Goal: Task Accomplishment & Management: Use online tool/utility

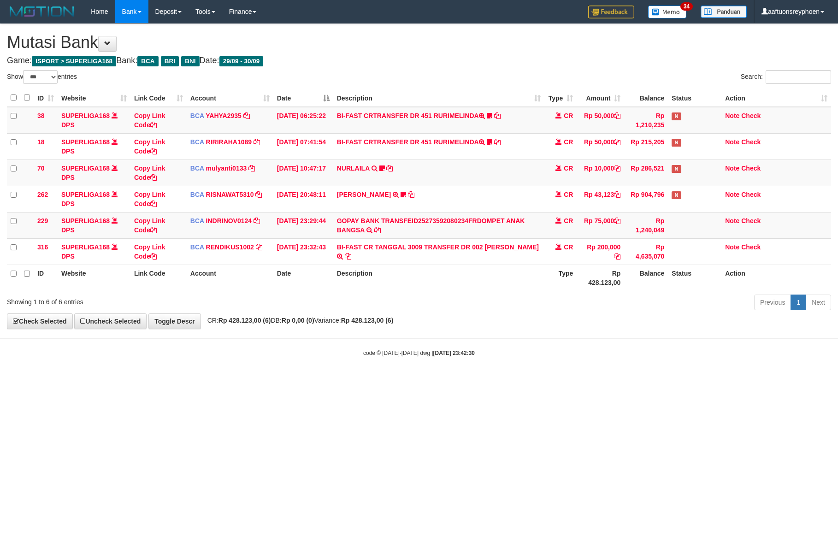
select select "***"
drag, startPoint x: 463, startPoint y: 368, endPoint x: 500, endPoint y: 375, distance: 37.6
click at [487, 370] on body "Toggle navigation Home Bank Account List Load By Website Group [ISPORT] SUPERLI…" at bounding box center [419, 190] width 838 height 380
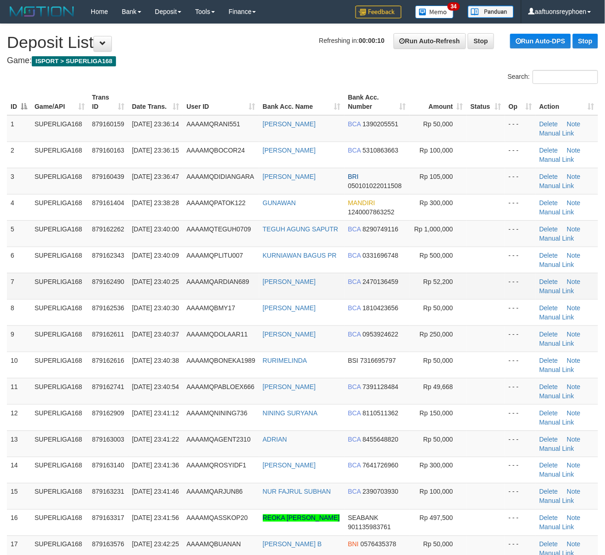
click at [45, 273] on tbody "1 SUPERLIGA168 879160159 30/09/2025 23:36:14 AAAAMQRANI551 RANI APRILIANI BCA 1…" at bounding box center [303, 351] width 592 height 473
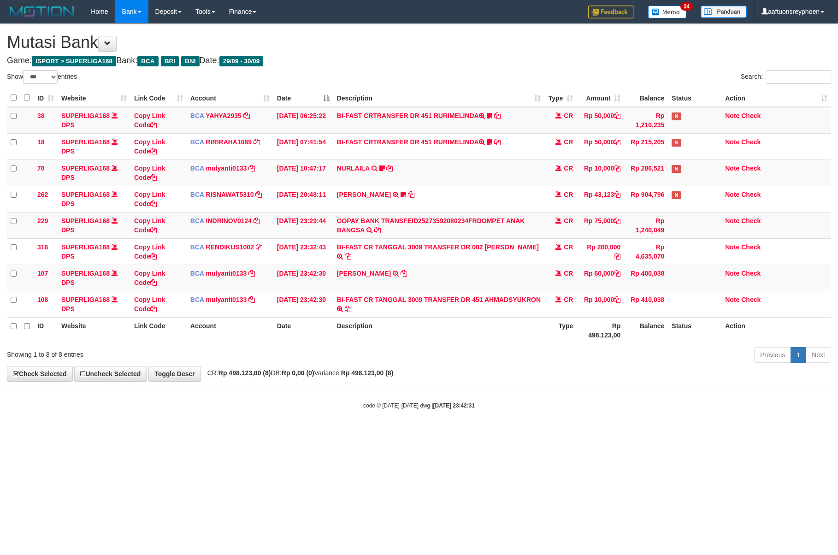
select select "***"
drag, startPoint x: 486, startPoint y: 308, endPoint x: 835, endPoint y: 303, distance: 349.3
click at [485, 299] on td "BI-FAST CR TANGGAL 3009 TRANSFER DR 451 AHMADSYUKRON BI-FAST CR TANGGAL :30/09 …" at bounding box center [438, 304] width 211 height 26
copy td "AHMADSYUKRON"
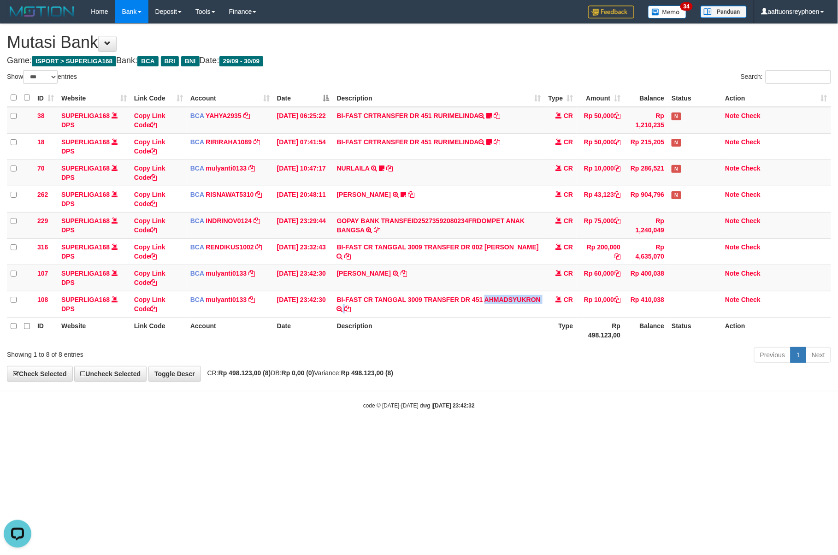
drag, startPoint x: 483, startPoint y: 308, endPoint x: 506, endPoint y: 321, distance: 26.4
click at [483, 309] on td "BI-FAST CR TANGGAL 3009 TRANSFER DR 451 AHMADSYUKRON BI-FAST CR TANGGAL :30/09 …" at bounding box center [438, 304] width 211 height 26
click at [552, 276] on td "CR" at bounding box center [560, 277] width 32 height 26
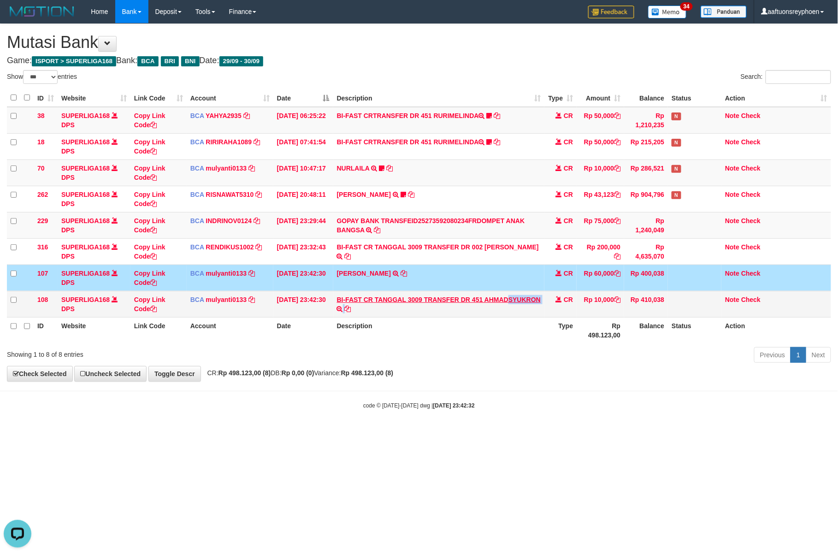
drag, startPoint x: 546, startPoint y: 312, endPoint x: 508, endPoint y: 301, distance: 39.8
click at [508, 301] on tr "108 SUPERLIGA168 DPS Copy Link Code BCA mulyanti0133 DPS MULYANTI mutasi_202509…" at bounding box center [419, 304] width 824 height 26
copy tr "SYUKRON BI-FAST CR TANGGAL :30/09 TRANSFER DR 451 AHMADSYUKRON"
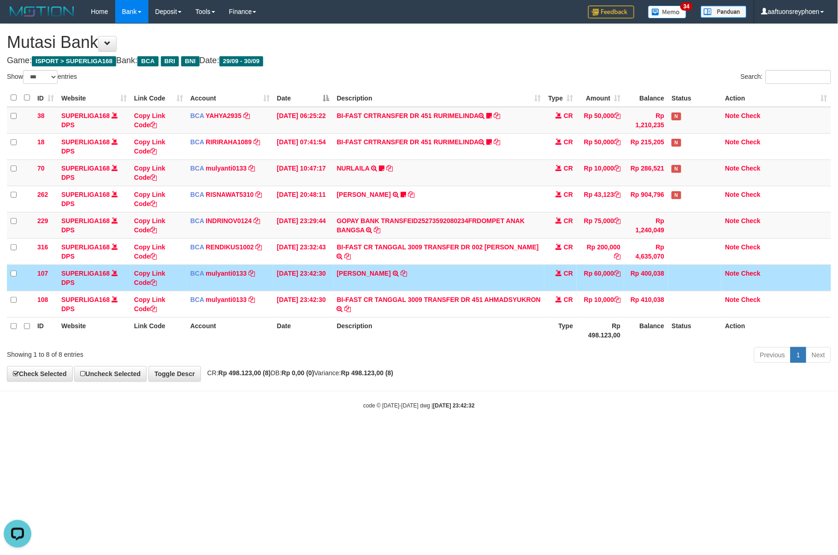
drag, startPoint x: 839, startPoint y: 325, endPoint x: 896, endPoint y: 317, distance: 57.1
click at [837, 317] on html "Toggle navigation Home Bank Account List Load By Website Group [ISPORT] SUPERLI…" at bounding box center [419, 216] width 838 height 433
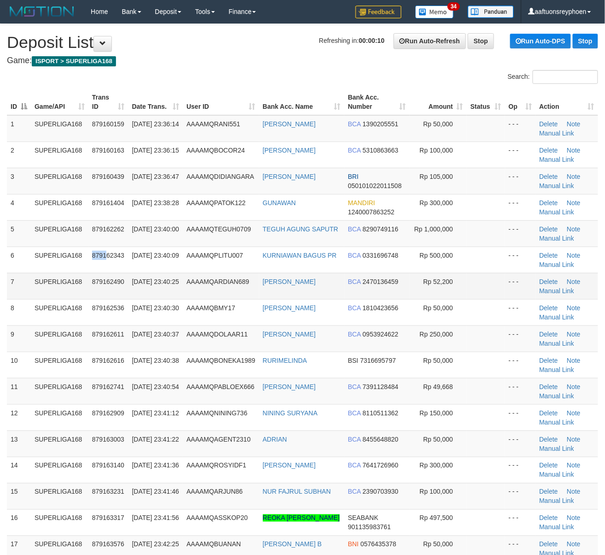
drag, startPoint x: 106, startPoint y: 264, endPoint x: 102, endPoint y: 274, distance: 10.4
click at [104, 264] on tr "6 SUPERLIGA168 879162343 [DATE] 23:40:09 AAAAMQPLITU007 KURNIAWAN BAGUS PR BCA …" at bounding box center [303, 259] width 592 height 26
click at [122, 292] on td "879162490" at bounding box center [108, 286] width 40 height 26
click at [176, 285] on td "30/09/2025 23:40:25" at bounding box center [156, 286] width 55 height 26
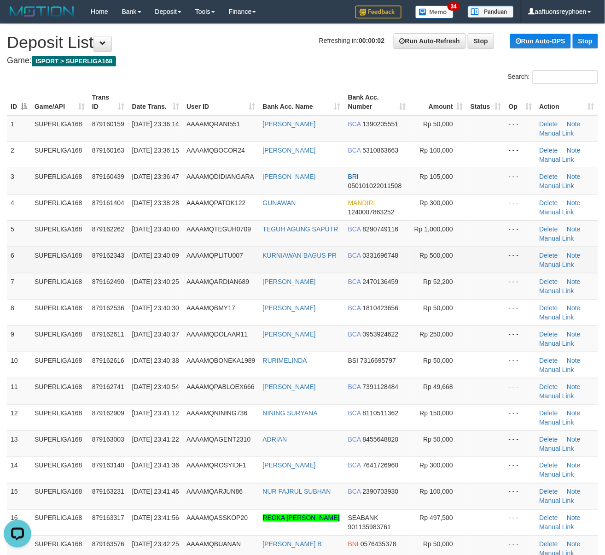
click at [243, 251] on td "AAAAMQPLITU007" at bounding box center [221, 259] width 76 height 26
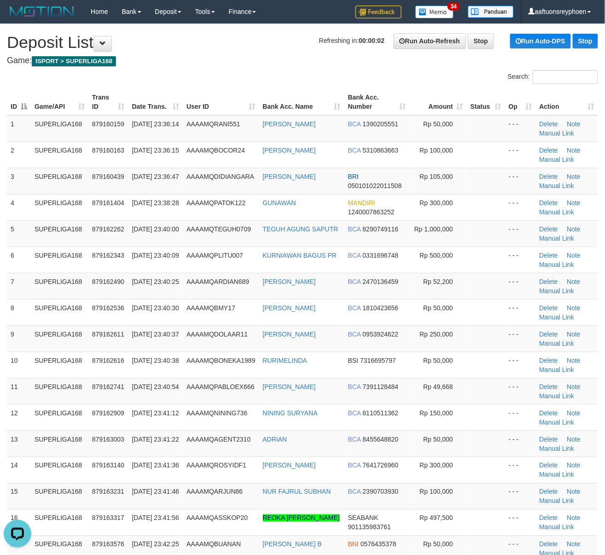
drag, startPoint x: 243, startPoint y: 251, endPoint x: 4, endPoint y: 302, distance: 244.6
click at [231, 253] on td "AAAAMQPLITU007" at bounding box center [221, 259] width 76 height 26
drag, startPoint x: 162, startPoint y: 260, endPoint x: 5, endPoint y: 295, distance: 161.3
click at [153, 263] on td "[DATE] 23:40:09" at bounding box center [156, 259] width 55 height 26
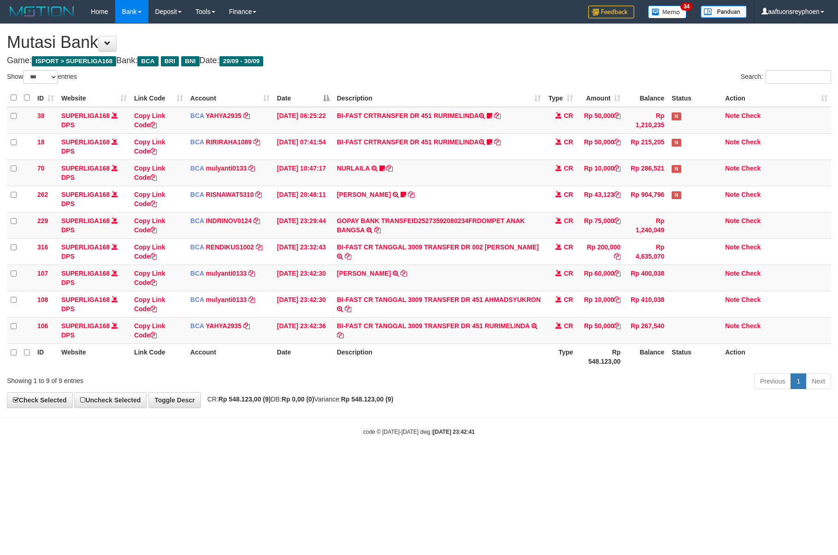
select select "***"
click at [824, 340] on table "ID Website Link Code Account Date Description Type Amount Balance Status Action…" at bounding box center [419, 229] width 824 height 281
select select "***"
drag, startPoint x: 0, startPoint y: 0, endPoint x: 489, endPoint y: 327, distance: 588.6
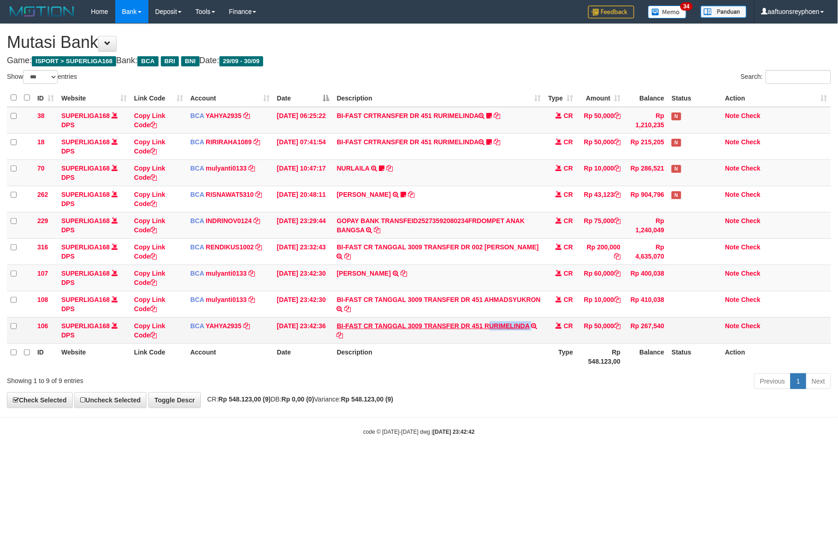
click at [489, 327] on td "BI-FAST CR TANGGAL 3009 TRANSFER DR 451 RURIMELINDA BI-FAST CR TANGGAL :30/09 T…" at bounding box center [438, 330] width 211 height 26
copy td "URIMELINDA"
drag, startPoint x: 588, startPoint y: 376, endPoint x: 836, endPoint y: 348, distance: 249.4
click at [679, 362] on div "Show ** ** ** *** entries Search: ID Website Link Code Account Date Description…" at bounding box center [419, 231] width 824 height 322
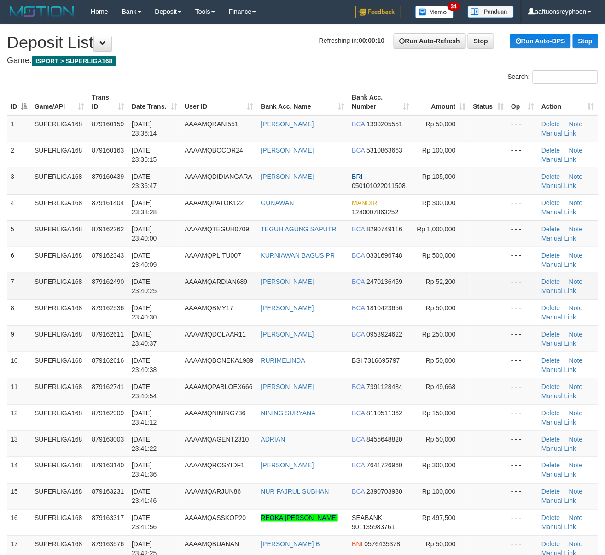
click at [89, 295] on tr "7 SUPERLIGA168 879162490 30/09/2025 23:40:25 AAAAMQARDIAN689 AHMAD ARDIAN SAPUT…" at bounding box center [303, 286] width 592 height 26
drag, startPoint x: 147, startPoint y: 287, endPoint x: 5, endPoint y: 311, distance: 143.9
click at [131, 287] on td "[DATE] 23:40:25" at bounding box center [154, 286] width 53 height 26
drag, startPoint x: 43, startPoint y: 299, endPoint x: 2, endPoint y: 300, distance: 40.6
click at [28, 298] on tbody "1 SUPERLIGA168 879160159 30/09/2025 23:36:14 AAAAMQRANI551 RANI APRILIANI BCA 1…" at bounding box center [303, 391] width 592 height 552
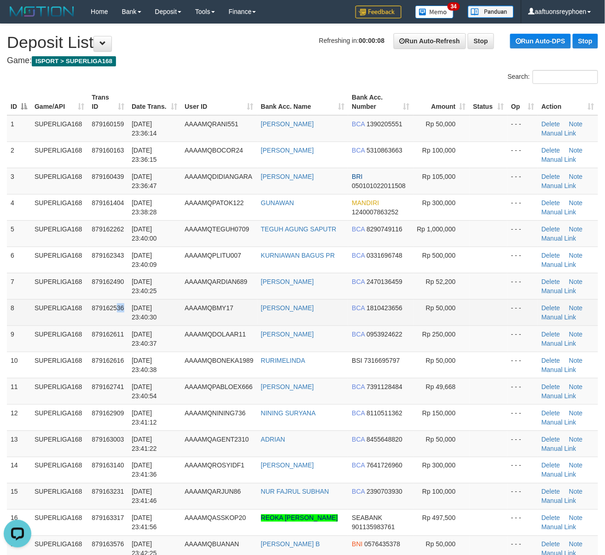
drag, startPoint x: 123, startPoint y: 320, endPoint x: 105, endPoint y: 323, distance: 18.7
click at [113, 321] on td "879162536" at bounding box center [108, 312] width 40 height 26
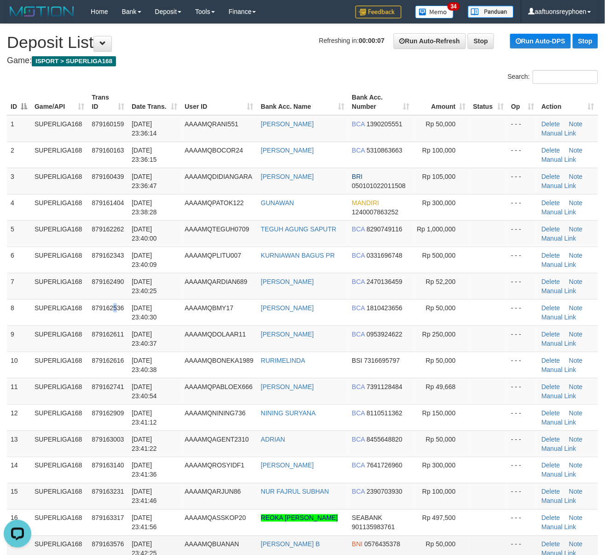
scroll to position [220, 0]
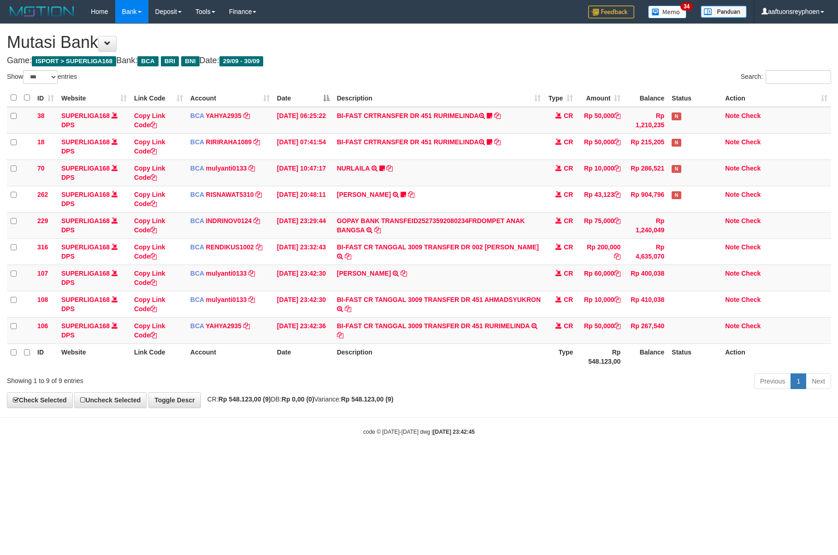
select select "***"
drag, startPoint x: 408, startPoint y: 352, endPoint x: 464, endPoint y: 353, distance: 55.8
click at [419, 352] on th "Description" at bounding box center [438, 356] width 211 height 26
click at [699, 384] on div "Previous 1 Next" at bounding box center [593, 382] width 475 height 20
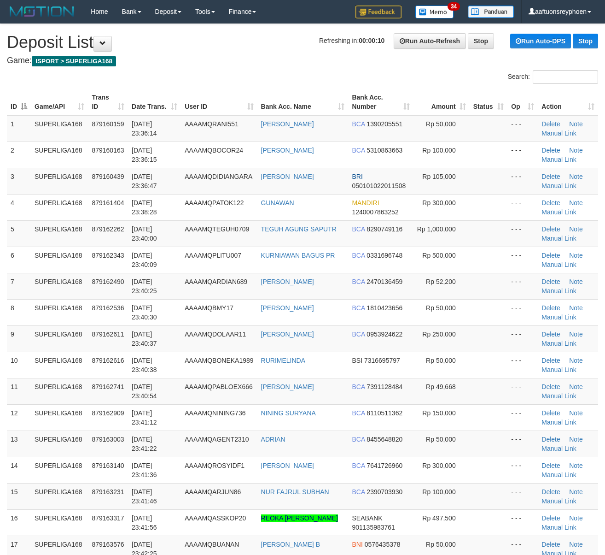
scroll to position [251, 0]
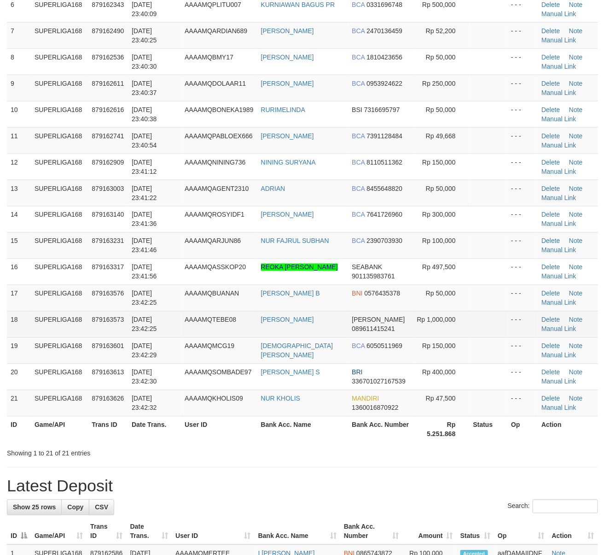
click at [200, 316] on td "AAAAMQTEBE08" at bounding box center [219, 324] width 76 height 26
click at [192, 319] on td "AAAAMQTEBE08" at bounding box center [219, 324] width 76 height 26
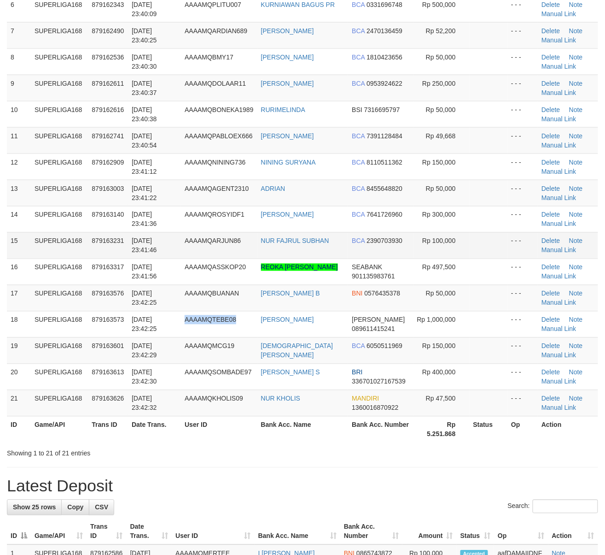
scroll to position [225, 0]
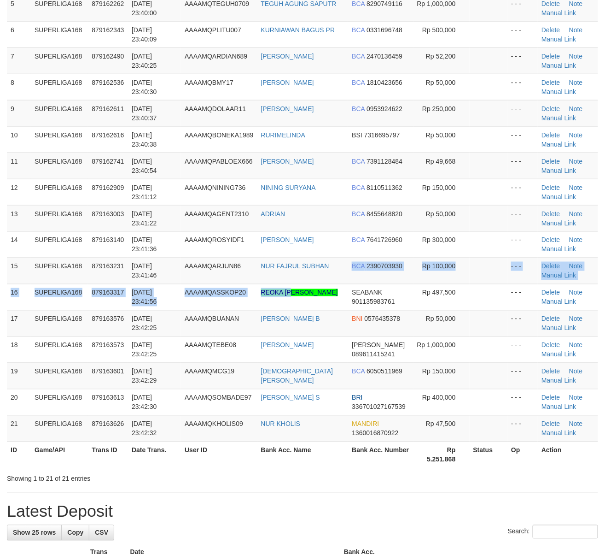
drag, startPoint x: 336, startPoint y: 282, endPoint x: 0, endPoint y: 344, distance: 341.4
click at [293, 290] on tbody "1 SUPERLIGA168 879160159 30/09/2025 23:36:14 AAAAMQRANI551 RANI APRILIANI BCA 1…" at bounding box center [303, 166] width 592 height 552
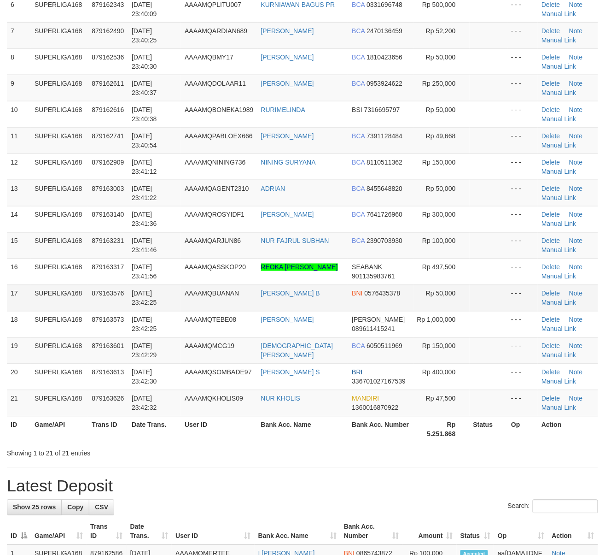
click at [186, 296] on td "AAAAMQBUANAN" at bounding box center [219, 298] width 76 height 26
drag, startPoint x: 186, startPoint y: 296, endPoint x: 0, endPoint y: 321, distance: 187.4
click at [181, 297] on tr "17 SUPERLIGA168 879163576 [DATE] 23:42:25 AAAAMQBUANAN [PERSON_NAME] B BNI 0576…" at bounding box center [303, 298] width 592 height 26
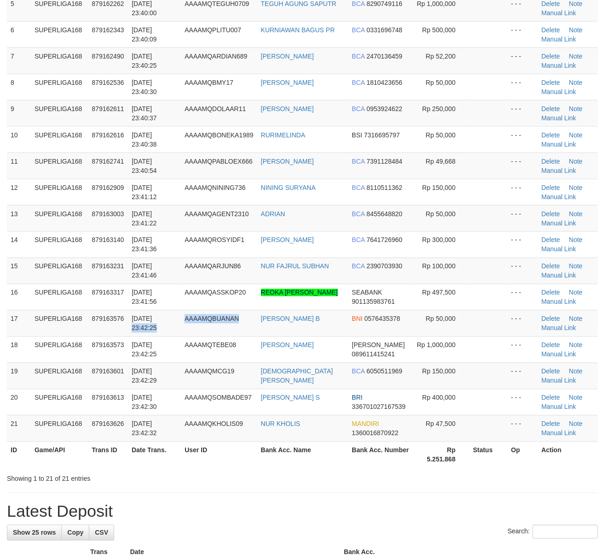
drag, startPoint x: 18, startPoint y: 331, endPoint x: -2, endPoint y: 335, distance: 20.8
click at [0, 335] on html "Toggle navigation Home Bank Account List Load By Website Group [ISPORT] SUPERLI…" at bounding box center [302, 557] width 605 height 1565
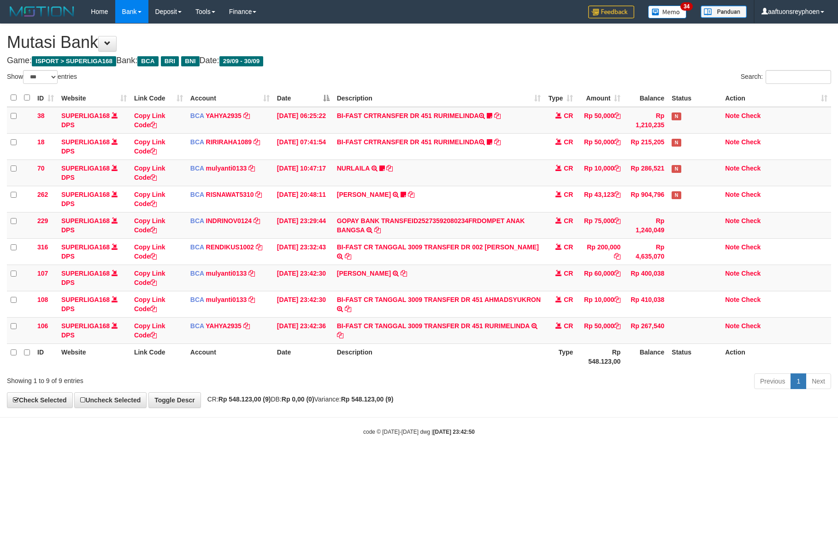
select select "***"
click at [542, 378] on div "Previous 1 Next" at bounding box center [593, 382] width 475 height 20
select select "***"
drag, startPoint x: 483, startPoint y: 391, endPoint x: 548, endPoint y: 391, distance: 64.5
click at [514, 391] on div "Previous 1 Next" at bounding box center [593, 382] width 475 height 20
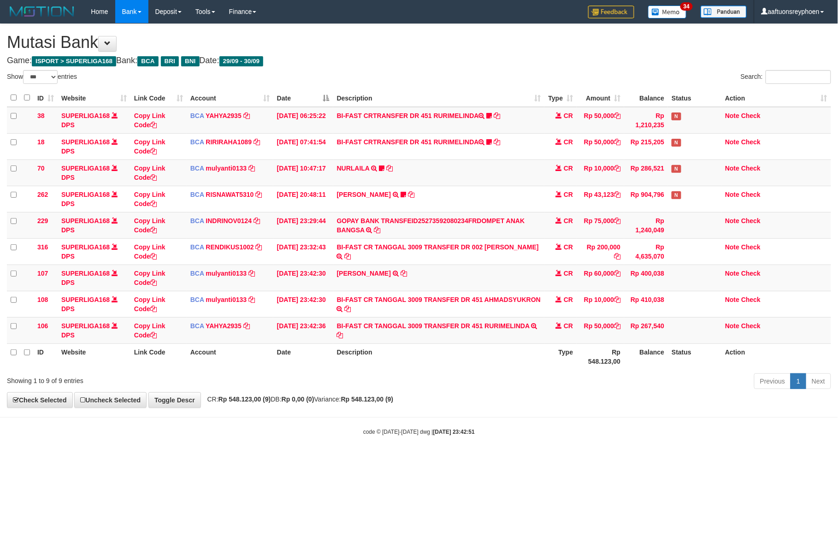
drag, startPoint x: 502, startPoint y: 380, endPoint x: 511, endPoint y: 382, distance: 9.9
click at [504, 381] on div "Previous 1 Next" at bounding box center [593, 382] width 475 height 20
click at [512, 381] on div "Previous 1 Next" at bounding box center [593, 382] width 475 height 20
drag, startPoint x: 510, startPoint y: 379, endPoint x: 558, endPoint y: 379, distance: 48.8
click at [522, 379] on div "Previous 1 Next" at bounding box center [593, 382] width 475 height 20
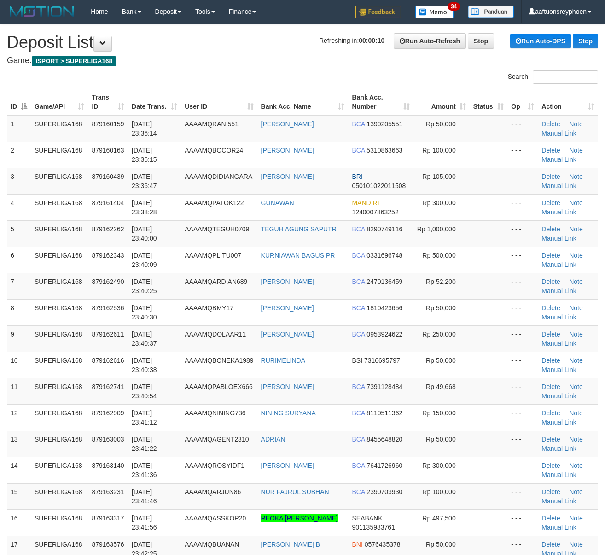
scroll to position [251, 0]
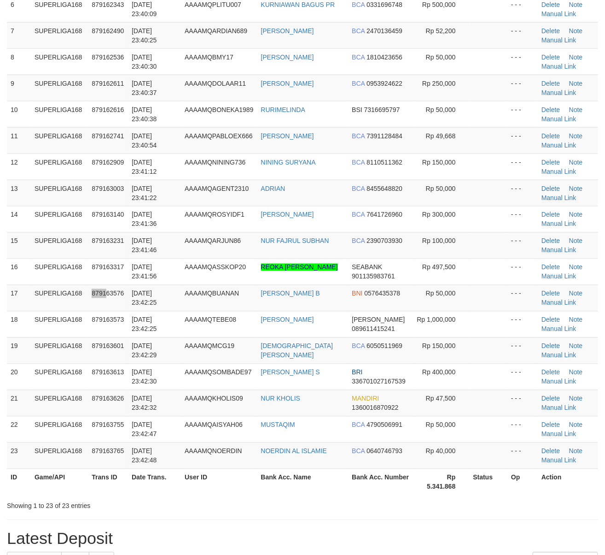
scroll to position [225, 0]
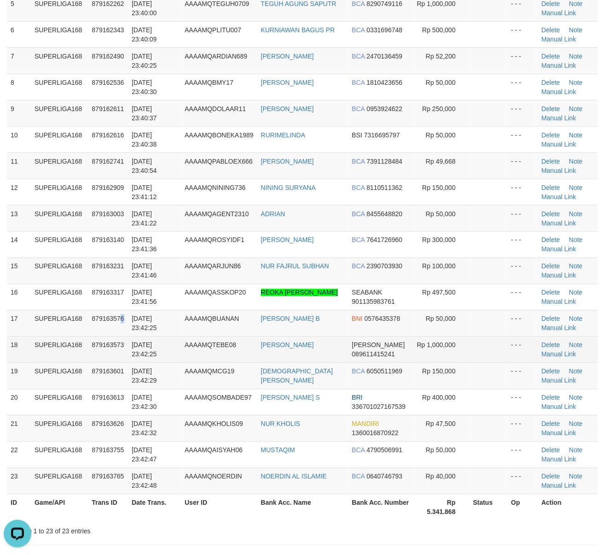
click at [104, 335] on td "879163576" at bounding box center [108, 323] width 40 height 26
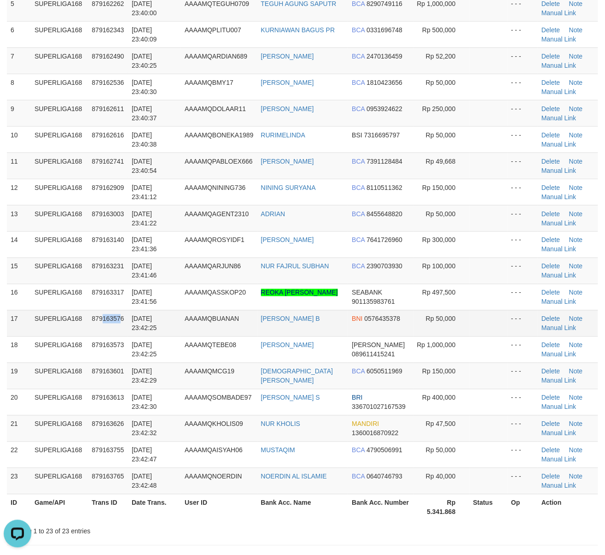
click at [120, 327] on td "879163576" at bounding box center [108, 323] width 40 height 26
drag, startPoint x: 120, startPoint y: 327, endPoint x: 2, endPoint y: 353, distance: 120.7
click at [118, 327] on td "879163576" at bounding box center [108, 323] width 40 height 26
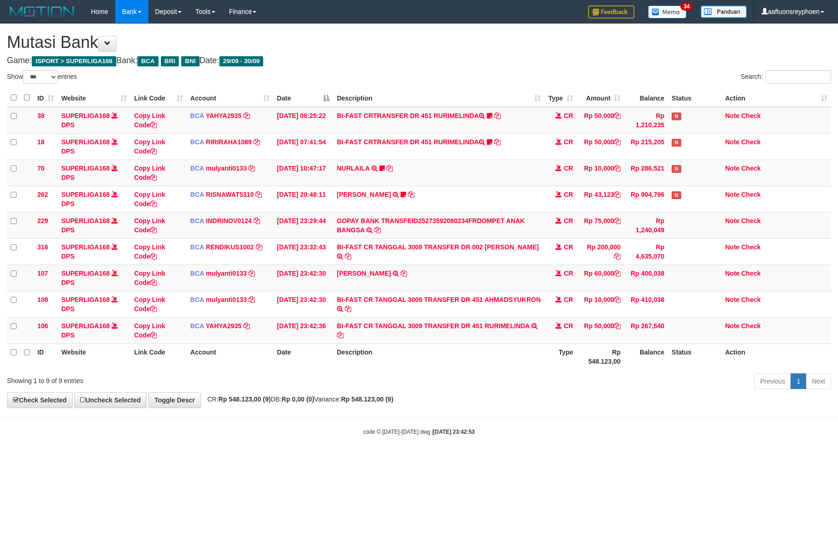
select select "***"
drag, startPoint x: 444, startPoint y: 413, endPoint x: 784, endPoint y: 372, distance: 342.4
click at [445, 413] on body "Toggle navigation Home Bank Account List Load By Website Group [ISPORT] SUPERLI…" at bounding box center [419, 229] width 838 height 459
drag, startPoint x: 791, startPoint y: 369, endPoint x: 780, endPoint y: 376, distance: 13.4
click at [788, 370] on th "Action" at bounding box center [776, 356] width 110 height 26
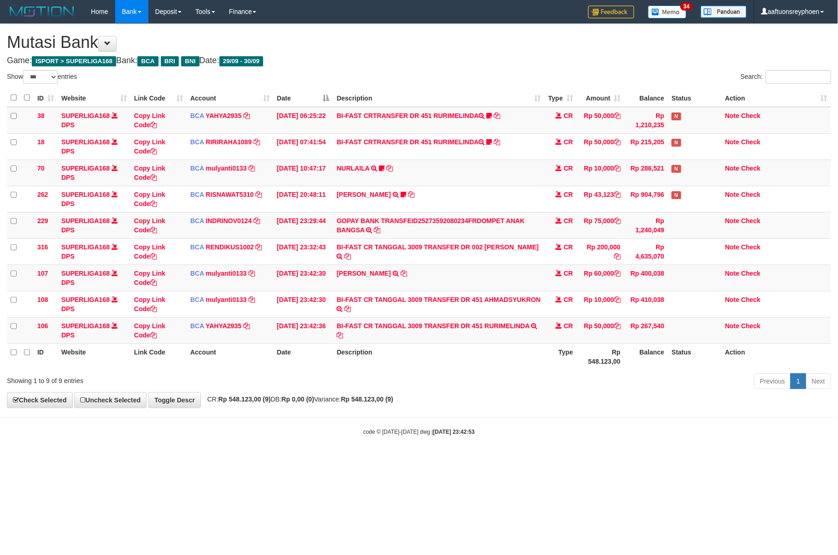
click at [358, 429] on body "Toggle navigation Home Bank Account List Load By Website Group [ISPORT] SUPERLI…" at bounding box center [419, 229] width 838 height 459
click at [364, 428] on div "code © 2012-2018 dwg | 2025/09/30 23:42:53" at bounding box center [419, 431] width 838 height 9
click at [364, 428] on body "Toggle navigation Home Bank Account List Load By Website Group [ISPORT] SUPERLI…" at bounding box center [419, 229] width 838 height 459
select select "***"
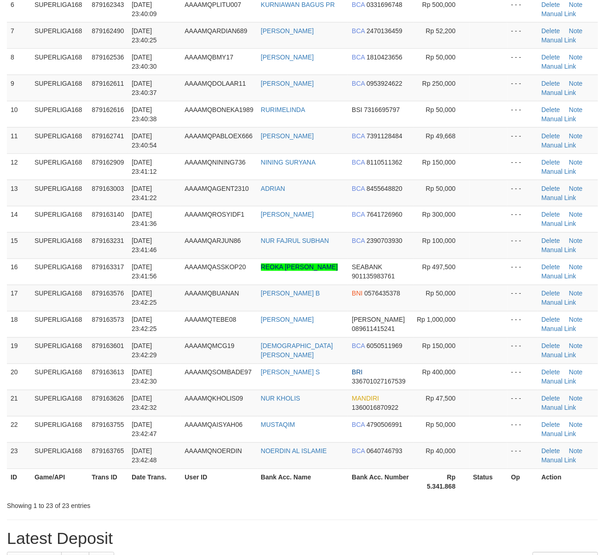
drag, startPoint x: 47, startPoint y: 349, endPoint x: 0, endPoint y: 355, distance: 46.9
click at [41, 349] on td "SUPERLIGA168" at bounding box center [59, 350] width 57 height 26
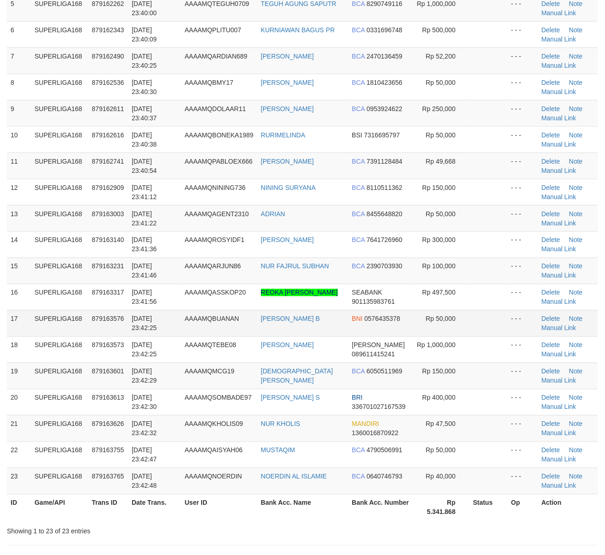
click at [146, 332] on span "[DATE] 23:42:25" at bounding box center [144, 323] width 25 height 17
drag, startPoint x: 146, startPoint y: 332, endPoint x: 2, endPoint y: 355, distance: 145.5
click at [137, 332] on span "[DATE] 23:42:25" at bounding box center [144, 323] width 25 height 17
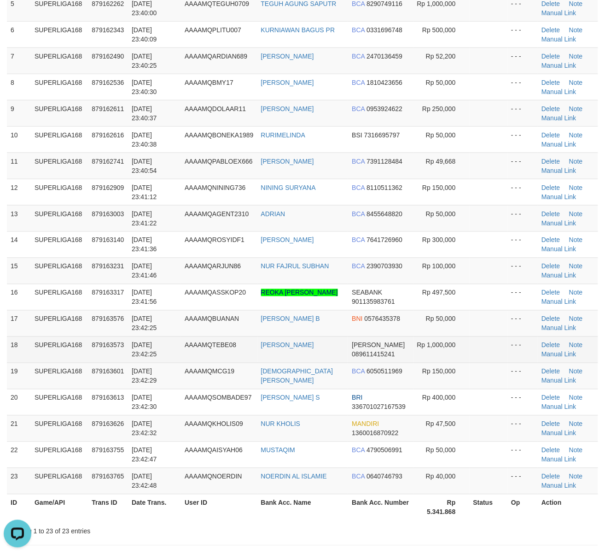
scroll to position [0, 0]
click at [75, 340] on td "SUPERLIGA168" at bounding box center [59, 349] width 57 height 26
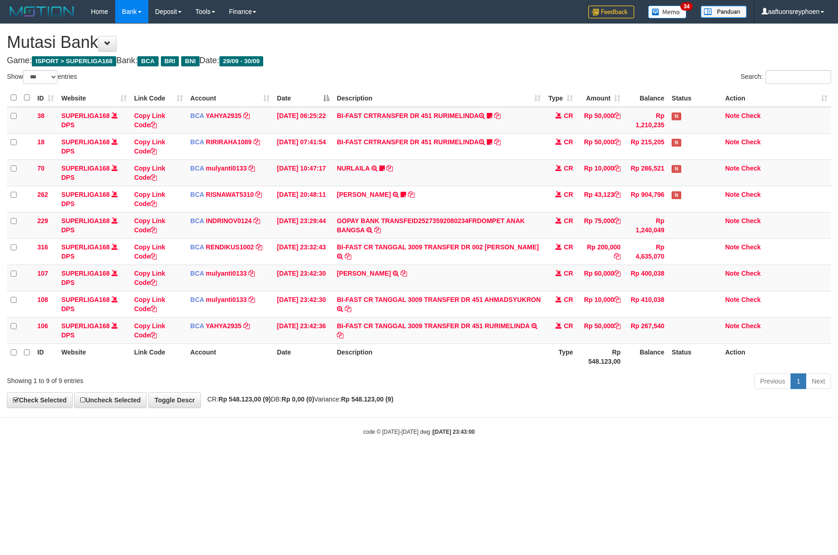
select select "***"
click at [498, 397] on div "**********" at bounding box center [419, 215] width 838 height 383
select select "***"
click at [448, 280] on td "YOGI SAPUTRA TRSF E-BANKING CR 3009/FTSCY/WS95031 60000.00YOGI SAPUTRA" at bounding box center [438, 277] width 211 height 26
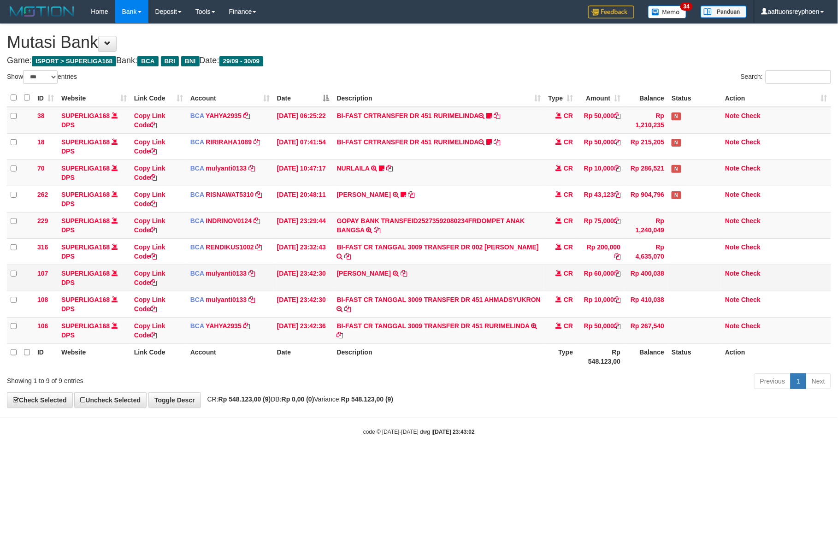
click at [448, 280] on td "YOGI SAPUTRA TRSF E-BANKING CR 3009/FTSCY/WS95031 60000.00YOGI SAPUTRA" at bounding box center [438, 277] width 211 height 26
copy tr "YOGI SAPUTRA TRSF E-BANKING CR 3009/FTSCY/WS95031 60000.00YOGI SAPUTRA"
click at [448, 280] on td "YOGI SAPUTRA TRSF E-BANKING CR 3009/FTSCY/WS95031 60000.00YOGI SAPUTRA" at bounding box center [438, 277] width 211 height 26
click at [788, 330] on td "Note Check" at bounding box center [776, 330] width 110 height 26
drag, startPoint x: 507, startPoint y: 347, endPoint x: 837, endPoint y: 332, distance: 330.2
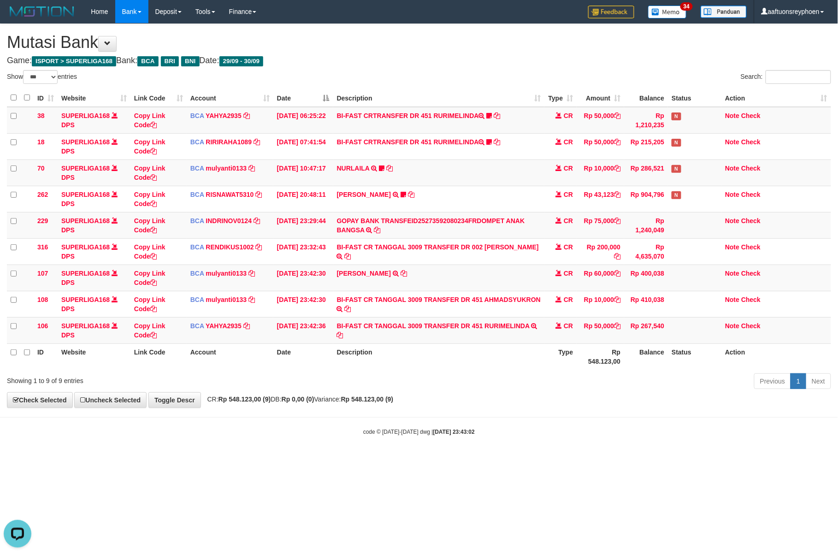
click at [522, 347] on th "Description" at bounding box center [438, 356] width 211 height 26
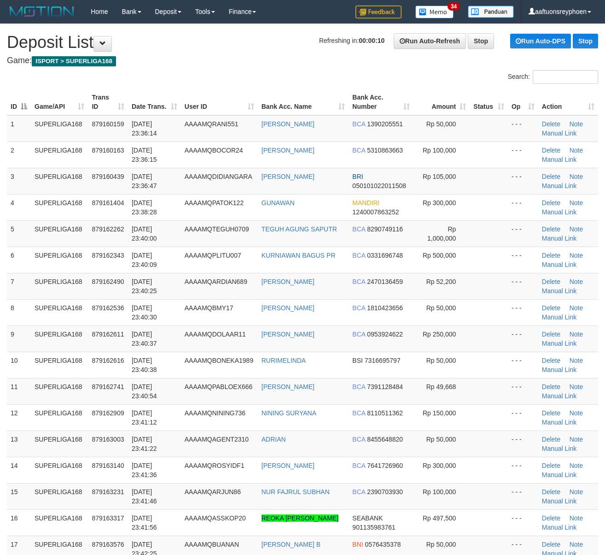
click at [24, 336] on tbody "1 SUPERLIGA168 879160159 [DATE] 23:36:14 AAAAMQRANI551 [PERSON_NAME] BCA 139020…" at bounding box center [303, 456] width 592 height 683
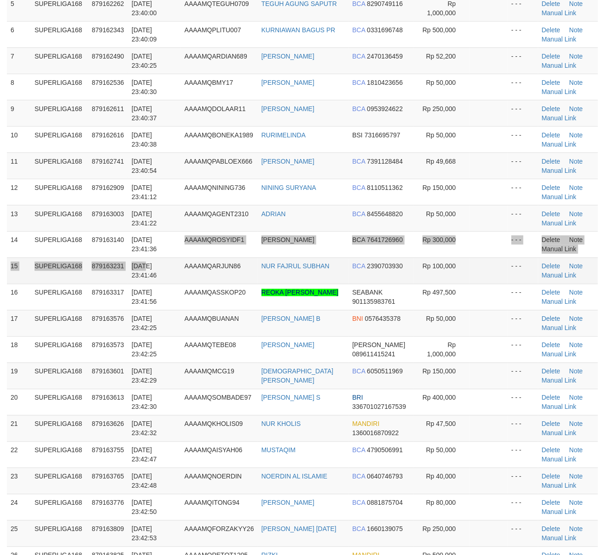
drag, startPoint x: 168, startPoint y: 253, endPoint x: 163, endPoint y: 264, distance: 12.0
click at [167, 255] on tbody "1 SUPERLIGA168 879160159 [DATE] 23:36:14 AAAAMQRANI551 [PERSON_NAME] BCA 139020…" at bounding box center [303, 231] width 592 height 683
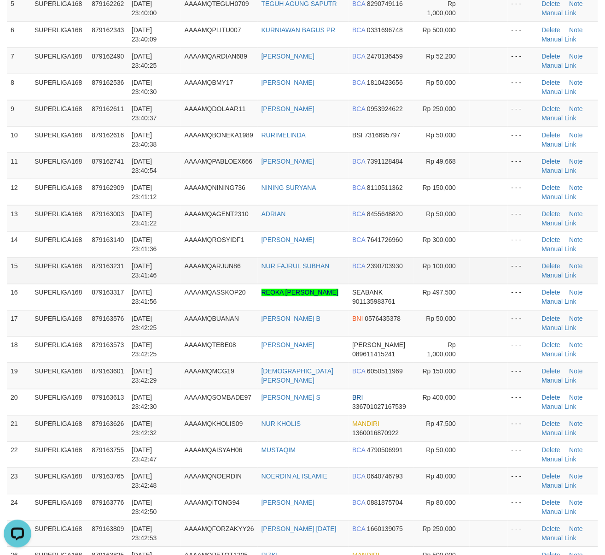
scroll to position [0, 0]
drag, startPoint x: 151, startPoint y: 276, endPoint x: 1, endPoint y: 299, distance: 152.0
click at [131, 276] on td "[DATE] 23:41:46" at bounding box center [154, 271] width 53 height 26
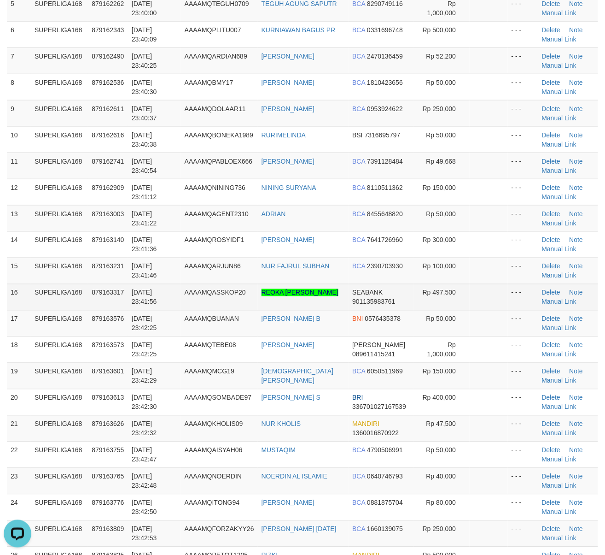
drag, startPoint x: 98, startPoint y: 297, endPoint x: 45, endPoint y: 305, distance: 54.0
click at [76, 298] on tr "16 SUPERLIGA168 879163317 [DATE] 23:41:56 AAAAMQASSKOP20 [PERSON_NAME] SEABANK …" at bounding box center [303, 297] width 592 height 26
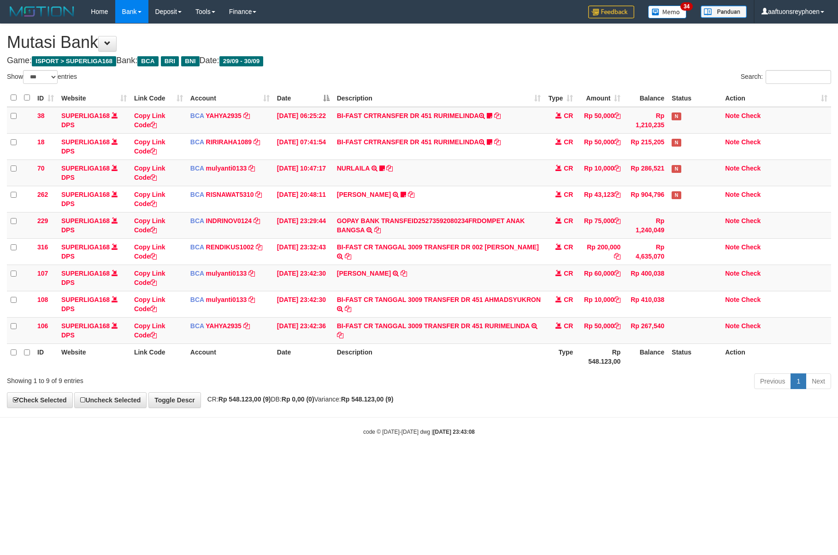
select select "***"
drag, startPoint x: 569, startPoint y: 364, endPoint x: 837, endPoint y: 357, distance: 267.8
click at [732, 361] on tr "ID Website Link Code Account Date Description Type Rp 548.123,00 Balance Status…" at bounding box center [419, 356] width 824 height 26
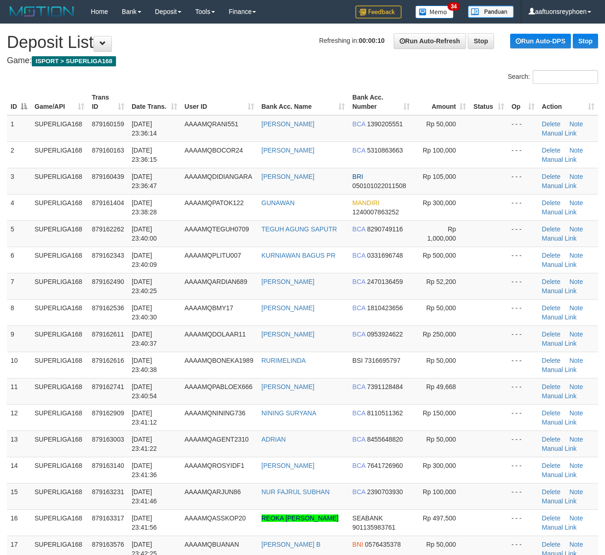
scroll to position [225, 0]
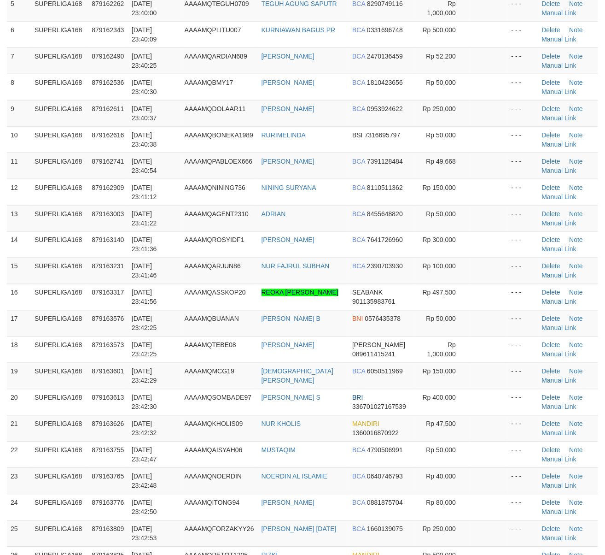
drag, startPoint x: 312, startPoint y: 278, endPoint x: 0, endPoint y: 334, distance: 316.4
click at [290, 281] on td "NUR FAJRUL SUBHAN" at bounding box center [303, 271] width 91 height 26
drag, startPoint x: 53, startPoint y: 299, endPoint x: 1, endPoint y: 317, distance: 55.5
click at [24, 308] on tr "16 SUPERLIGA168 879163317 30/09/2025 23:41:56 AAAAMQASSKOP20 REOKA FERDY SINURA…" at bounding box center [303, 297] width 592 height 26
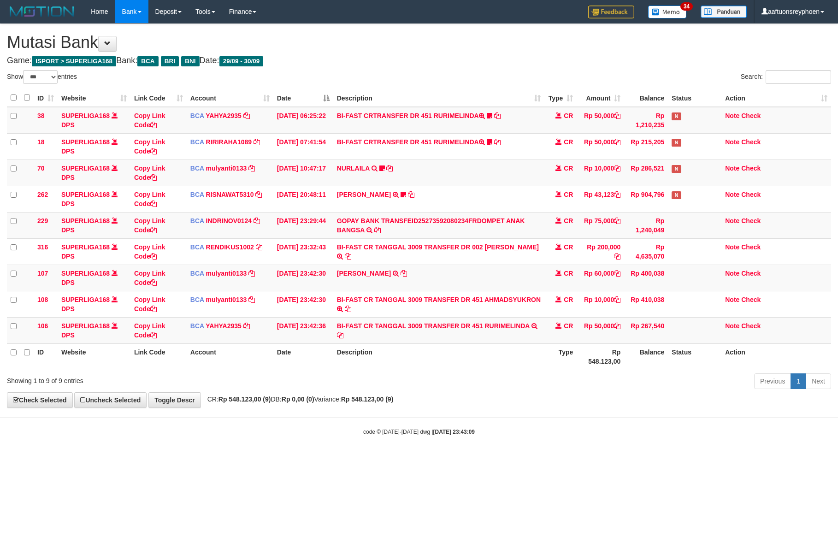
select select "***"
click at [610, 384] on div "Previous 1 Next" at bounding box center [593, 382] width 475 height 20
select select "***"
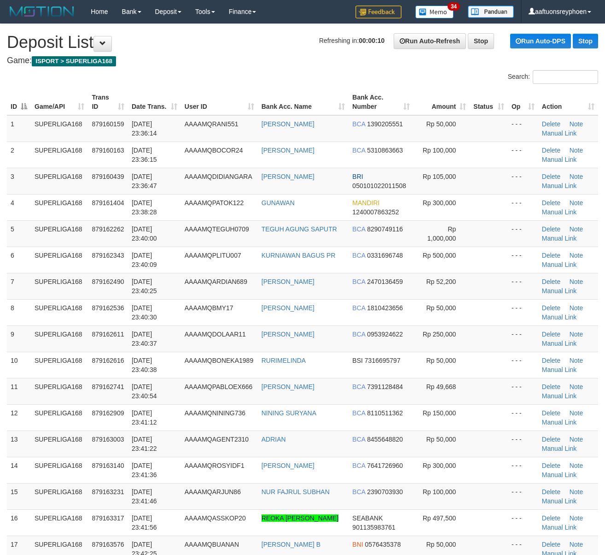
scroll to position [225, 0]
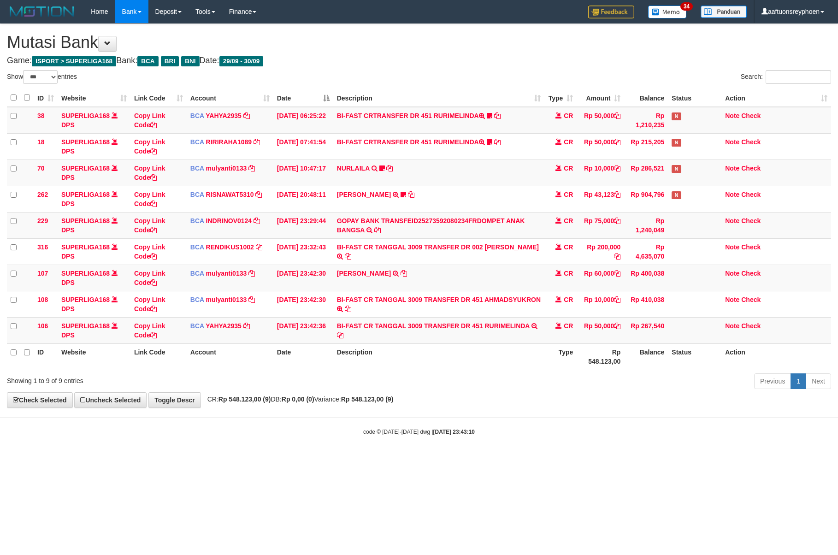
select select "***"
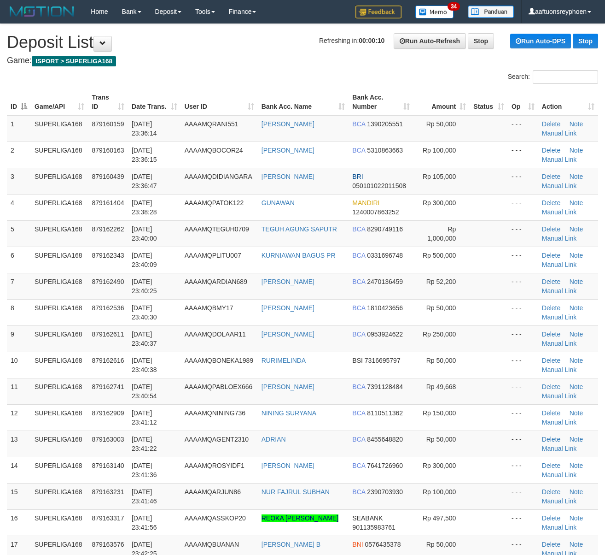
scroll to position [225, 0]
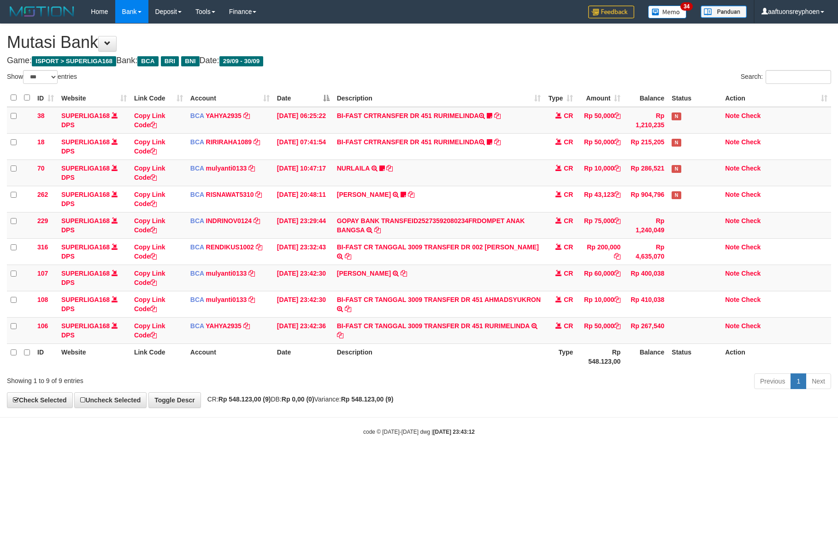
select select "***"
click at [437, 373] on div "Previous 1 Next" at bounding box center [593, 382] width 475 height 20
drag, startPoint x: 423, startPoint y: 377, endPoint x: 835, endPoint y: 369, distance: 412.0
click at [498, 379] on div "Previous 1 Next" at bounding box center [593, 382] width 475 height 20
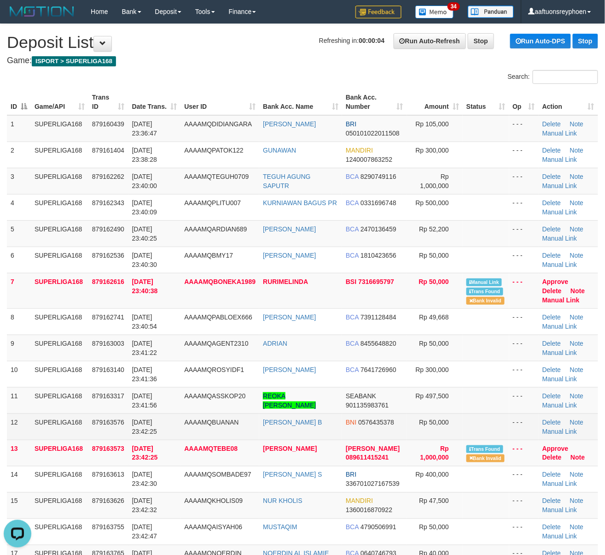
click at [87, 426] on td "SUPERLIGA168" at bounding box center [60, 426] width 58 height 26
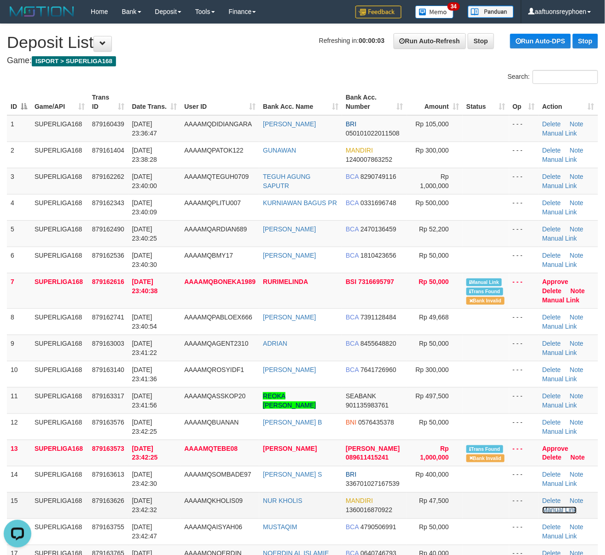
click at [560, 514] on link "Manual Link" at bounding box center [560, 509] width 35 height 7
click at [129, 87] on div "ID Game/API Trans ID Date Trans. User ID Bank Acc. Name Bank Acc. Number Amount…" at bounding box center [302, 408] width 605 height 645
drag, startPoint x: 155, startPoint y: 86, endPoint x: 39, endPoint y: 192, distance: 157.5
click at [148, 104] on div "ID Game/API Trans ID Date Trans. User ID Bank Acc. Name Bank Acc. Number Amount…" at bounding box center [302, 408] width 605 height 645
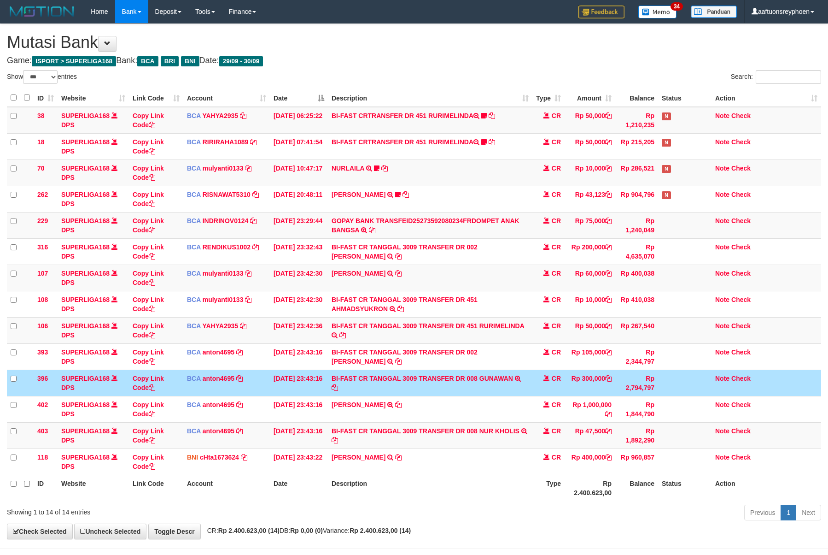
select select "***"
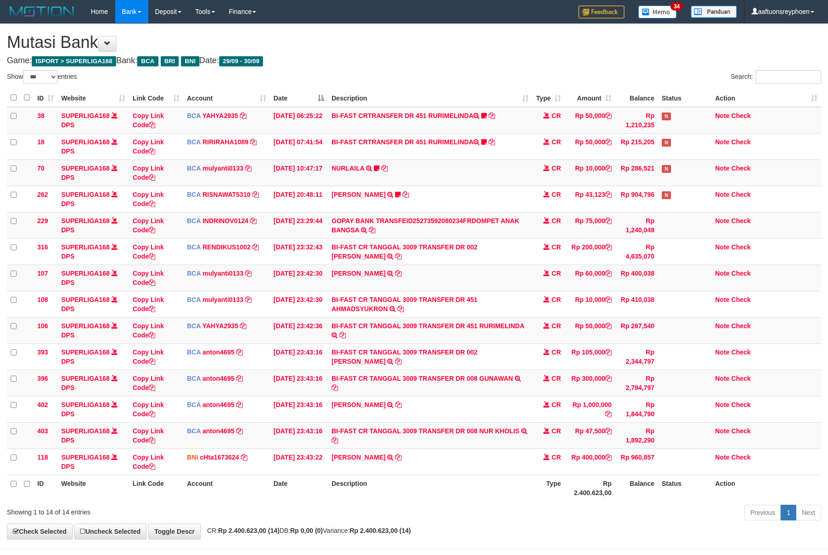
select select "***"
copy td "UR KHOLIS"
drag, startPoint x: 483, startPoint y: 441, endPoint x: 833, endPoint y: 453, distance: 350.4
click at [496, 435] on td "BI-FAST CR TANGGAL 3009 TRANSFER DR 008 [PERSON_NAME] BI-FAST CR TANGGAL :30/09…" at bounding box center [430, 435] width 205 height 26
click at [156, 434] on link "Copy Link Code" at bounding box center [148, 435] width 31 height 17
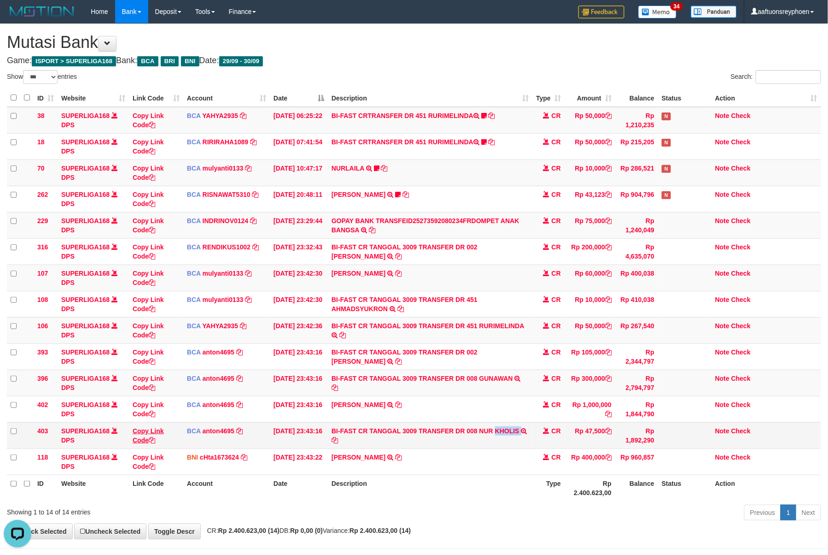
copy td "KHOLIS"
drag, startPoint x: 629, startPoint y: 292, endPoint x: 837, endPoint y: 201, distance: 227.2
click at [647, 276] on tbody "38 SUPERLIGA168 DPS Copy Link Code BCA YAHYA2935 DPS YAHYA mutasi_20250930_4906…" at bounding box center [414, 291] width 815 height 368
drag, startPoint x: 634, startPoint y: 217, endPoint x: 833, endPoint y: 163, distance: 206.0
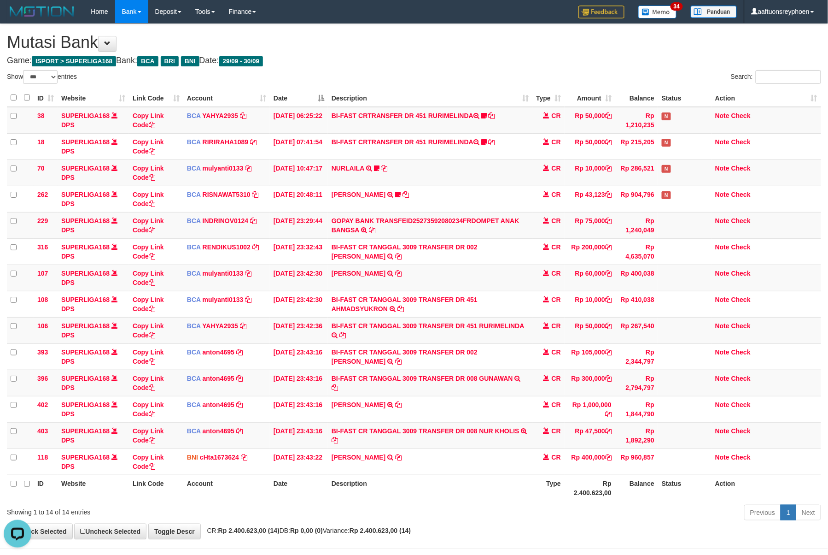
click at [668, 209] on tbody "38 SUPERLIGA168 DPS Copy Link Code BCA YAHYA2935 DPS YAHYA mutasi_20250930_4906…" at bounding box center [414, 291] width 815 height 368
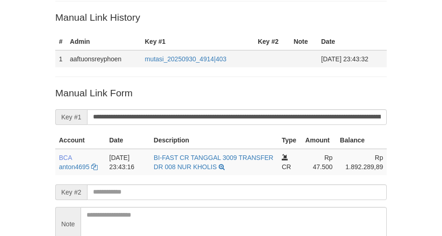
click at [83, 62] on div "Deposit Detail Game/API Trans ID Date Trans. User ID Bank Acc. Name Bank Acc. N…" at bounding box center [221, 96] width 346 height 359
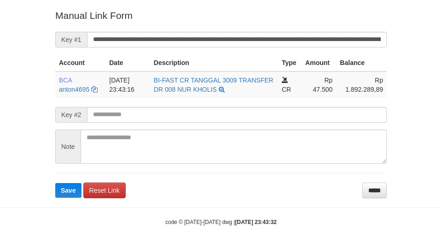
scroll to position [205, 0]
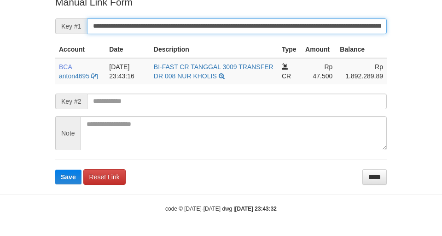
click at [55, 170] on button "Save" at bounding box center [68, 177] width 26 height 15
click at [162, 21] on input "**********" at bounding box center [237, 26] width 300 height 16
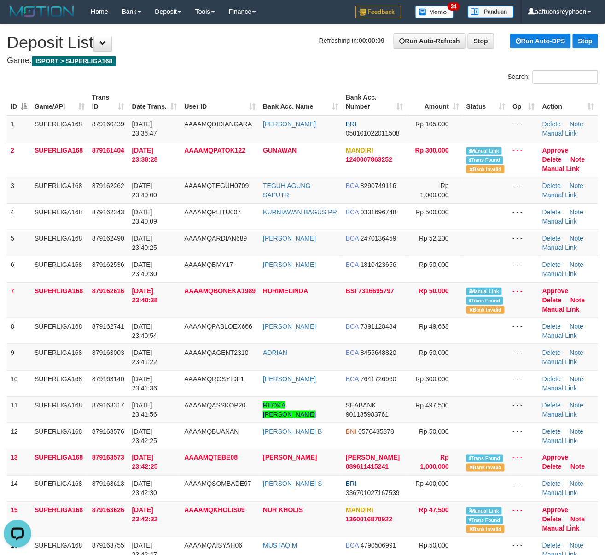
click at [79, 84] on div "Search:" at bounding box center [302, 78] width 605 height 16
click at [80, 89] on div "Search: ID Game/API Trans ID Date Trans. User ID Bank Acc. Name Bank Acc. Numbe…" at bounding box center [303, 442] width 592 height 745
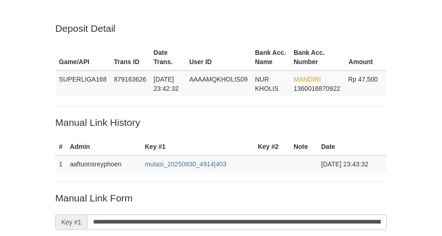
scroll to position [204, 0]
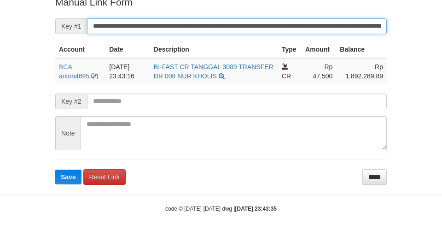
click at [55, 170] on button "Save" at bounding box center [68, 177] width 26 height 15
click at [162, 29] on input "**********" at bounding box center [237, 26] width 300 height 16
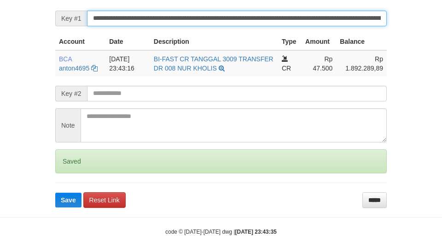
click at [55, 193] on button "Save" at bounding box center [68, 200] width 26 height 15
click at [161, 26] on input "**********" at bounding box center [237, 19] width 300 height 16
click at [55, 193] on button "Save" at bounding box center [68, 200] width 26 height 15
click at [161, 26] on input "**********" at bounding box center [237, 19] width 300 height 16
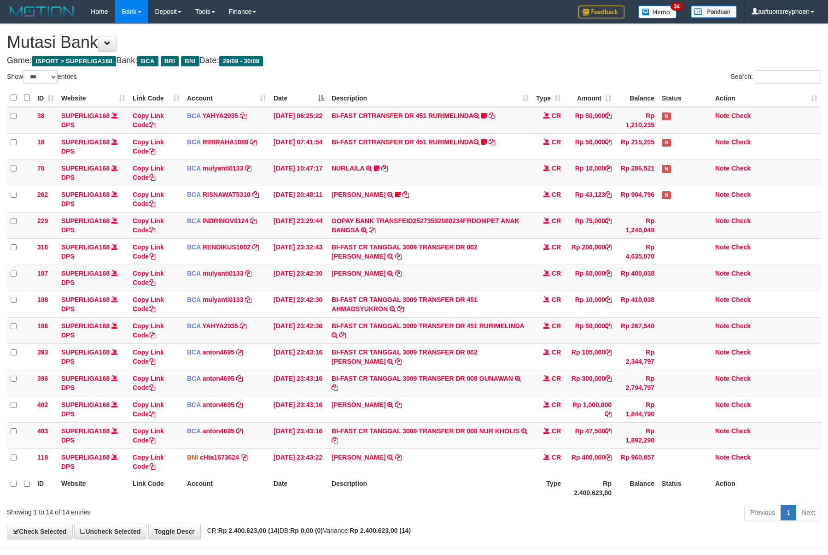
select select "***"
copy td "DI ANGARA"
drag, startPoint x: 488, startPoint y: 360, endPoint x: 826, endPoint y: 249, distance: 355.1
click at [493, 352] on td "BI-FAST CR TANGGAL 3009 TRANSFER DR 002 DIDI ANGARA BI-FAST CR TANGGAL :30/09 T…" at bounding box center [430, 356] width 205 height 26
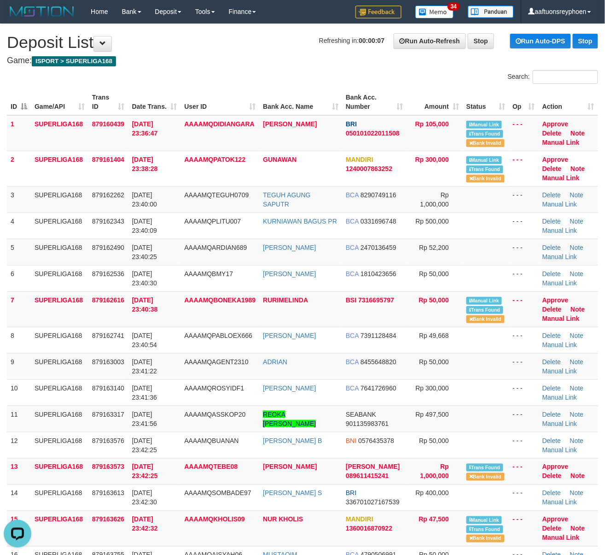
click at [188, 95] on th "User ID" at bounding box center [220, 102] width 79 height 26
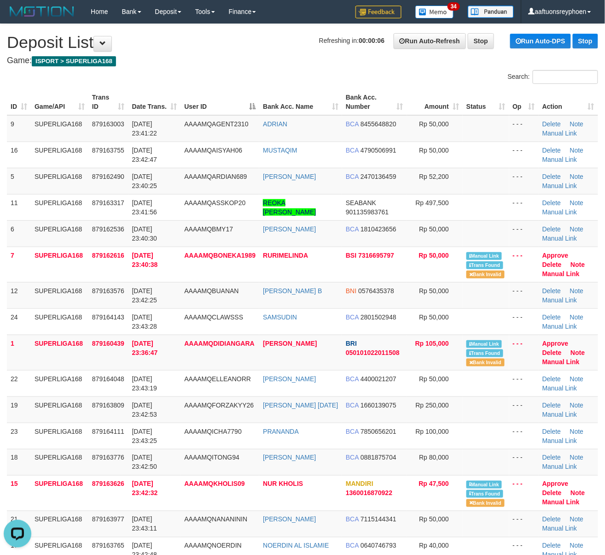
drag, startPoint x: 161, startPoint y: 269, endPoint x: 4, endPoint y: 292, distance: 158.7
click at [157, 271] on td "30/09/2025 23:40:38" at bounding box center [155, 263] width 53 height 35
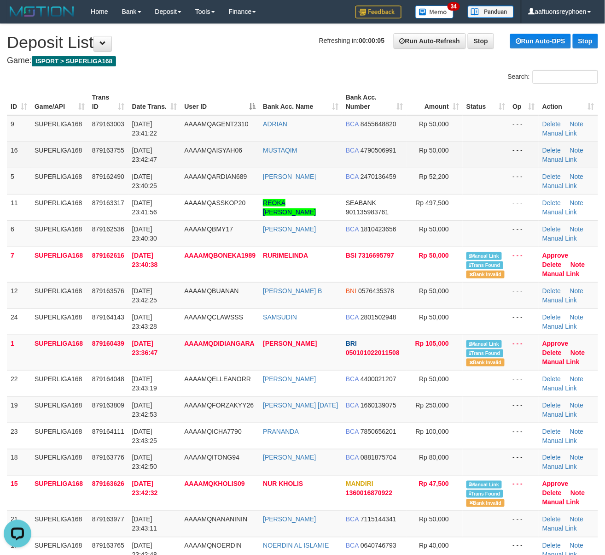
drag, startPoint x: 161, startPoint y: 162, endPoint x: 157, endPoint y: 165, distance: 5.0
click at [161, 162] on td "30/09/2025 23:42:47" at bounding box center [155, 154] width 53 height 26
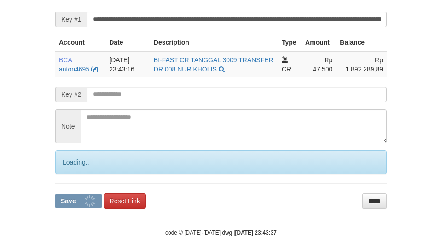
click at [161, 27] on input "**********" at bounding box center [237, 20] width 300 height 16
click at [55, 194] on button "Save" at bounding box center [78, 201] width 47 height 15
click at [161, 27] on input "**********" at bounding box center [237, 20] width 300 height 16
click at [55, 194] on button "Save" at bounding box center [78, 201] width 47 height 15
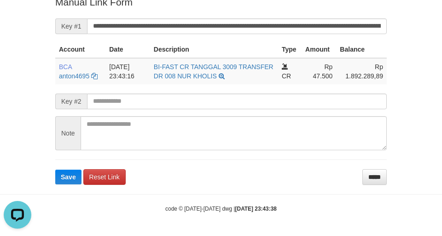
drag, startPoint x: 153, startPoint y: 15, endPoint x: 386, endPoint y: 14, distance: 232.7
click at [159, 15] on form "**********" at bounding box center [221, 89] width 332 height 189
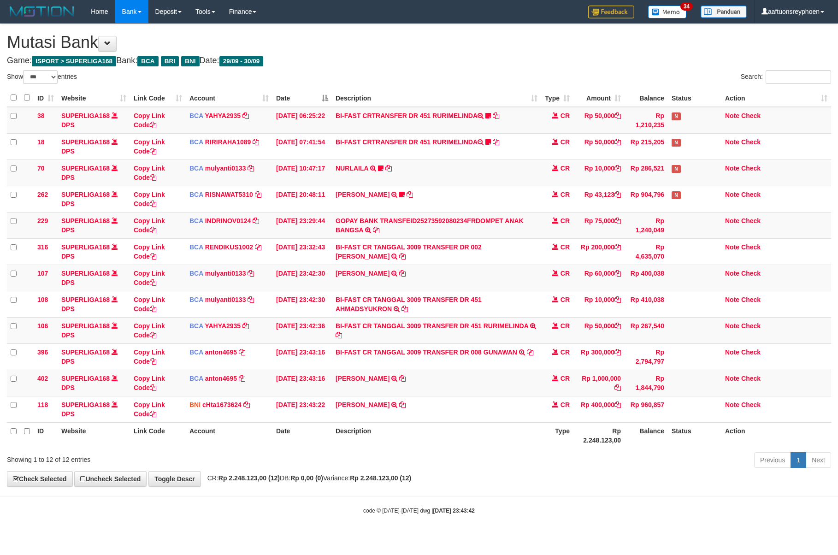
select select "***"
drag, startPoint x: 343, startPoint y: 443, endPoint x: 837, endPoint y: 369, distance: 499.4
click at [389, 438] on th "Description" at bounding box center [436, 435] width 209 height 26
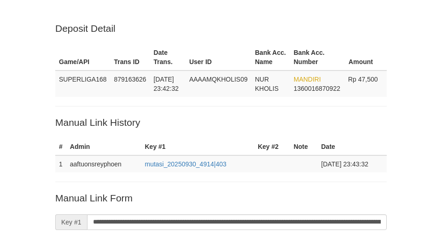
scroll to position [201, 0]
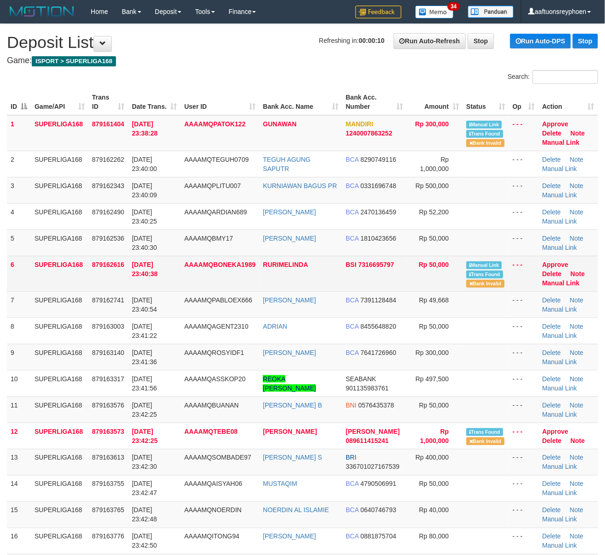
click at [91, 272] on td "879162616" at bounding box center [108, 273] width 40 height 35
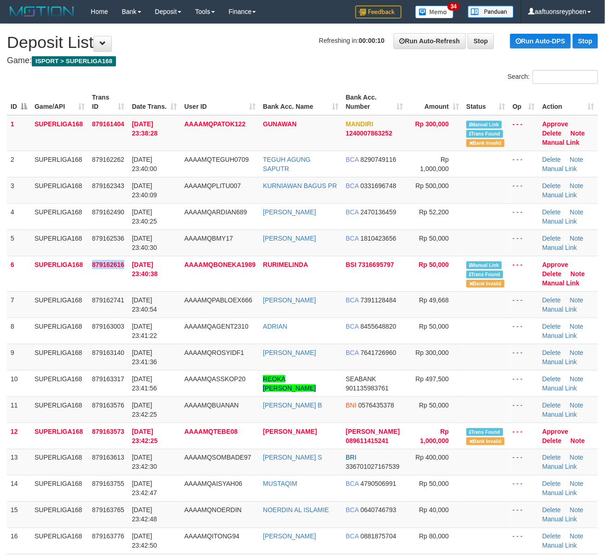
drag, startPoint x: 91, startPoint y: 272, endPoint x: 2, endPoint y: 288, distance: 90.3
click at [82, 272] on tr "6 SUPERLIGA168 879162616 30/09/2025 23:40:38 AAAAMQBONEKA1989 RURIMELINDA BSI 7…" at bounding box center [303, 273] width 592 height 35
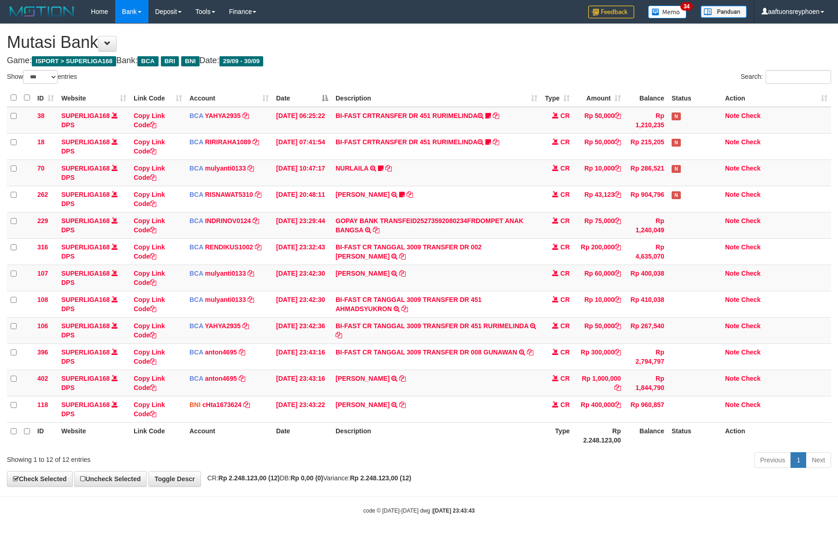
select select "***"
click at [437, 390] on td "[PERSON_NAME] TRSF E-BANKING CR 3009/FTSCY/WS95031 1000000.00[PERSON_NAME]" at bounding box center [436, 383] width 209 height 26
drag, startPoint x: 437, startPoint y: 390, endPoint x: 831, endPoint y: 358, distance: 395.2
click at [447, 390] on td "[PERSON_NAME] TRSF E-BANKING CR 3009/FTSCY/WS95031 1000000.00[PERSON_NAME]" at bounding box center [436, 383] width 209 height 26
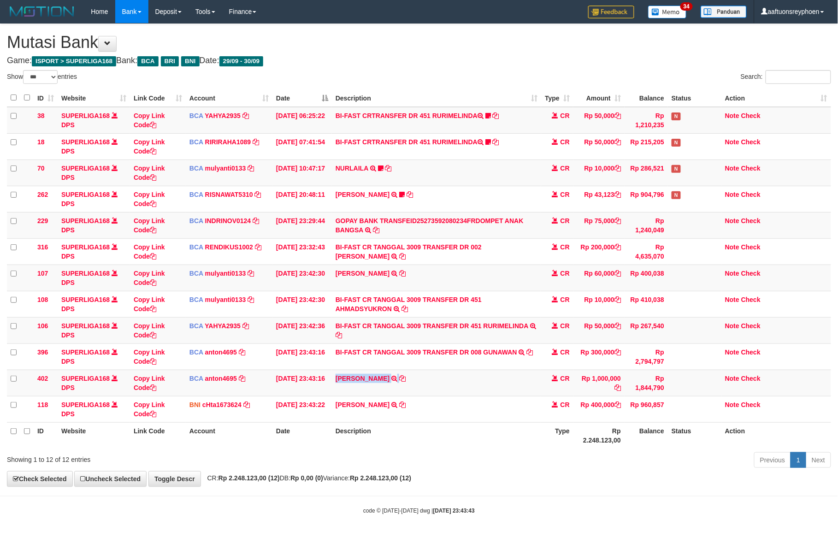
copy tr "[PERSON_NAME] TRSF E-BANKING CR 3009/FTSCY/WS95031 1000000.00[PERSON_NAME]"
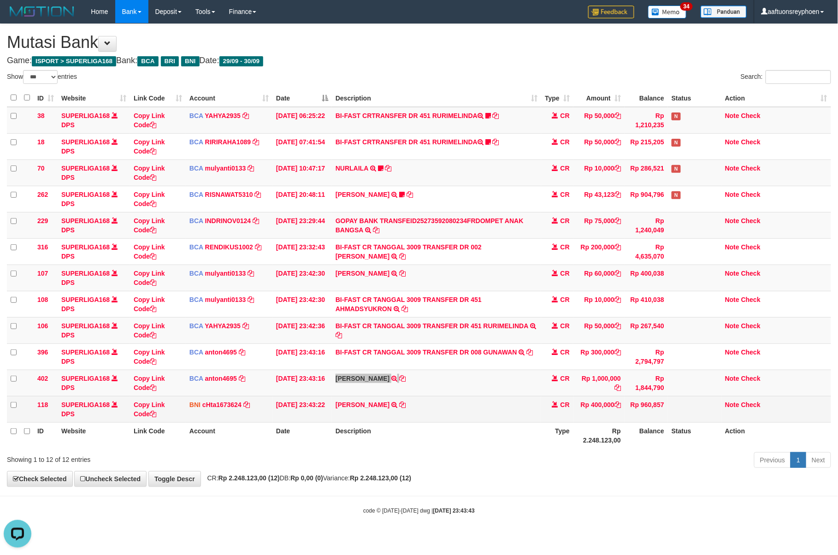
drag, startPoint x: 334, startPoint y: 417, endPoint x: 393, endPoint y: 416, distance: 59.5
click at [393, 416] on td "[PERSON_NAME] TRF/PAY/TOP-UP ECHANNEL [PERSON_NAME]" at bounding box center [436, 409] width 209 height 26
copy link "EBEN SAPUTRA SI"
click at [392, 412] on td "EBEN SAPUTRA SIAHAAN TRF/PAY/TOP-UP ECHANNEL EBEN SAPUTRA SIAHAAN" at bounding box center [436, 409] width 209 height 26
click at [151, 406] on link "Copy Link Code" at bounding box center [149, 409] width 31 height 17
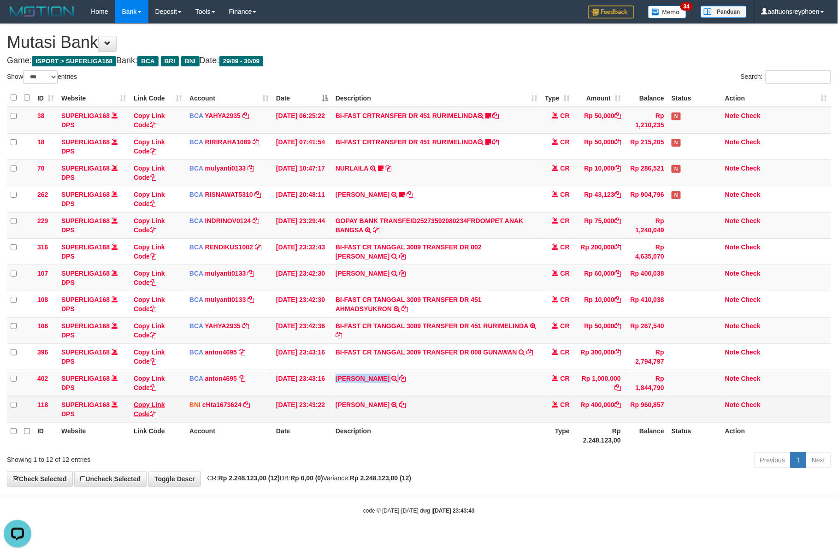
copy link "EBEN SAPUTRA SI"
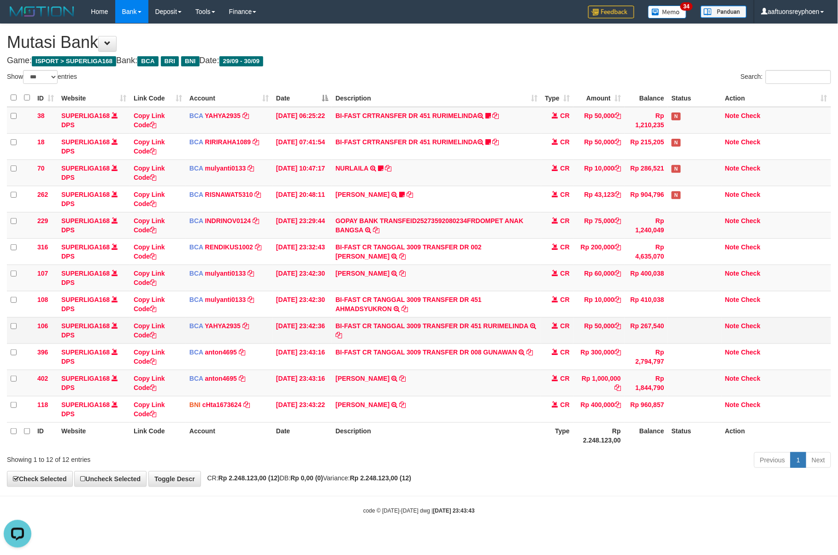
scroll to position [147, 0]
drag, startPoint x: 712, startPoint y: 279, endPoint x: 837, endPoint y: 234, distance: 132.6
click at [793, 248] on tbody "38 SUPERLIGA168 DPS Copy Link Code BCA YAHYA2935 DPS YAHYA mutasi_20250930_4906…" at bounding box center [419, 265] width 824 height 316
click at [627, 227] on tr "229 SUPERLIGA168 DPS Copy Link Code BCA INDRINOV0124 DPS INDRI NOVIANTI mutasi_…" at bounding box center [419, 225] width 824 height 26
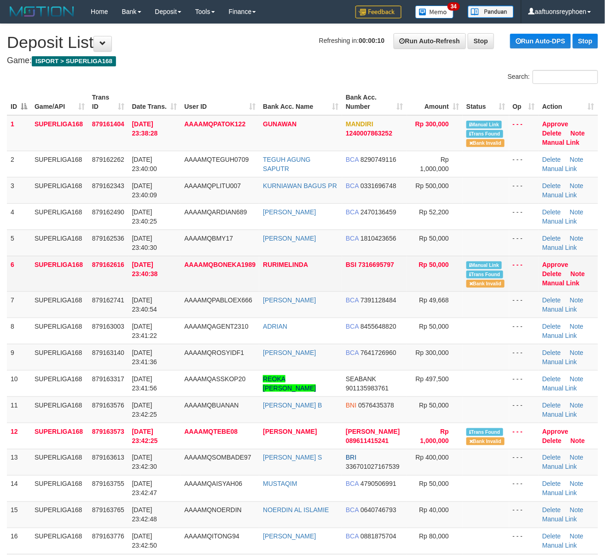
click at [135, 273] on span "[DATE] 23:40:38" at bounding box center [145, 269] width 26 height 17
drag, startPoint x: 144, startPoint y: 281, endPoint x: 77, endPoint y: 286, distance: 67.0
click at [131, 279] on td "[DATE] 23:40:38" at bounding box center [155, 273] width 53 height 35
click at [73, 290] on tbody "1 SUPERLIGA168 879161404 [DATE] 23:38:28 AAAAMQPATOK122 GUNAWAN MANDIRI 1240007…" at bounding box center [303, 413] width 592 height 597
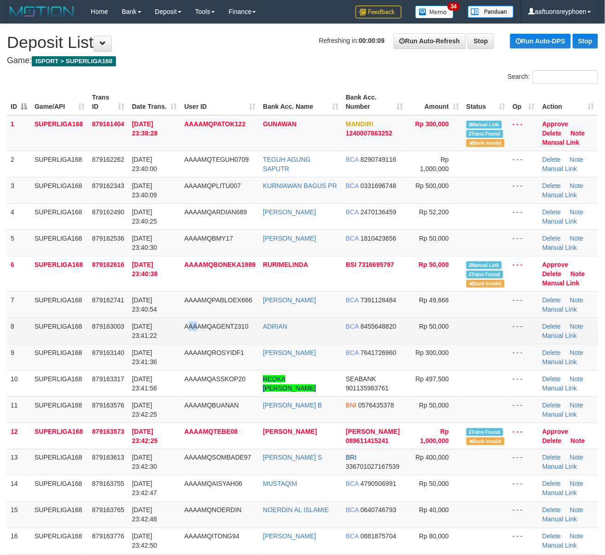
click at [198, 334] on td "AAAAMQAGENT2310" at bounding box center [220, 330] width 79 height 26
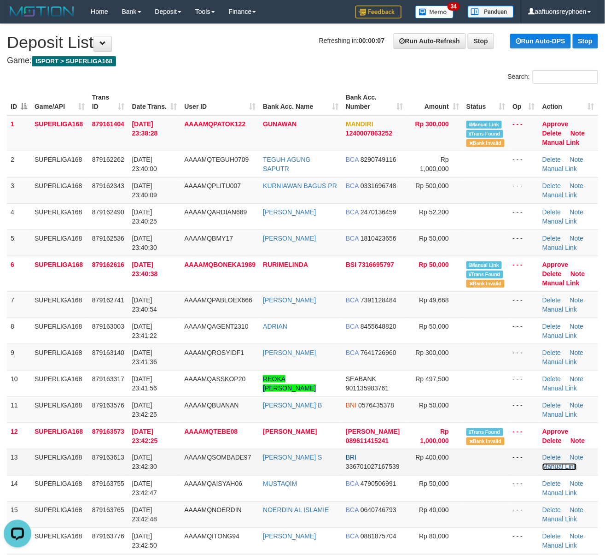
click at [561, 468] on link "Manual Link" at bounding box center [560, 466] width 35 height 7
click at [104, 118] on td "879161404" at bounding box center [108, 133] width 40 height 36
click at [100, 122] on td "879161404" at bounding box center [108, 133] width 40 height 36
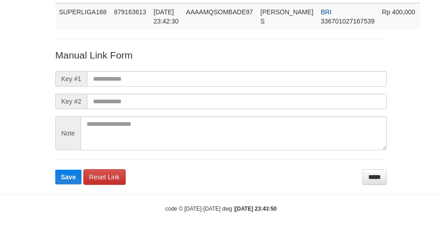
scroll to position [86, 0]
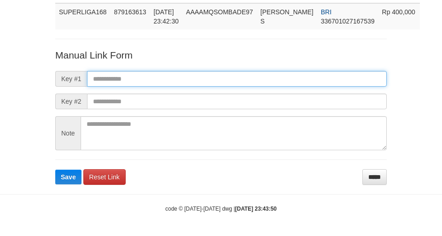
click at [219, 76] on input "text" at bounding box center [237, 79] width 300 height 16
paste input "**********"
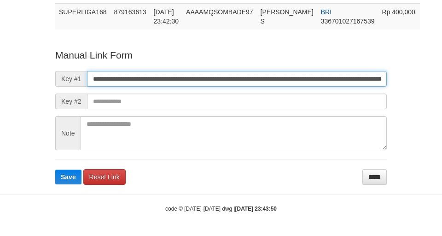
type input "**********"
click at [55, 170] on button "Save" at bounding box center [68, 177] width 26 height 15
click at [219, 76] on input "**********" at bounding box center [237, 79] width 300 height 16
click at [55, 170] on button "Save" at bounding box center [68, 177] width 26 height 15
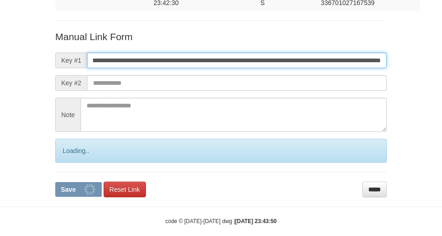
click at [219, 68] on input "**********" at bounding box center [237, 61] width 300 height 16
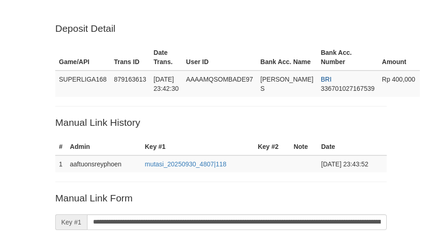
scroll to position [81, 0]
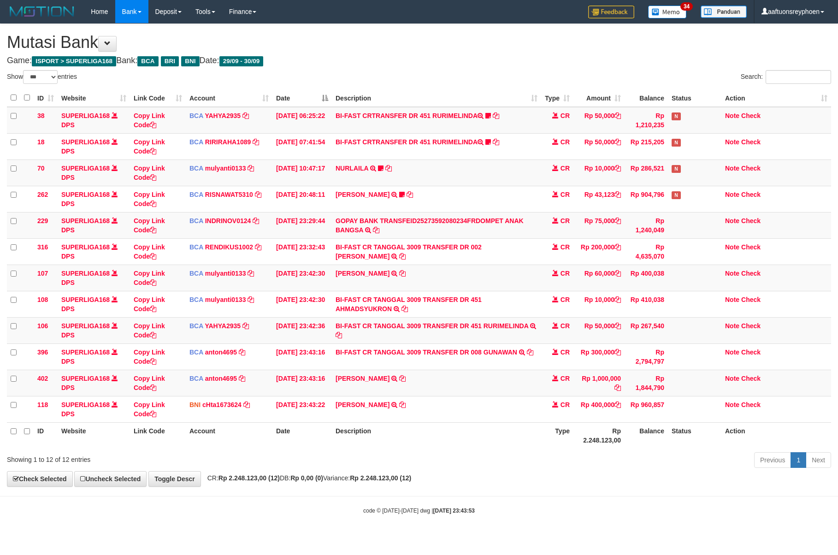
select select "***"
drag, startPoint x: 561, startPoint y: 231, endPoint x: 834, endPoint y: 181, distance: 277.3
click at [663, 214] on tr "229 SUPERLIGA168 DPS Copy Link Code BCA INDRINOV0124 DPS INDRI NOVIANTI mutasi_…" at bounding box center [419, 225] width 824 height 26
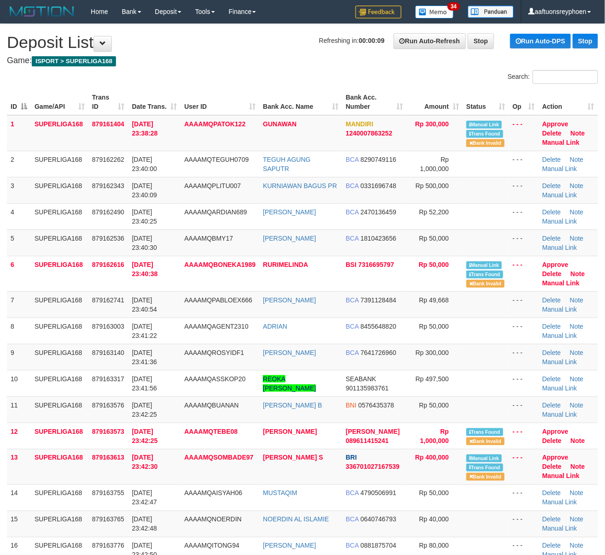
click at [100, 102] on th "Trans ID" at bounding box center [108, 102] width 40 height 26
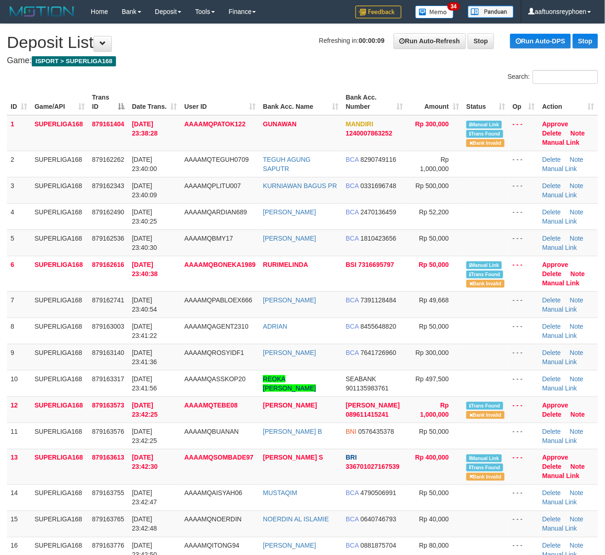
click at [100, 100] on th "Trans ID" at bounding box center [108, 102] width 40 height 26
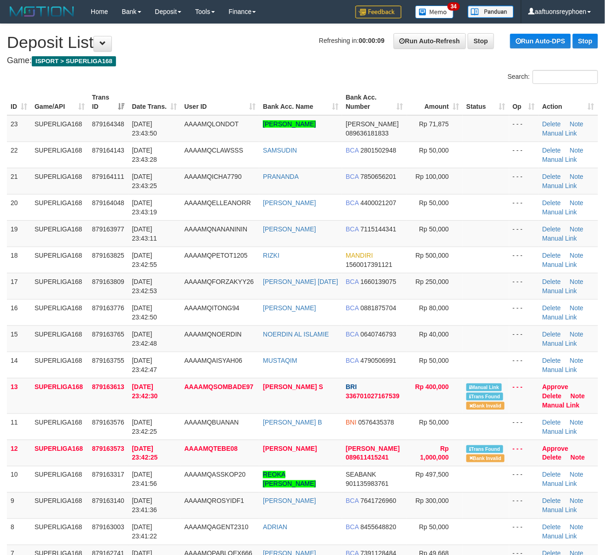
drag, startPoint x: 72, startPoint y: 180, endPoint x: 0, endPoint y: 222, distance: 83.2
click at [51, 196] on tbody "23 SUPERLIGA168 879164348 30/09/2025 23:43:50 AAAAMQLONDOT JEFFRY YOND ANGGARA …" at bounding box center [303, 431] width 592 height 632
click at [65, 239] on td "SUPERLIGA168" at bounding box center [60, 233] width 58 height 26
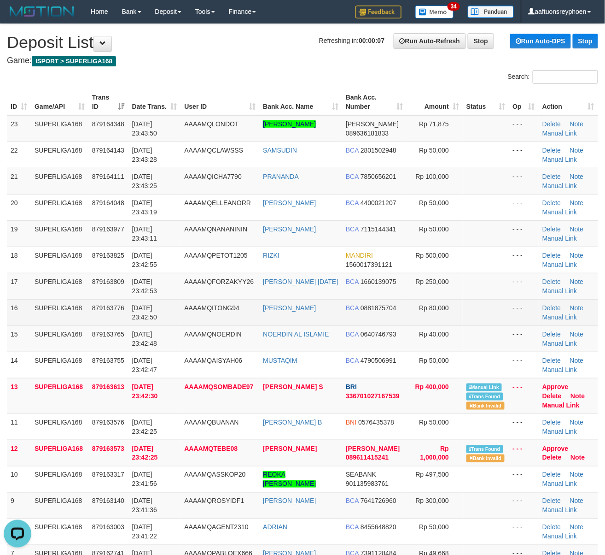
click at [185, 314] on tr "16 SUPERLIGA168 879163776 30/09/2025 23:42:50 AAAAMQITONG94 NAN SUTARNO BCA 088…" at bounding box center [303, 312] width 592 height 26
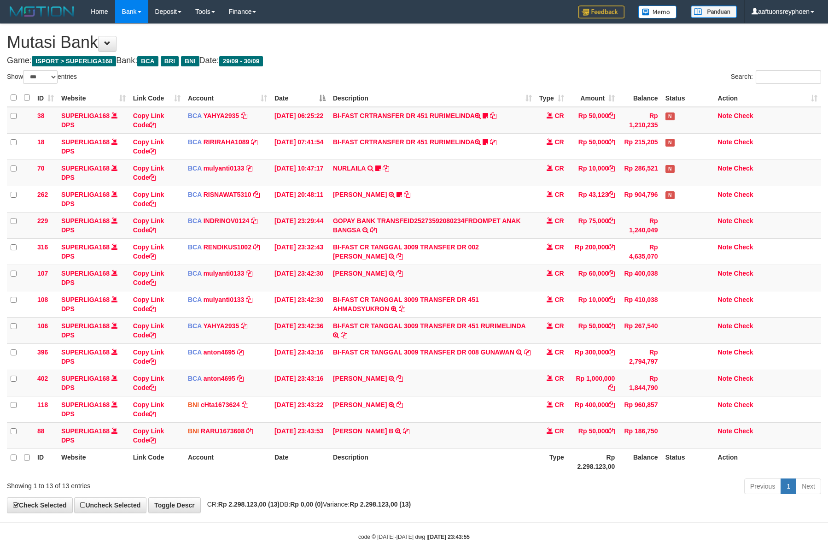
select select "***"
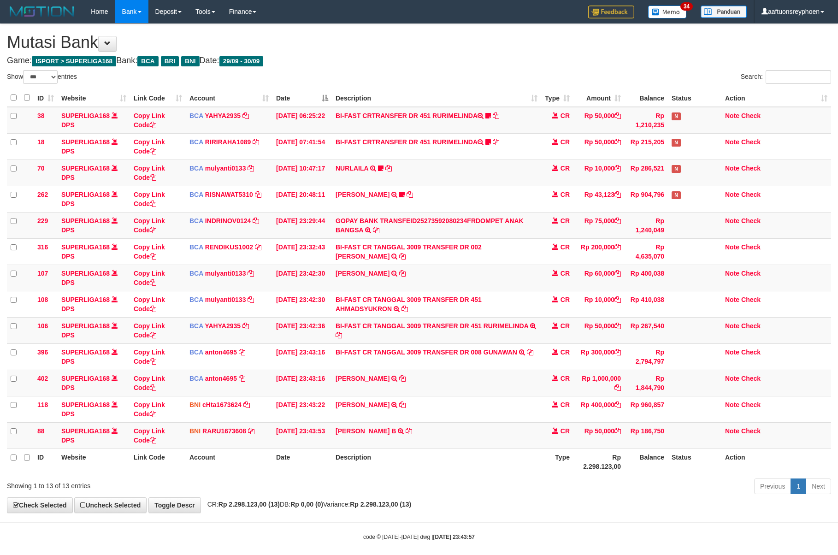
select select "***"
click at [440, 428] on td "[PERSON_NAME] B TRANSFER DARI SDR [PERSON_NAME] B" at bounding box center [432, 435] width 206 height 26
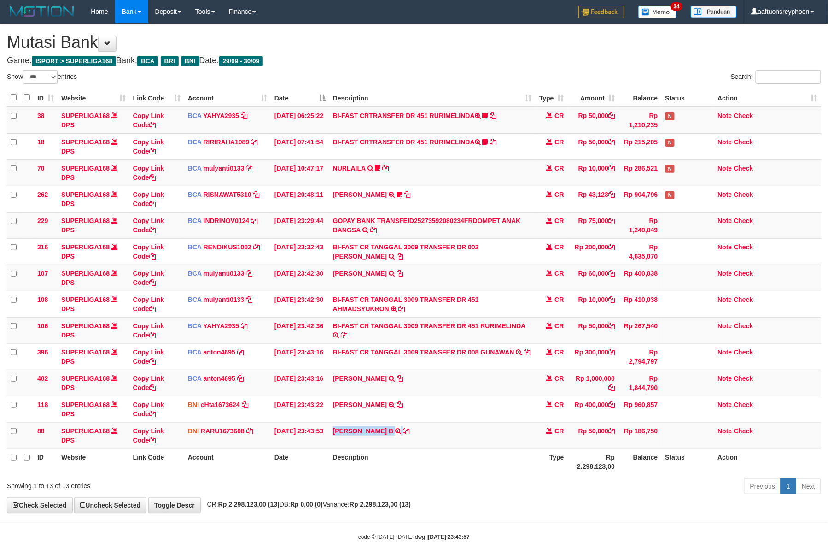
click at [440, 428] on td "[PERSON_NAME] B TRANSFER DARI SDR [PERSON_NAME] B" at bounding box center [432, 435] width 206 height 26
copy tr "[PERSON_NAME] B TRANSFER DARI SDR [PERSON_NAME] B"
click at [767, 381] on tr "402 SUPERLIGA168 DPS Copy Link Code BCA anton4695 DPS ANTON mutasi_20250930_491…" at bounding box center [414, 383] width 815 height 26
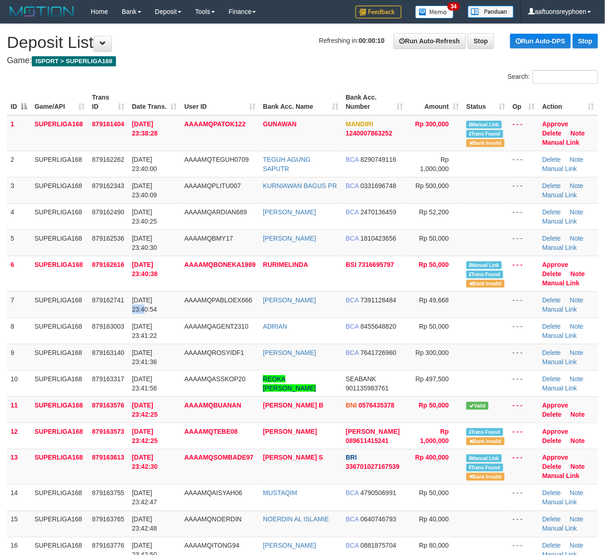
click at [158, 299] on span "[DATE] 23:40:54" at bounding box center [144, 304] width 25 height 17
drag, startPoint x: 0, startPoint y: 0, endPoint x: 6, endPoint y: 312, distance: 312.4
click at [148, 299] on span "30/09/2025 23:40:54" at bounding box center [144, 304] width 25 height 17
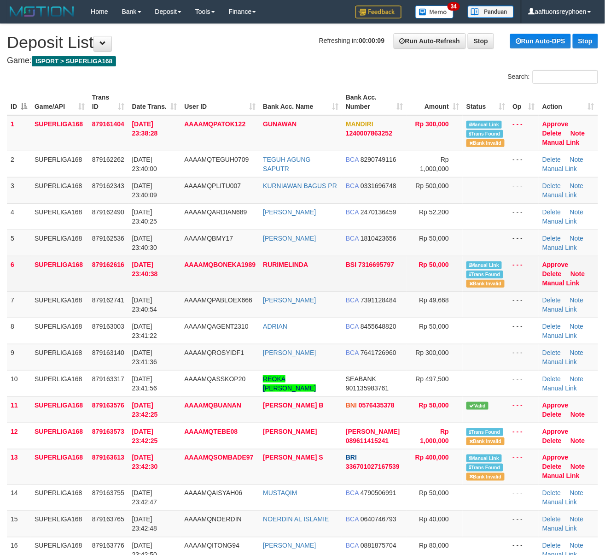
click at [135, 284] on td "30/09/2025 23:40:38" at bounding box center [155, 273] width 53 height 35
click at [124, 280] on td "879162616" at bounding box center [108, 273] width 40 height 35
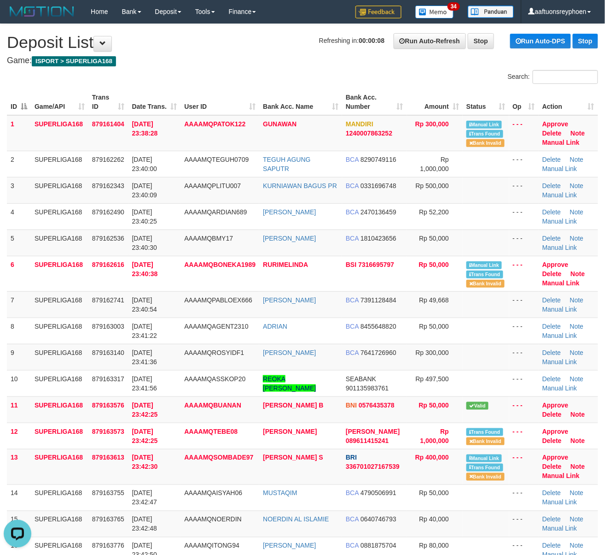
drag, startPoint x: 154, startPoint y: 275, endPoint x: 6, endPoint y: 295, distance: 149.7
click at [154, 275] on span "30/09/2025 23:40:38" at bounding box center [145, 269] width 26 height 17
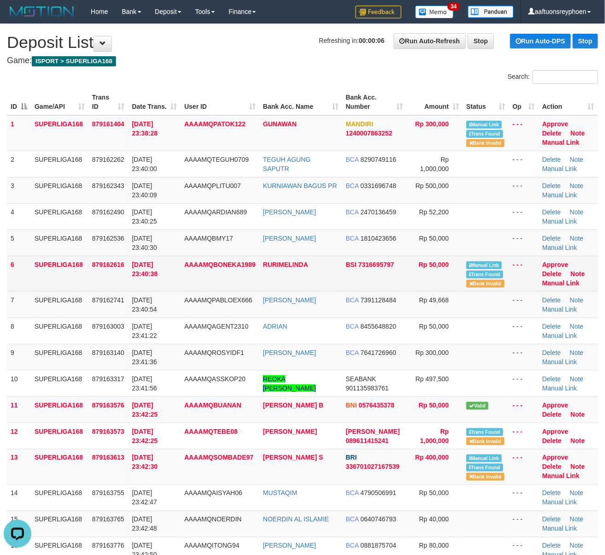
click at [126, 281] on td "879162616" at bounding box center [108, 273] width 40 height 35
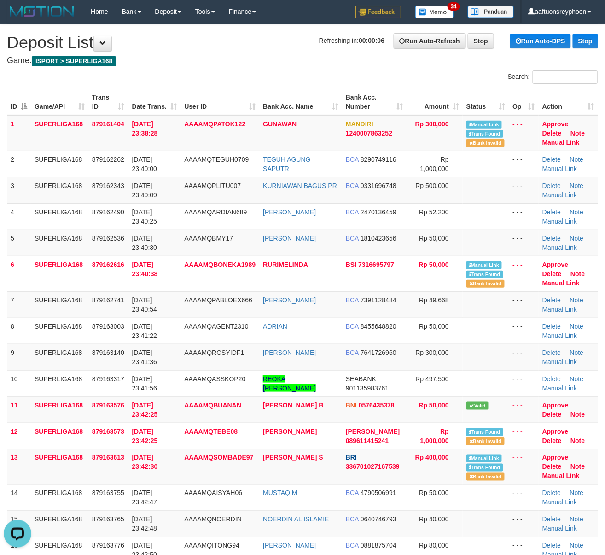
drag, startPoint x: 126, startPoint y: 281, endPoint x: 610, endPoint y: 282, distance: 484.2
click at [135, 281] on tr "6 SUPERLIGA168 879162616 30/09/2025 23:40:38 AAAAMQBONEKA1989 RURIMELINDA BSI 7…" at bounding box center [303, 273] width 592 height 35
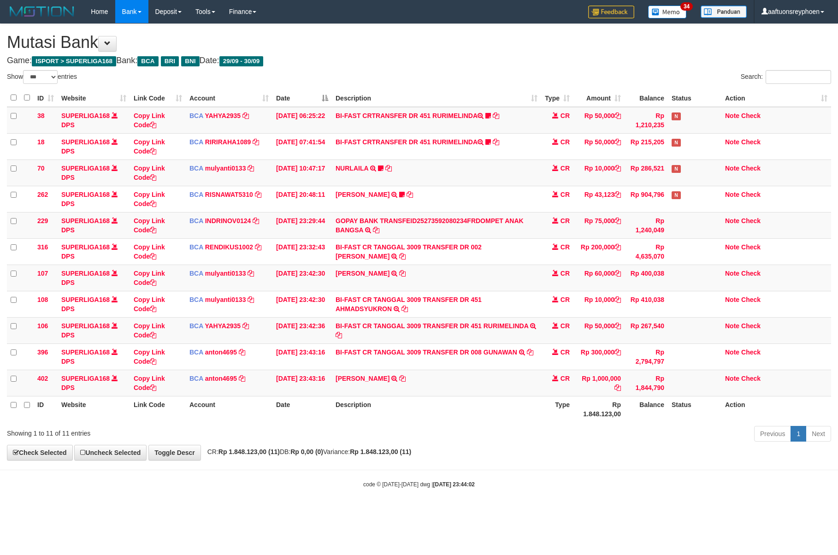
select select "***"
drag, startPoint x: 472, startPoint y: 378, endPoint x: 832, endPoint y: 360, distance: 360.7
click at [528, 376] on td "[PERSON_NAME] TRSF E-BANKING CR 3009/FTSCY/WS95031 1000000.00[PERSON_NAME]" at bounding box center [436, 383] width 209 height 26
select select "***"
click at [559, 400] on tr "ID Website Link Code Account Date Description Type Rp 1.848.123,00 Balance Stat…" at bounding box center [419, 409] width 824 height 26
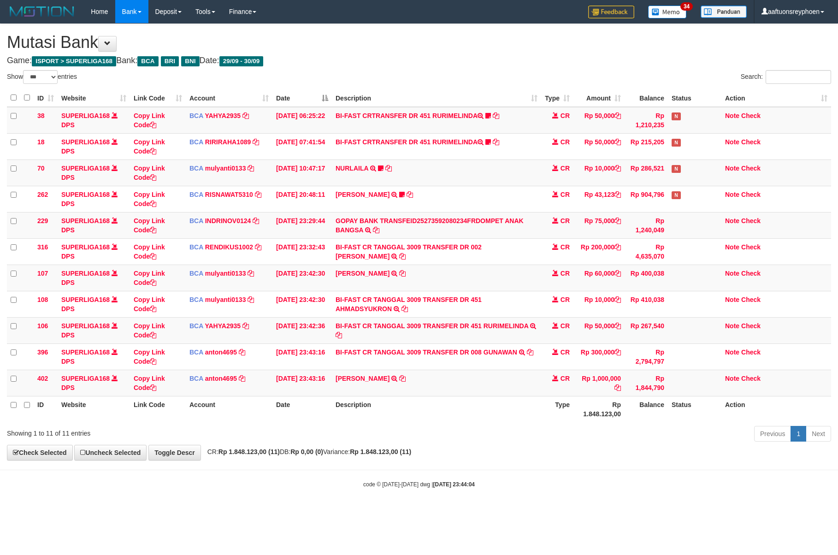
select select "***"
click at [608, 411] on div "Show ** ** ** *** entries Search: ID Website Link Code Account Date Description…" at bounding box center [419, 257] width 824 height 375
select select "***"
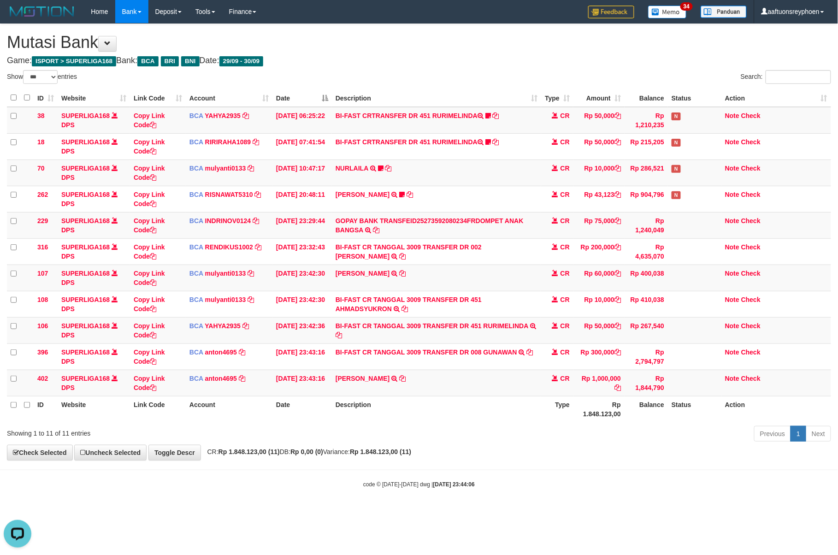
drag, startPoint x: 529, startPoint y: 417, endPoint x: 689, endPoint y: 398, distance: 161.0
click at [577, 412] on tr "ID Website Link Code Account Date Description Type Rp 1.848.123,00 Balance Stat…" at bounding box center [419, 409] width 824 height 26
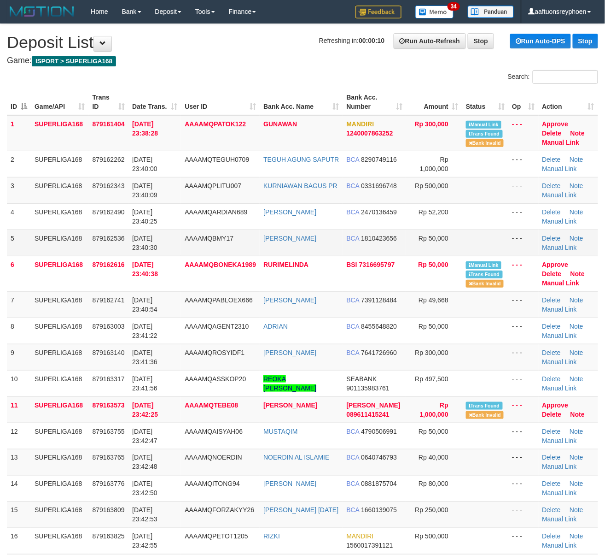
click at [129, 248] on td "[DATE] 23:40:30" at bounding box center [155, 242] width 53 height 26
click at [129, 248] on td "30/09/2025 23:40:30" at bounding box center [155, 242] width 53 height 26
click at [129, 248] on td "[DATE] 23:40:30" at bounding box center [155, 242] width 53 height 26
click at [129, 248] on td "30/09/2025 23:40:30" at bounding box center [155, 242] width 53 height 26
click at [135, 247] on span "30/09/2025 23:40:30" at bounding box center [144, 243] width 25 height 17
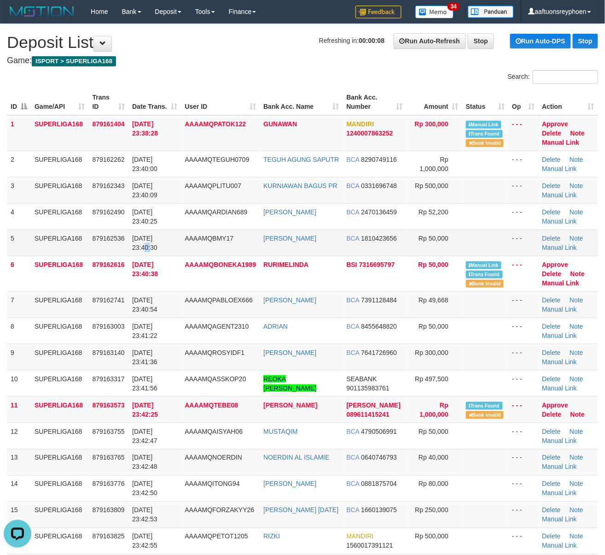
click at [135, 247] on span "30/09/2025 23:40:30" at bounding box center [144, 243] width 25 height 17
drag, startPoint x: 48, startPoint y: 311, endPoint x: 36, endPoint y: 314, distance: 12.7
click at [44, 311] on td "SUPERLIGA168" at bounding box center [60, 304] width 58 height 26
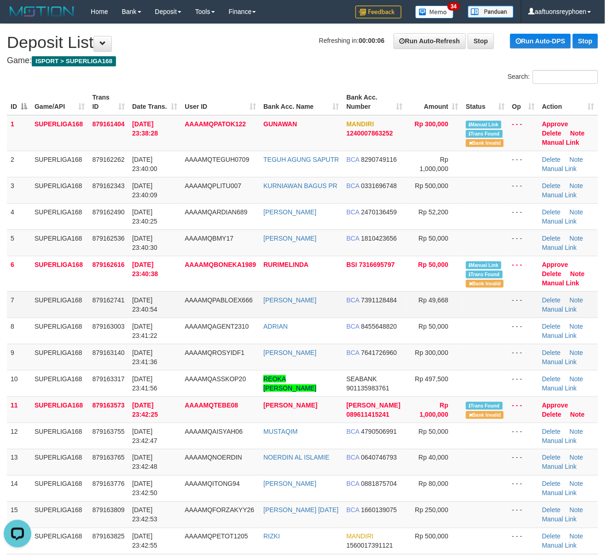
click at [108, 305] on td "879162741" at bounding box center [109, 304] width 40 height 26
click at [153, 296] on span "30/09/2025 23:40:54" at bounding box center [144, 304] width 25 height 17
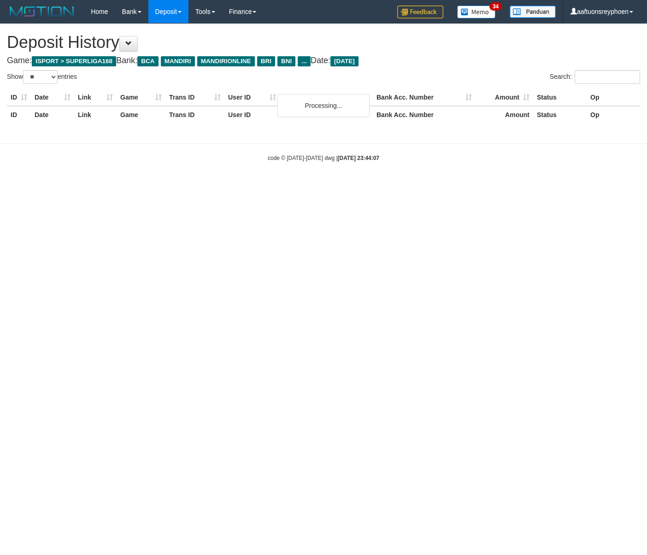
select select "**"
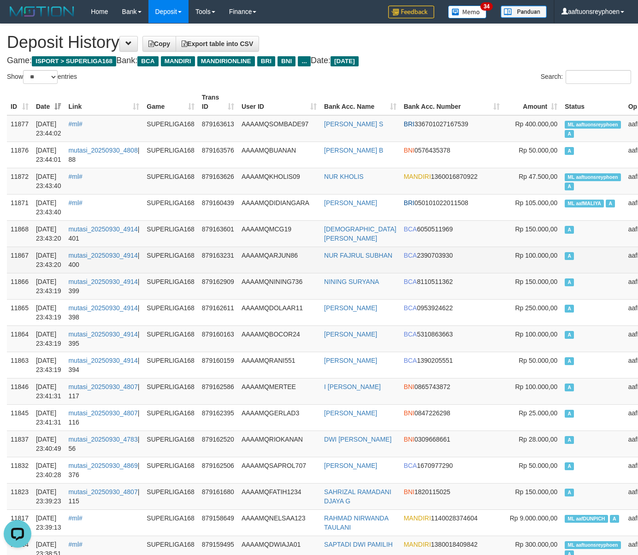
click at [572, 262] on td "A" at bounding box center [593, 259] width 64 height 26
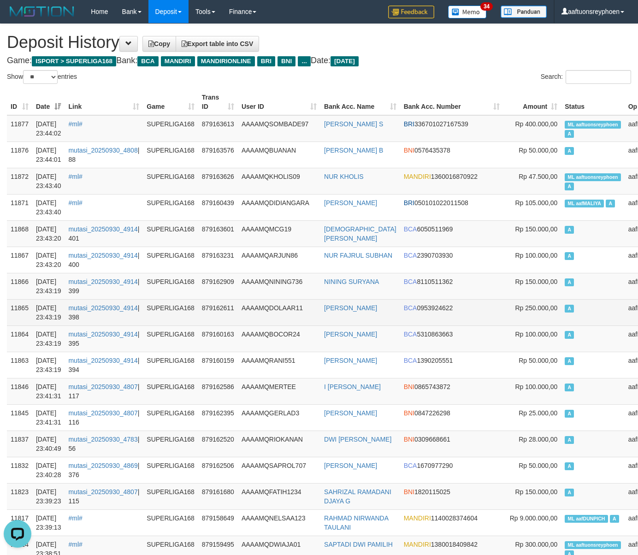
drag, startPoint x: 572, startPoint y: 262, endPoint x: 39, endPoint y: 316, distance: 536.3
click at [561, 260] on td "A" at bounding box center [593, 259] width 64 height 26
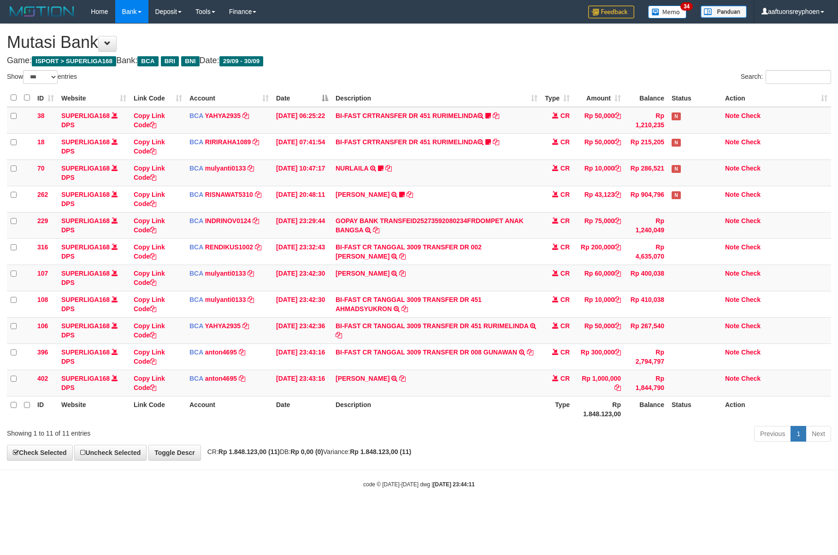
select select "***"
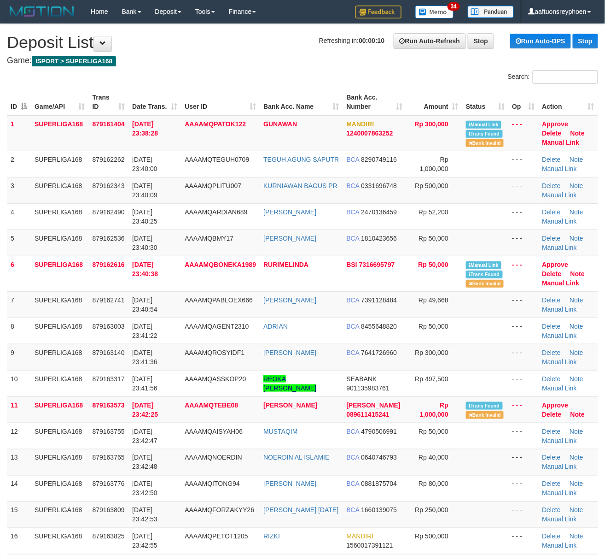
drag, startPoint x: 9, startPoint y: 272, endPoint x: -7, endPoint y: 278, distance: 17.8
drag, startPoint x: 98, startPoint y: 311, endPoint x: 4, endPoint y: 331, distance: 96.6
click at [96, 311] on td "879162741" at bounding box center [109, 304] width 40 height 26
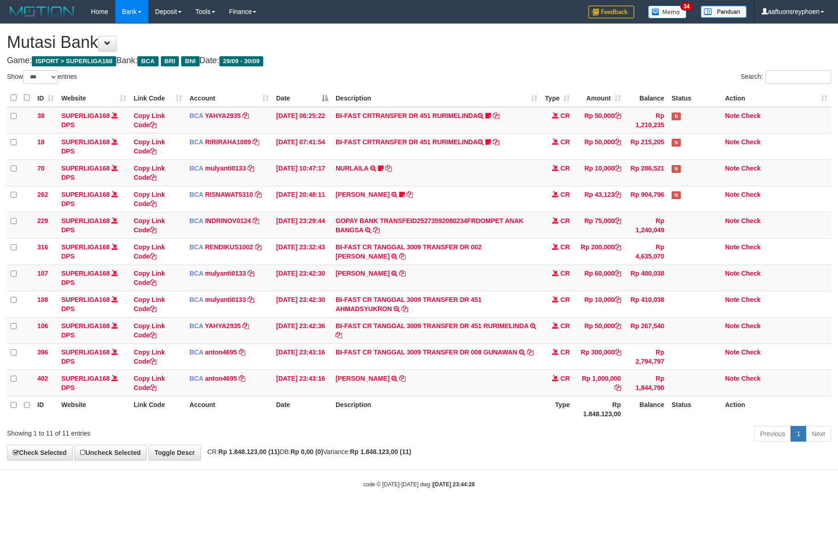
select select "***"
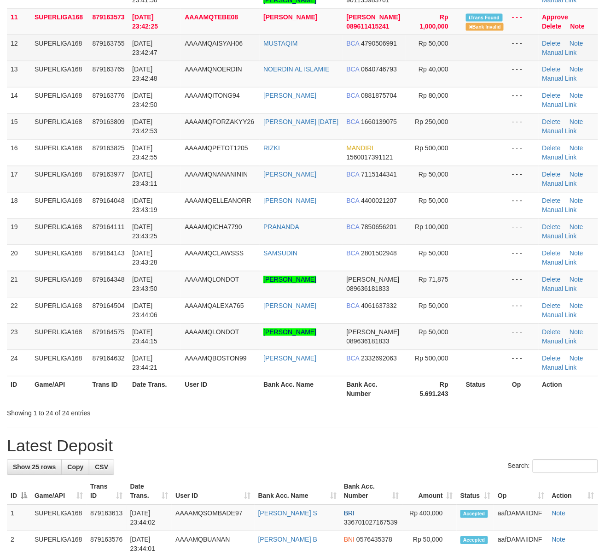
scroll to position [450, 0]
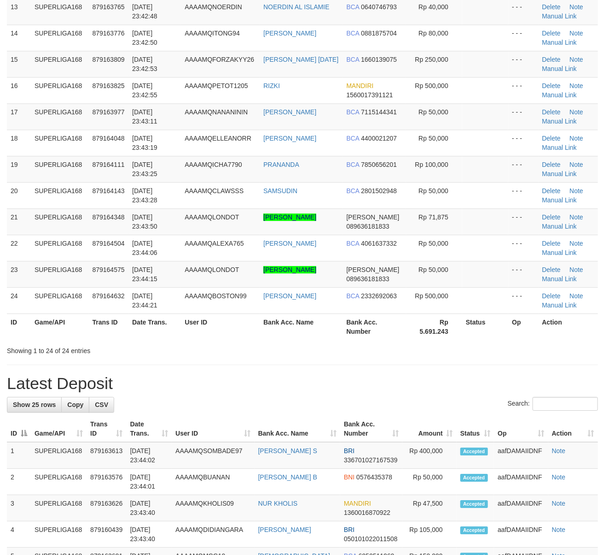
click at [7, 306] on td "24" at bounding box center [19, 301] width 24 height 26
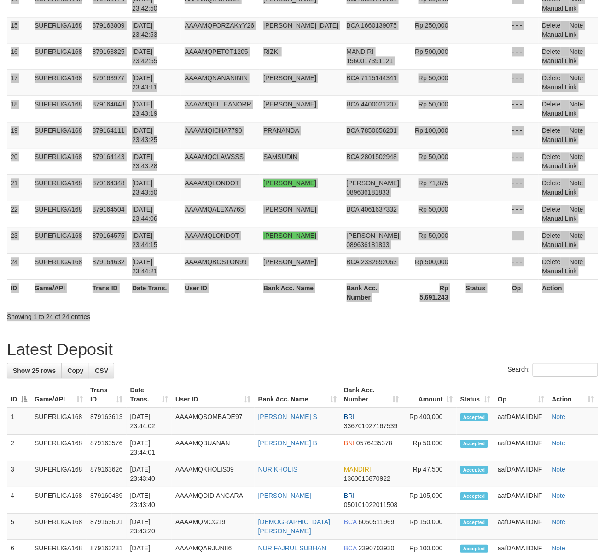
scroll to position [450, 0]
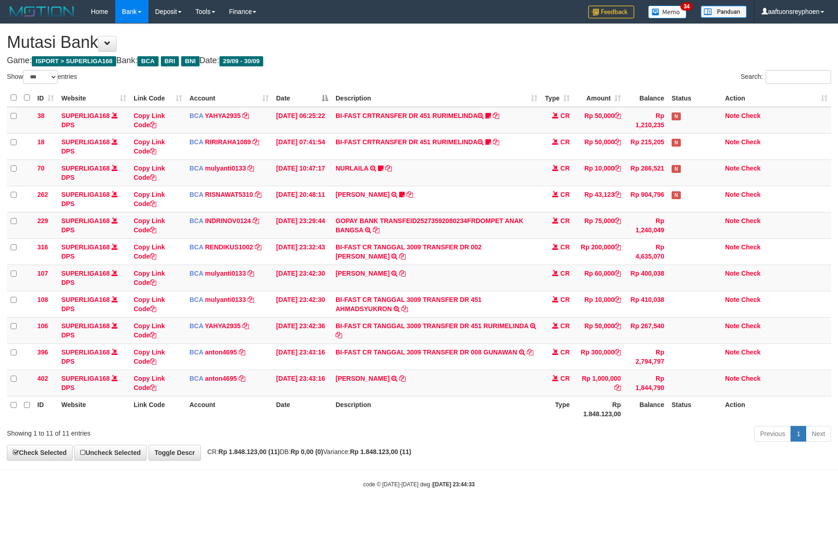
select select "***"
click at [411, 431] on div "Previous 1 Next" at bounding box center [593, 435] width 475 height 20
select select "***"
drag, startPoint x: 343, startPoint y: 435, endPoint x: 382, endPoint y: 429, distance: 39.6
click at [368, 432] on div "Showing 1 to 11 of 11 entries Previous 1 Next" at bounding box center [419, 435] width 838 height 20
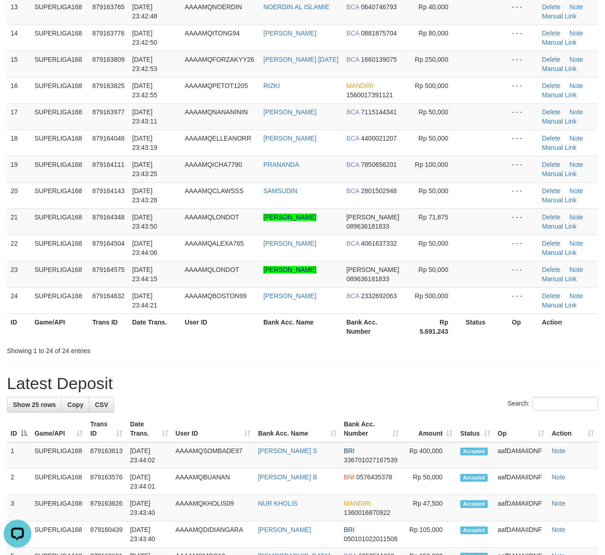
drag, startPoint x: 177, startPoint y: 294, endPoint x: 7, endPoint y: 332, distance: 174.3
click at [174, 294] on td "[DATE] 23:44:21" at bounding box center [155, 301] width 53 height 26
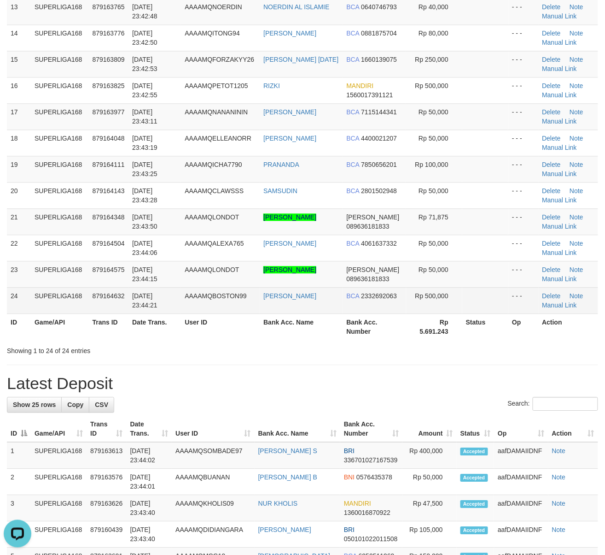
click at [99, 309] on td "879164632" at bounding box center [109, 301] width 40 height 26
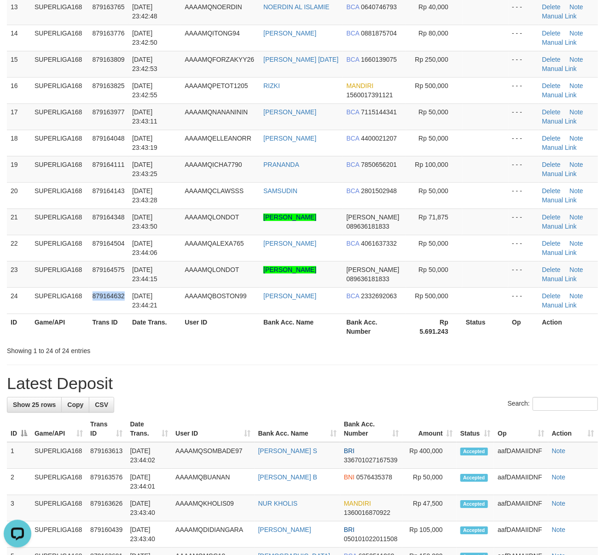
drag, startPoint x: 99, startPoint y: 309, endPoint x: 2, endPoint y: 334, distance: 99.7
click at [98, 309] on td "879164632" at bounding box center [109, 301] width 40 height 26
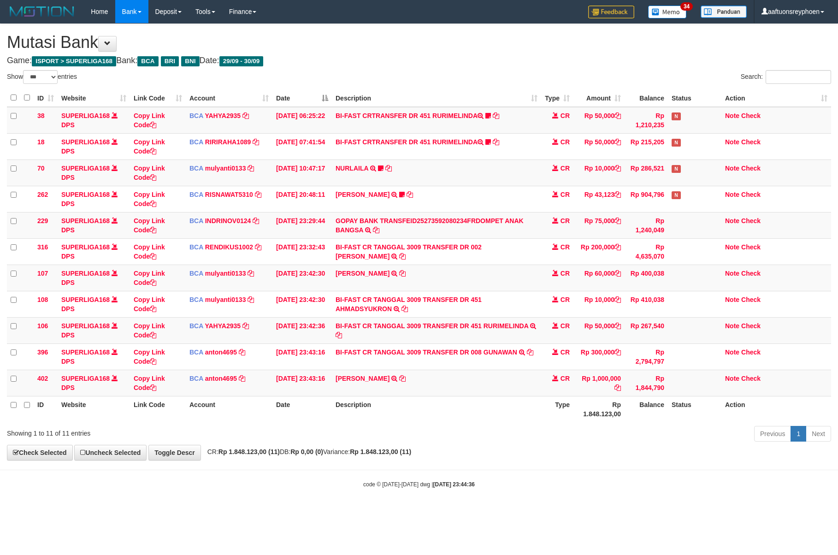
select select "***"
click at [507, 416] on th "Description" at bounding box center [436, 409] width 209 height 26
select select "***"
click at [557, 378] on td "CR" at bounding box center [557, 383] width 32 height 26
select select "***"
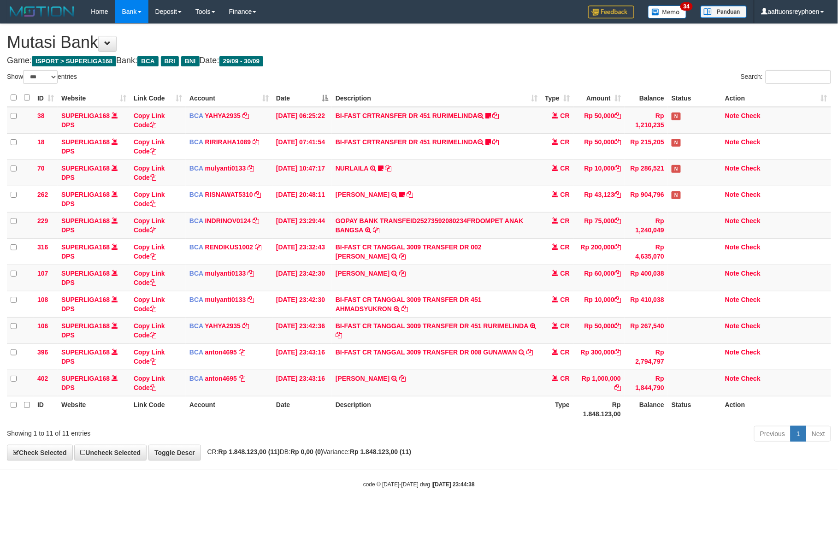
drag, startPoint x: 493, startPoint y: 393, endPoint x: 836, endPoint y: 351, distance: 345.9
click at [555, 386] on tr "402 SUPERLIGA168 DPS Copy Link Code BCA anton4695 DPS ANTON mutasi_20250930_491…" at bounding box center [419, 383] width 824 height 26
select select "***"
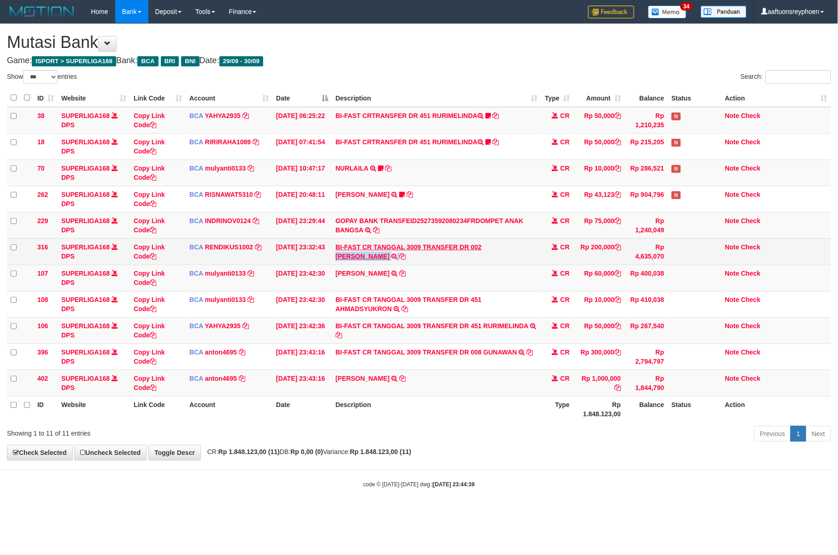
copy td "BACHTIAR RIFAI"
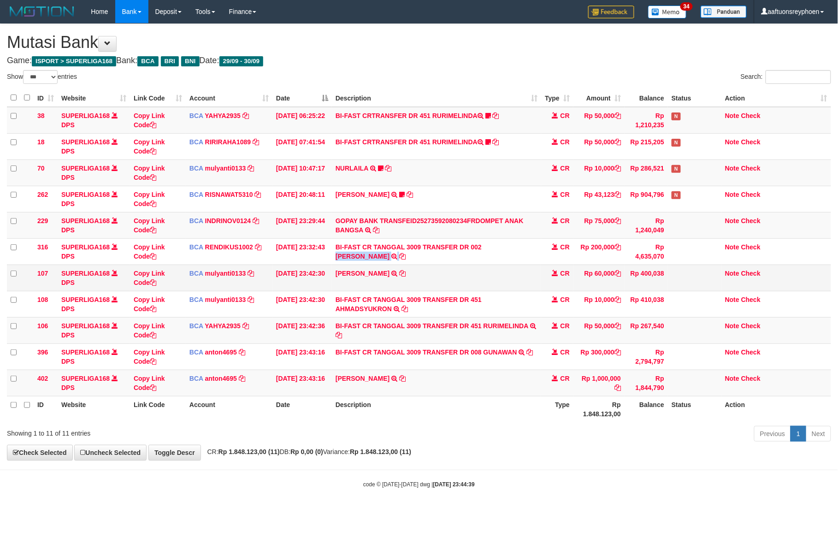
drag, startPoint x: 487, startPoint y: 258, endPoint x: 829, endPoint y: 268, distance: 342.5
click at [493, 253] on td "BI-FAST CR TANGGAL 3009 TRANSFER DR 002 BACHTIAR RIFAI BI-FAST CR TANGGAL :30/0…" at bounding box center [436, 251] width 209 height 26
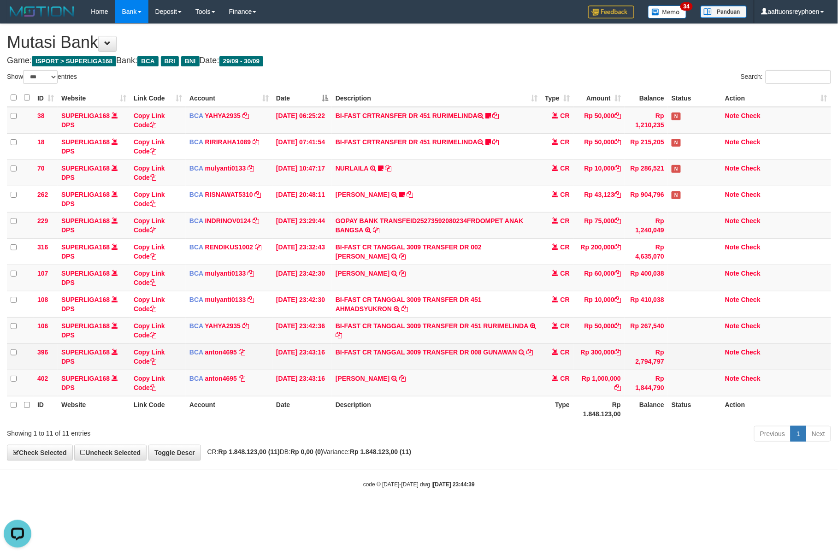
drag, startPoint x: 431, startPoint y: 396, endPoint x: 830, endPoint y: 361, distance: 400.5
click at [457, 395] on td "RENDI GUNAWAN TRSF E-BANKING CR 3009/FTSCY/WS95031 1000000.00RENDI GUNAWAN" at bounding box center [436, 383] width 209 height 26
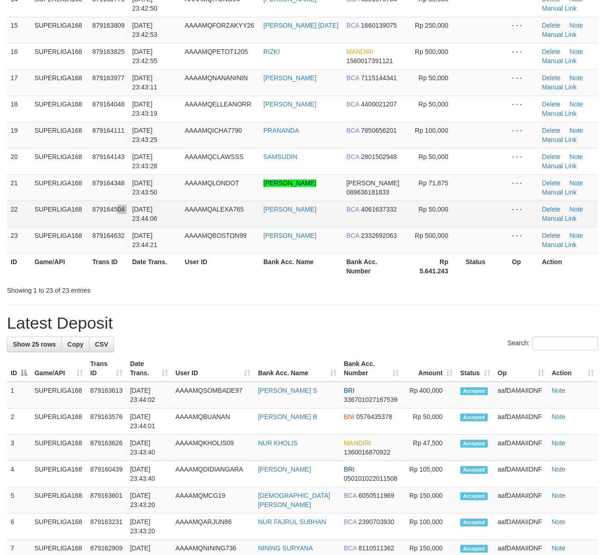
drag, startPoint x: 131, startPoint y: 216, endPoint x: 138, endPoint y: 238, distance: 22.9
click at [131, 217] on tr "22 SUPERLIGA168 879164504 [DATE] 23:44:06 AAAAMQALEXA765 [PERSON_NAME] BCA 4061…" at bounding box center [303, 213] width 592 height 26
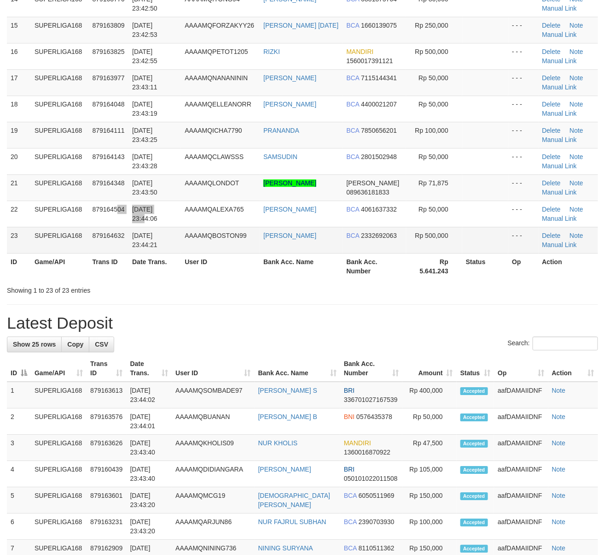
scroll to position [450, 0]
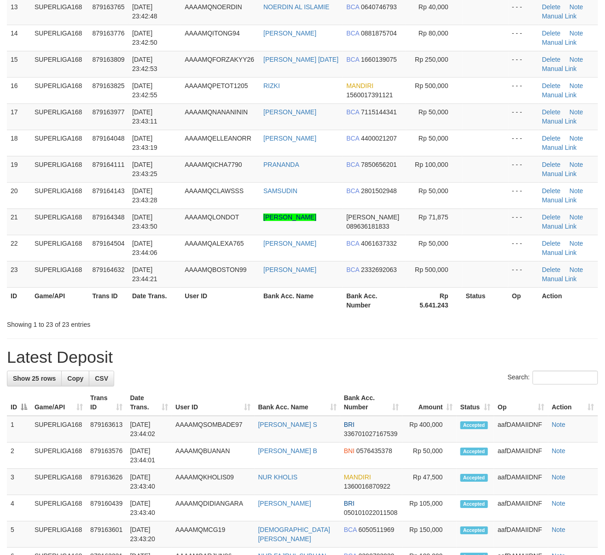
drag, startPoint x: 35, startPoint y: 340, endPoint x: 1, endPoint y: 347, distance: 34.9
click at [15, 343] on div "**********" at bounding box center [302, 354] width 605 height 1561
click at [62, 350] on div "**********" at bounding box center [302, 354] width 605 height 1561
drag, startPoint x: 205, startPoint y: 291, endPoint x: 5, endPoint y: 338, distance: 205.9
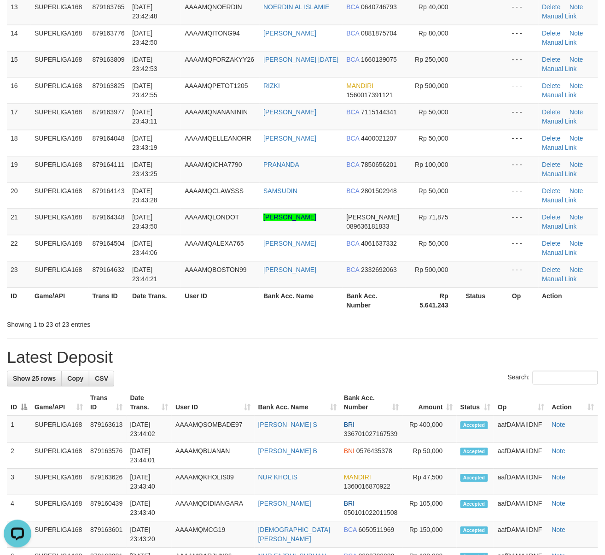
click at [192, 299] on th "User ID" at bounding box center [220, 301] width 79 height 26
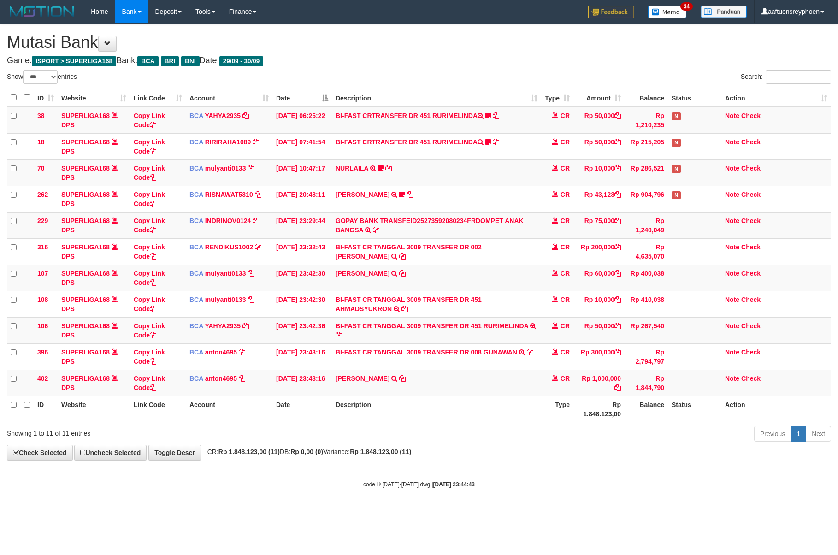
select select "***"
click at [417, 403] on th "Description" at bounding box center [436, 409] width 209 height 26
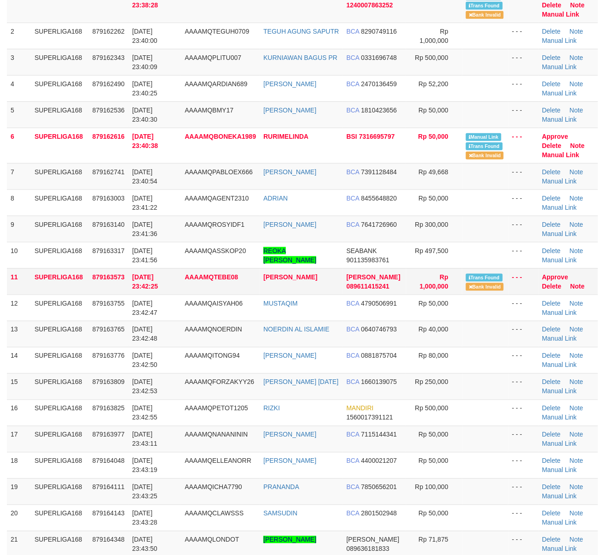
click at [156, 281] on td "30/09/2025 23:42:25" at bounding box center [155, 281] width 53 height 26
drag, startPoint x: 156, startPoint y: 281, endPoint x: 5, endPoint y: 306, distance: 153.2
click at [153, 281] on td "30/09/2025 23:42:25" at bounding box center [155, 281] width 53 height 26
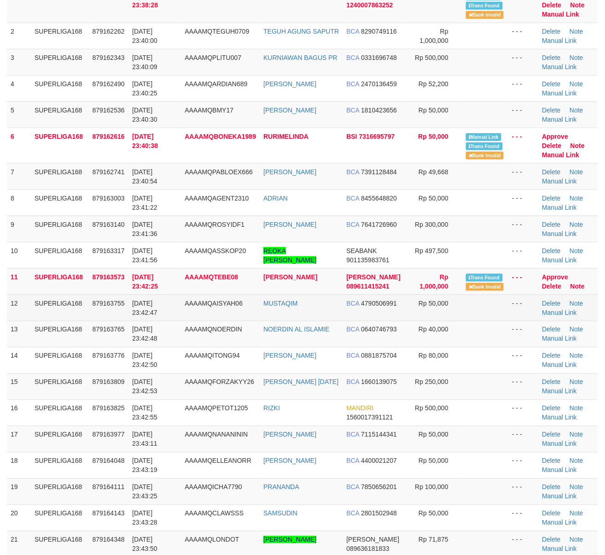
click at [11, 304] on td "12" at bounding box center [19, 307] width 24 height 26
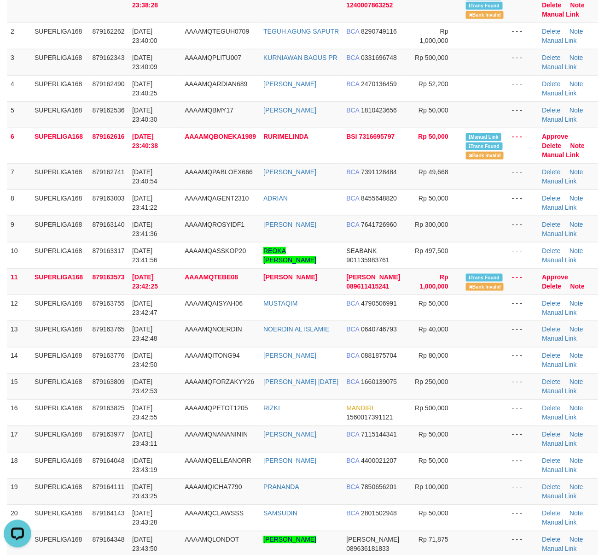
scroll to position [0, 0]
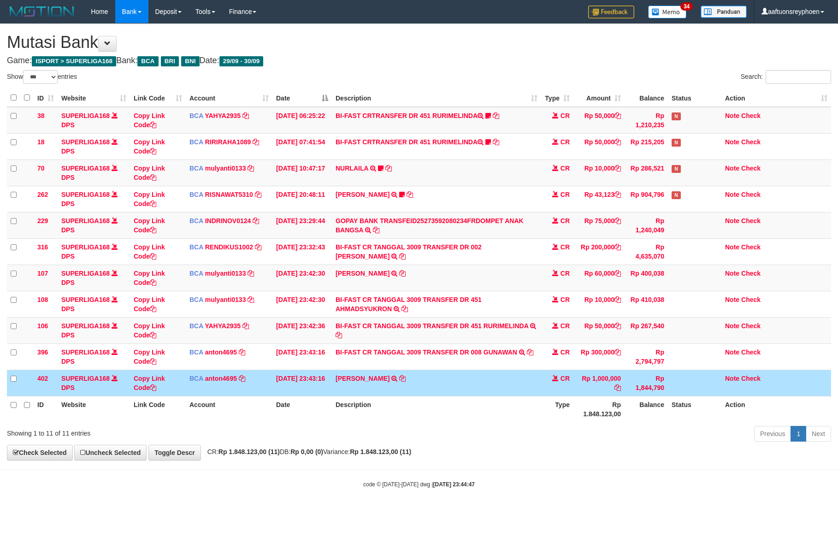
select select "***"
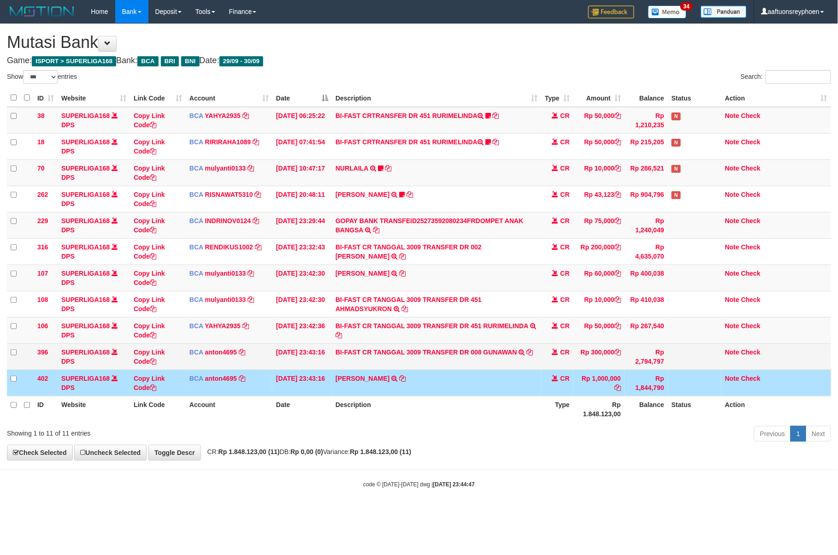
drag, startPoint x: 0, startPoint y: 0, endPoint x: 787, endPoint y: 367, distance: 868.2
click at [569, 387] on td "CR" at bounding box center [557, 383] width 32 height 26
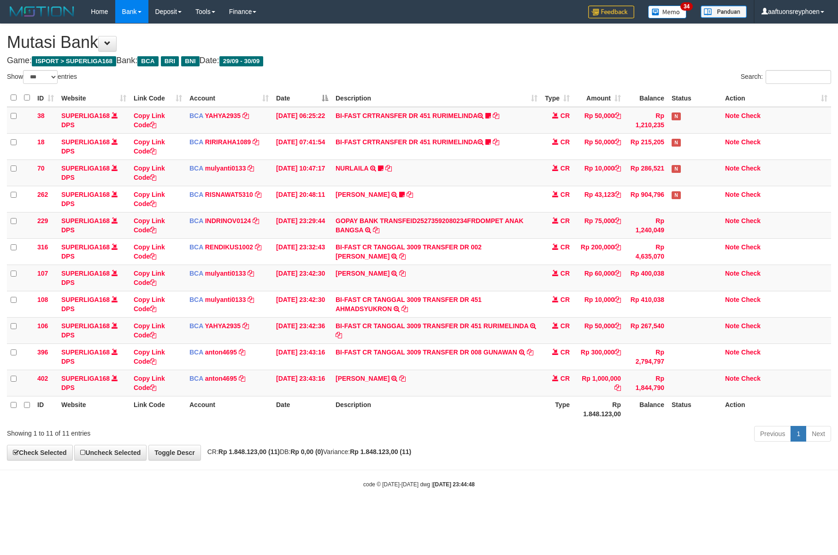
select select "***"
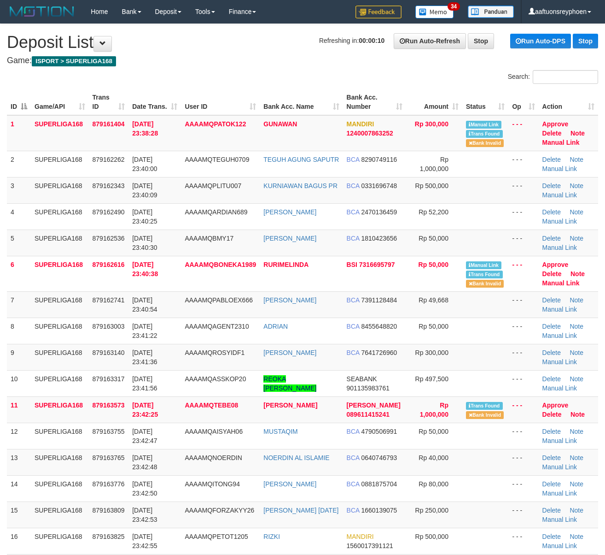
scroll to position [415, 0]
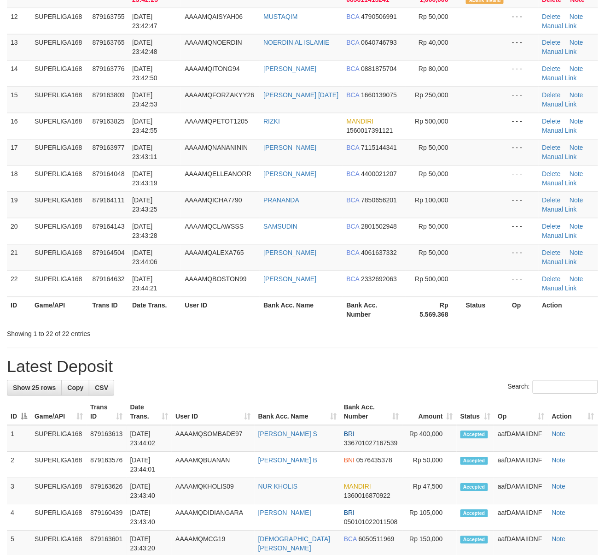
click at [238, 281] on span "AAAAMQBOSTON99" at bounding box center [216, 279] width 62 height 7
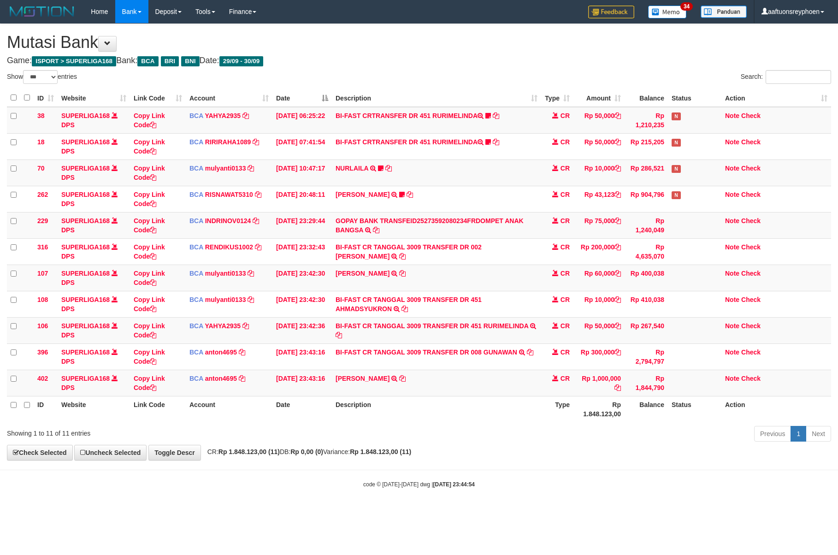
select select "***"
click at [393, 437] on div "Previous 1 Next" at bounding box center [593, 435] width 475 height 20
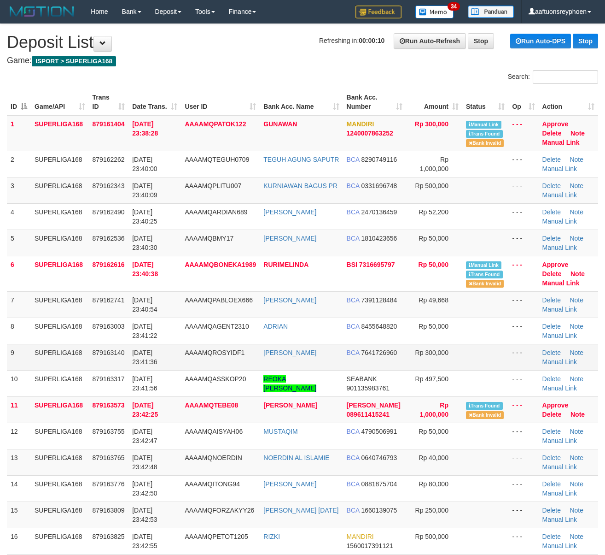
scroll to position [84, 0]
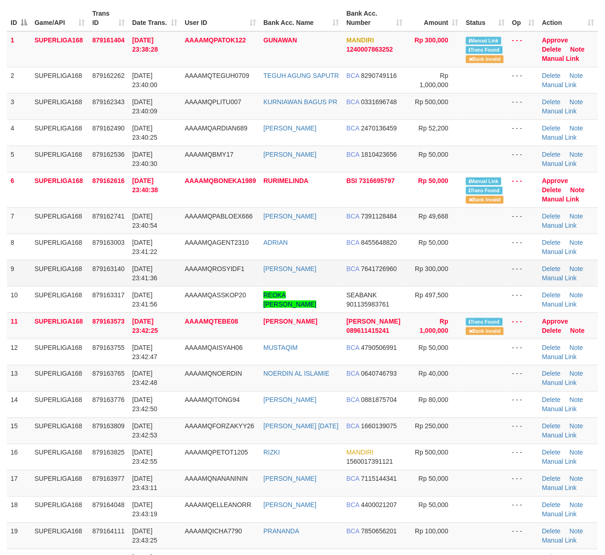
click at [144, 266] on span "30/09/2025 23:41:36" at bounding box center [144, 273] width 25 height 17
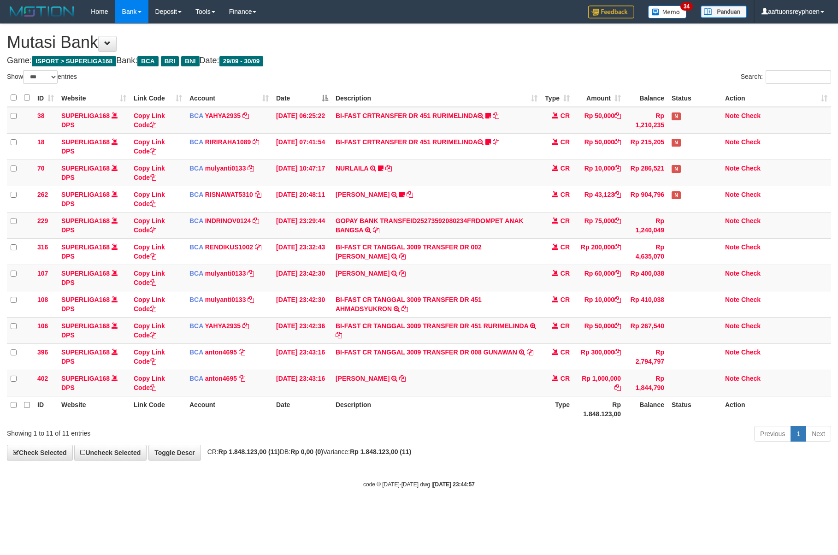
select select "***"
drag, startPoint x: 489, startPoint y: 403, endPoint x: 834, endPoint y: 366, distance: 346.6
click at [491, 403] on th "Description" at bounding box center [436, 409] width 209 height 26
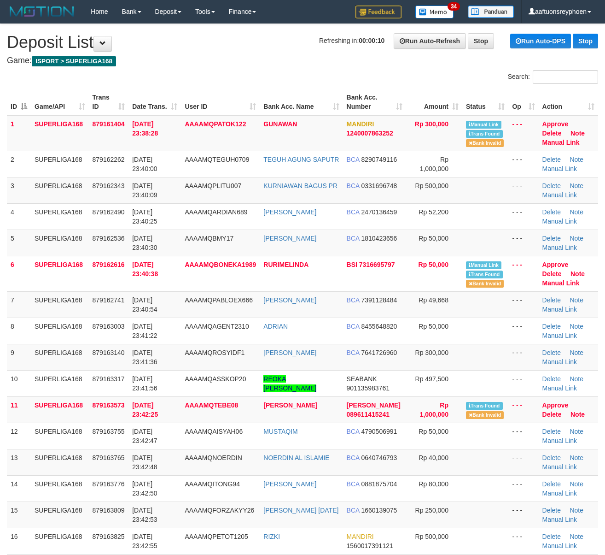
scroll to position [84, 0]
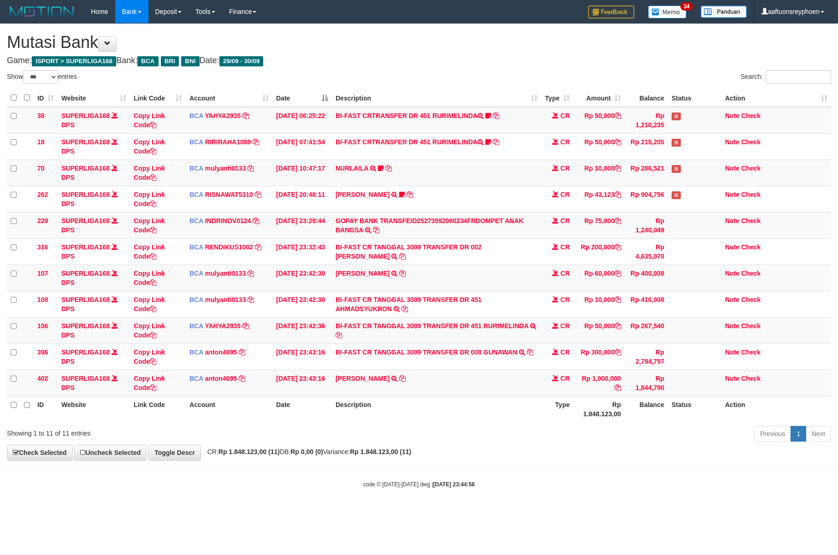
select select "***"
click at [642, 395] on table "ID Website Link Code Account Date Description Type Amount Balance Status Action…" at bounding box center [419, 255] width 824 height 333
select select "***"
drag, startPoint x: 512, startPoint y: 376, endPoint x: 586, endPoint y: 371, distance: 73.9
click at [562, 373] on tr "402 SUPERLIGA168 DPS Copy Link Code BCA anton4695 DPS ANTON mutasi_20250930_491…" at bounding box center [419, 383] width 824 height 26
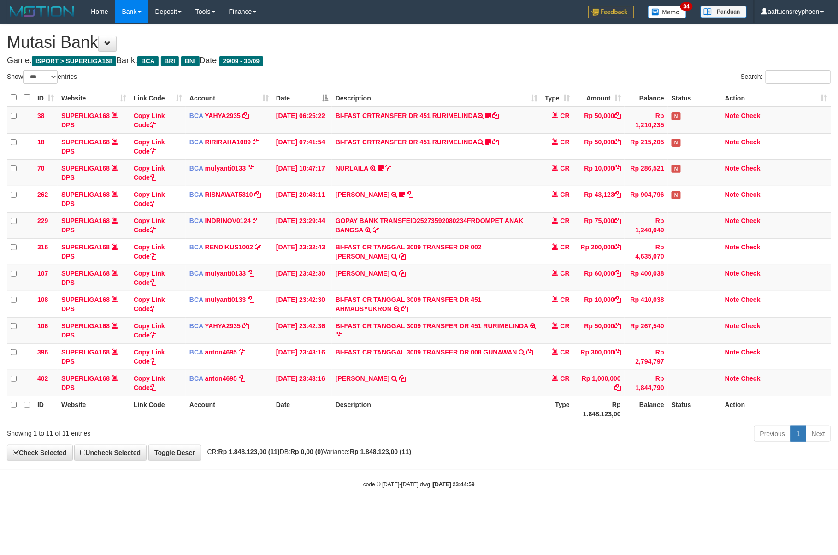
click at [518, 425] on div "ID Website Link Code Account Date Description Type Amount Balance Status Action…" at bounding box center [419, 255] width 838 height 339
click at [514, 426] on div "Previous 1 Next" at bounding box center [593, 435] width 475 height 20
drag, startPoint x: 511, startPoint y: 428, endPoint x: 551, endPoint y: 425, distance: 40.2
click at [524, 426] on div "Previous 1 Next" at bounding box center [593, 435] width 475 height 20
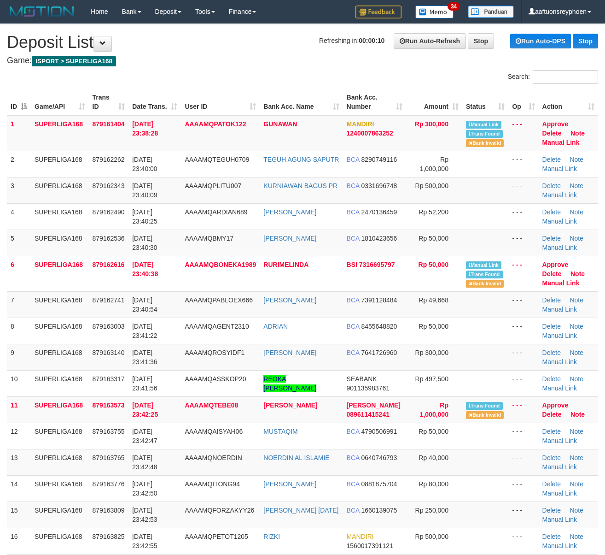
scroll to position [84, 0]
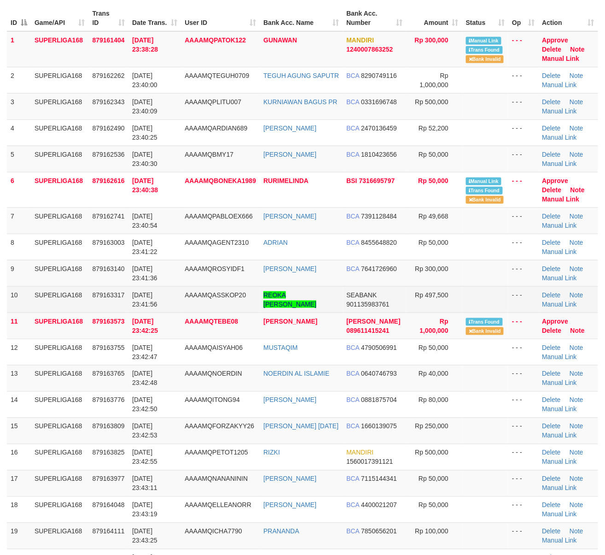
drag, startPoint x: 48, startPoint y: 304, endPoint x: 12, endPoint y: 308, distance: 36.6
click at [43, 303] on td "SUPERLIGA168" at bounding box center [60, 299] width 58 height 26
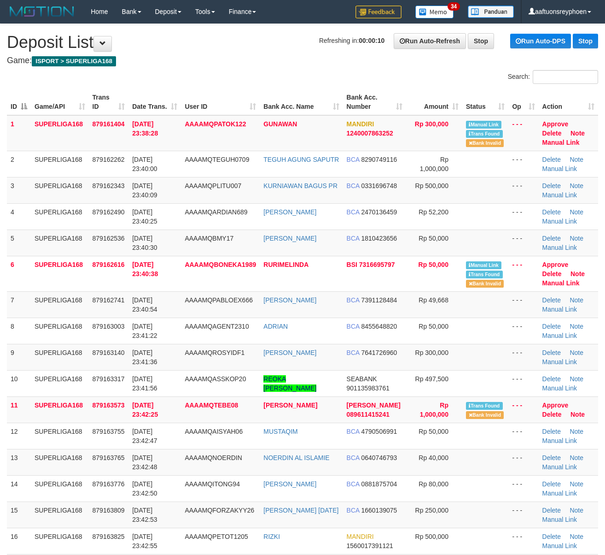
scroll to position [84, 0]
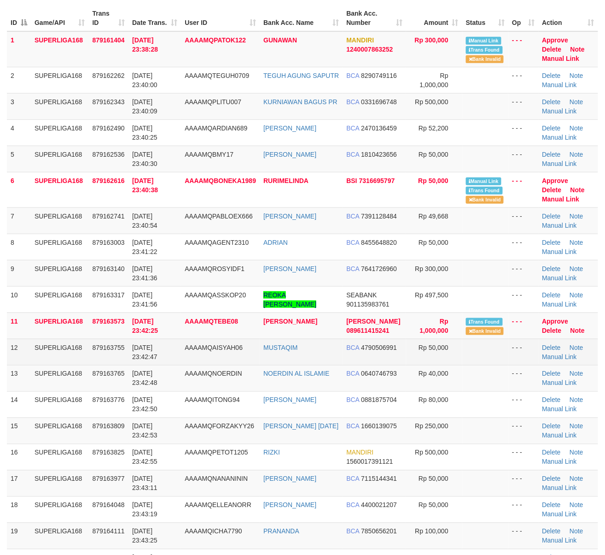
click at [89, 347] on tr "12 SUPERLIGA168 879163755 [DATE] 23:42:47 AAAAMQAISYAH06 MUSTAQIM BCA 479050699…" at bounding box center [303, 352] width 592 height 26
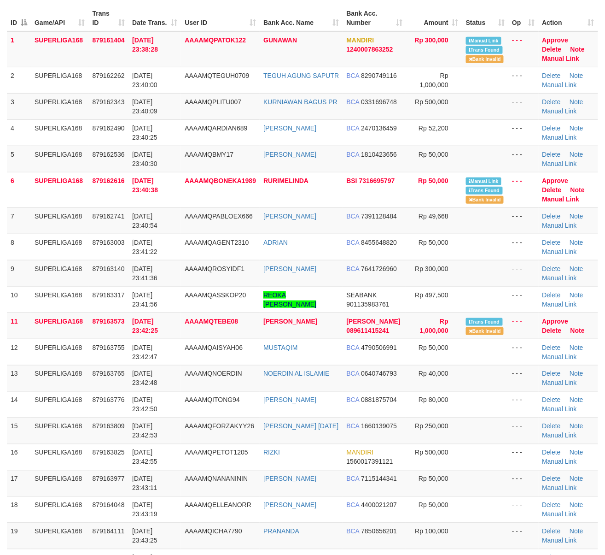
drag, startPoint x: 89, startPoint y: 347, endPoint x: 1, endPoint y: 354, distance: 88.3
click at [89, 346] on td "879163755" at bounding box center [109, 352] width 40 height 26
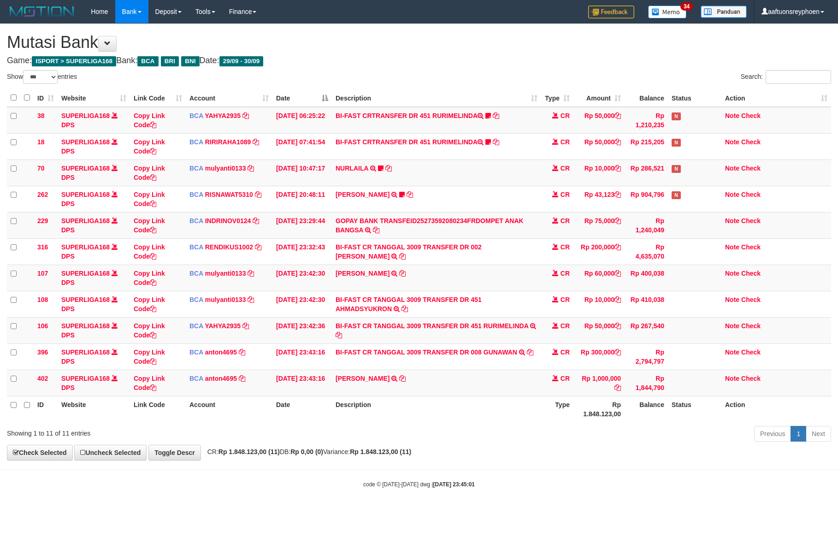
select select "***"
click at [448, 419] on th "Description" at bounding box center [436, 409] width 209 height 26
drag, startPoint x: 449, startPoint y: 419, endPoint x: 540, endPoint y: 405, distance: 92.8
click at [453, 417] on th "Description" at bounding box center [436, 409] width 209 height 26
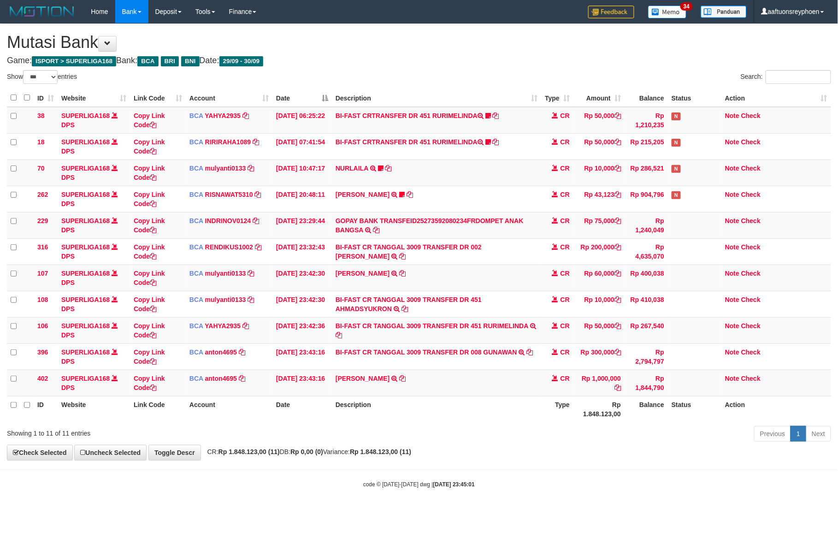
click at [400, 403] on th "Description" at bounding box center [436, 409] width 209 height 26
drag, startPoint x: 391, startPoint y: 407, endPoint x: 837, endPoint y: 380, distance: 446.8
click at [404, 406] on th "Description" at bounding box center [436, 409] width 209 height 26
click at [528, 405] on th "Description" at bounding box center [436, 409] width 209 height 26
click at [561, 396] on td "CR" at bounding box center [557, 383] width 32 height 26
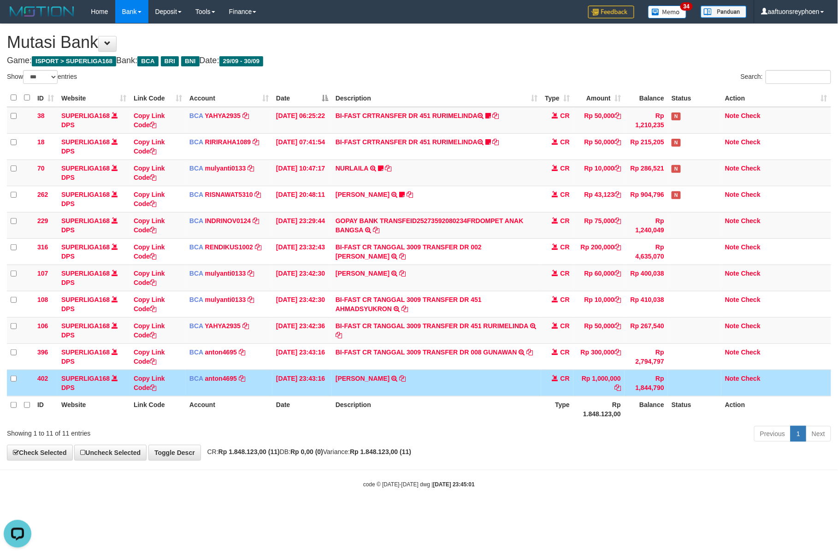
drag, startPoint x: 469, startPoint y: 408, endPoint x: 703, endPoint y: 380, distance: 235.7
click at [477, 405] on th "Description" at bounding box center [436, 409] width 209 height 26
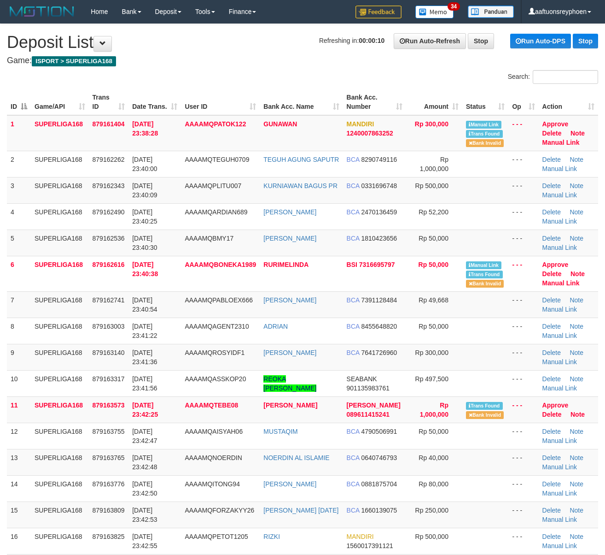
click at [207, 396] on td "AAAAMQTEBE08" at bounding box center [220, 409] width 79 height 26
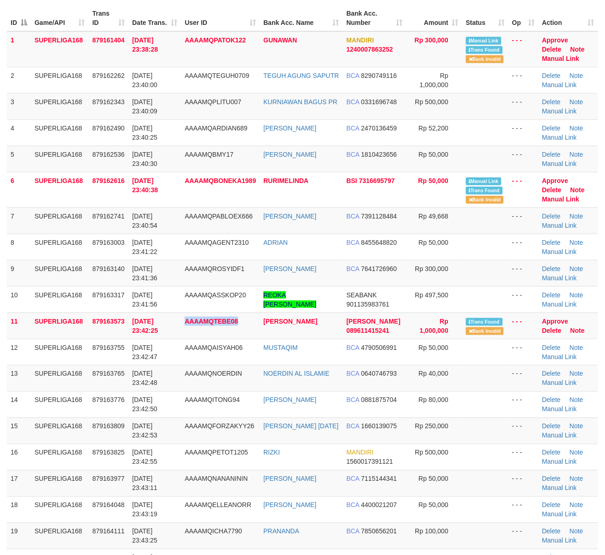
click at [207, 316] on td "AAAAMQTEBE08" at bounding box center [220, 325] width 79 height 26
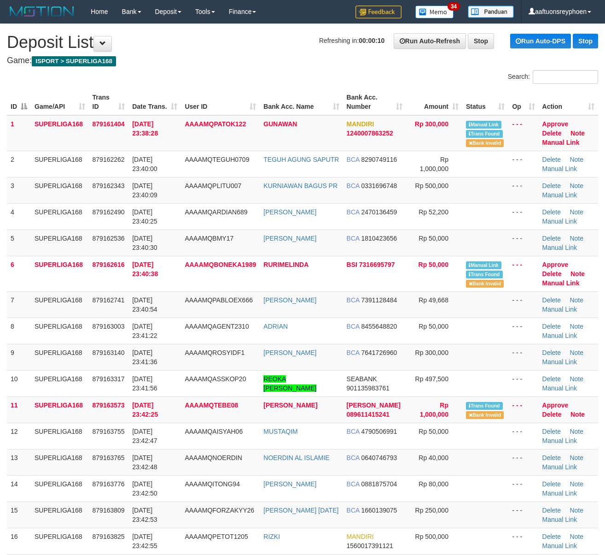
click at [34, 422] on td "SUPERLIGA168" at bounding box center [60, 435] width 58 height 26
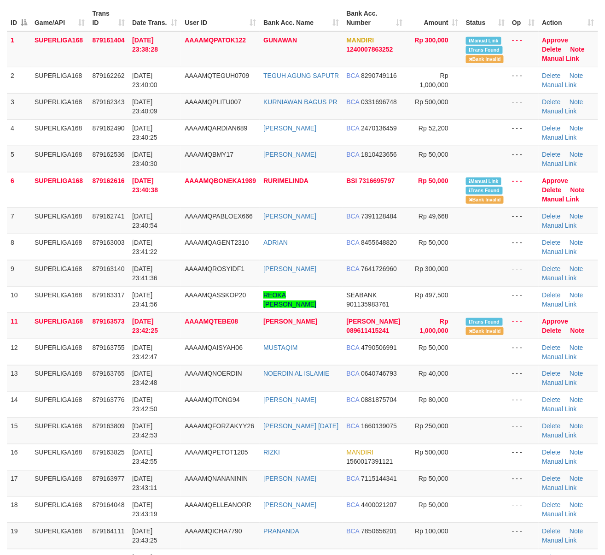
click at [4, 347] on div "ID Game/API Trans ID Date Trans. User ID Bank Acc. Name Bank Acc. Number Amount…" at bounding box center [302, 355] width 605 height 707
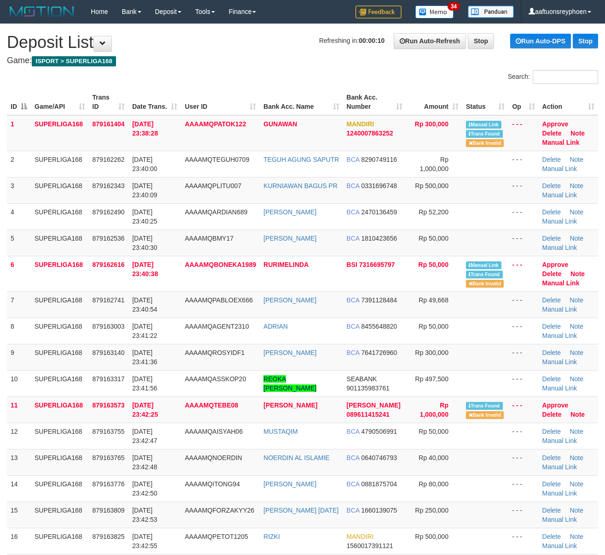
scroll to position [84, 0]
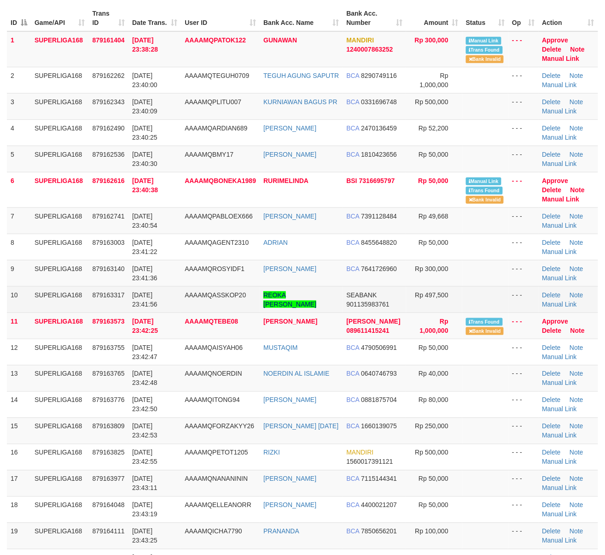
drag, startPoint x: 0, startPoint y: 0, endPoint x: 105, endPoint y: 307, distance: 324.3
click at [105, 307] on td "879163317" at bounding box center [109, 299] width 40 height 26
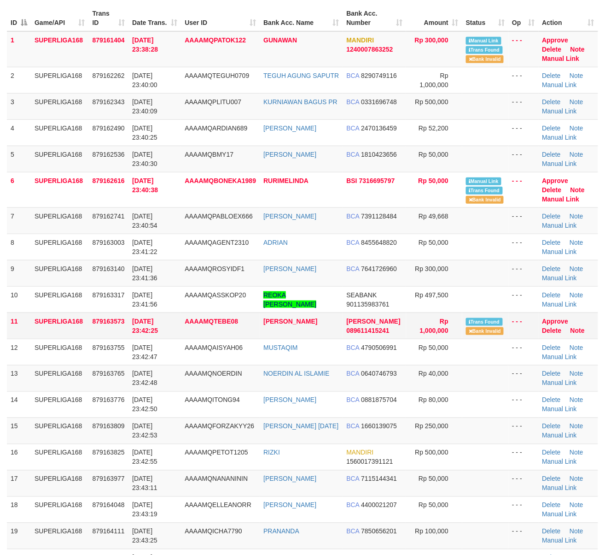
click at [100, 319] on span "879163573" at bounding box center [109, 320] width 32 height 7
drag, startPoint x: 100, startPoint y: 319, endPoint x: 4, endPoint y: 343, distance: 99.2
click at [100, 319] on span "879163573" at bounding box center [109, 320] width 32 height 7
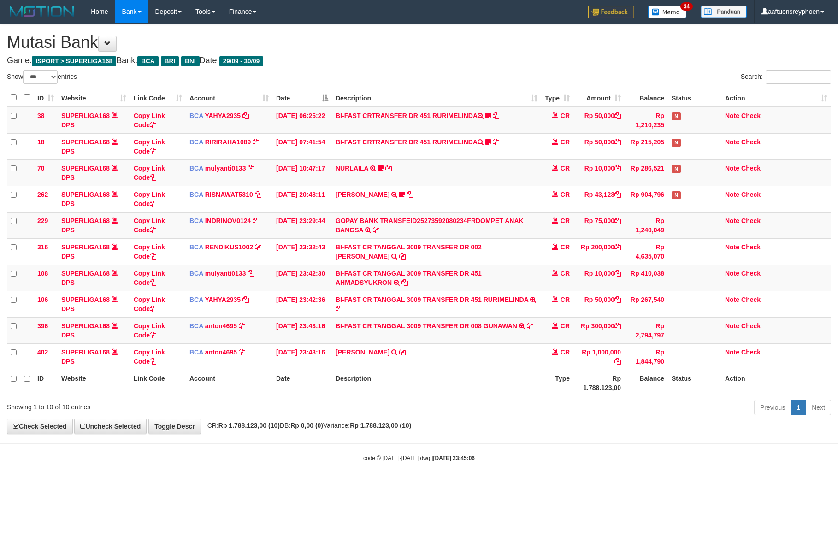
select select "***"
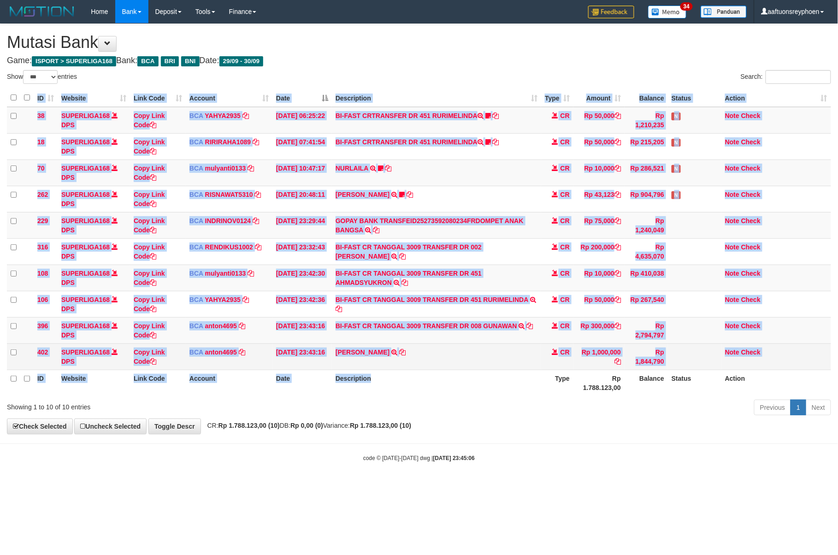
drag, startPoint x: 494, startPoint y: 398, endPoint x: 786, endPoint y: 360, distance: 293.6
click at [498, 396] on div "ID Website Link Code Account Date Description Type Amount Balance Status Action…" at bounding box center [419, 242] width 838 height 312
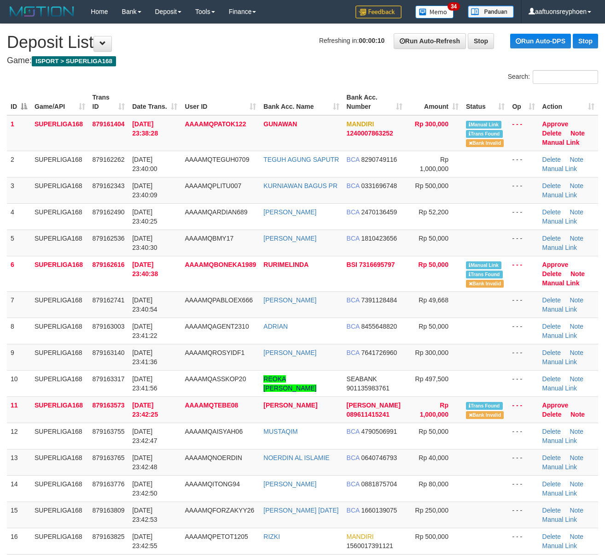
scroll to position [84, 0]
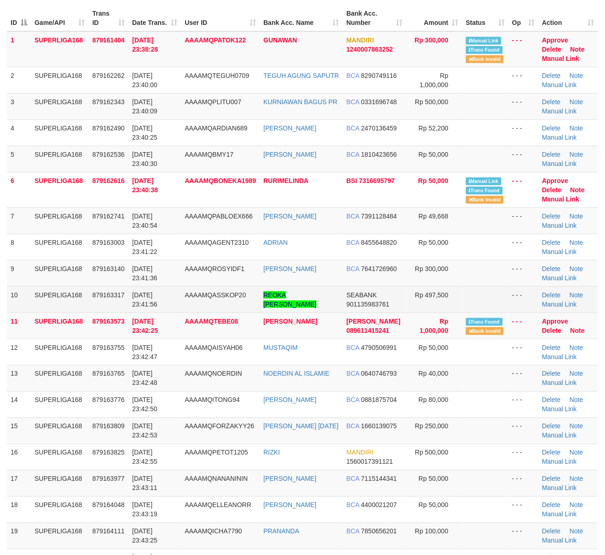
click at [91, 293] on td "879163317" at bounding box center [109, 299] width 40 height 26
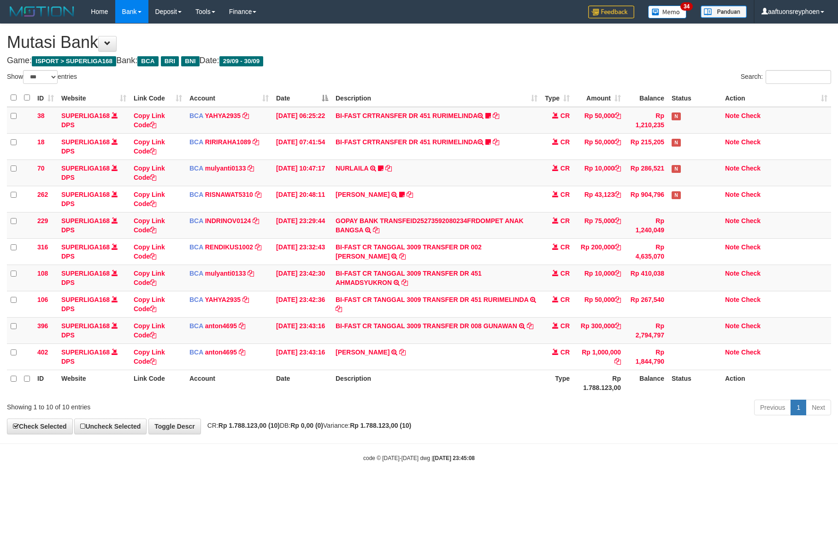
select select "***"
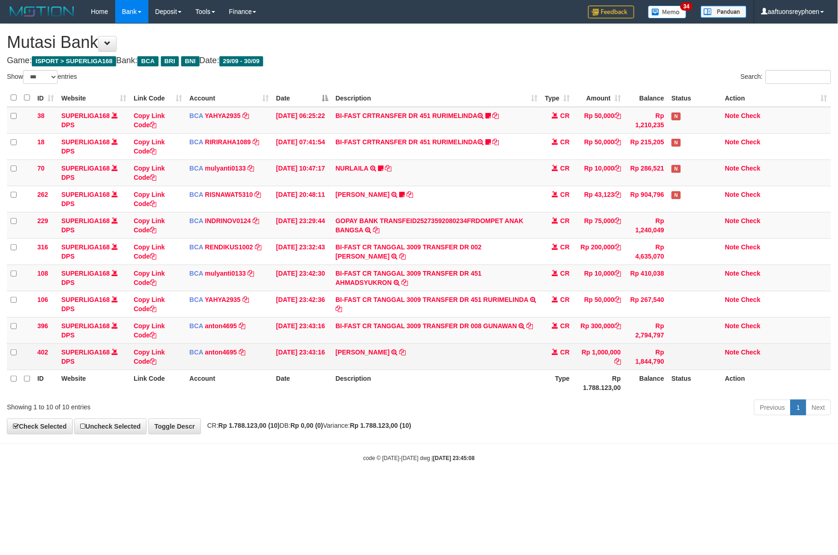
click at [567, 362] on tr "402 SUPERLIGA168 DPS Copy Link Code BCA anton4695 DPS ANTON mutasi_20250930_491…" at bounding box center [419, 356] width 824 height 26
drag, startPoint x: 440, startPoint y: 405, endPoint x: 785, endPoint y: 362, distance: 348.1
click at [448, 404] on div "Previous 1 Next" at bounding box center [593, 409] width 475 height 20
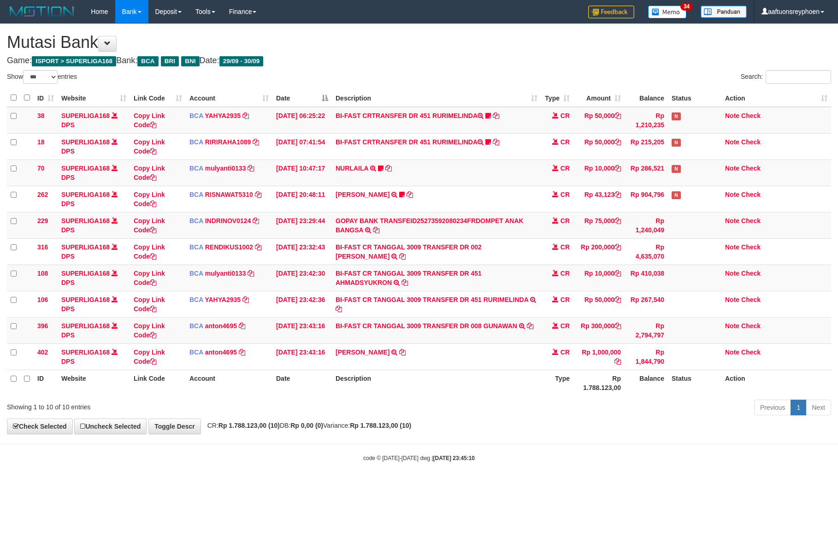
select select "***"
drag, startPoint x: 439, startPoint y: 403, endPoint x: 552, endPoint y: 394, distance: 113.2
click at [445, 402] on div "Previous 1 Next" at bounding box center [593, 409] width 475 height 20
drag, startPoint x: 555, startPoint y: 393, endPoint x: 575, endPoint y: 391, distance: 19.9
click at [563, 393] on th "Type" at bounding box center [557, 383] width 32 height 26
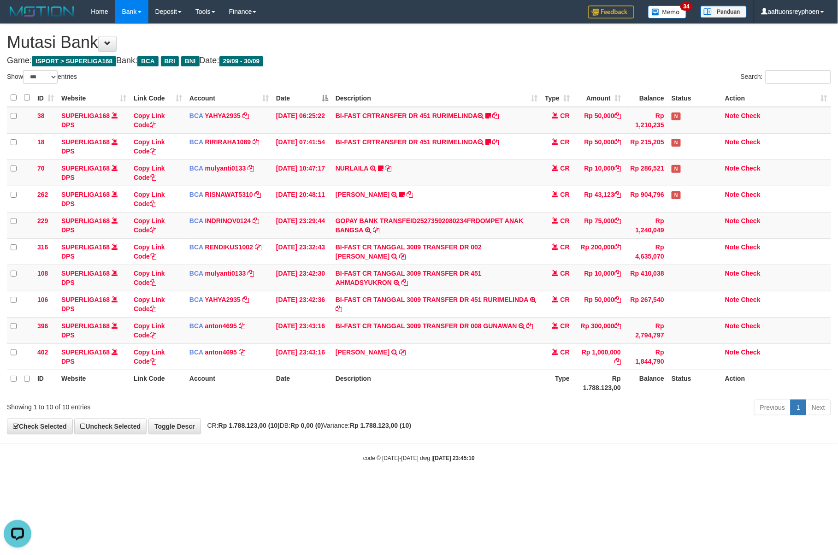
click at [323, 410] on div "Showing 1 to 10 of 10 entries" at bounding box center [174, 405] width 335 height 13
click at [475, 422] on div "**********" at bounding box center [419, 229] width 838 height 410
drag, startPoint x: 489, startPoint y: 421, endPoint x: 837, endPoint y: 371, distance: 351.9
click at [496, 420] on div "**********" at bounding box center [419, 229] width 838 height 410
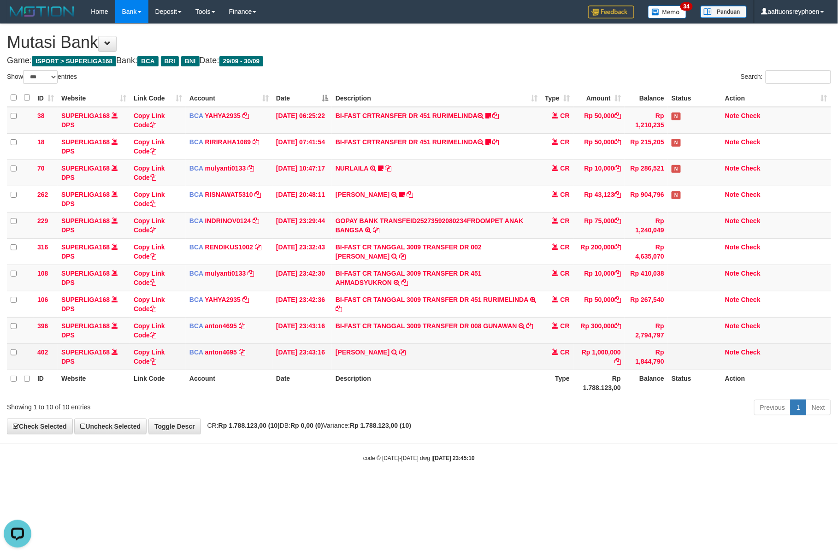
drag, startPoint x: 505, startPoint y: 366, endPoint x: 686, endPoint y: 365, distance: 181.5
click at [511, 366] on td "RENDI GUNAWAN TRSF E-BANKING CR 3009/FTSCY/WS95031 1000000.00RENDI GUNAWAN" at bounding box center [436, 356] width 209 height 26
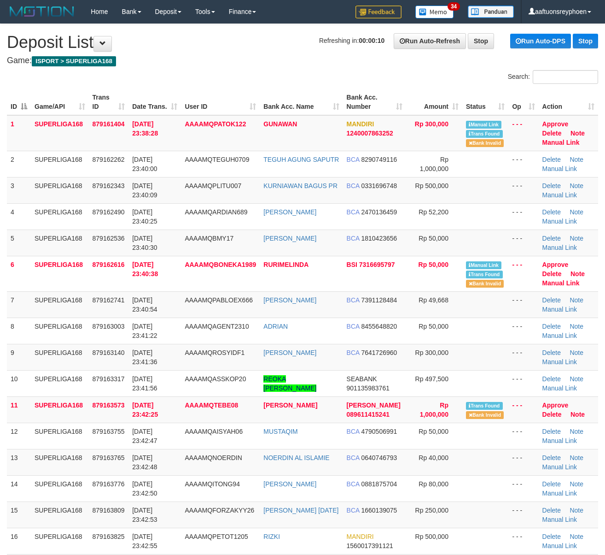
scroll to position [84, 0]
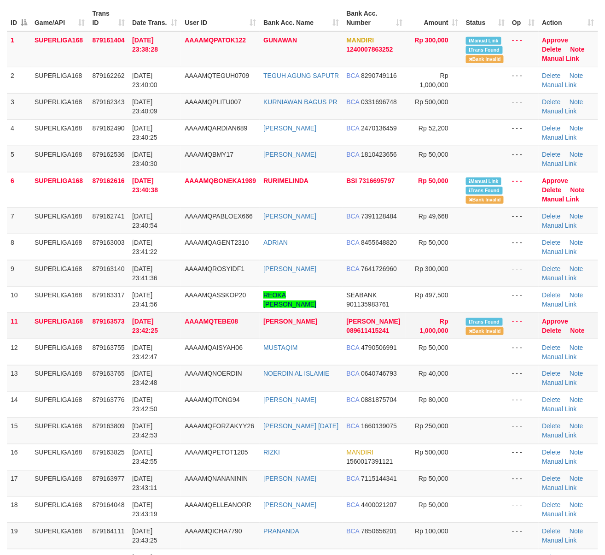
click at [146, 338] on td "[DATE] 23:42:25" at bounding box center [155, 325] width 53 height 26
drag, startPoint x: 146, startPoint y: 338, endPoint x: 0, endPoint y: 360, distance: 147.3
click at [141, 338] on td "30/09/2025 23:42:25" at bounding box center [155, 325] width 53 height 26
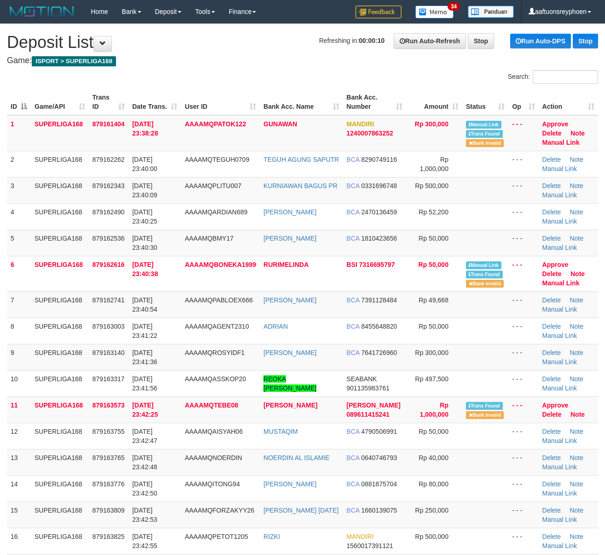
scroll to position [84, 0]
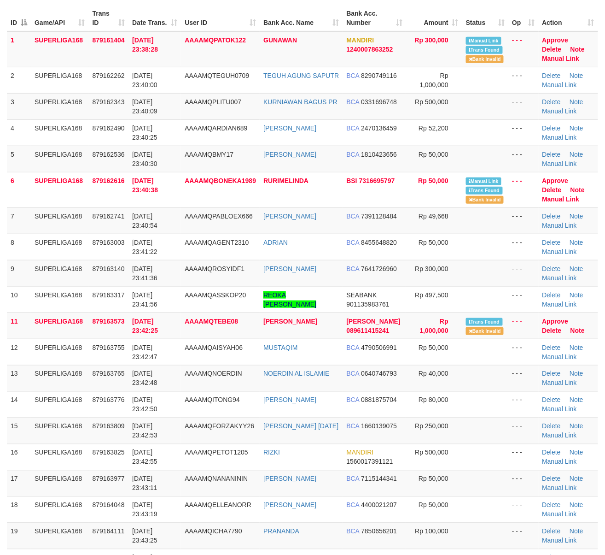
click at [111, 332] on td "879163573" at bounding box center [109, 325] width 40 height 26
drag, startPoint x: 23, startPoint y: 327, endPoint x: 1, endPoint y: 328, distance: 22.2
click at [23, 327] on td "11" at bounding box center [19, 325] width 24 height 26
drag, startPoint x: 6, startPoint y: 335, endPoint x: -14, endPoint y: 340, distance: 20.2
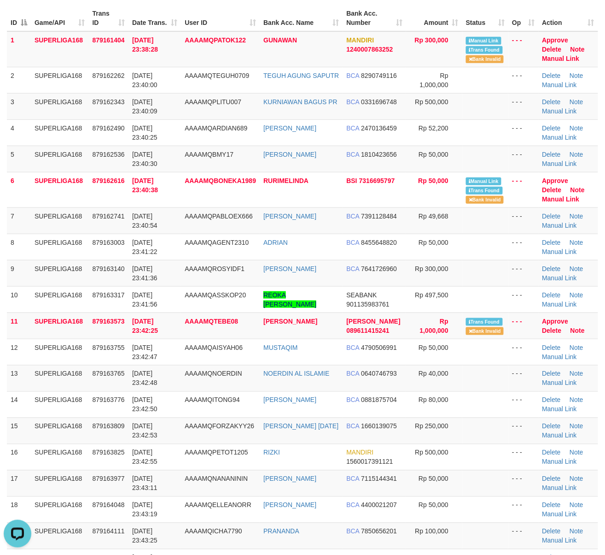
scroll to position [0, 0]
click at [4, 311] on div "ID Game/API Trans ID Date Trans. User ID Bank Acc. Name Bank Acc. Number Amount…" at bounding box center [302, 355] width 605 height 707
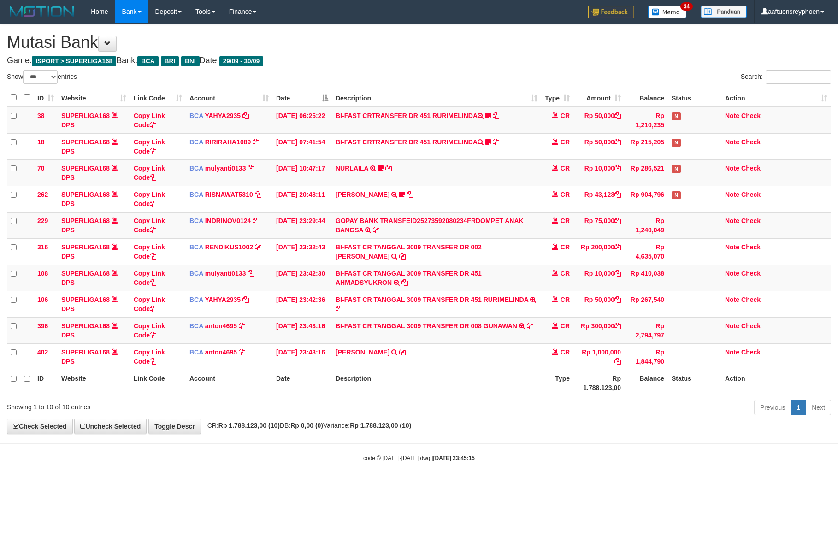
select select "***"
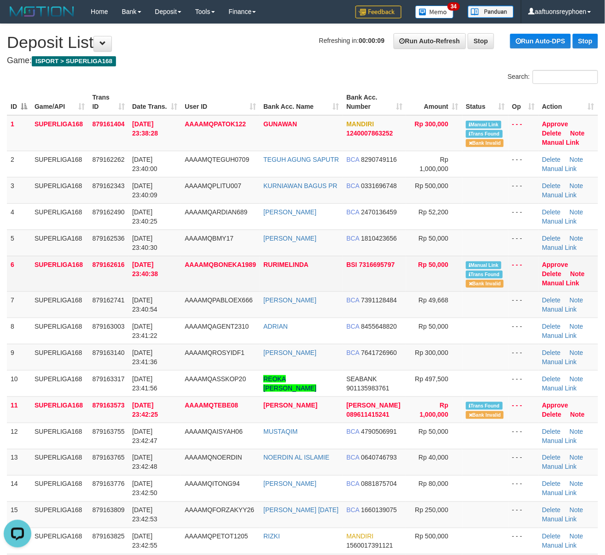
drag, startPoint x: 120, startPoint y: 272, endPoint x: 82, endPoint y: 282, distance: 40.0
click at [120, 271] on td "879162616" at bounding box center [109, 273] width 40 height 35
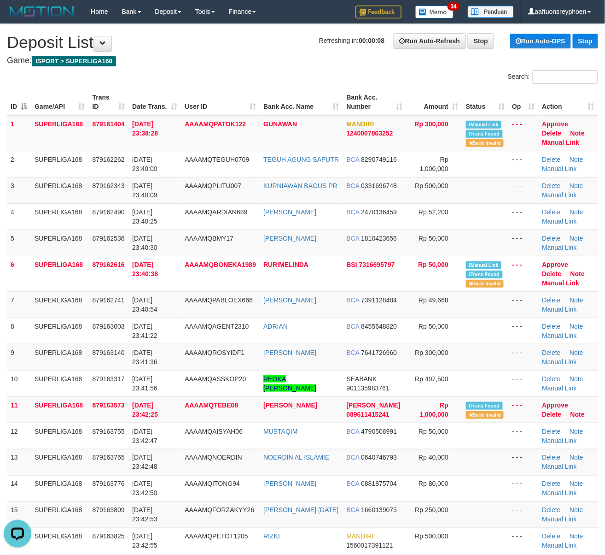
drag, startPoint x: 32, startPoint y: 305, endPoint x: 1, endPoint y: 315, distance: 32.9
click at [30, 305] on tr "7 SUPERLIGA168 879162741 30/09/2025 23:40:54 AAAAMQPABLOEX666 OMAR DIEGO DEVANS…" at bounding box center [303, 304] width 592 height 26
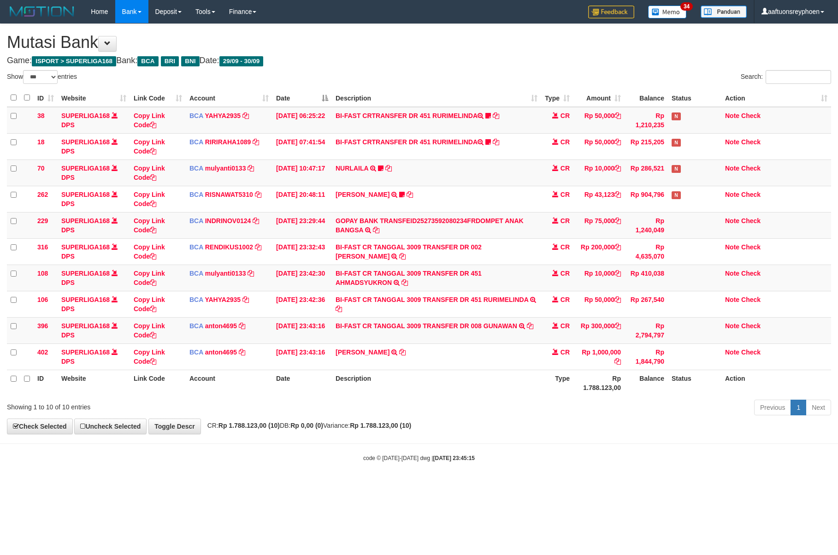
select select "***"
click at [587, 349] on tr "402 SUPERLIGA168 DPS Copy Link Code BCA anton4695 DPS ANTON mutasi_20250930_491…" at bounding box center [419, 356] width 824 height 26
select select "***"
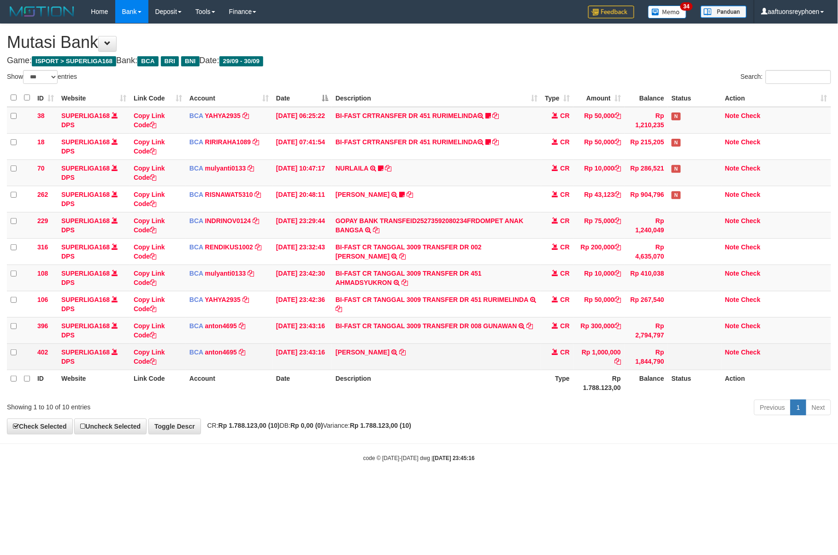
drag, startPoint x: 490, startPoint y: 389, endPoint x: 677, endPoint y: 352, distance: 190.7
click at [502, 383] on th "Description" at bounding box center [436, 383] width 209 height 26
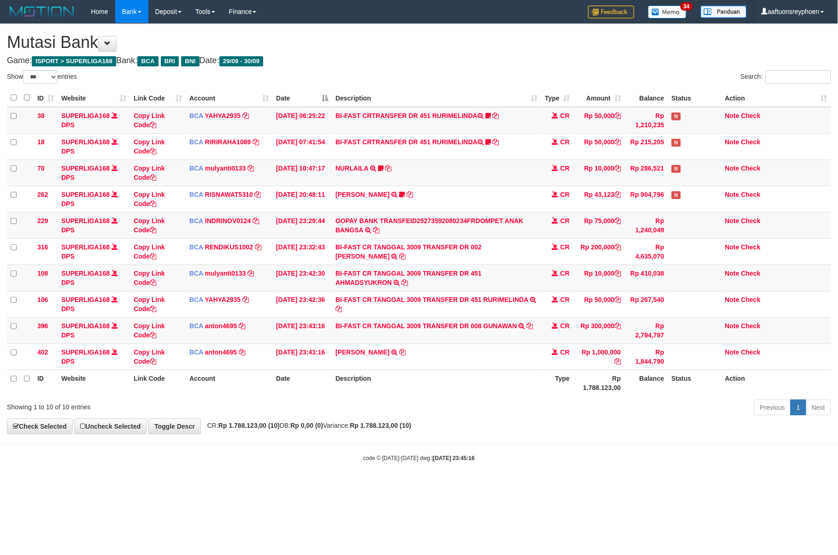
drag, startPoint x: 519, startPoint y: 386, endPoint x: 531, endPoint y: 386, distance: 12.0
click at [529, 386] on th "Description" at bounding box center [436, 383] width 209 height 26
drag, startPoint x: 519, startPoint y: 395, endPoint x: 835, endPoint y: 354, distance: 318.8
click at [575, 387] on tr "ID Website Link Code Account Date Description Type Rp 1.788.123,00 Balance Stat…" at bounding box center [419, 383] width 824 height 26
click at [507, 397] on div "ID Website Link Code Account Date Description Type Amount Balance Status Action…" at bounding box center [419, 242] width 838 height 312
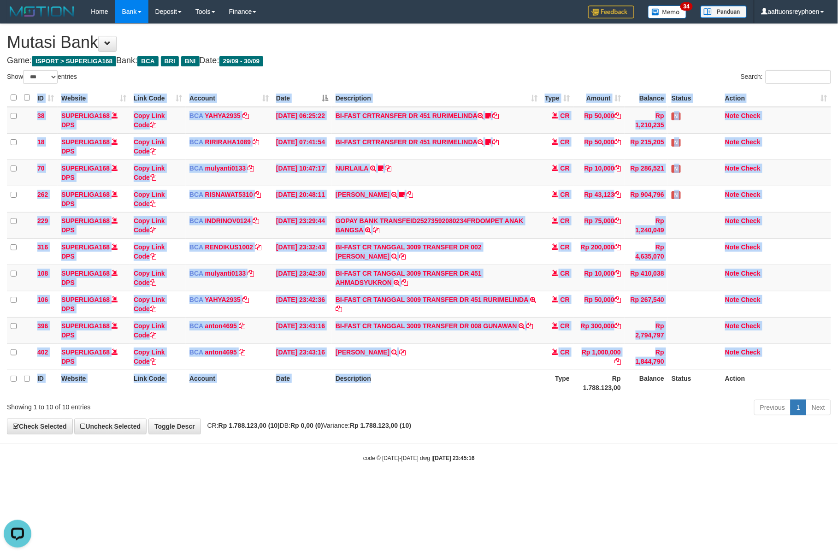
click at [511, 396] on div "ID Website Link Code Account Date Description Type Amount Balance Status Action…" at bounding box center [419, 242] width 838 height 312
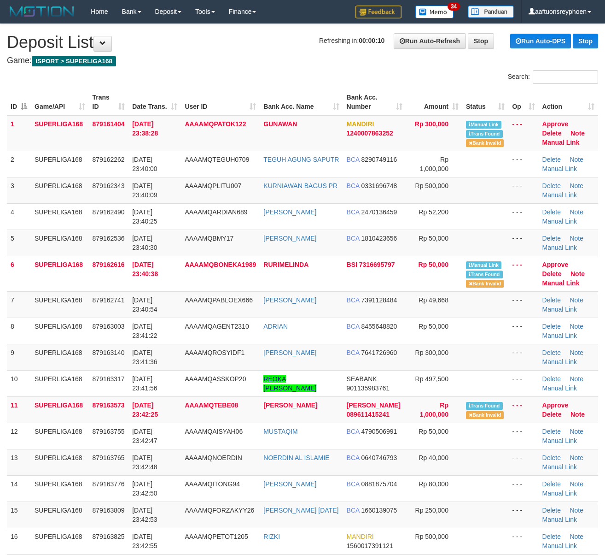
click at [19, 312] on td "7" at bounding box center [19, 304] width 24 height 26
click at [201, 251] on td "AAAAMQBMY17" at bounding box center [220, 242] width 79 height 26
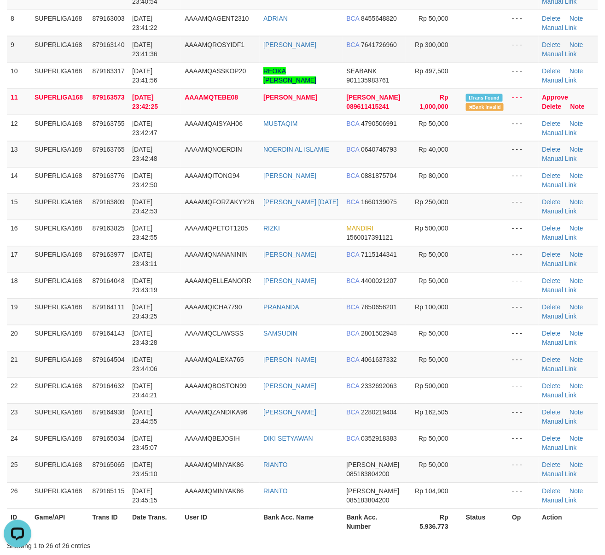
scroll to position [450, 0]
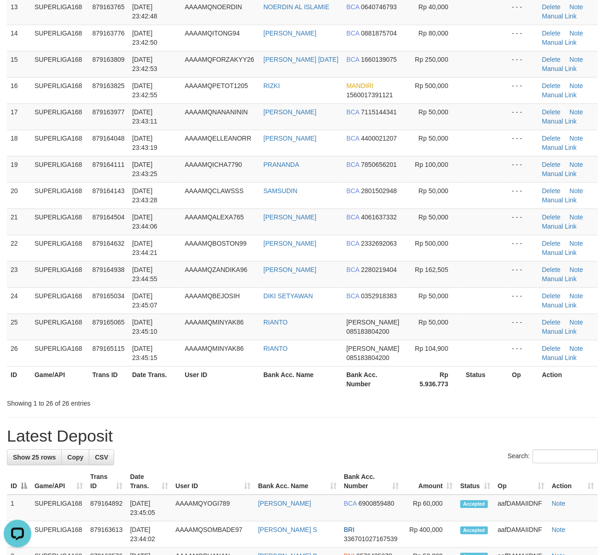
drag, startPoint x: 216, startPoint y: 289, endPoint x: 2, endPoint y: 324, distance: 216.6
click at [209, 290] on tbody "1 SUPERLIGA168 879161404 30/09/2025 23:38:28 AAAAMQPATOK122 GUNAWAN MANDIRI 124…" at bounding box center [303, 16] width 592 height 702
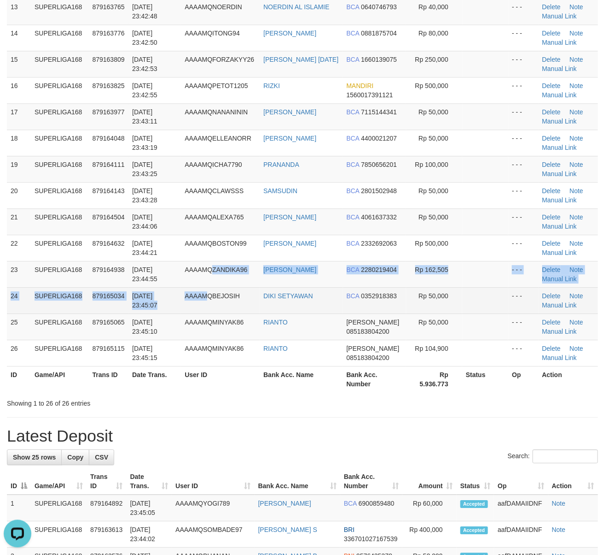
click at [50, 299] on td "SUPERLIGA168" at bounding box center [60, 301] width 58 height 26
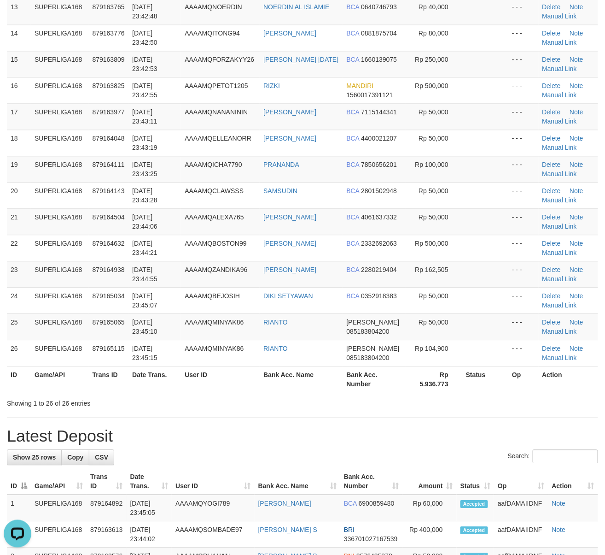
drag, startPoint x: 50, startPoint y: 299, endPoint x: 2, endPoint y: 316, distance: 50.6
click at [35, 303] on td "SUPERLIGA168" at bounding box center [60, 301] width 58 height 26
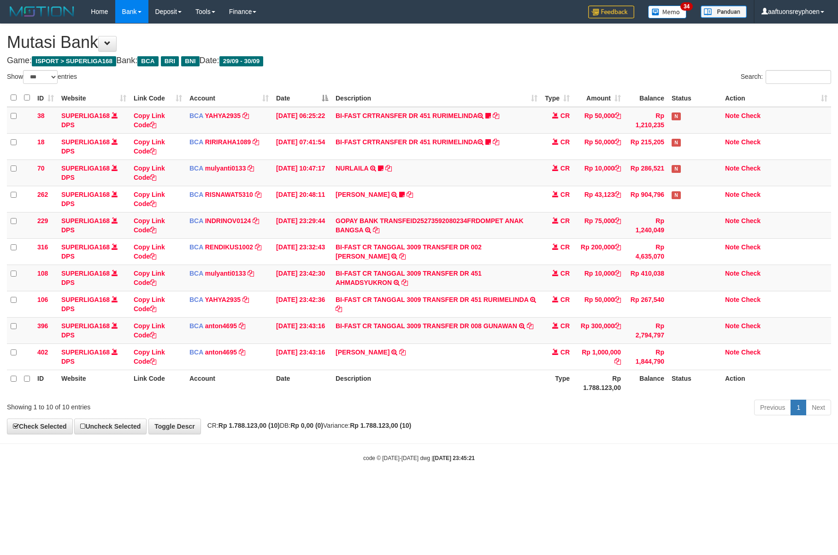
select select "***"
drag, startPoint x: 433, startPoint y: 284, endPoint x: 358, endPoint y: 286, distance: 75.1
click at [358, 286] on td "BI-FAST CR TANGGAL 3009 TRANSFER DR 451 AHMADSYUKRON BI-FAST CR TANGGAL :30/09 …" at bounding box center [436, 277] width 209 height 26
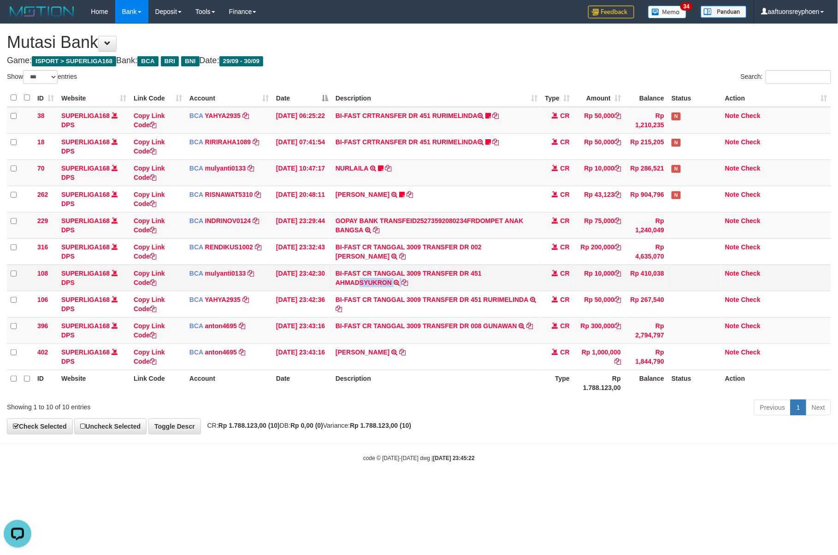
copy td "SYUKRON"
click at [734, 350] on tr "402 SUPERLIGA168 DPS Copy Link Code BCA anton4695 DPS ANTON mutasi_20250930_491…" at bounding box center [419, 356] width 824 height 26
select select "***"
drag, startPoint x: 637, startPoint y: 404, endPoint x: 833, endPoint y: 382, distance: 197.5
click at [729, 393] on div "Show ** ** ** *** entries Search: ID Website Link Code Account Date Description…" at bounding box center [419, 244] width 824 height 348
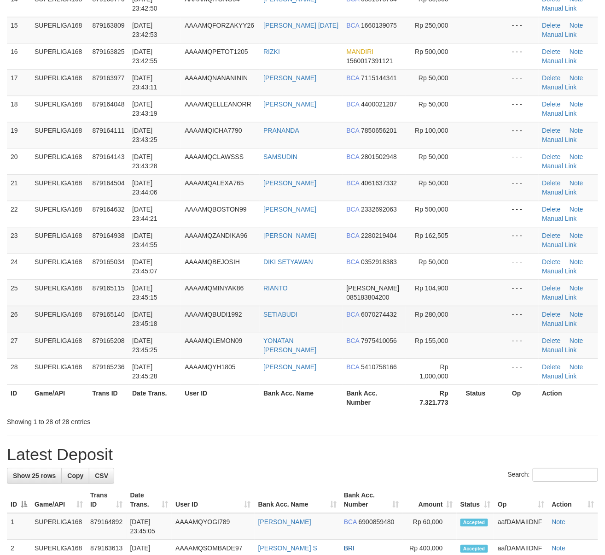
click at [63, 315] on td "SUPERLIGA168" at bounding box center [60, 318] width 58 height 26
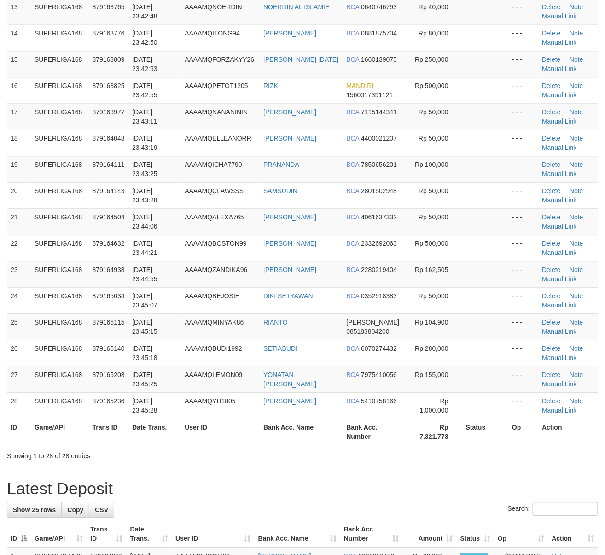
drag, startPoint x: 63, startPoint y: 315, endPoint x: 2, endPoint y: 345, distance: 67.8
click at [48, 323] on tbody "1 SUPERLIGA168 879161404 30/09/2025 23:38:28 AAAAMQPATOK122 GUNAWAN MANDIRI 124…" at bounding box center [303, 42] width 592 height 754
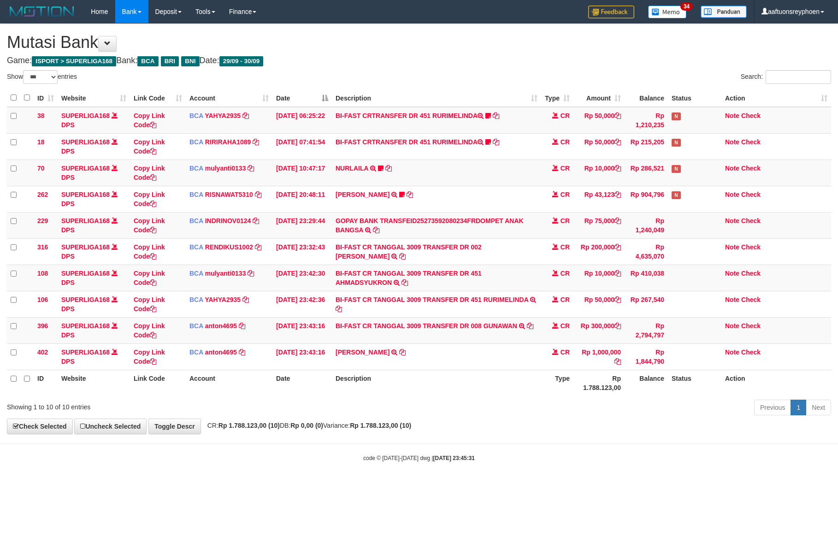
select select "***"
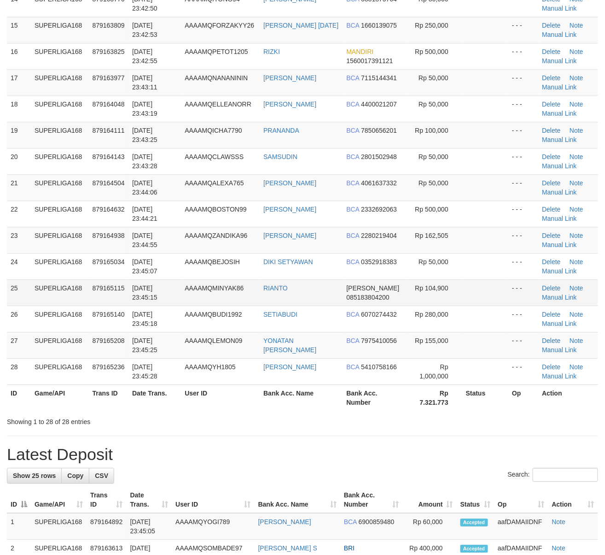
click at [74, 305] on td "SUPERLIGA168" at bounding box center [60, 292] width 58 height 26
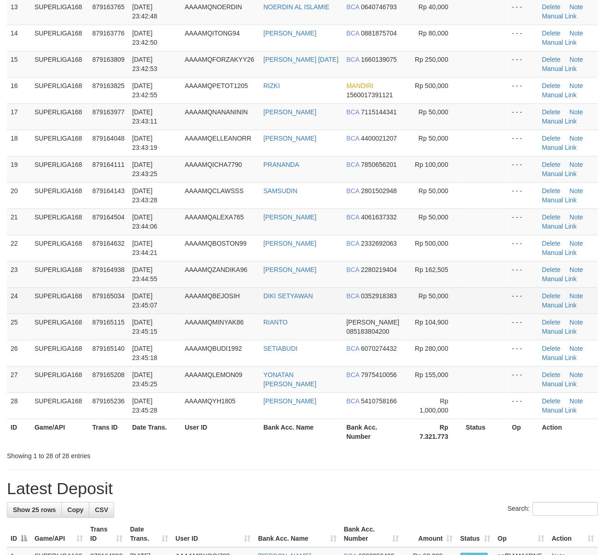
click at [149, 300] on span "30/09/2025 23:45:07" at bounding box center [144, 301] width 25 height 17
click at [146, 301] on span "30/09/2025 23:45:07" at bounding box center [144, 301] width 25 height 17
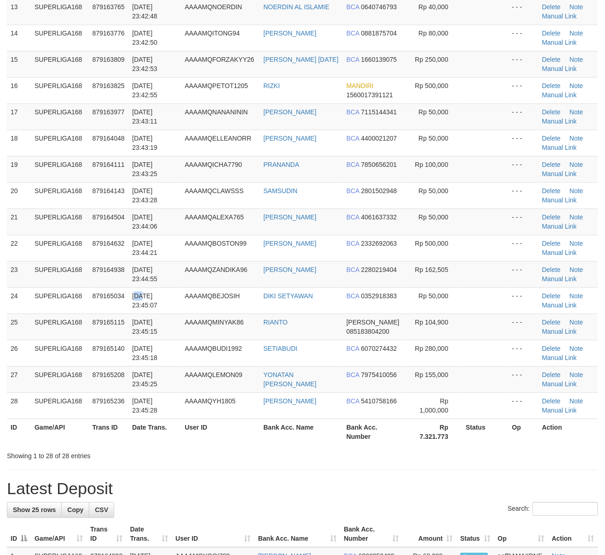
drag, startPoint x: 124, startPoint y: 303, endPoint x: 2, endPoint y: 332, distance: 125.8
click at [93, 313] on tr "24 SUPERLIGA168 879165034 30/09/2025 23:45:07 AAAAMQBEJOSIH DIKI SETYAWAN BCA 0…" at bounding box center [303, 301] width 592 height 26
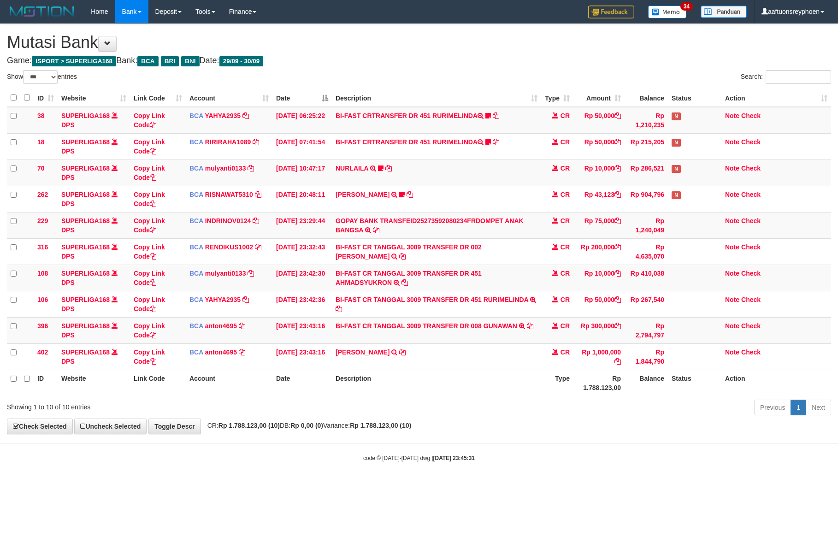
select select "***"
drag, startPoint x: 586, startPoint y: 386, endPoint x: 832, endPoint y: 354, distance: 248.1
click at [660, 374] on tr "ID Website Link Code Account Date Description Type Rp 1.788.123,00 Balance Stat…" at bounding box center [419, 383] width 824 height 26
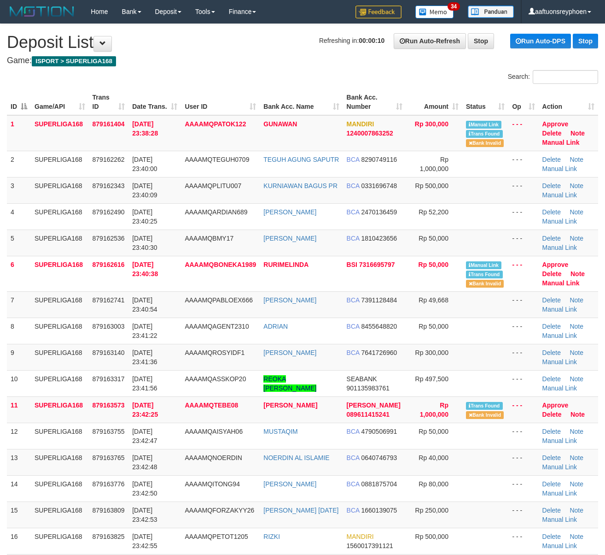
scroll to position [485, 0]
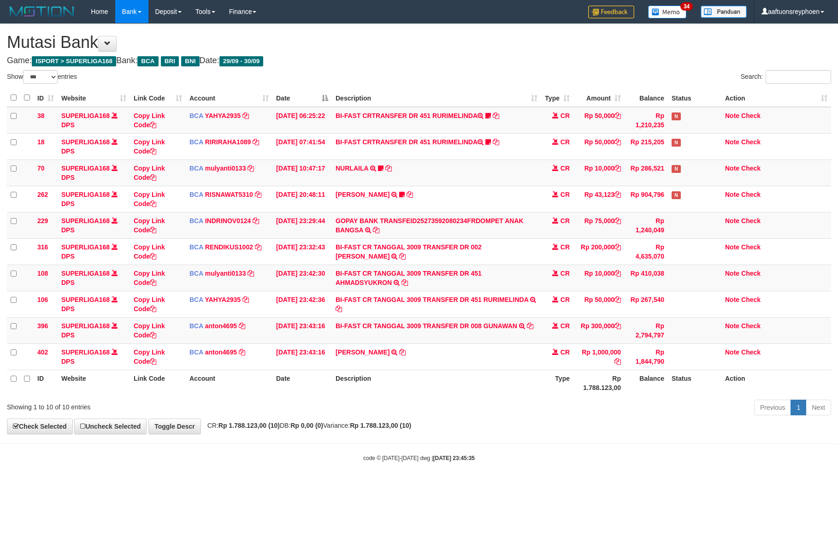
select select "***"
click at [671, 375] on tr "ID Website Link Code Account Date Description Type Rp 1.788.123,00 Balance Stat…" at bounding box center [419, 383] width 824 height 26
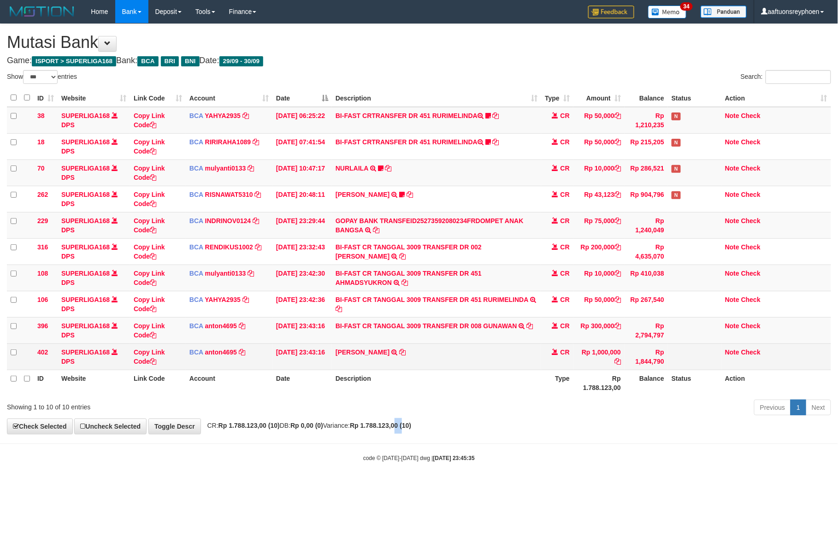
drag, startPoint x: 430, startPoint y: 428, endPoint x: 784, endPoint y: 349, distance: 362.6
click at [472, 414] on div "**********" at bounding box center [419, 229] width 838 height 410
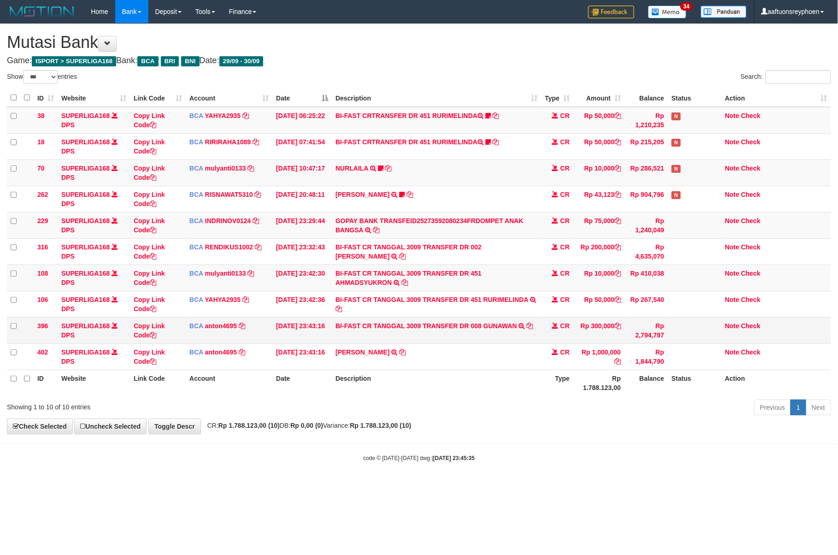
drag, startPoint x: 537, startPoint y: 367, endPoint x: 630, endPoint y: 343, distance: 96.1
click at [568, 364] on tr "402 SUPERLIGA168 DPS Copy Link Code BCA anton4695 DPS ANTON mutasi_20250930_491…" at bounding box center [419, 356] width 824 height 26
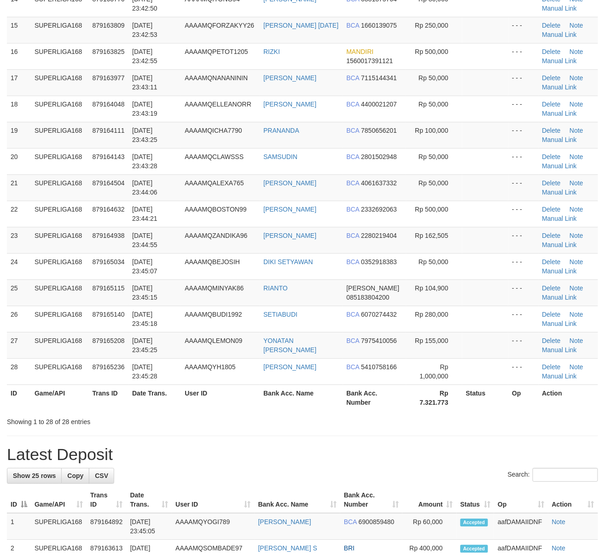
scroll to position [450, 0]
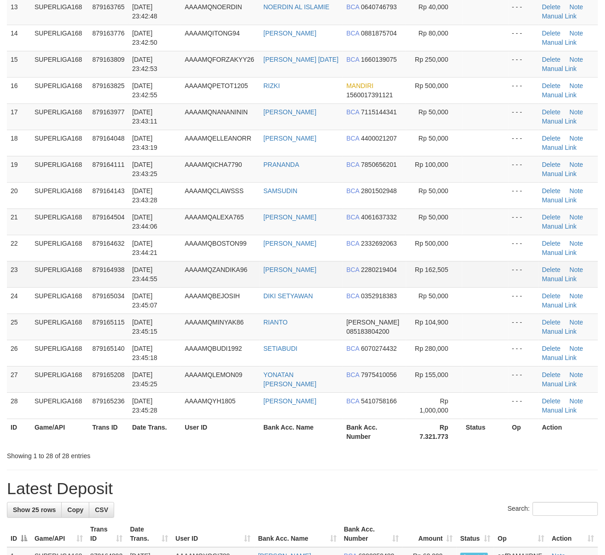
click at [150, 264] on td "[DATE] 23:44:55" at bounding box center [155, 274] width 53 height 26
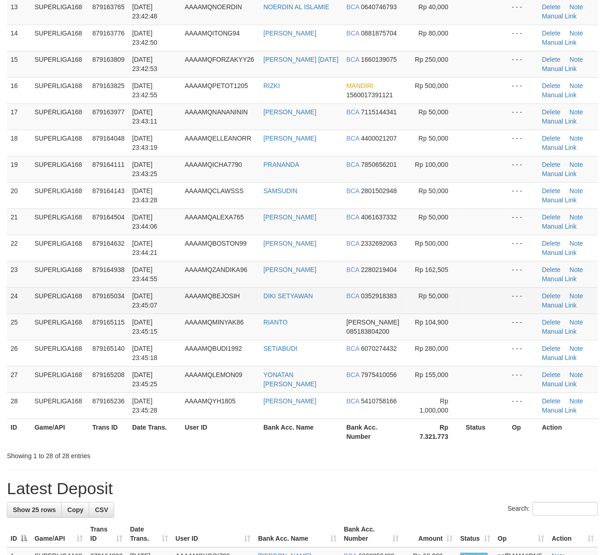
click at [70, 296] on td "SUPERLIGA168" at bounding box center [60, 301] width 58 height 26
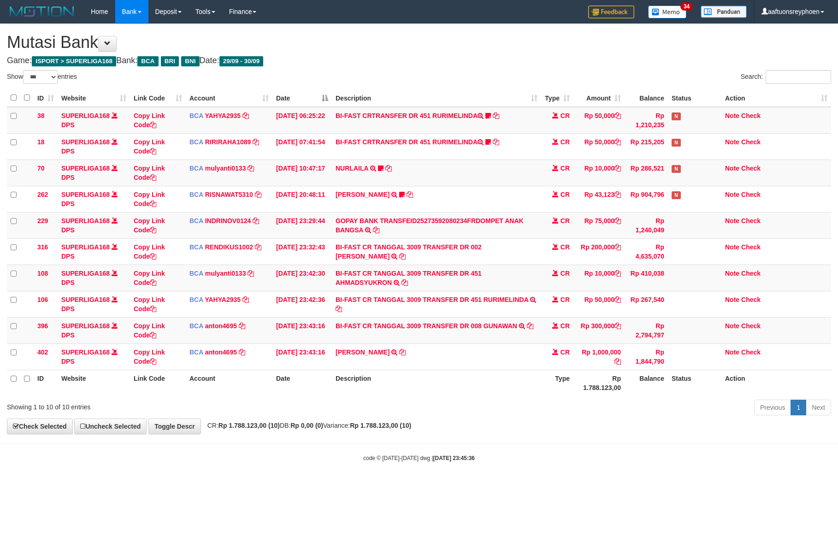
select select "***"
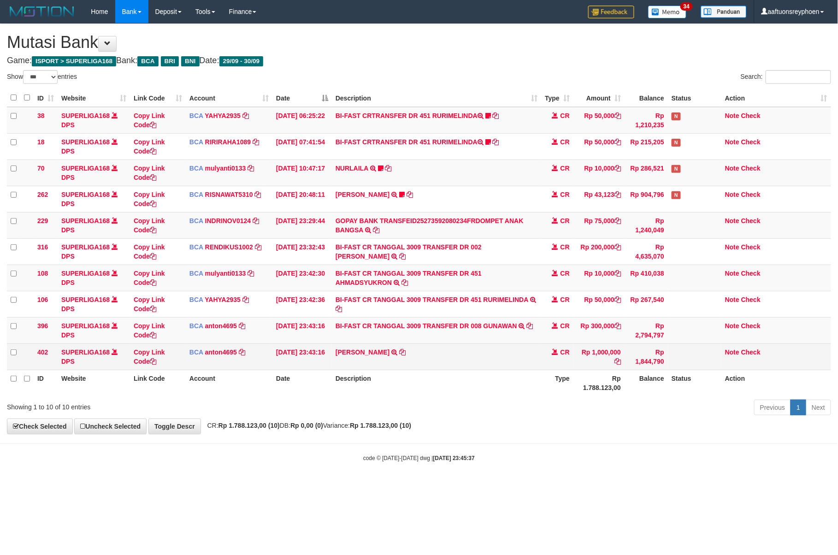
drag, startPoint x: 414, startPoint y: 381, endPoint x: 830, endPoint y: 348, distance: 417.8
click at [489, 376] on th "Description" at bounding box center [436, 383] width 209 height 26
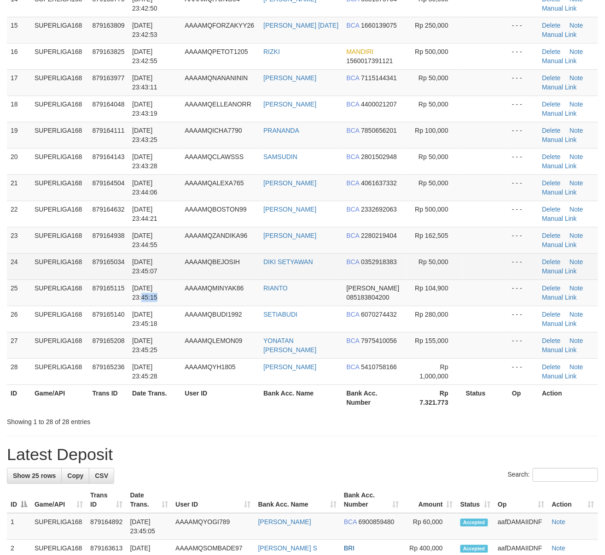
scroll to position [450, 0]
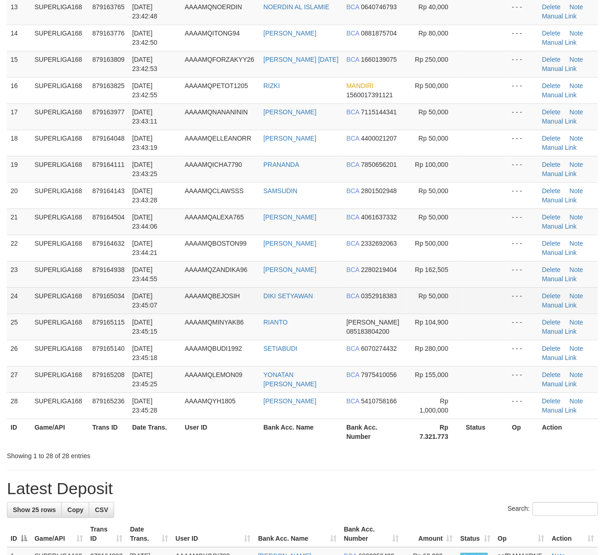
click at [181, 307] on tbody "1 SUPERLIGA168 879161404 [DATE] 23:38:28 AAAAMQPATOK122 GUNAWAN MANDIRI 1240007…" at bounding box center [303, 42] width 592 height 754
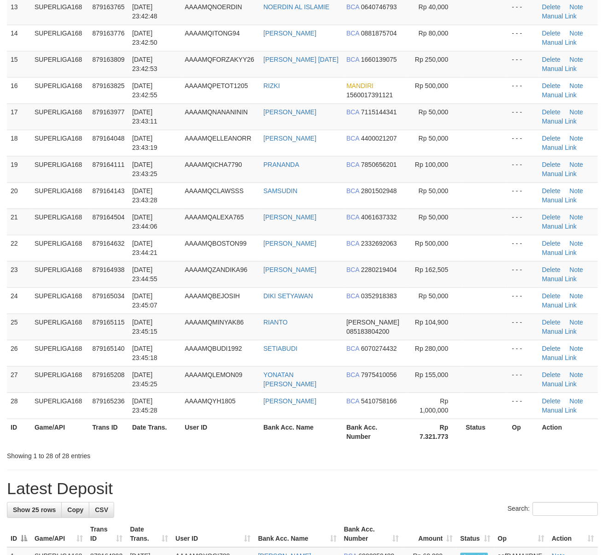
drag, startPoint x: 181, startPoint y: 307, endPoint x: 0, endPoint y: 330, distance: 181.7
click at [171, 307] on td "[DATE] 23:45:07" at bounding box center [155, 301] width 53 height 26
drag, startPoint x: 161, startPoint y: 298, endPoint x: 6, endPoint y: 325, distance: 157.2
click at [139, 299] on span "[DATE] 23:45:07" at bounding box center [144, 301] width 25 height 17
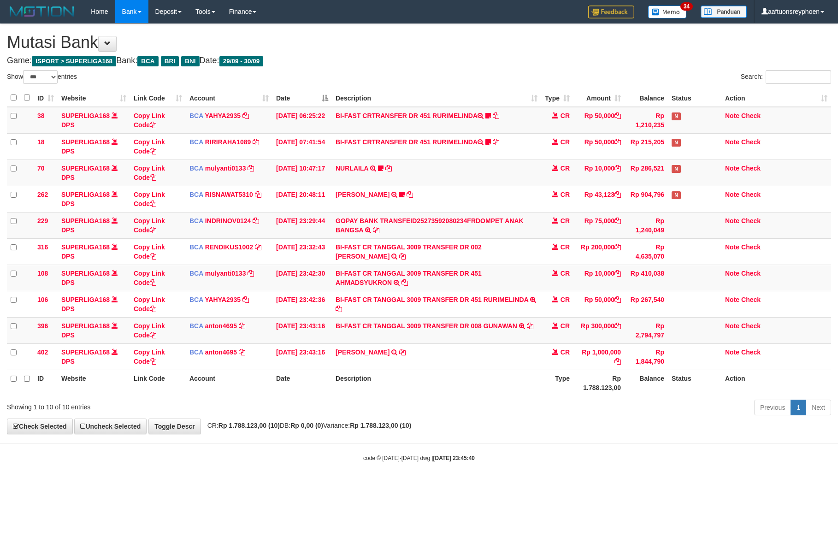
select select "***"
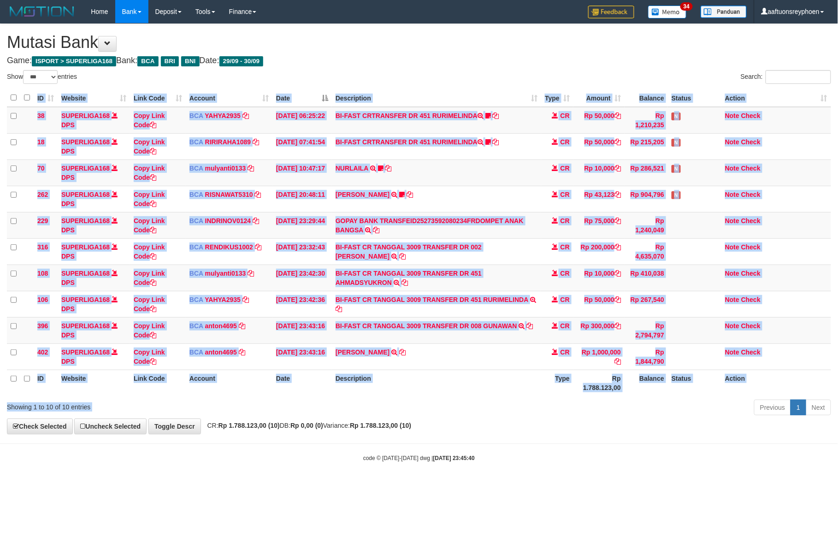
drag, startPoint x: 454, startPoint y: 402, endPoint x: 832, endPoint y: 354, distance: 381.3
click at [529, 396] on div "Show ** ** ** *** entries Search: ID Website Link Code Account Date Description…" at bounding box center [419, 244] width 824 height 348
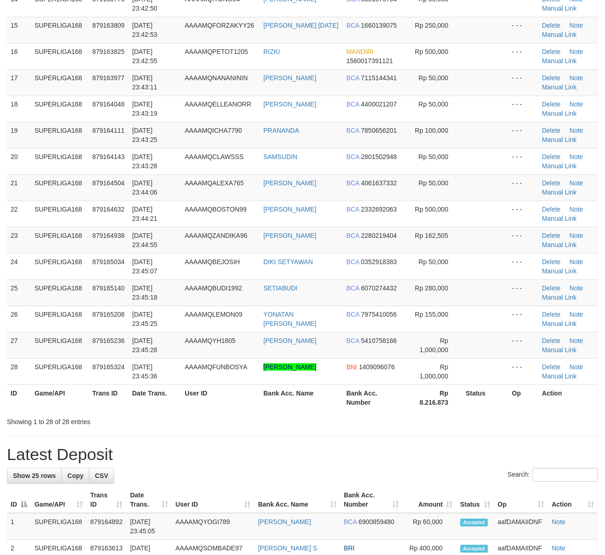
click at [6, 330] on div "ID Game/API Trans ID Date Trans. User ID Bank Acc. Name Bank Acc. Number Amount…" at bounding box center [302, 7] width 605 height 812
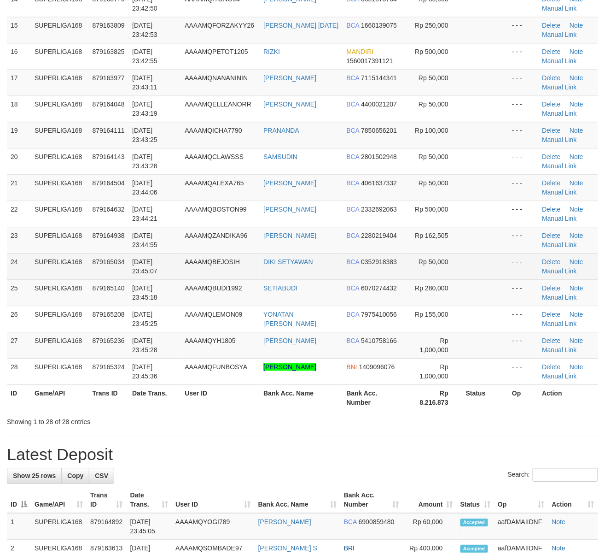
scroll to position [450, 0]
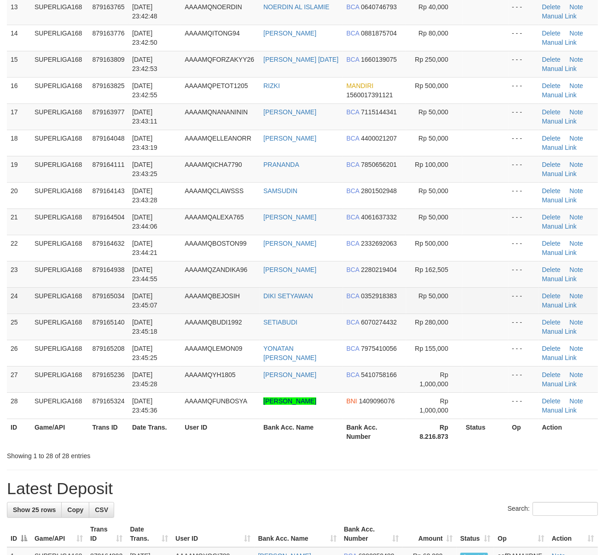
click at [59, 297] on td "SUPERLIGA168" at bounding box center [60, 301] width 58 height 26
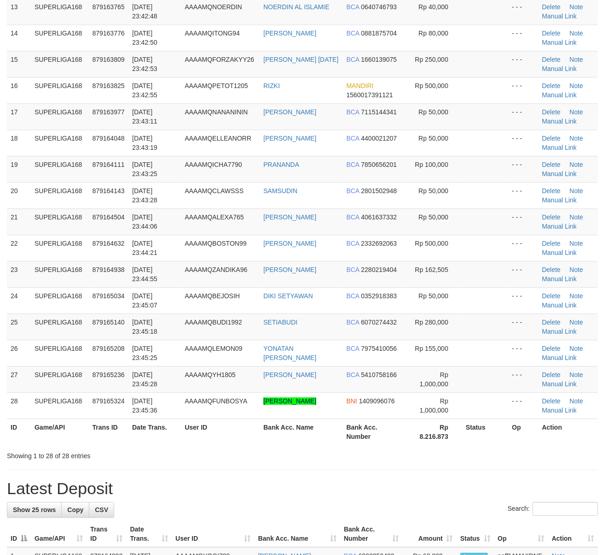
drag, startPoint x: 59, startPoint y: 297, endPoint x: 2, endPoint y: 310, distance: 58.6
click at [58, 297] on td "SUPERLIGA168" at bounding box center [60, 301] width 58 height 26
click at [25, 334] on td "25" at bounding box center [19, 327] width 24 height 26
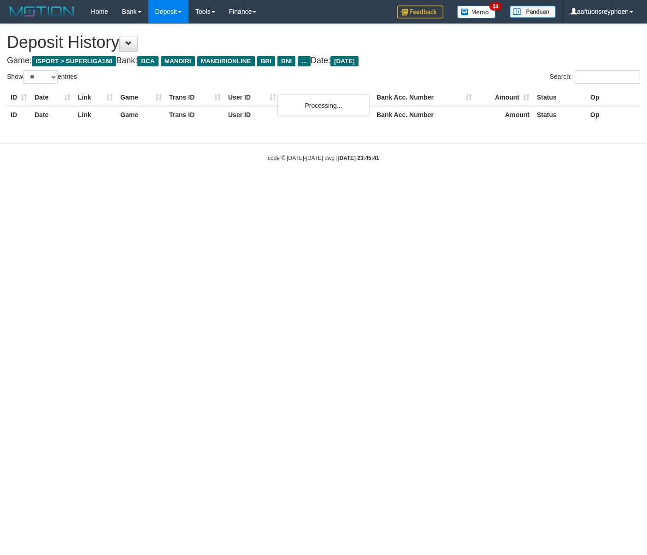
select select "**"
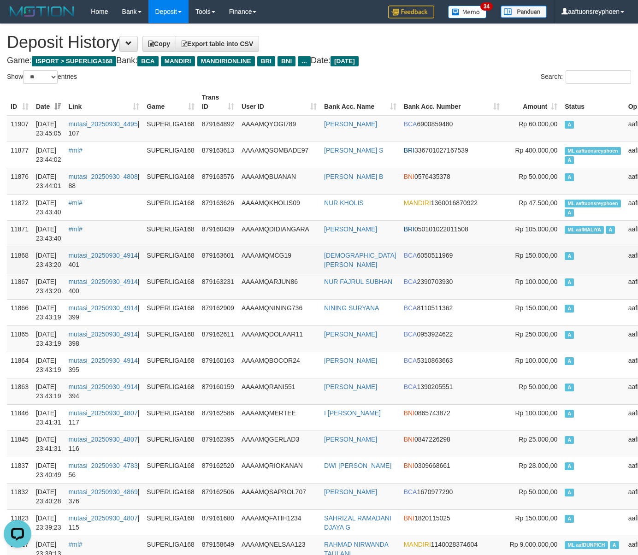
click at [515, 253] on span "Rp 150.000,00" at bounding box center [536, 255] width 42 height 7
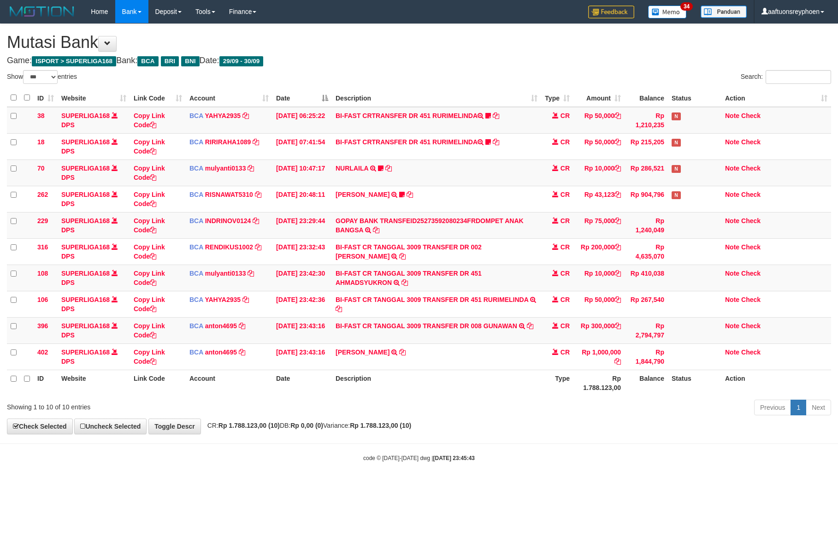
select select "***"
drag, startPoint x: 504, startPoint y: 456, endPoint x: 837, endPoint y: 391, distance: 339.5
click at [509, 455] on div "code © [DATE]-[DATE] dwg | [DATE] 23:45:43" at bounding box center [419, 457] width 838 height 9
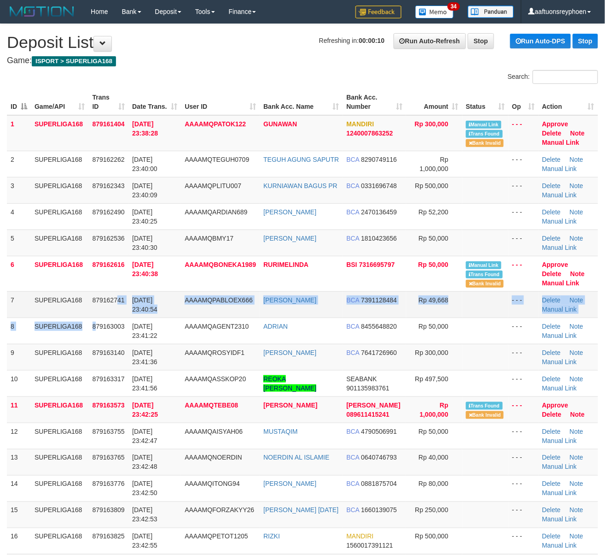
click at [117, 315] on tbody "1 SUPERLIGA168 879161404 30/09/2025 23:38:28 AAAAMQPATOK122 GUNAWAN MANDIRI 124…" at bounding box center [303, 492] width 592 height 754
click at [117, 315] on td "879162741" at bounding box center [109, 304] width 40 height 26
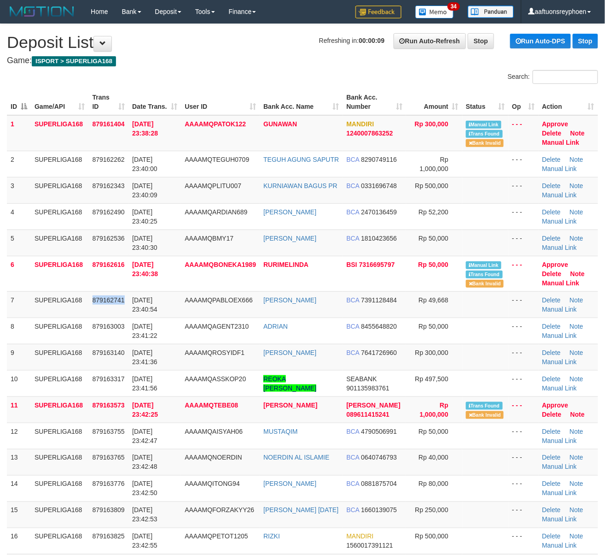
drag, startPoint x: 117, startPoint y: 315, endPoint x: 2, endPoint y: 350, distance: 119.9
click at [111, 317] on td "879162741" at bounding box center [109, 304] width 40 height 26
drag, startPoint x: 18, startPoint y: 351, endPoint x: 9, endPoint y: 350, distance: 9.2
click at [16, 350] on td "9" at bounding box center [19, 357] width 24 height 26
click at [115, 316] on td "879162741" at bounding box center [109, 304] width 40 height 26
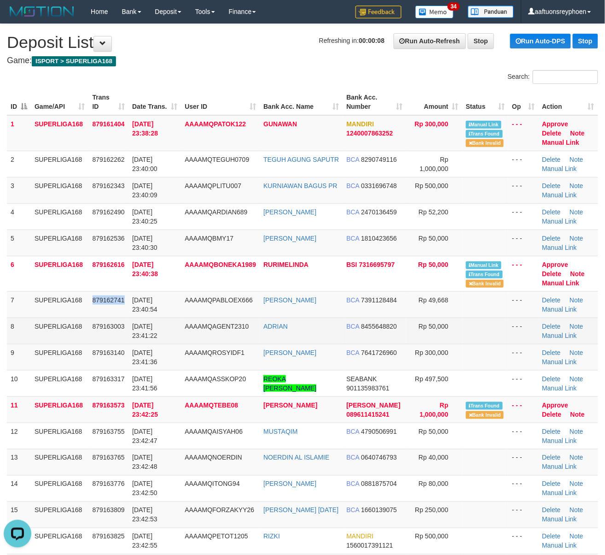
drag, startPoint x: 115, startPoint y: 316, endPoint x: 98, endPoint y: 321, distance: 17.8
click at [102, 319] on tbody "1 SUPERLIGA168 879161404 30/09/2025 23:38:28 AAAAMQPATOK122 GUNAWAN MANDIRI 124…" at bounding box center [303, 492] width 592 height 754
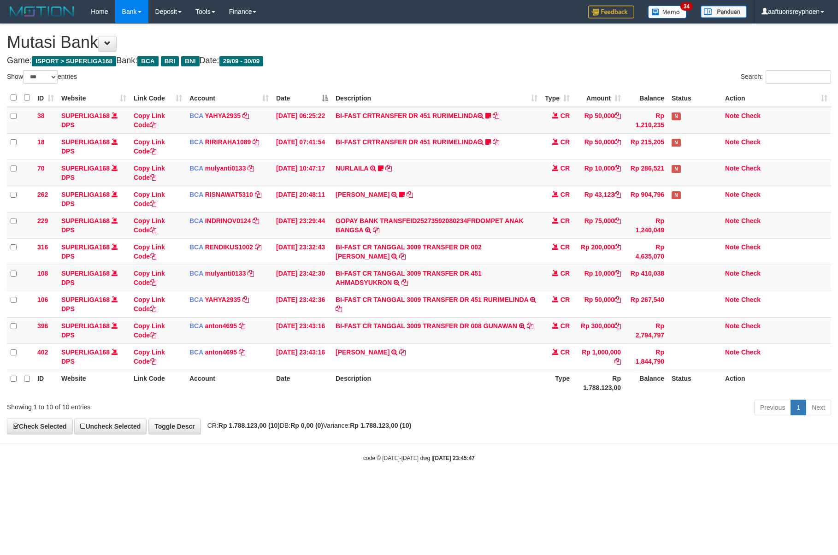
select select "***"
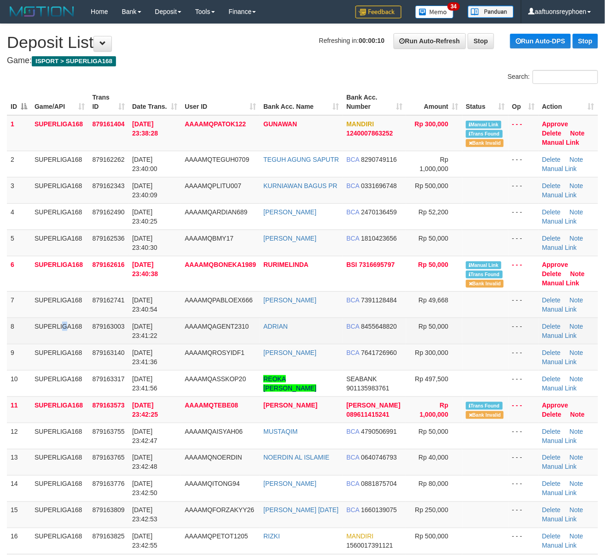
click at [41, 336] on td "SUPERLIGA168" at bounding box center [60, 330] width 58 height 26
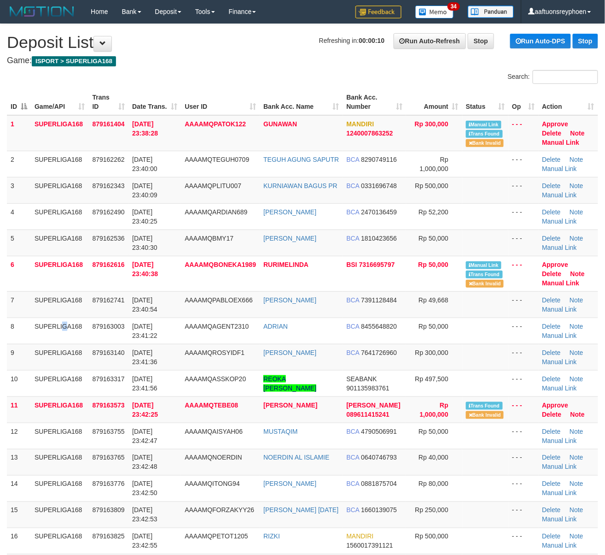
click at [39, 336] on td "SUPERLIGA168" at bounding box center [60, 330] width 58 height 26
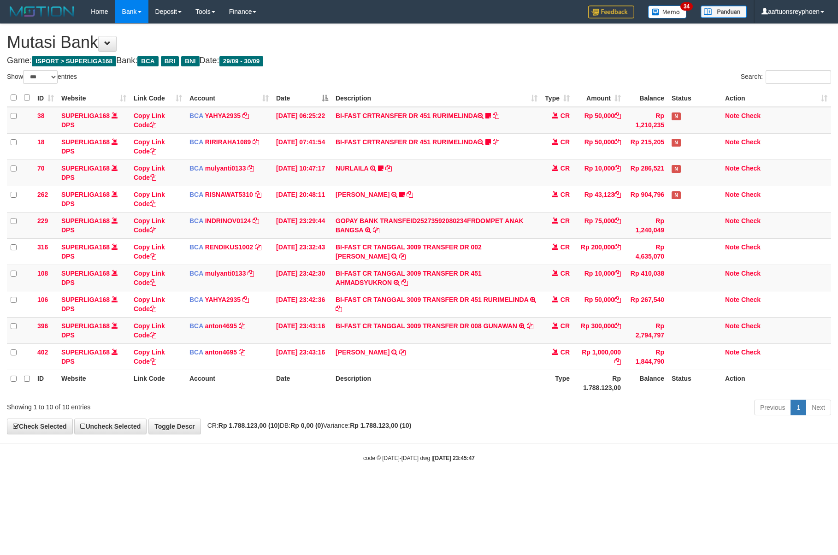
select select "***"
drag, startPoint x: 472, startPoint y: 404, endPoint x: 546, endPoint y: 401, distance: 74.2
click at [478, 404] on div "Previous 1 Next" at bounding box center [593, 409] width 475 height 20
select select "***"
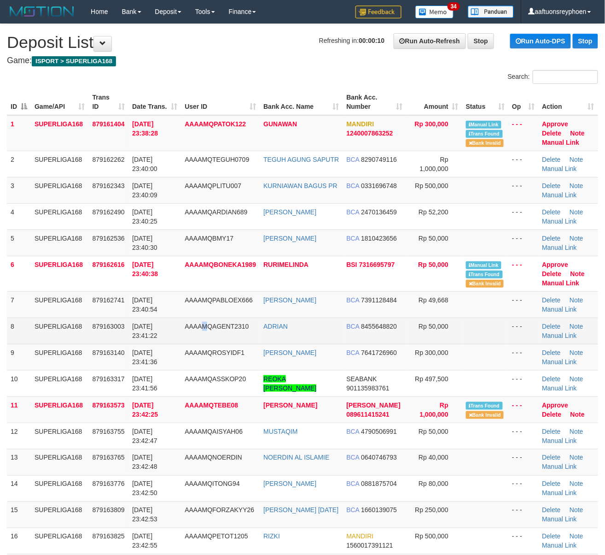
click at [207, 319] on td "AAAAMQAGENT2310" at bounding box center [220, 330] width 79 height 26
drag, startPoint x: 65, startPoint y: 330, endPoint x: 4, endPoint y: 342, distance: 62.4
click at [61, 329] on td "SUPERLIGA168" at bounding box center [60, 330] width 58 height 26
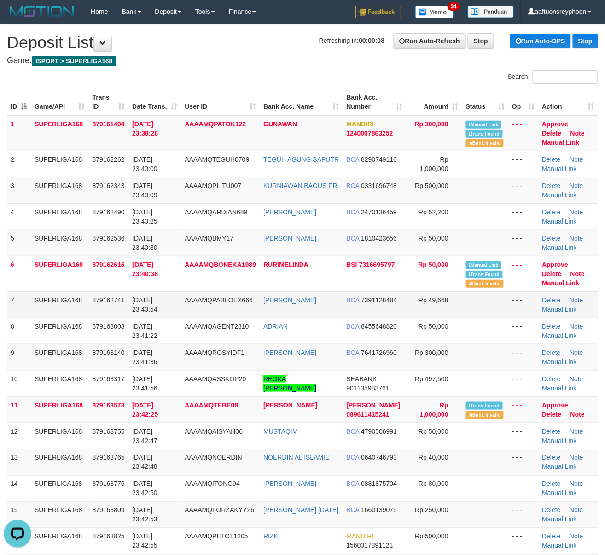
click at [76, 310] on td "SUPERLIGA168" at bounding box center [60, 304] width 58 height 26
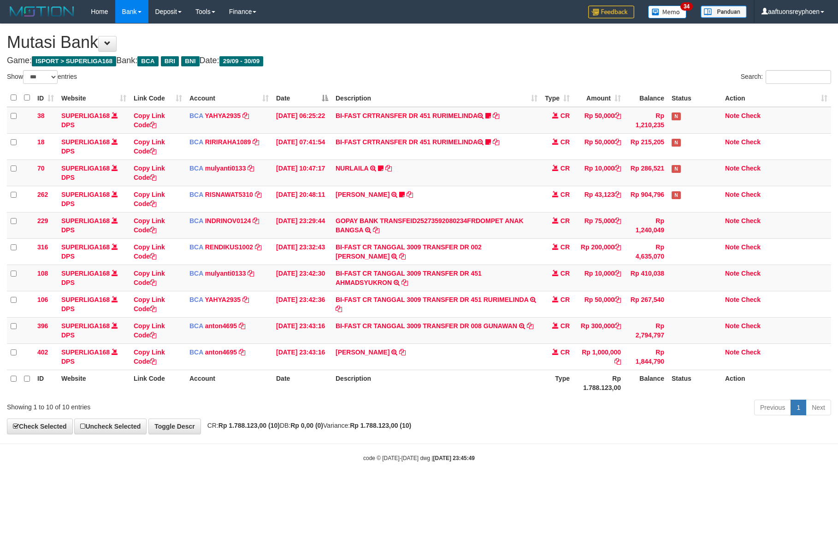
select select "***"
click at [558, 382] on th "Type" at bounding box center [557, 383] width 32 height 26
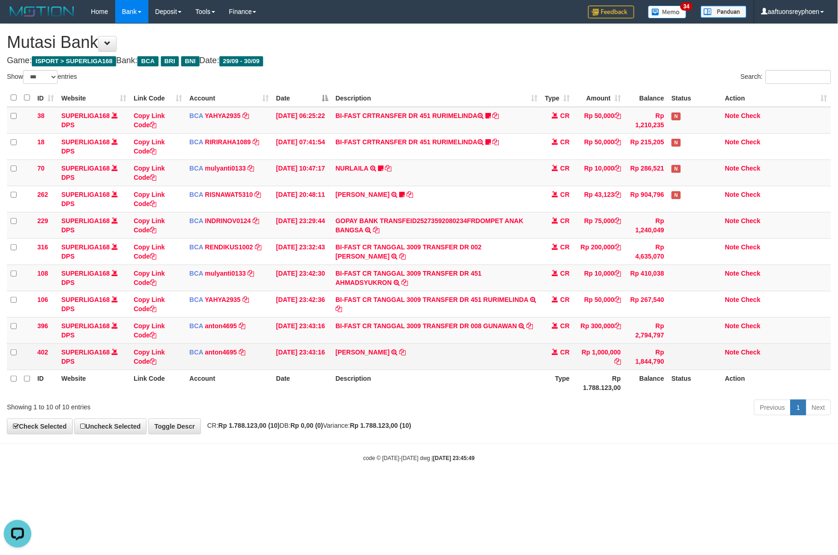
drag, startPoint x: 422, startPoint y: 395, endPoint x: 830, endPoint y: 356, distance: 410.1
click at [452, 393] on th "Description" at bounding box center [436, 383] width 209 height 26
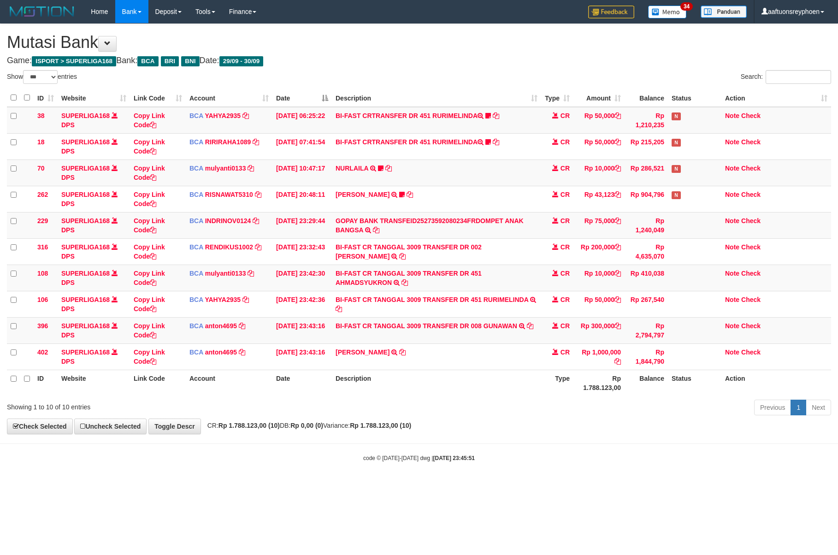
select select "***"
click at [503, 400] on div "Show ** ** ** *** entries Search: ID Website Link Code Account Date Description…" at bounding box center [419, 244] width 824 height 348
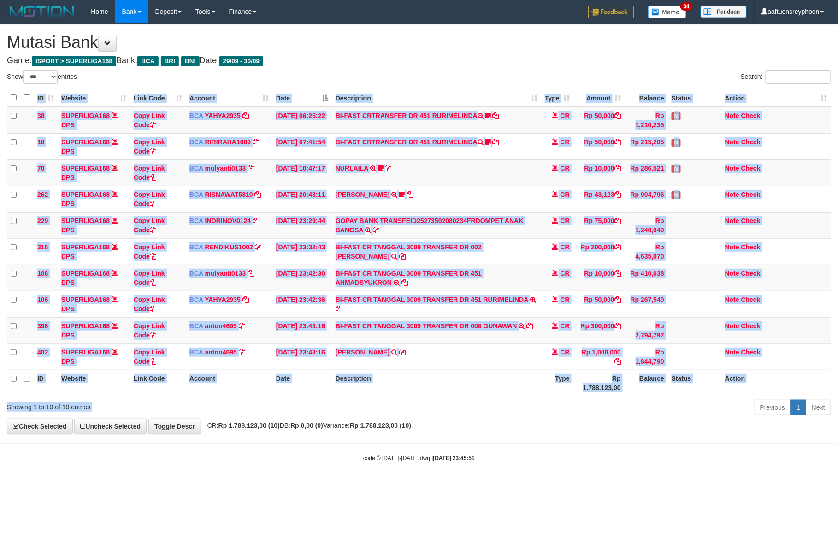
click at [519, 408] on div "Previous 1 Next" at bounding box center [593, 409] width 475 height 20
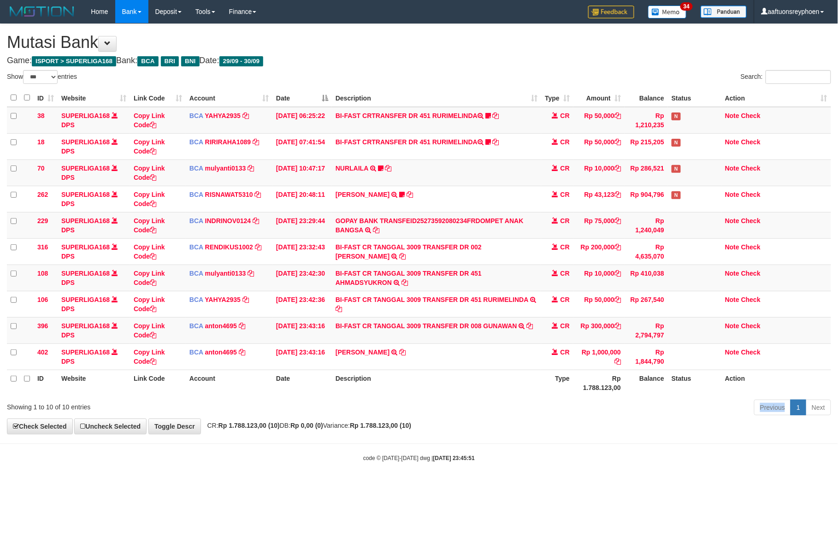
drag, startPoint x: 519, startPoint y: 408, endPoint x: 833, endPoint y: 378, distance: 316.1
click at [536, 406] on div "Previous 1 Next" at bounding box center [593, 409] width 475 height 20
drag, startPoint x: 516, startPoint y: 405, endPoint x: 791, endPoint y: 381, distance: 275.7
click at [534, 404] on div "Previous 1 Next" at bounding box center [593, 409] width 475 height 20
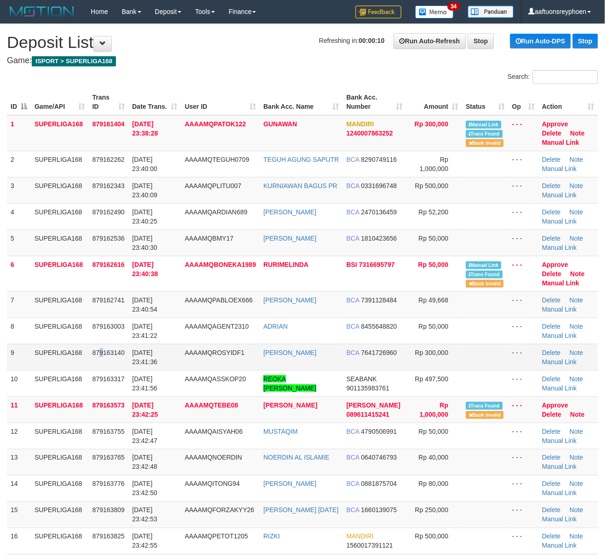
drag, startPoint x: 99, startPoint y: 350, endPoint x: 56, endPoint y: 358, distance: 43.5
click at [98, 349] on span "879163140" at bounding box center [109, 352] width 32 height 7
click at [33, 352] on tr "9 SUPERLIGA168 879163140 30/09/2025 23:41:36 AAAAMQROSYIDF1 ROSYID FIKRI BCA 76…" at bounding box center [303, 357] width 592 height 26
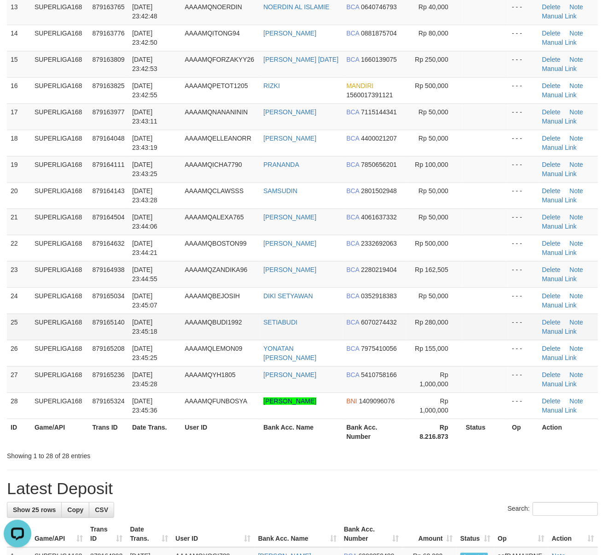
click at [147, 332] on span "30/09/2025 23:45:18" at bounding box center [144, 327] width 25 height 17
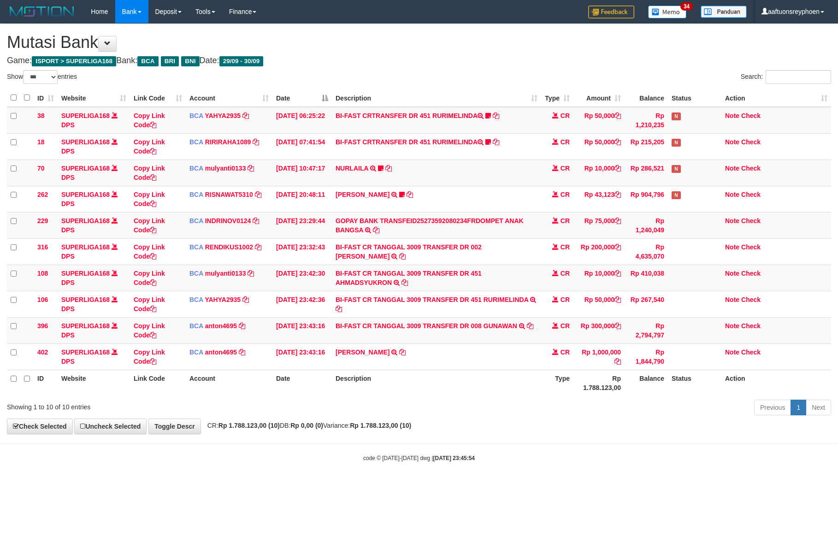
select select "***"
drag, startPoint x: 0, startPoint y: 0, endPoint x: 835, endPoint y: 391, distance: 922.4
click at [596, 412] on div "Previous 1 Next" at bounding box center [593, 409] width 475 height 20
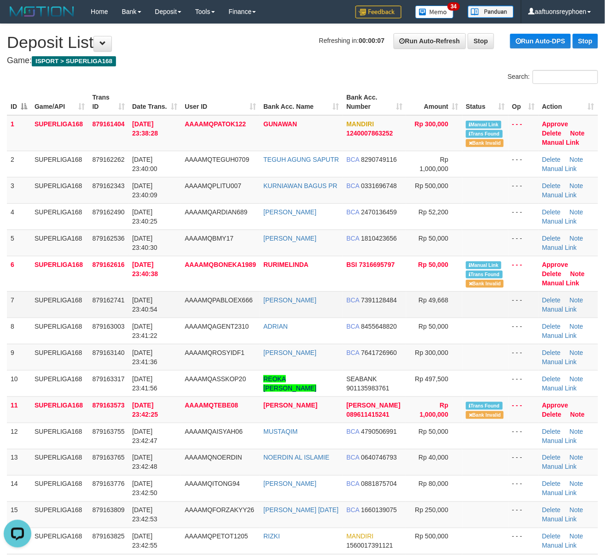
click at [147, 316] on td "[DATE] 23:40:54" at bounding box center [155, 304] width 53 height 26
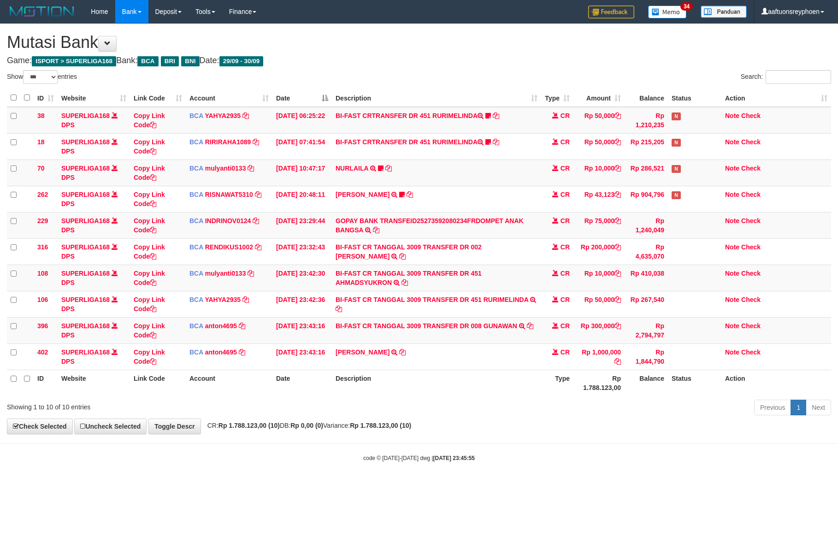
select select "***"
drag, startPoint x: 365, startPoint y: 440, endPoint x: 836, endPoint y: 362, distance: 476.9
click at [465, 427] on body "Toggle navigation Home Bank Account List Load By Website Group [ISPORT] SUPERLI…" at bounding box center [419, 242] width 838 height 485
drag, startPoint x: 405, startPoint y: 413, endPoint x: 837, endPoint y: 367, distance: 435.1
click at [493, 407] on div "Previous 1 Next" at bounding box center [593, 409] width 475 height 20
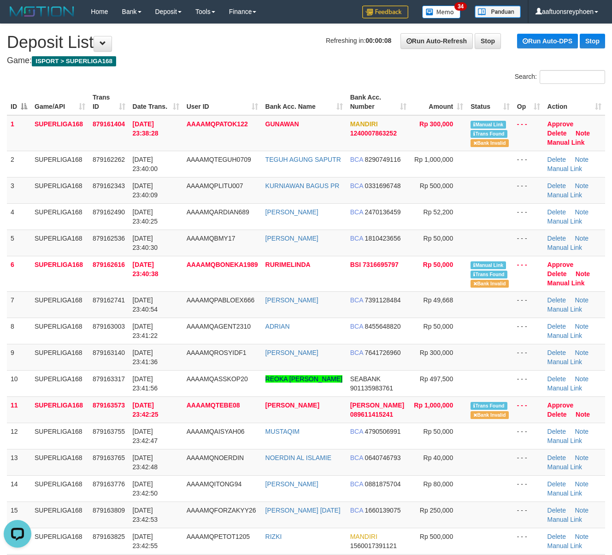
click at [1, 347] on div "ID Game/API Trans ID Date Trans. User ID Bank Acc. Name Bank Acc. Number Amount…" at bounding box center [306, 492] width 612 height 812
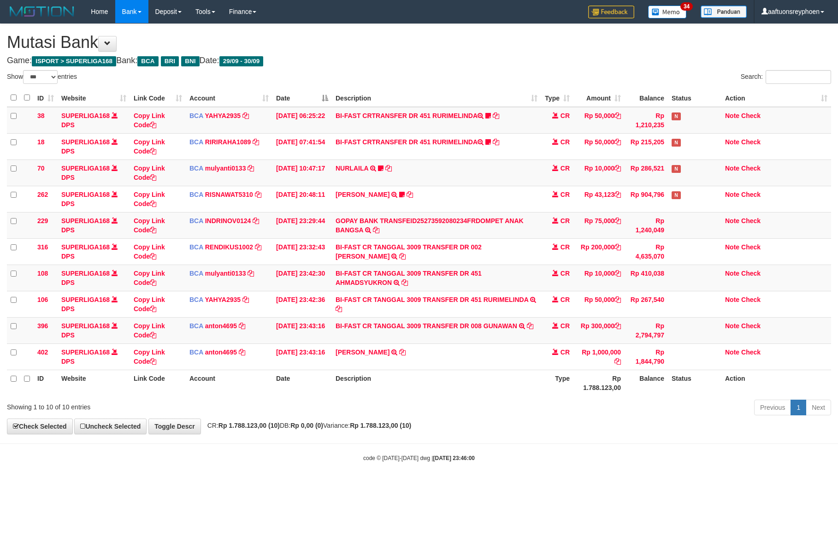
select select "***"
drag, startPoint x: 453, startPoint y: 419, endPoint x: 591, endPoint y: 400, distance: 138.6
click at [536, 408] on div "Previous 1 Next" at bounding box center [593, 409] width 475 height 20
select select "***"
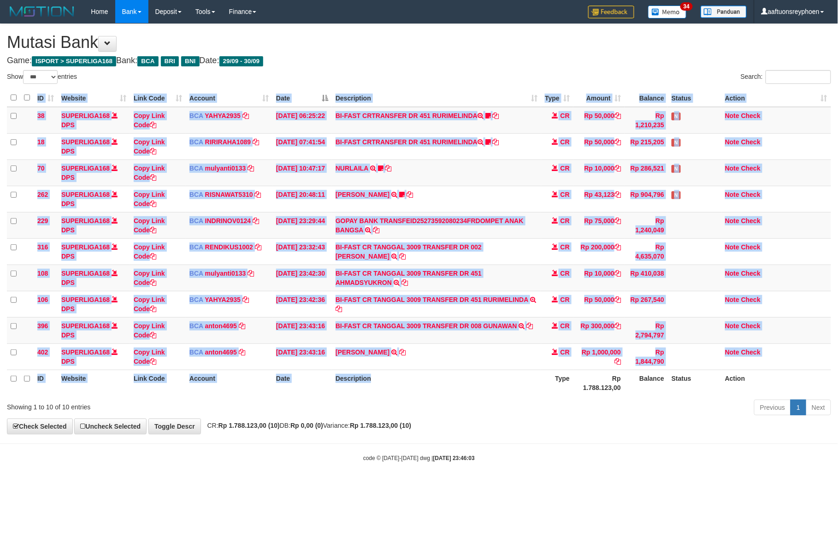
drag, startPoint x: 450, startPoint y: 398, endPoint x: 576, endPoint y: 381, distance: 126.9
click at [517, 390] on div "ID Website Link Code Account Date Description Type Amount Balance Status Action…" at bounding box center [419, 242] width 838 height 312
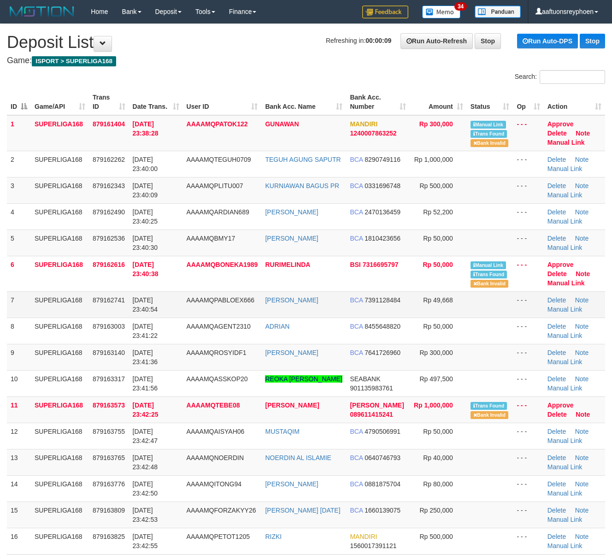
click at [49, 310] on td "SUPERLIGA168" at bounding box center [60, 304] width 58 height 26
drag, startPoint x: 49, startPoint y: 310, endPoint x: 2, endPoint y: 327, distance: 49.8
click at [46, 310] on td "SUPERLIGA168" at bounding box center [60, 304] width 58 height 26
click at [63, 305] on td "SUPERLIGA168" at bounding box center [60, 304] width 58 height 26
click at [62, 305] on td "SUPERLIGA168" at bounding box center [60, 304] width 58 height 26
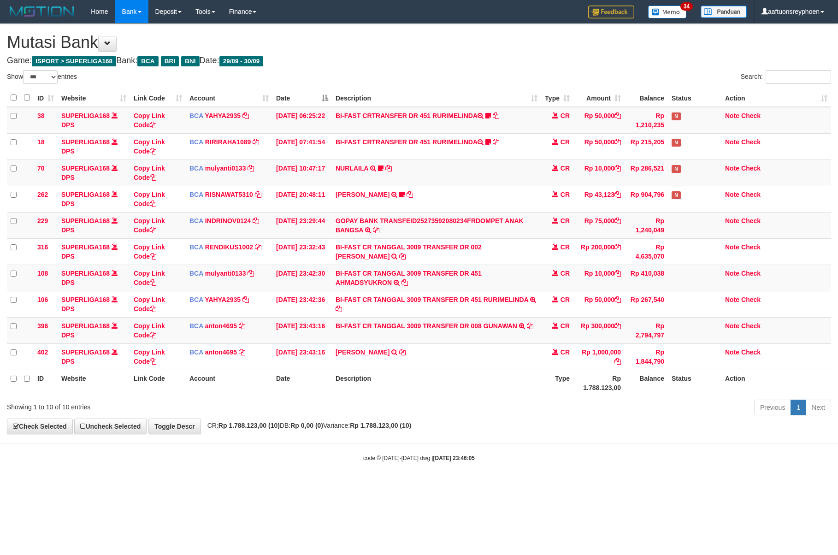
select select "***"
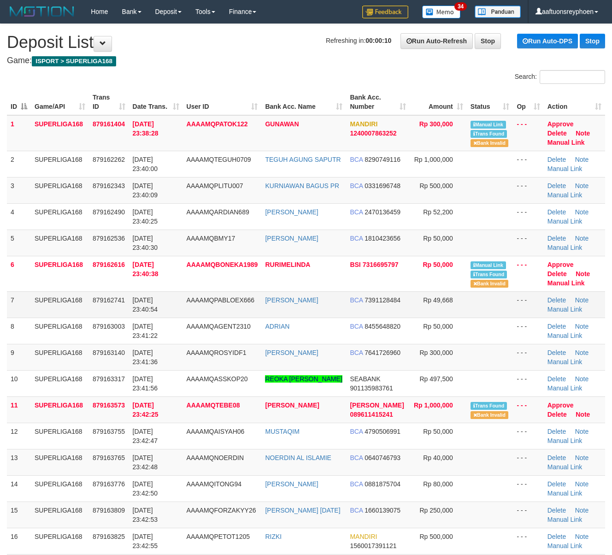
click at [48, 307] on td "SUPERLIGA168" at bounding box center [60, 304] width 58 height 26
click at [44, 308] on td "SUPERLIGA168" at bounding box center [60, 304] width 58 height 26
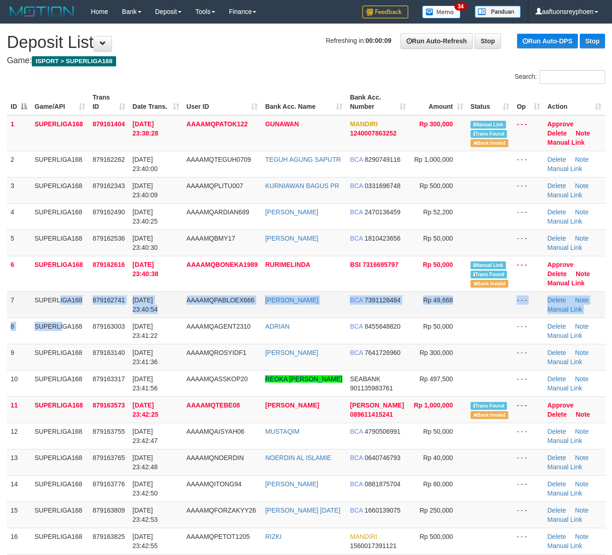
click at [35, 317] on tbody "1 SUPERLIGA168 879161404 [DATE] 23:38:28 AAAAMQPATOK122 GUNAWAN MANDIRI 1240007…" at bounding box center [306, 505] width 598 height 780
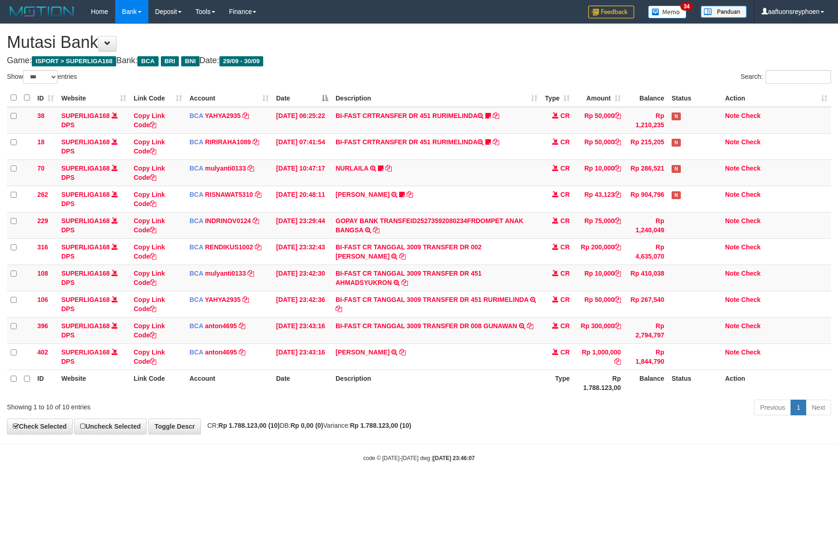
select select "***"
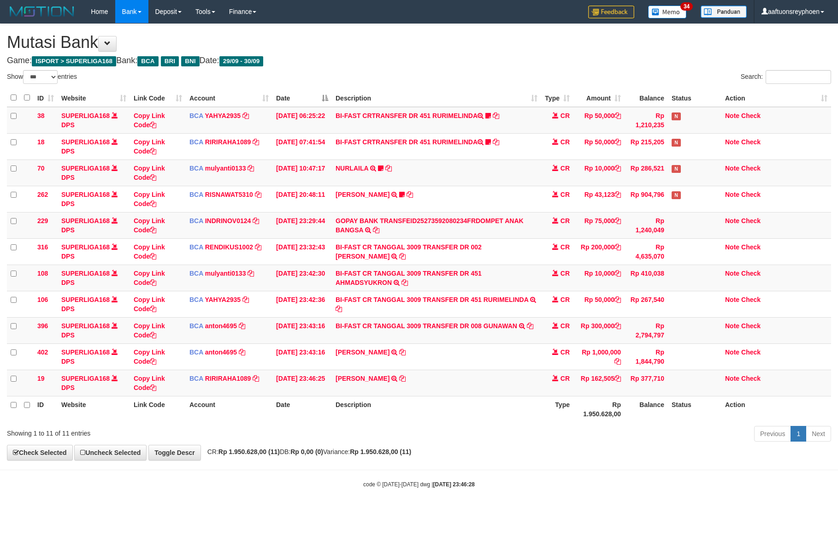
select select "***"
drag, startPoint x: 456, startPoint y: 389, endPoint x: 835, endPoint y: 358, distance: 380.5
click at [504, 386] on td "DIKA SAPUTRA TRSF E-BANKING CR 3009/FTSCY/WS95031 162505.00[PERSON_NAME]" at bounding box center [436, 383] width 209 height 26
select select "***"
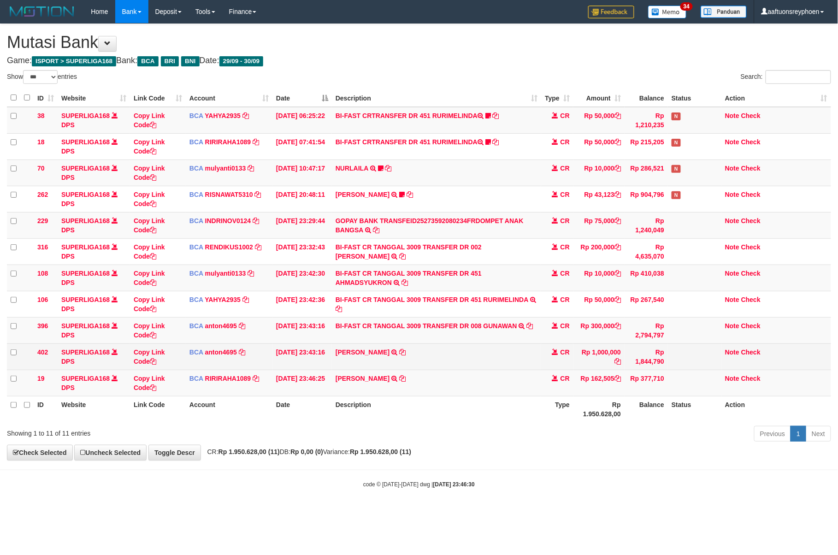
drag, startPoint x: 0, startPoint y: 0, endPoint x: 455, endPoint y: 364, distance: 582.5
click at [455, 364] on td "RENDI GUNAWAN TRSF E-BANKING CR 3009/FTSCY/WS95031 1000000.00RENDI GUNAWAN" at bounding box center [436, 356] width 209 height 26
click at [455, 364] on td "[PERSON_NAME] TRSF E-BANKING CR 3009/FTSCY/WS95031 1000000.00[PERSON_NAME]" at bounding box center [436, 356] width 209 height 26
copy tr "[PERSON_NAME] TRSF E-BANKING CR 3009/FTSCY/WS95031 1000000.00[PERSON_NAME]"
drag, startPoint x: 455, startPoint y: 364, endPoint x: 563, endPoint y: 369, distance: 107.9
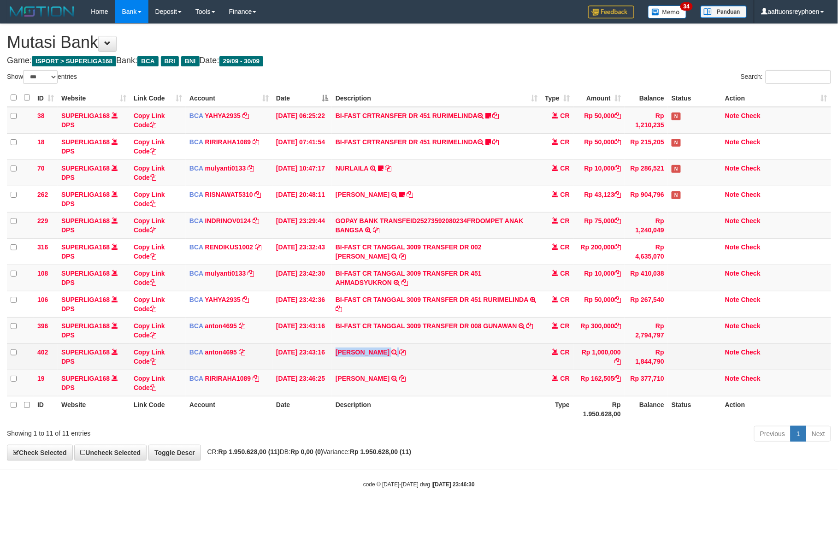
click at [481, 364] on td "[PERSON_NAME] TRSF E-BANKING CR 3009/FTSCY/WS95031 1000000.00[PERSON_NAME]" at bounding box center [436, 356] width 209 height 26
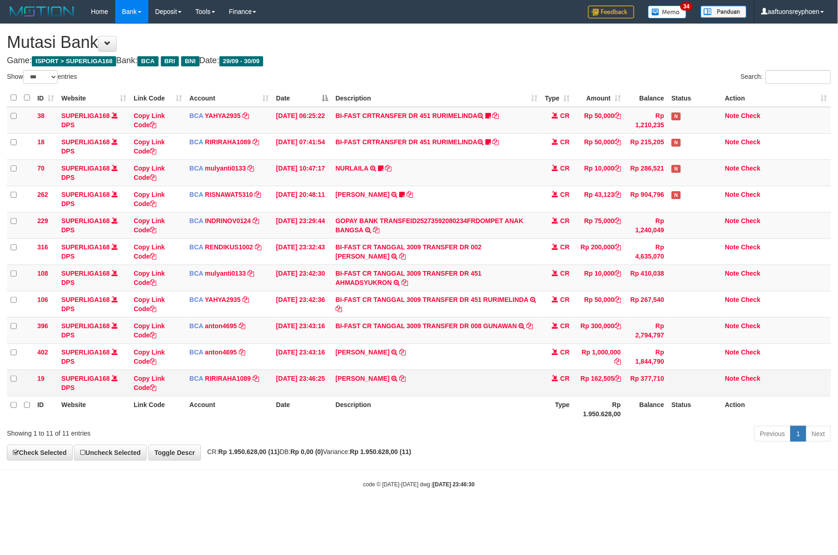
click at [453, 379] on td "DIKA SAPUTRA TRSF E-BANKING CR 3009/FTSCY/WS95031 162505.00DIKA SAPUTRA" at bounding box center [436, 383] width 209 height 26
copy tr "DIKA SAPUTRA TRSF E-BANKING CR 3009/FTSCY/WS95031 162505.00DIKA SAPUTRA"
drag, startPoint x: 453, startPoint y: 379, endPoint x: 836, endPoint y: 376, distance: 382.4
click at [456, 379] on td "DIKA SAPUTRA TRSF E-BANKING CR 3009/FTSCY/WS95031 162505.00DIKA SAPUTRA" at bounding box center [436, 383] width 209 height 26
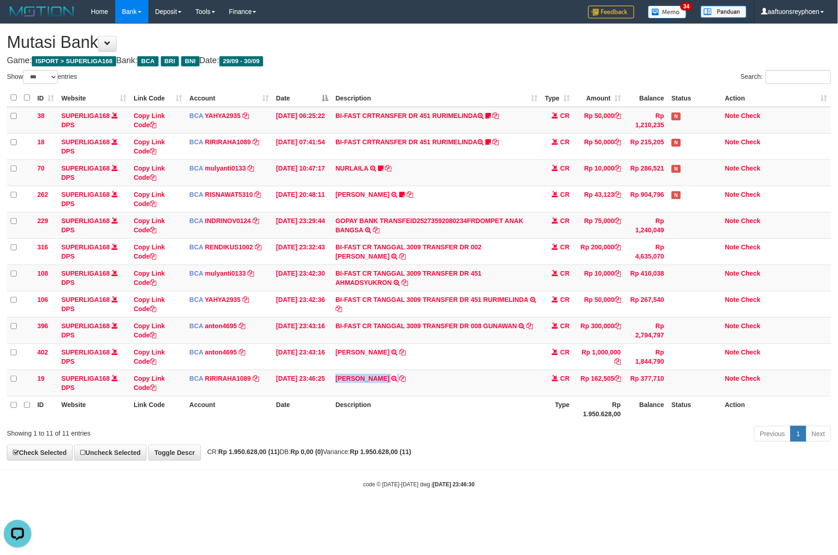
drag, startPoint x: 654, startPoint y: 379, endPoint x: 835, endPoint y: 355, distance: 182.2
click at [677, 377] on tr "19 SUPERLIGA168 DPS Copy Link Code BCA RIRIRAHA1089 DPS RIRI RAHAYU mutasi_2025…" at bounding box center [419, 383] width 824 height 26
drag, startPoint x: 309, startPoint y: 393, endPoint x: 325, endPoint y: 401, distance: 18.3
click at [314, 393] on td "30/09/2025 23:46:25" at bounding box center [301, 383] width 59 height 26
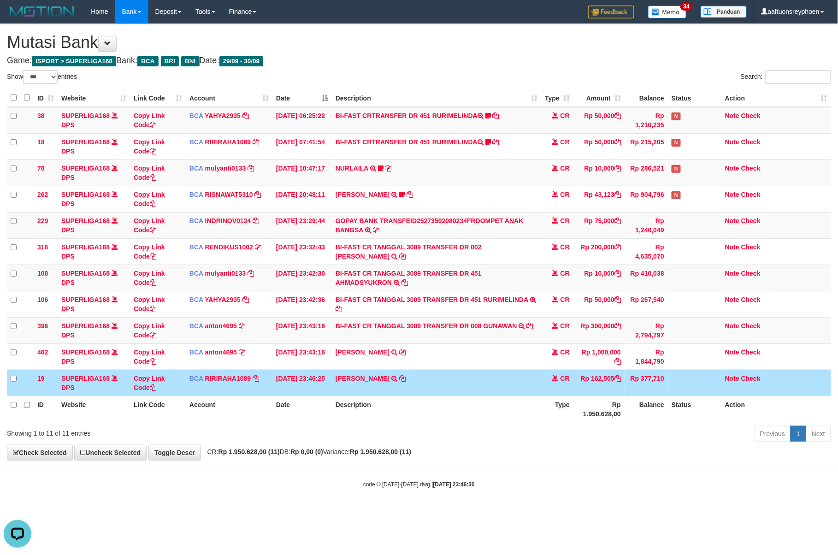
drag, startPoint x: 561, startPoint y: 399, endPoint x: 604, endPoint y: 397, distance: 43.3
click at [595, 397] on tr "ID Website Link Code Account Date Description Type Rp 1.950.628,00 Balance Stat…" at bounding box center [419, 409] width 824 height 26
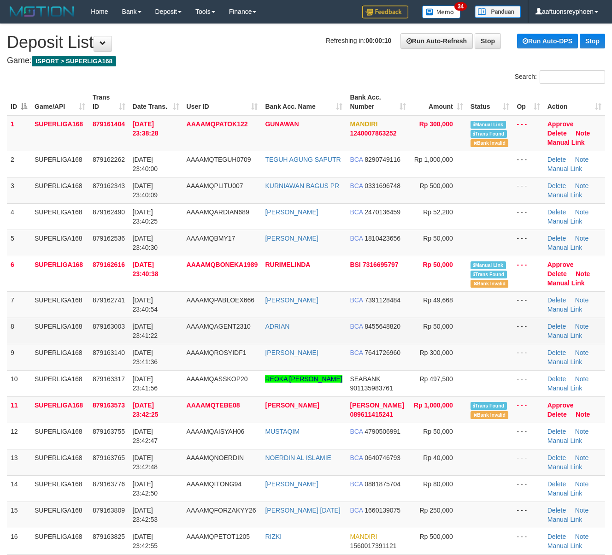
drag, startPoint x: 188, startPoint y: 334, endPoint x: 5, endPoint y: 371, distance: 187.1
click at [152, 340] on tr "8 SUPERLIGA168 879163003 30/09/2025 23:41:22 AAAAMQAGENT2310 ADRIAN BCA 8455648…" at bounding box center [306, 330] width 598 height 26
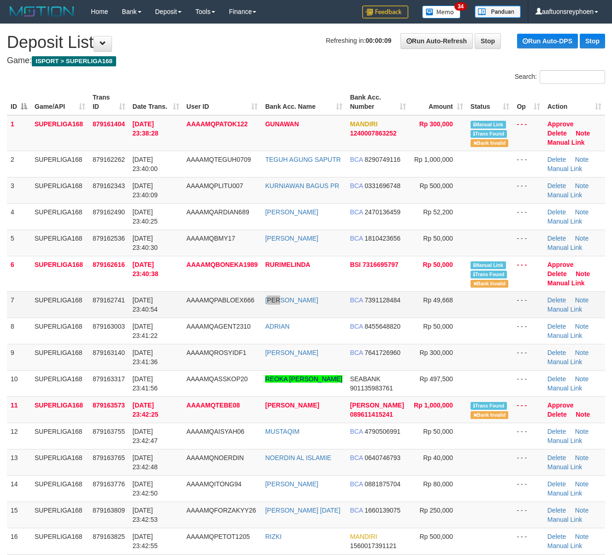
click at [282, 307] on td "OMAR DIEGO DEVANSY" at bounding box center [303, 304] width 85 height 26
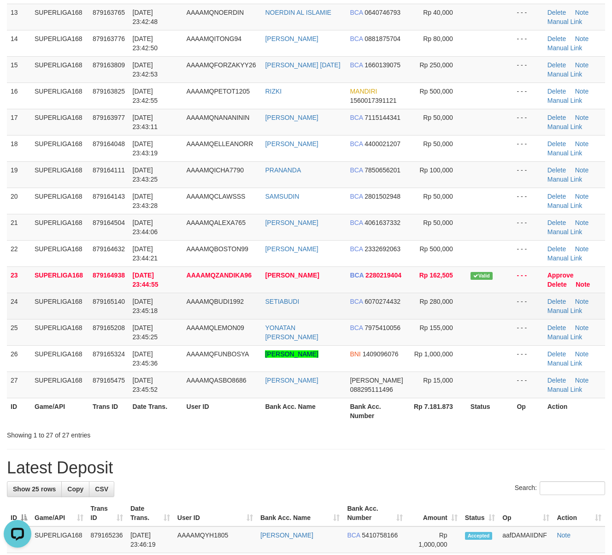
click at [232, 308] on td "AAAAMQBUDI1992" at bounding box center [222, 306] width 79 height 26
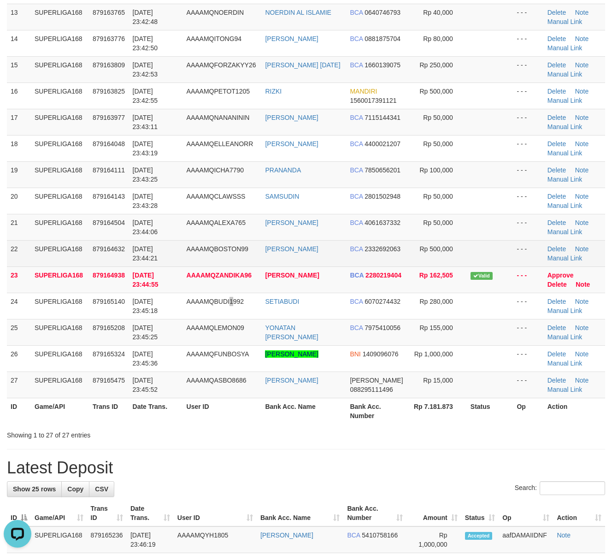
click at [52, 243] on tr "22 SUPERLIGA168 879164632 30/09/2025 23:44:21 AAAAMQBOSTON99 TONI JUMARA BCA 23…" at bounding box center [306, 253] width 598 height 26
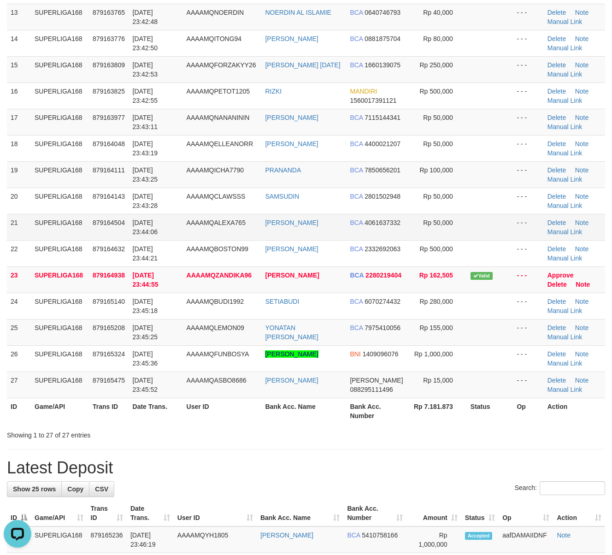
click at [140, 237] on td "30/09/2025 23:44:06" at bounding box center [156, 227] width 54 height 26
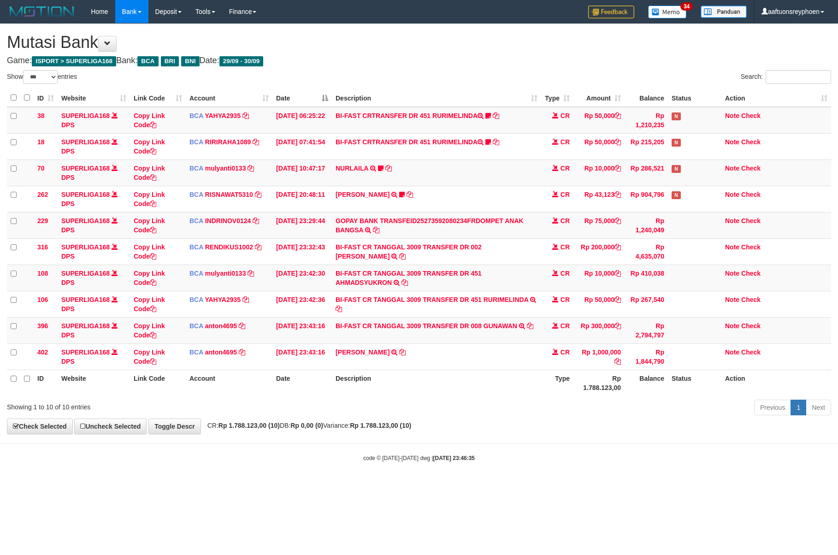
select select "***"
click at [512, 363] on td "[PERSON_NAME] TRSF E-BANKING CR 3009/FTSCY/WS95031 1000000.00[PERSON_NAME]" at bounding box center [436, 356] width 209 height 26
select select "***"
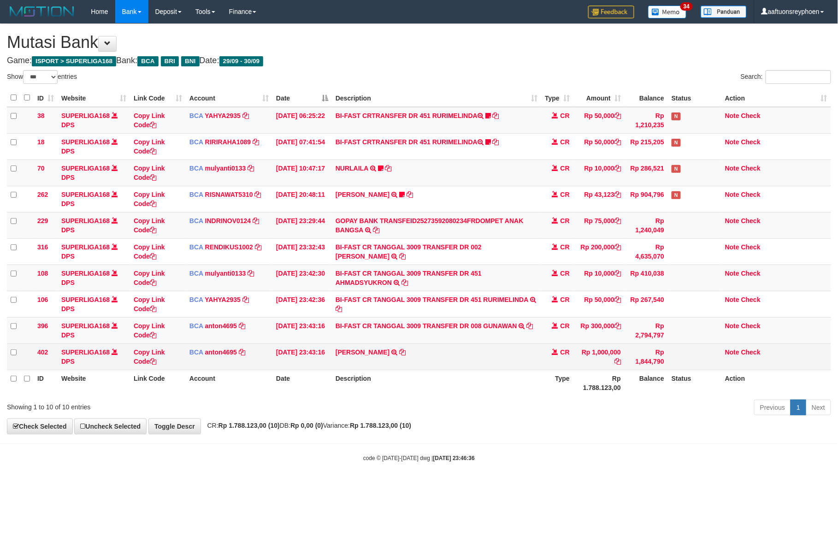
drag, startPoint x: 0, startPoint y: 0, endPoint x: 725, endPoint y: 364, distance: 811.2
click at [507, 375] on th "Description" at bounding box center [436, 383] width 209 height 26
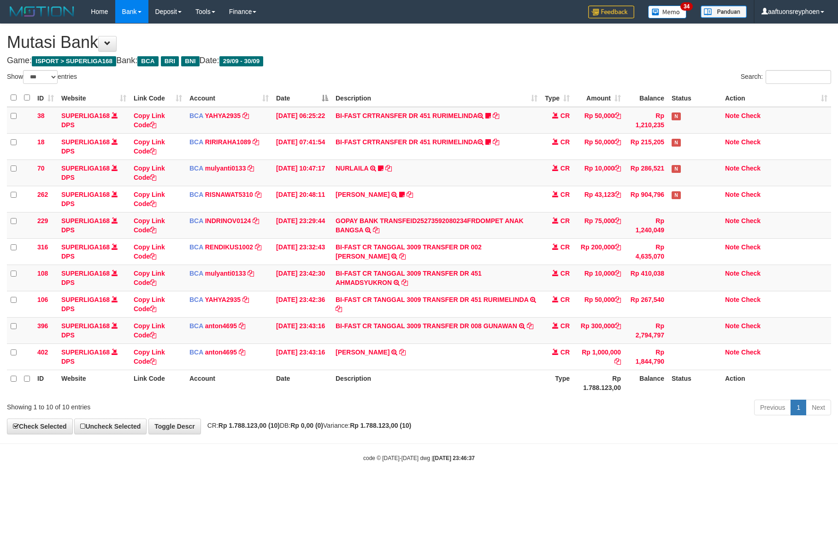
select select "***"
click at [513, 360] on td "[PERSON_NAME] TRSF E-BANKING CR 3009/FTSCY/WS95031 1000000.00[PERSON_NAME]" at bounding box center [436, 356] width 209 height 26
select select "***"
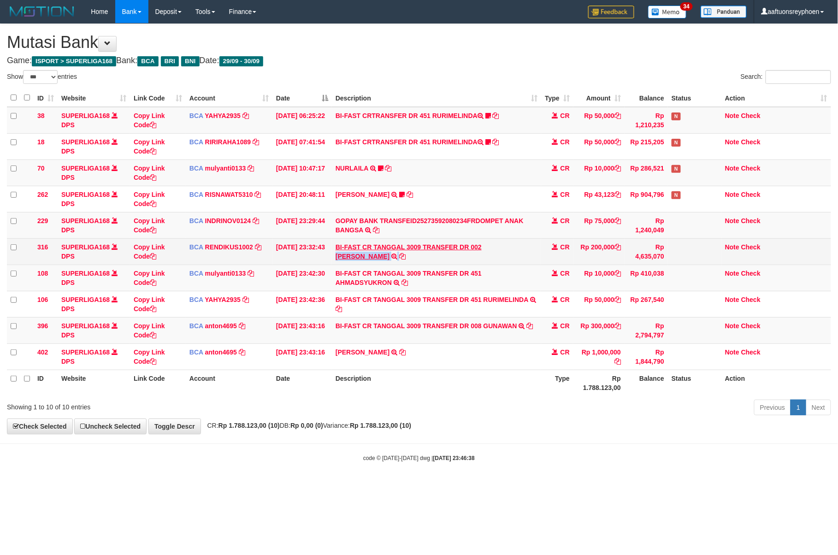
copy td "BACHTIAR RIFAI"
drag, startPoint x: 482, startPoint y: 257, endPoint x: 485, endPoint y: 249, distance: 7.9
click at [485, 249] on td "BI-FAST CR TANGGAL 3009 TRANSFER DR 002 BACHTIAR RIFAI BI-FAST CR TANGGAL :30/0…" at bounding box center [436, 251] width 209 height 26
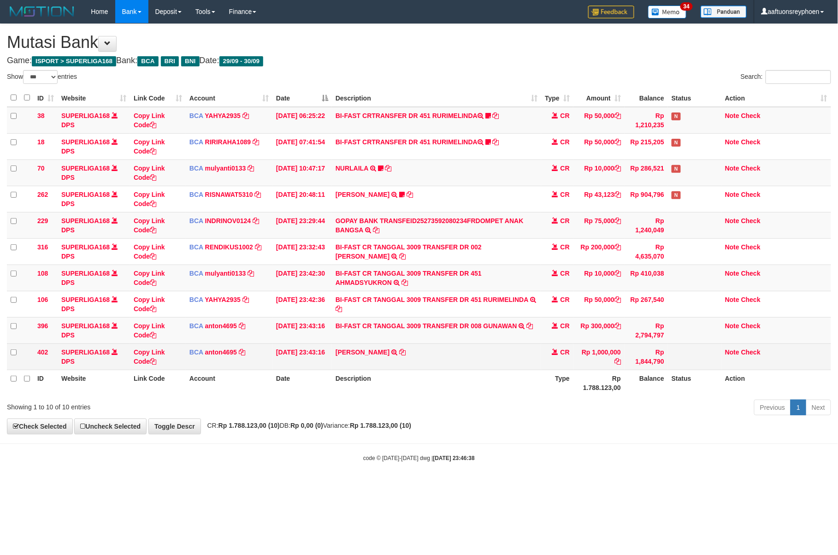
drag, startPoint x: 386, startPoint y: 418, endPoint x: 766, endPoint y: 364, distance: 384.0
click at [435, 406] on div "Previous 1 Next" at bounding box center [593, 409] width 475 height 20
drag, startPoint x: 515, startPoint y: 381, endPoint x: 765, endPoint y: 355, distance: 251.5
click at [598, 371] on tr "ID Website Link Code Account Date Description Type Rp 1.788.123,00 Balance Stat…" at bounding box center [419, 383] width 824 height 26
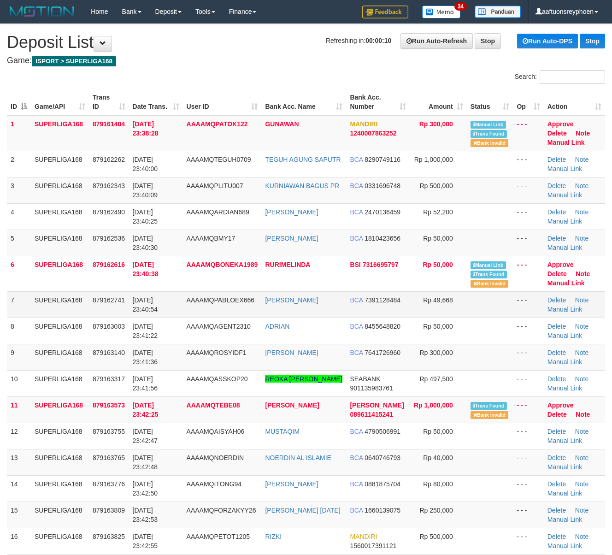
click at [67, 292] on td "SUPERLIGA168" at bounding box center [60, 304] width 58 height 26
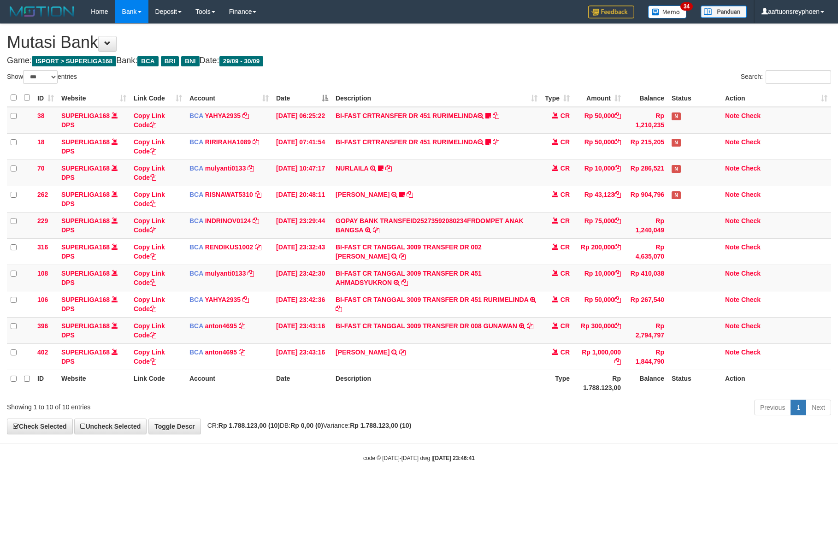
select select "***"
click at [666, 379] on tr "ID Website Link Code Account Date Description Type Rp 1.788.123,00 Balance Stat…" at bounding box center [419, 383] width 824 height 26
select select "***"
click at [459, 415] on div "Previous 1 Next" at bounding box center [593, 409] width 475 height 20
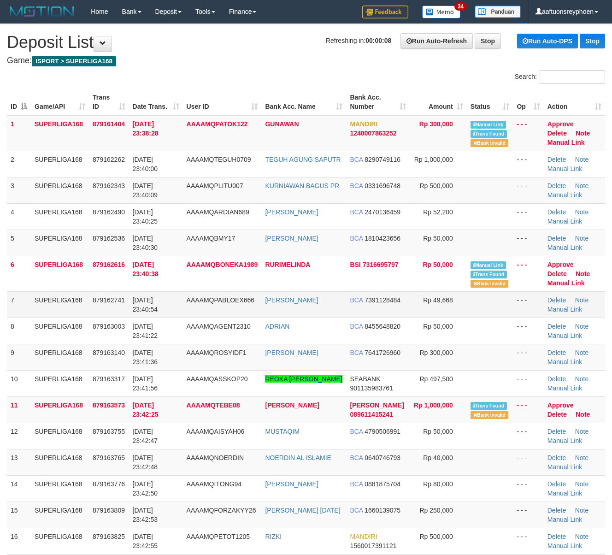
click at [28, 317] on td "7" at bounding box center [19, 304] width 24 height 26
drag, startPoint x: 28, startPoint y: 317, endPoint x: 3, endPoint y: 334, distance: 29.6
click at [25, 319] on tbody "1 SUPERLIGA168 879161404 30/09/2025 23:38:28 AAAAMQPATOK122 GUNAWAN MANDIRI 124…" at bounding box center [306, 492] width 598 height 754
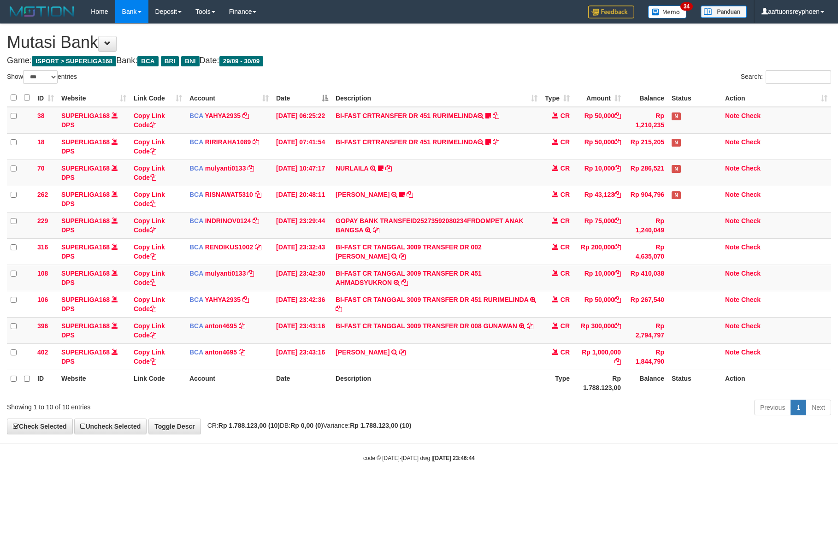
select select "***"
drag, startPoint x: 475, startPoint y: 405, endPoint x: 837, endPoint y: 399, distance: 362.7
click at [533, 408] on div "Previous 1 Next" at bounding box center [593, 409] width 475 height 20
select select "***"
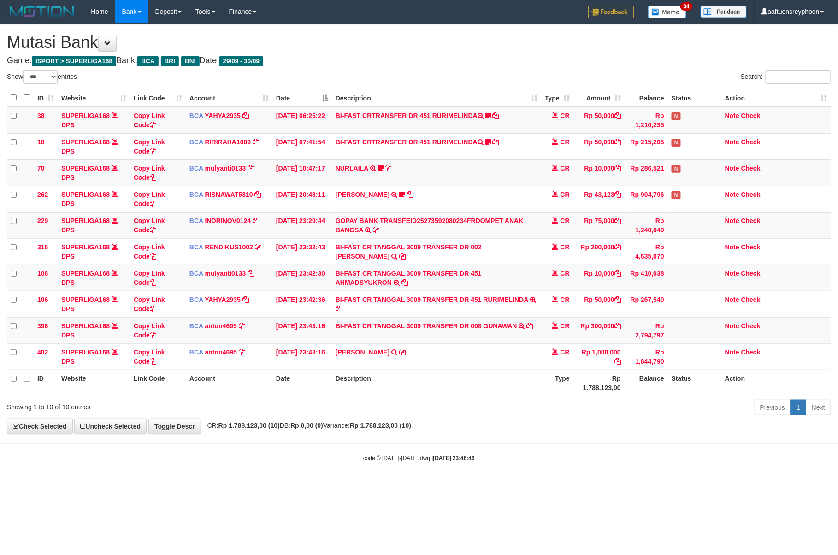
drag, startPoint x: 647, startPoint y: 394, endPoint x: 836, endPoint y: 367, distance: 190.8
click at [690, 387] on div "Show ** ** ** *** entries Search: ID Website Link Code Account Date Description…" at bounding box center [419, 244] width 824 height 348
select select "***"
click at [672, 369] on table "ID Website Link Code Account Date Description Type Amount Balance Status Action…" at bounding box center [419, 242] width 824 height 307
select select "***"
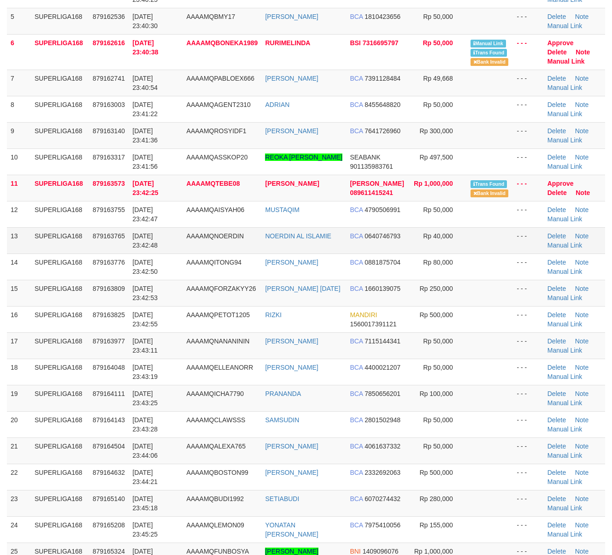
scroll to position [225, 0]
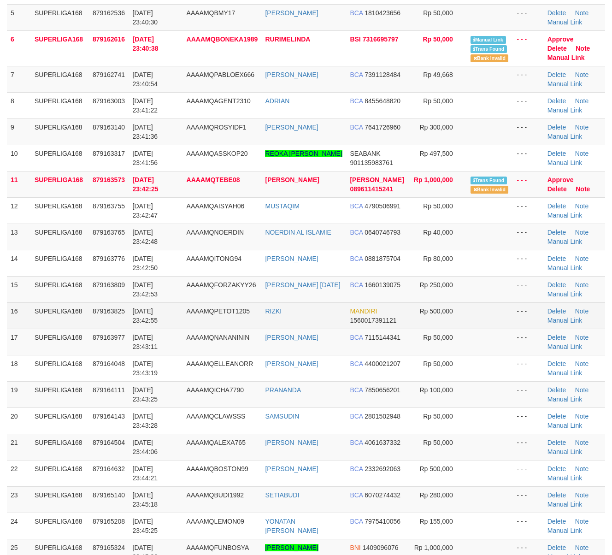
click at [15, 310] on td "16" at bounding box center [19, 315] width 24 height 26
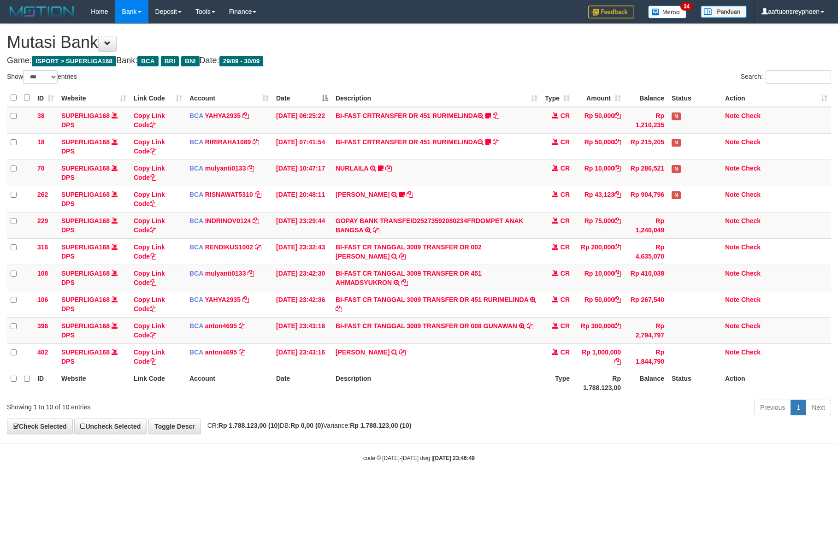
select select "***"
drag, startPoint x: 555, startPoint y: 363, endPoint x: 823, endPoint y: 343, distance: 268.9
click at [583, 362] on tr "402 SUPERLIGA168 DPS Copy Link Code BCA anton4695 DPS ANTON mutasi_20250930_491…" at bounding box center [419, 356] width 824 height 26
select select "***"
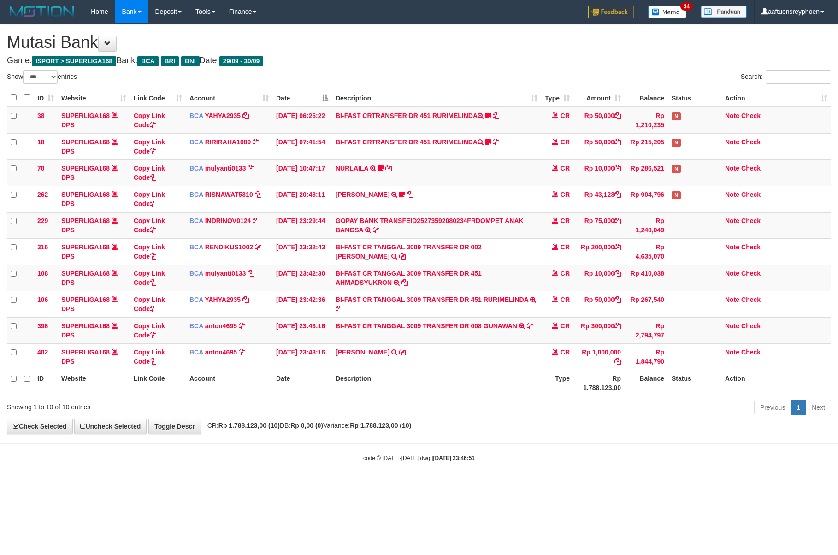
click at [494, 404] on div "Previous 1 Next" at bounding box center [593, 409] width 475 height 20
select select "***"
drag, startPoint x: 546, startPoint y: 433, endPoint x: 837, endPoint y: 381, distance: 295.9
click at [609, 419] on body "Toggle navigation Home Bank Account List Load By Website Group [ISPORT] SUPERLI…" at bounding box center [419, 242] width 838 height 485
drag, startPoint x: 515, startPoint y: 406, endPoint x: 832, endPoint y: 328, distance: 326.1
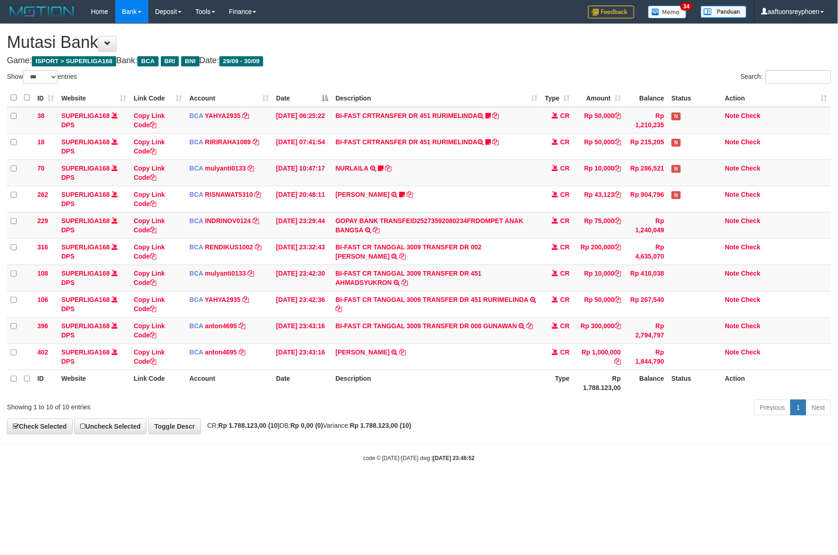
click at [526, 405] on div "Previous 1 Next" at bounding box center [593, 409] width 475 height 20
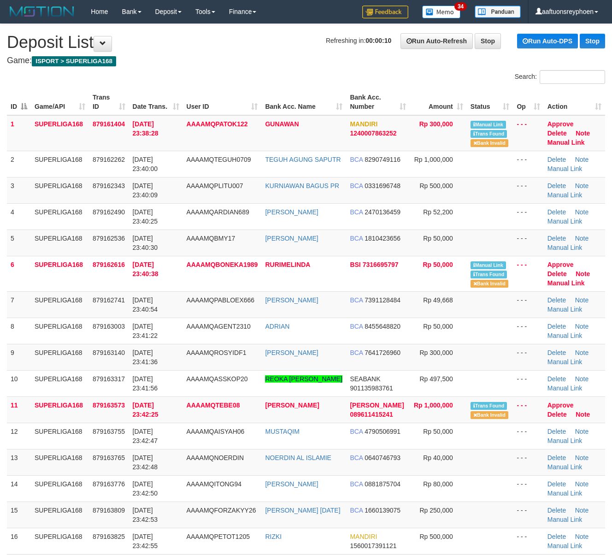
scroll to position [45, 0]
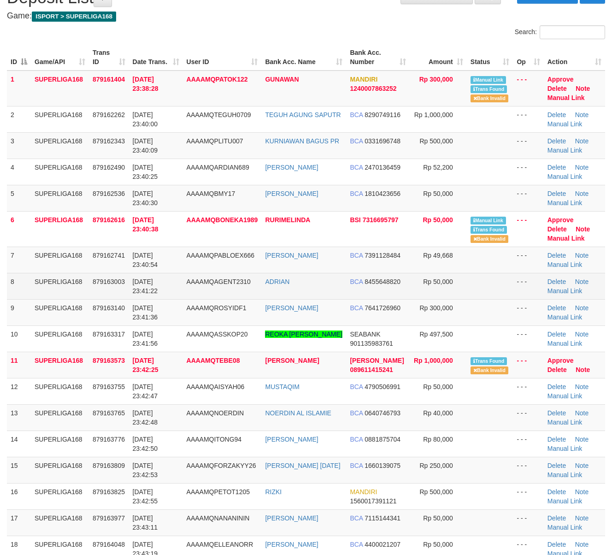
click at [75, 279] on td "SUPERLIGA168" at bounding box center [60, 286] width 58 height 26
click at [76, 278] on td "SUPERLIGA168" at bounding box center [60, 286] width 58 height 26
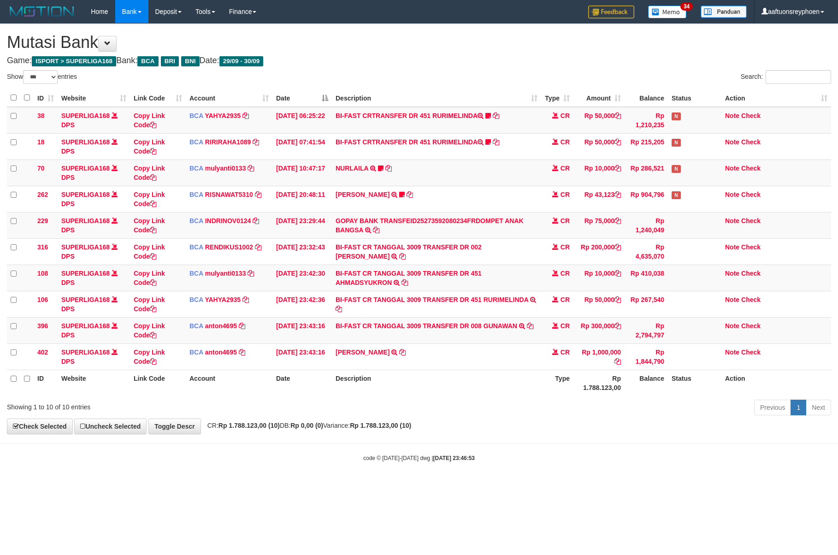
select select "***"
click at [655, 390] on div "Show ** ** ** *** entries Search: ID Website Link Code Account Date Description…" at bounding box center [419, 244] width 824 height 348
select select "***"
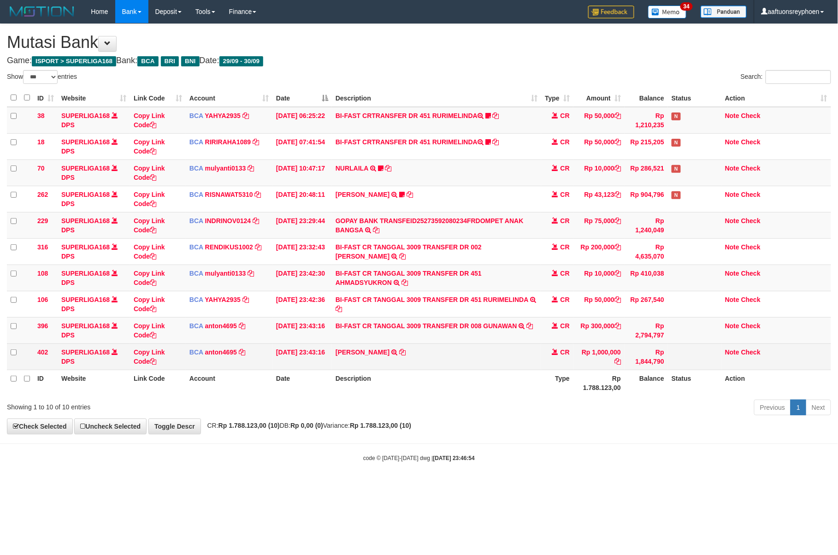
click at [629, 370] on table "ID Website Link Code Account Date Description Type Amount Balance Status Action…" at bounding box center [419, 242] width 824 height 307
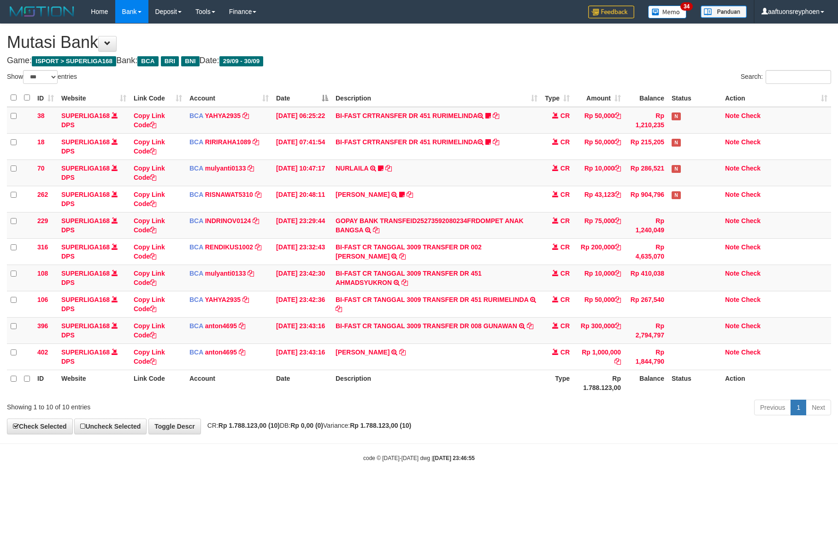
select select "***"
click at [311, 429] on strong "Rp 0,00 (0)" at bounding box center [306, 425] width 33 height 7
drag, startPoint x: 315, startPoint y: 428, endPoint x: 361, endPoint y: 423, distance: 46.3
click at [351, 424] on span "CR: Rp 1.788.123,00 (10) DB: Rp 0,00 (0) Variance: Rp 1.788.123,00 (10)" at bounding box center [307, 425] width 209 height 7
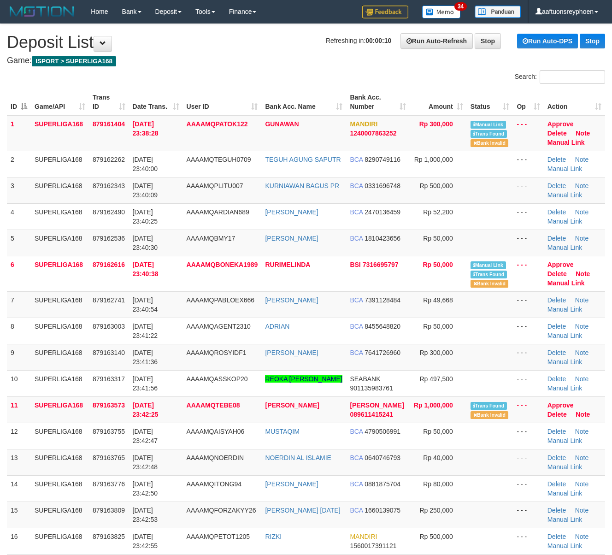
scroll to position [45, 0]
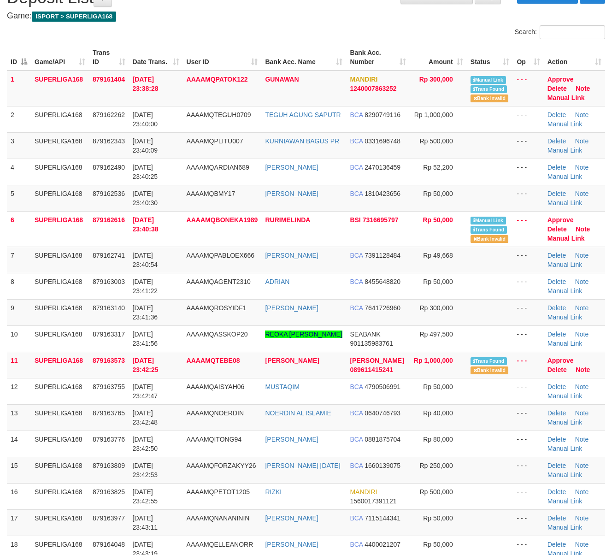
click at [29, 334] on tr "10 SUPERLIGA168 879163317 [DATE] 23:41:56 AAAAMQASSKOP20 [PERSON_NAME] SEABANK …" at bounding box center [306, 338] width 598 height 26
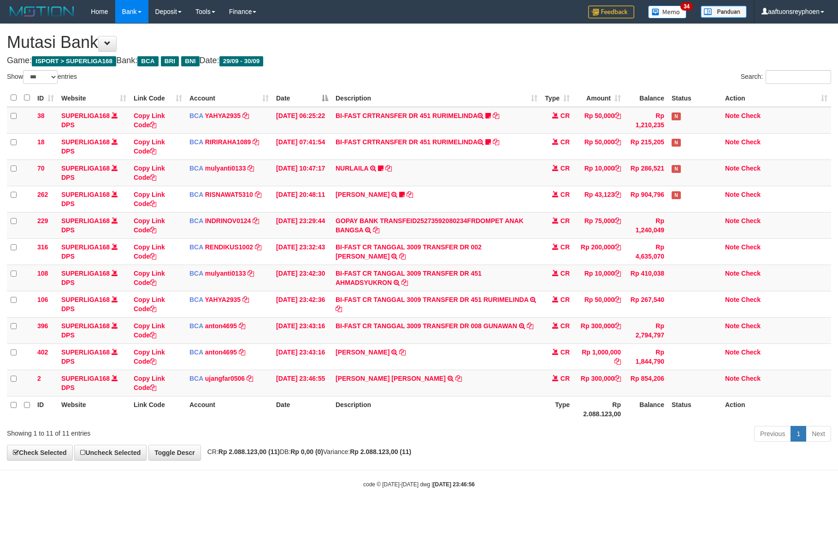
select select "***"
click at [449, 386] on td "[PERSON_NAME] FEBI HERLIAN TRSF E-BANKING CR 3009/FTSCY/WS95271 300000.00[PERSO…" at bounding box center [436, 383] width 209 height 26
copy tr "RIVKY FEBI HERLIAN TRSF E-BANKING CR 3009/FTSCY/WS95271 300000.00RIVKY FEBI HER…"
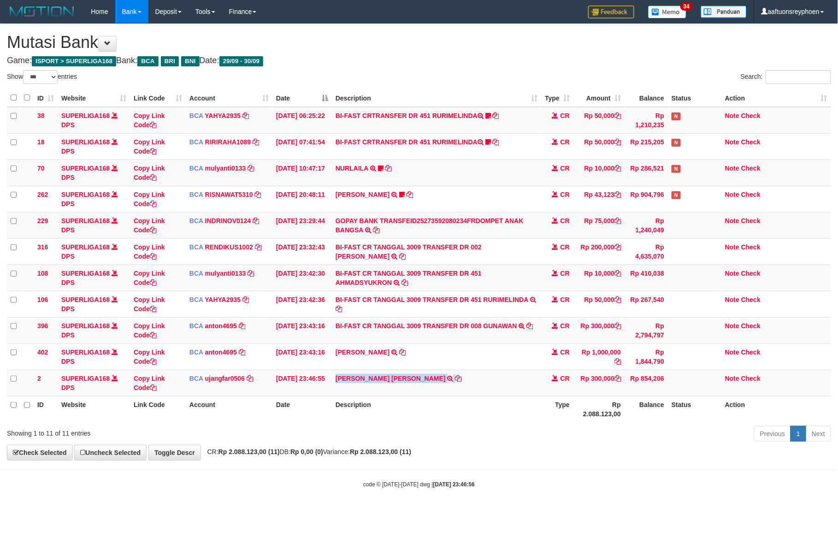
drag, startPoint x: 449, startPoint y: 386, endPoint x: 832, endPoint y: 358, distance: 383.9
click at [458, 385] on td "RIVKY FEBI HERLIAN TRSF E-BANKING CR 3009/FTSCY/WS95271 300000.00RIVKY FEBI HER…" at bounding box center [436, 383] width 209 height 26
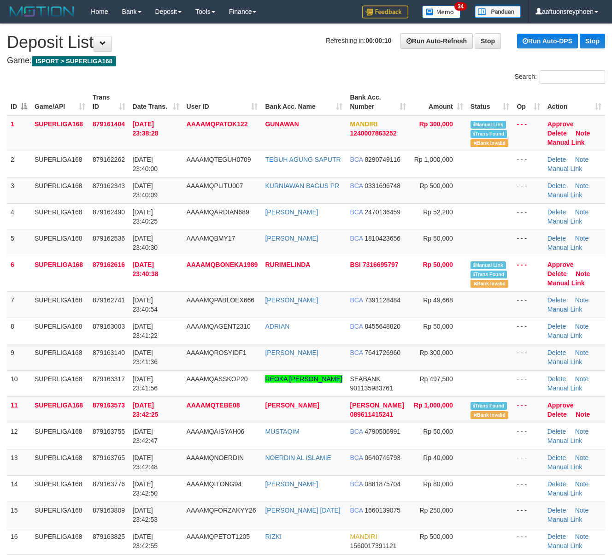
click at [89, 344] on tr "9 SUPERLIGA168 879163140 30/09/2025 23:41:36 AAAAMQROSYIDF1 ROSYID FIKRI BCA 76…" at bounding box center [306, 357] width 598 height 26
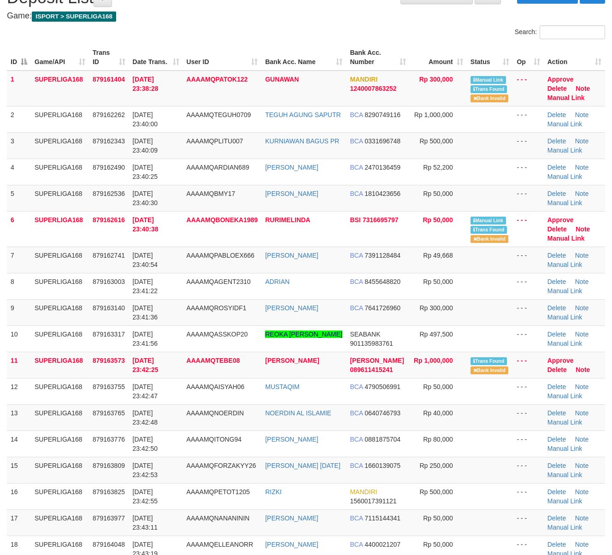
scroll to position [604, 0]
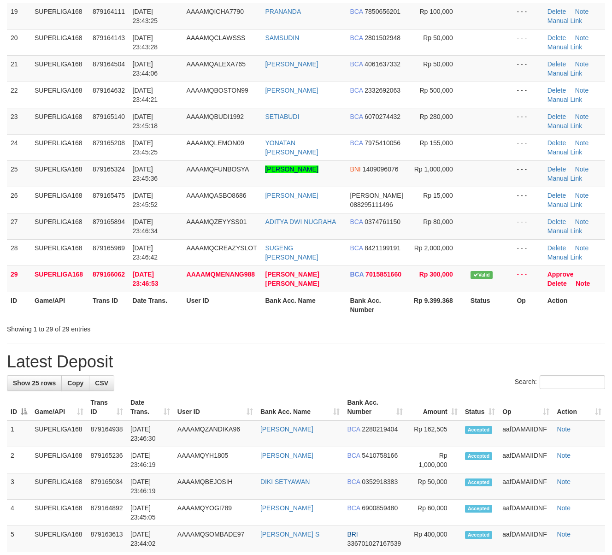
click at [110, 304] on th "Trans ID" at bounding box center [109, 305] width 40 height 26
click at [59, 273] on td "SUPERLIGA168" at bounding box center [60, 278] width 58 height 26
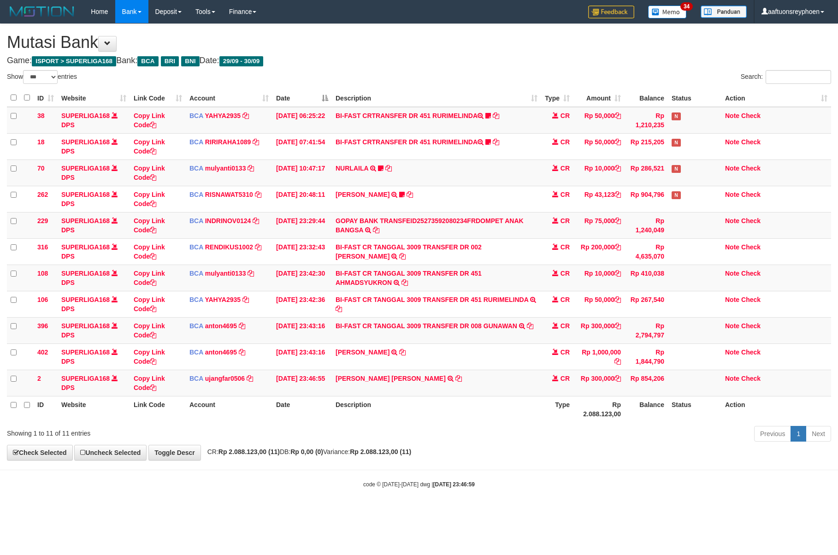
select select "***"
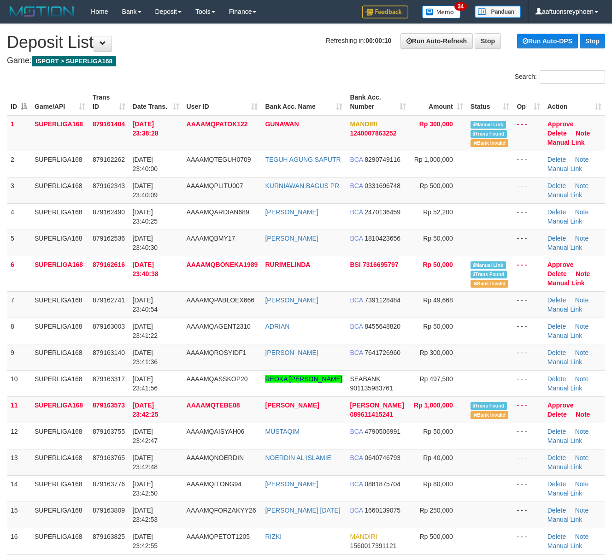
scroll to position [638, 0]
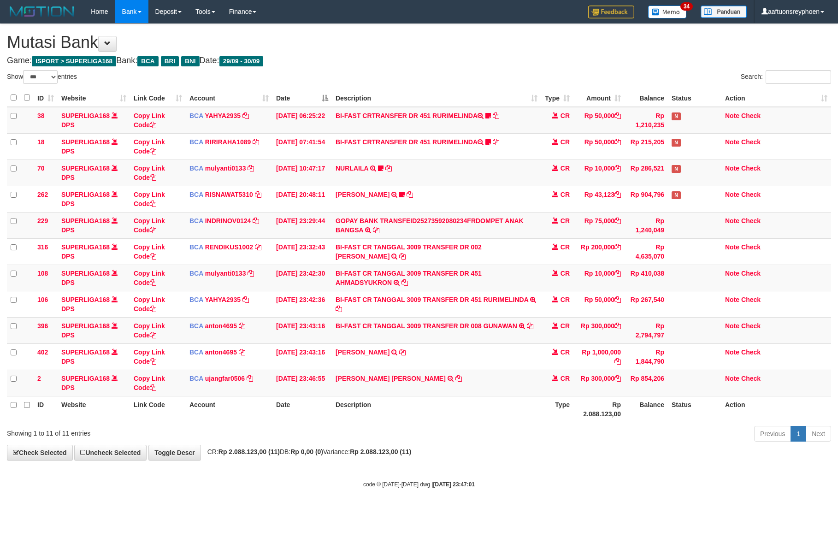
select select "***"
click at [515, 392] on td "RIVKY FEBI HERLIAN TRSF E-BANKING CR 3009/FTSCY/WS95271 300000.00RIVKY FEBI HER…" at bounding box center [436, 383] width 209 height 26
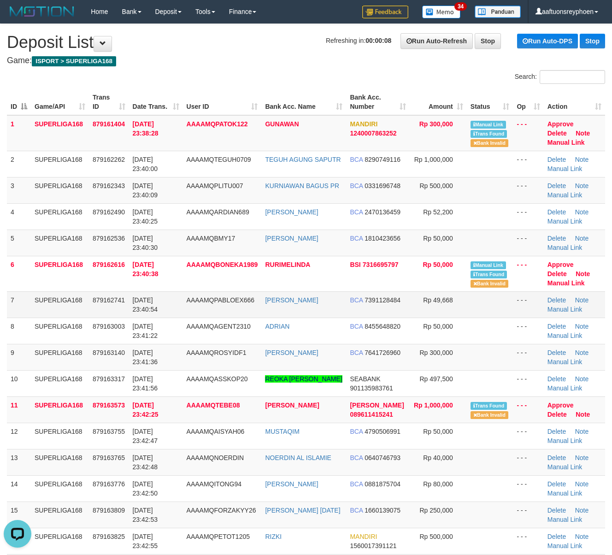
click at [41, 304] on td "SUPERLIGA168" at bounding box center [60, 304] width 58 height 26
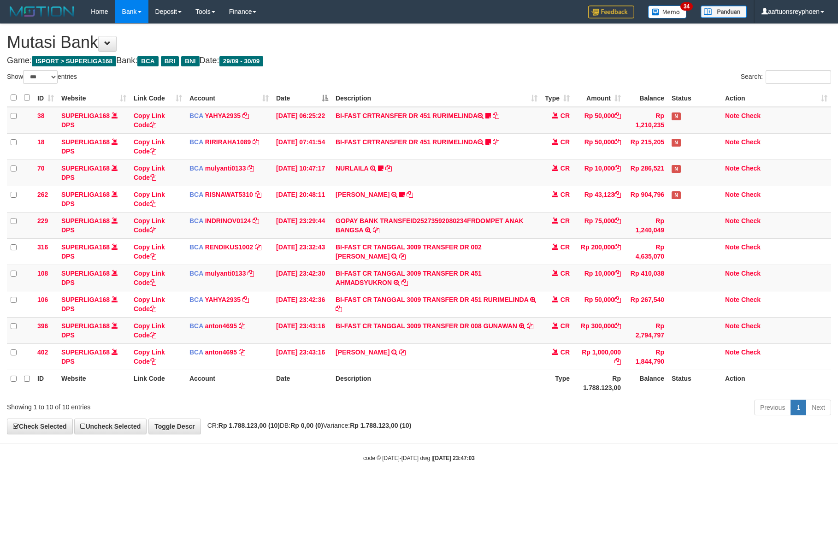
select select "***"
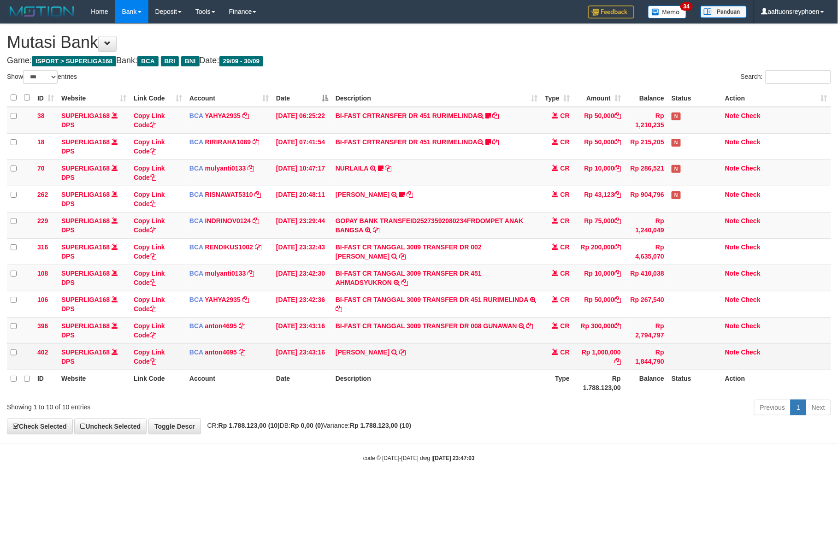
drag, startPoint x: 473, startPoint y: 416, endPoint x: 717, endPoint y: 370, distance: 248.8
click at [478, 413] on div "Previous 1 Next" at bounding box center [593, 409] width 475 height 20
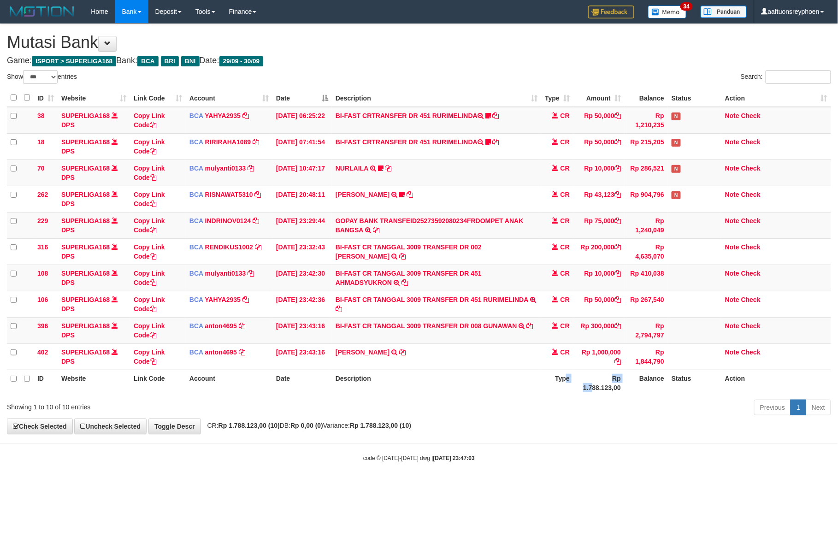
drag, startPoint x: 590, startPoint y: 393, endPoint x: 655, endPoint y: 388, distance: 65.2
click at [652, 388] on tr "ID Website Link Code Account Date Description Type Rp 1.788.123,00 Balance Stat…" at bounding box center [419, 383] width 824 height 26
select select "***"
drag, startPoint x: 474, startPoint y: 404, endPoint x: 832, endPoint y: 346, distance: 363.2
click at [553, 393] on div "Show ** ** ** *** entries Search: ID Website Link Code Account Date Description…" at bounding box center [419, 244] width 824 height 348
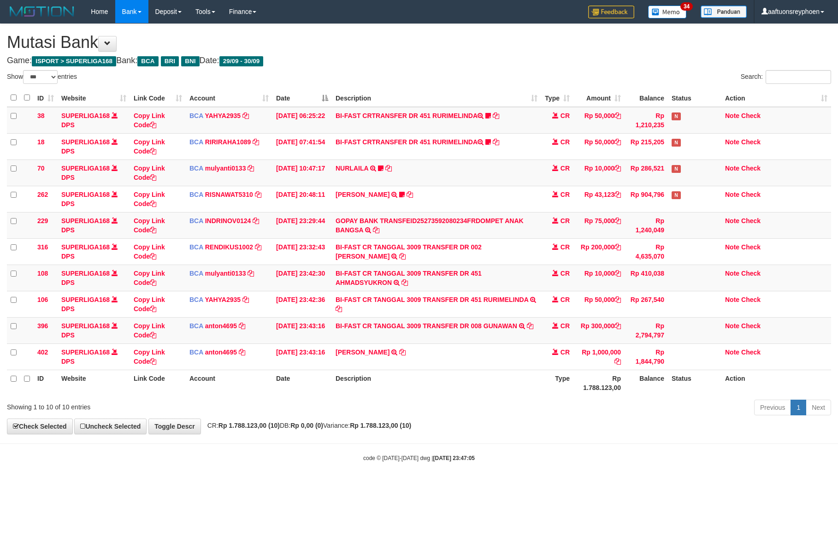
select select "***"
drag, startPoint x: 762, startPoint y: 389, endPoint x: 836, endPoint y: 382, distance: 74.1
click at [822, 384] on tr "ID Website Link Code Account Date Description Type Rp 1.788.123,00 Balance Stat…" at bounding box center [419, 383] width 824 height 26
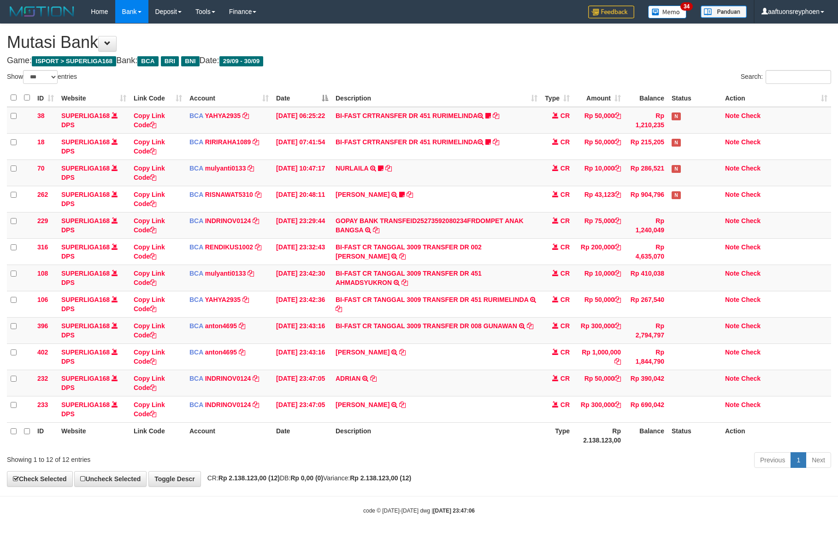
select select "***"
drag, startPoint x: 369, startPoint y: 436, endPoint x: 439, endPoint y: 434, distance: 69.6
click at [380, 436] on th "Description" at bounding box center [436, 435] width 209 height 26
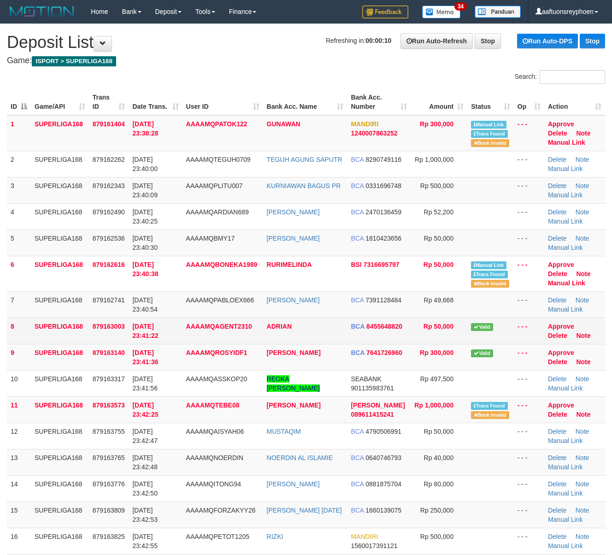
click at [73, 335] on td "SUPERLIGA168" at bounding box center [60, 330] width 58 height 26
click at [97, 338] on td "879163003" at bounding box center [109, 330] width 40 height 26
click at [7, 334] on td "8" at bounding box center [19, 330] width 24 height 26
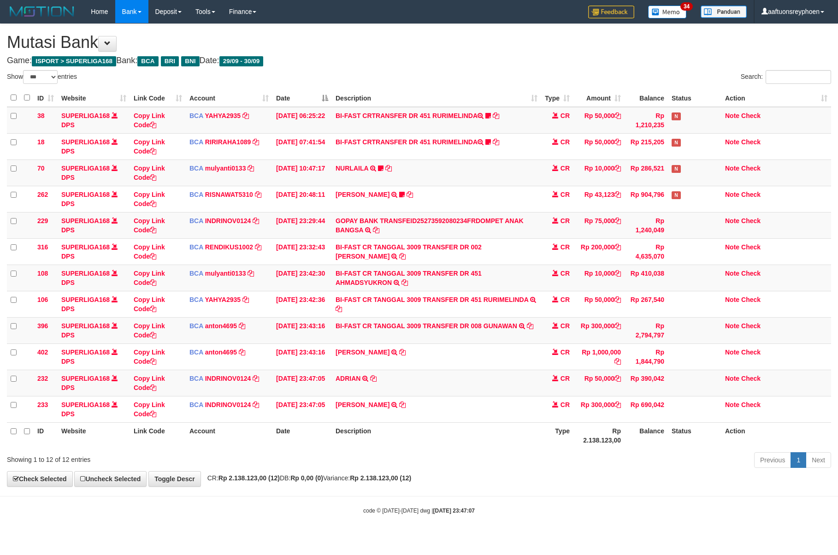
select select "***"
click at [427, 407] on td "[PERSON_NAME] TRSF E-BANKING CR 3009/FTSCY/WS95031 300000.00[PERSON_NAME]" at bounding box center [436, 409] width 209 height 26
copy tr "[PERSON_NAME] TRSF E-BANKING CR 3009/FTSCY/WS95031 300000.00[PERSON_NAME]"
drag, startPoint x: 0, startPoint y: 0, endPoint x: 837, endPoint y: 372, distance: 915.8
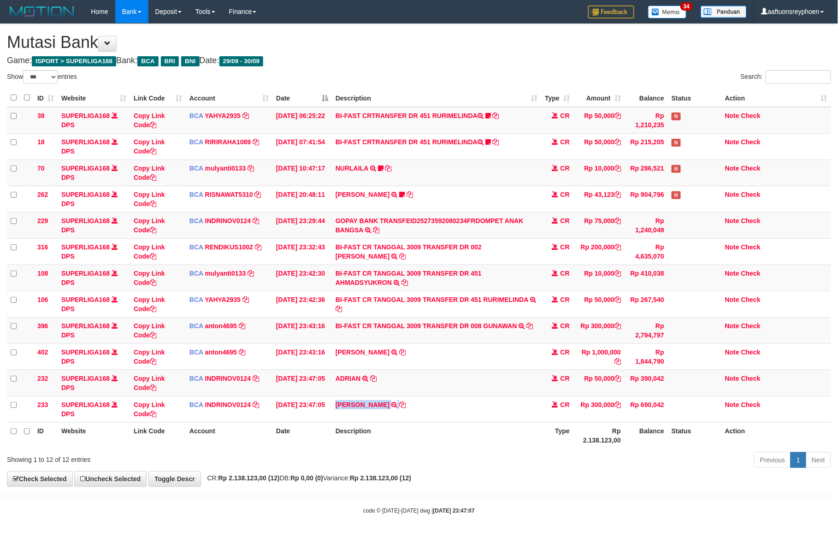
click at [428, 407] on td "ROSYID FIKRI TRSF E-BANKING CR 3009/FTSCY/WS95031 300000.00ROSYID FIKRI" at bounding box center [436, 409] width 209 height 26
drag, startPoint x: 445, startPoint y: 454, endPoint x: 833, endPoint y: 376, distance: 396.1
click at [464, 450] on div "Show ** ** ** *** entries Search: ID Website Link Code Account Date Description…" at bounding box center [419, 270] width 824 height 401
drag, startPoint x: 505, startPoint y: 410, endPoint x: 786, endPoint y: 373, distance: 283.1
click at [514, 410] on td "ROSYID FIKRI TRSF E-BANKING CR 3009/FTSCY/WS95031 300000.00ROSYID FIKRI" at bounding box center [436, 409] width 209 height 26
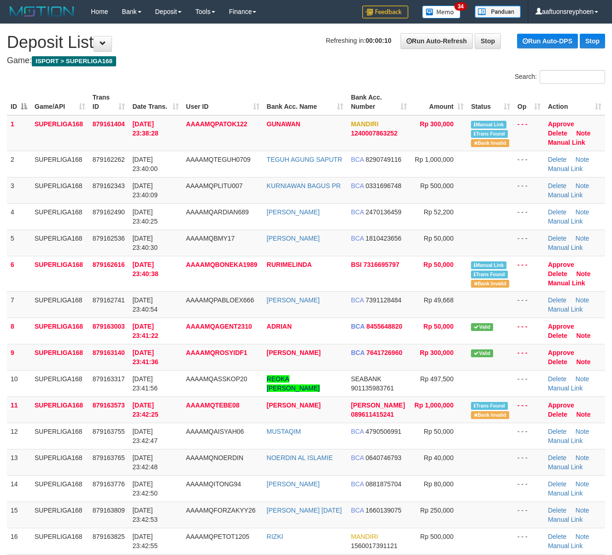
click at [6, 329] on div "ID Game/API Trans ID Date Trans. User ID Bank Acc. Name Bank Acc. Number Amount…" at bounding box center [306, 544] width 612 height 917
drag, startPoint x: 6, startPoint y: 329, endPoint x: 0, endPoint y: 329, distance: 5.5
click at [0, 329] on div "ID Game/API Trans ID Date Trans. User ID Bank Acc. Name Bank Acc. Number Amount…" at bounding box center [306, 544] width 612 height 917
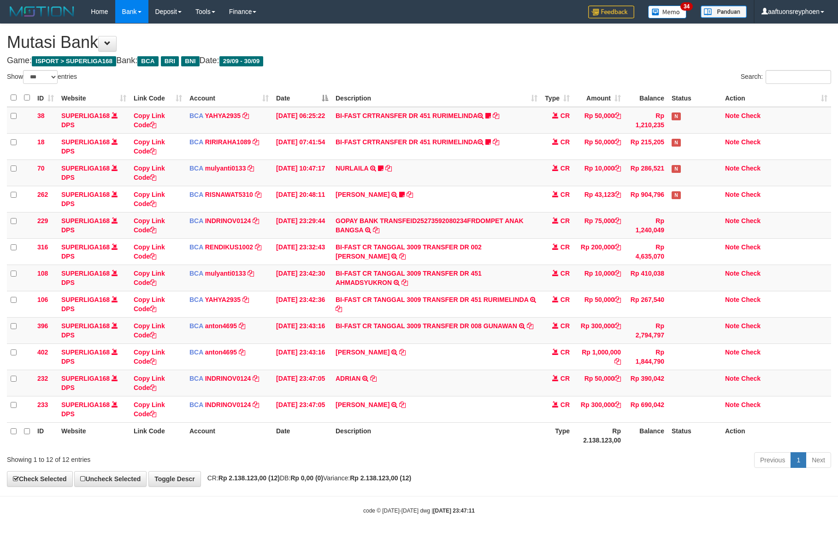
select select "***"
click at [437, 382] on td "[PERSON_NAME] E-BANKING CR 3009/FTSCY/WS95031 50000.00[PERSON_NAME]" at bounding box center [436, 383] width 209 height 26
click at [434, 382] on td "[PERSON_NAME] E-BANKING CR 3009/FTSCY/WS95031 50000.00[PERSON_NAME]" at bounding box center [436, 383] width 209 height 26
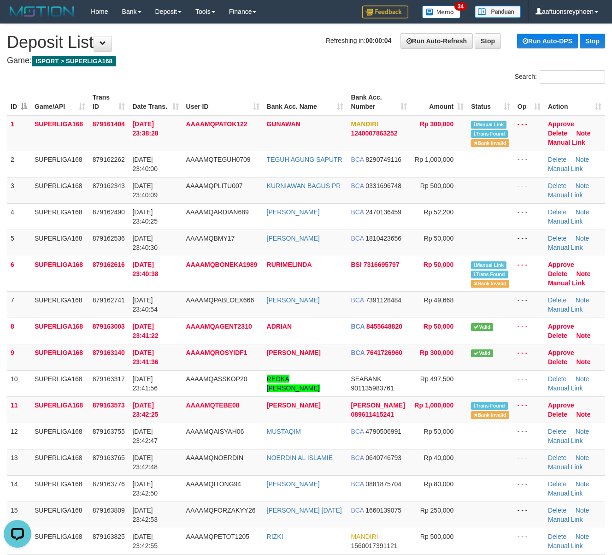
click at [2, 315] on div "ID Game/API Trans ID Date Trans. User ID Bank Acc. Name Bank Acc. Number Amount…" at bounding box center [306, 544] width 612 height 917
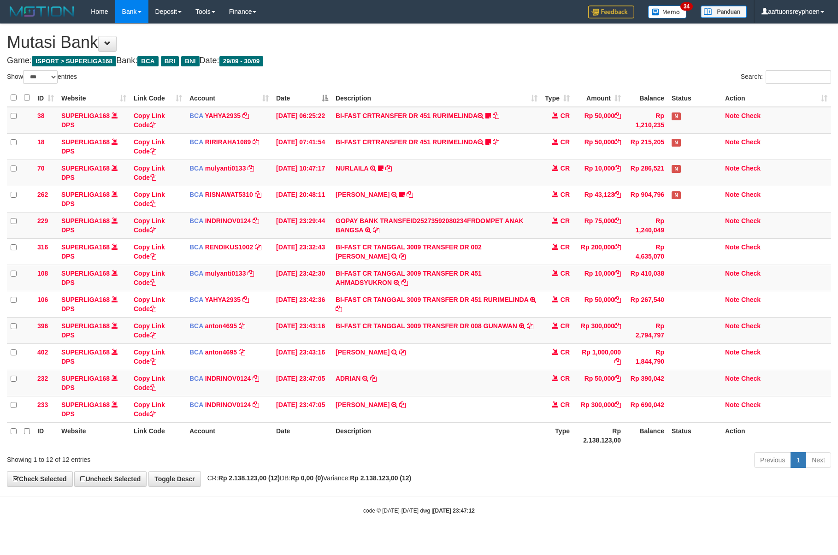
select select "***"
click at [434, 381] on td "ADRIAN TRSF E-BANKING CR 3009/FTSCY/WS95031 50000.00ADRIAN" at bounding box center [436, 383] width 209 height 26
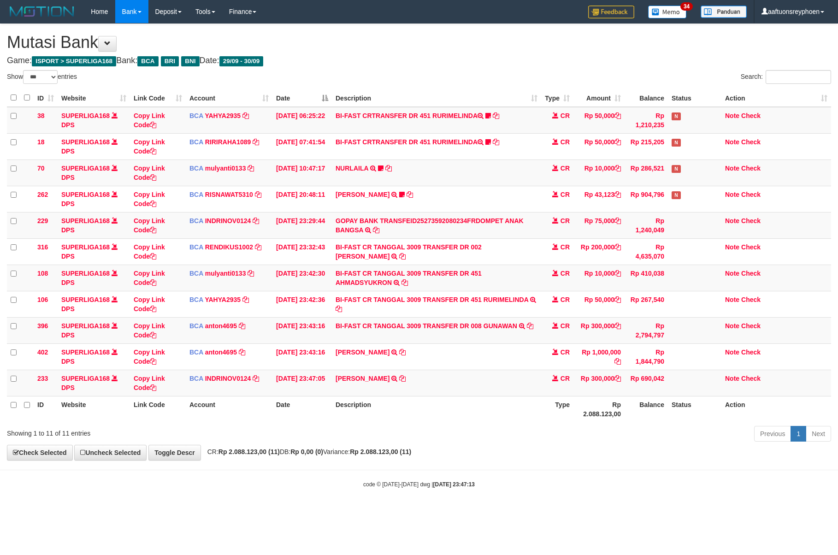
select select "***"
click at [435, 381] on td "ROSYID FIKRI TRSF E-BANKING CR 3009/FTSCY/WS95031 300000.00ROSYID FIKRI" at bounding box center [436, 383] width 209 height 26
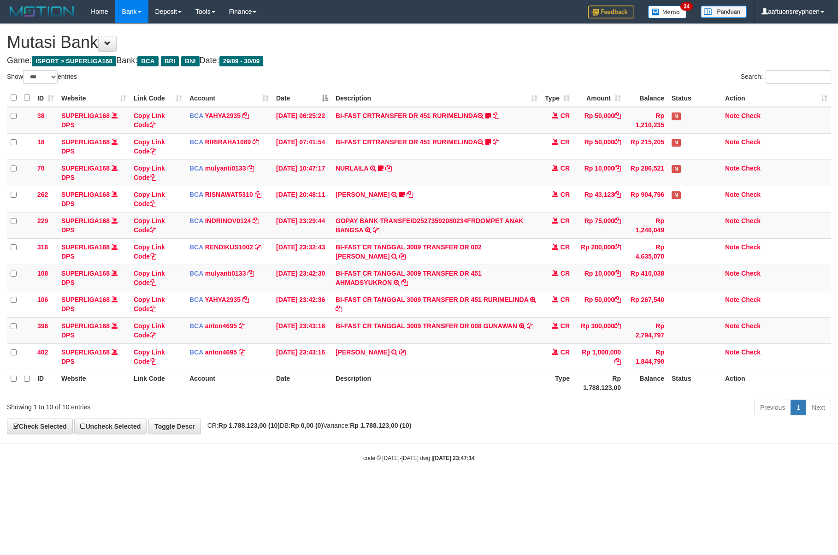
select select "***"
click at [415, 384] on th "Description" at bounding box center [436, 383] width 209 height 26
select select "***"
click at [481, 402] on div "Previous 1 Next" at bounding box center [593, 409] width 475 height 20
select select "***"
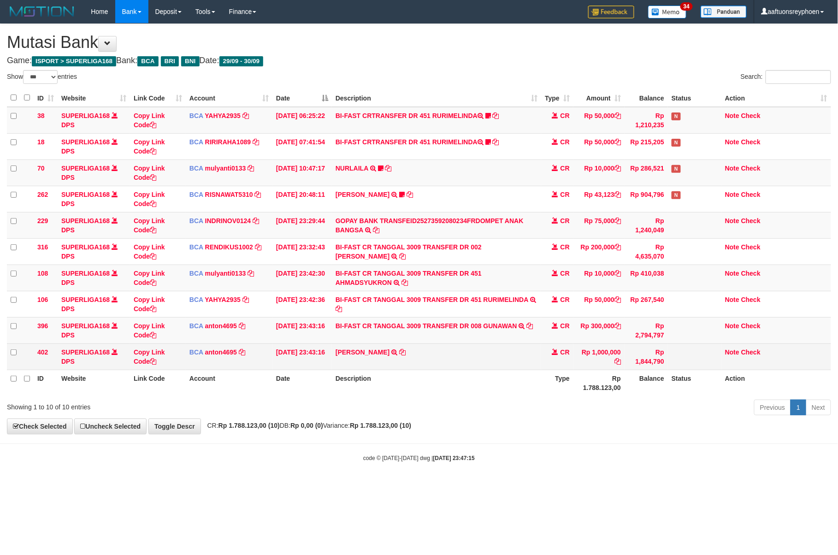
drag, startPoint x: 452, startPoint y: 382, endPoint x: 629, endPoint y: 354, distance: 179.7
click at [480, 375] on th "Description" at bounding box center [436, 383] width 209 height 26
drag, startPoint x: 557, startPoint y: 358, endPoint x: 636, endPoint y: 355, distance: 78.8
click at [610, 356] on tr "402 SUPERLIGA168 DPS Copy Link Code BCA anton4695 DPS ANTON mutasi_20250930_491…" at bounding box center [419, 356] width 824 height 26
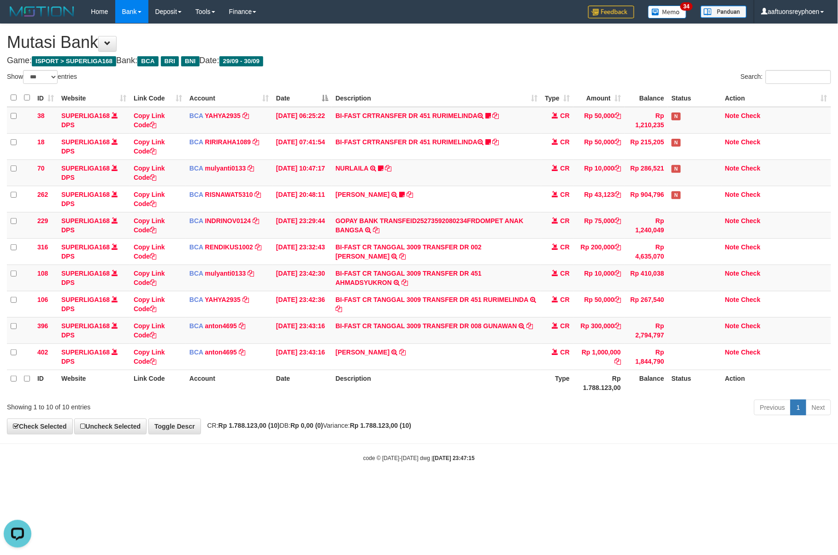
drag, startPoint x: 419, startPoint y: 387, endPoint x: 456, endPoint y: 386, distance: 36.9
click at [439, 387] on th "Description" at bounding box center [436, 383] width 209 height 26
select select "***"
click at [367, 406] on div "Previous 1 Next" at bounding box center [593, 409] width 475 height 20
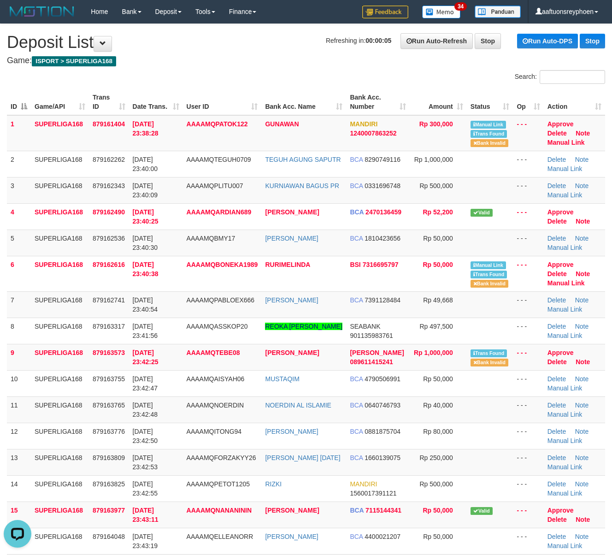
click at [3, 321] on div "ID Game/API Trans ID Date Trans. User ID Bank Acc. Name Bank Acc. Number Amount…" at bounding box center [306, 518] width 612 height 864
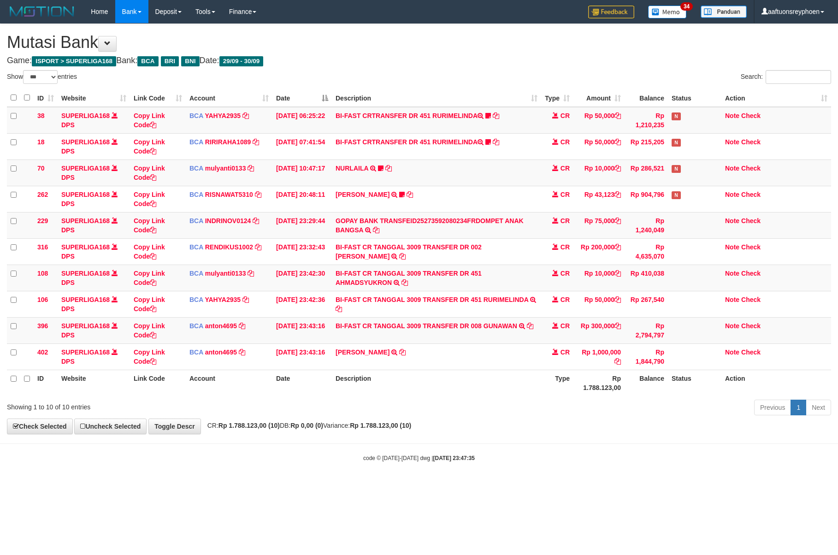
select select "***"
click at [567, 410] on div "Previous 1 Next" at bounding box center [593, 409] width 475 height 20
drag, startPoint x: 456, startPoint y: 405, endPoint x: 638, endPoint y: 389, distance: 183.1
click at [474, 405] on div "Previous 1 Next" at bounding box center [593, 409] width 475 height 20
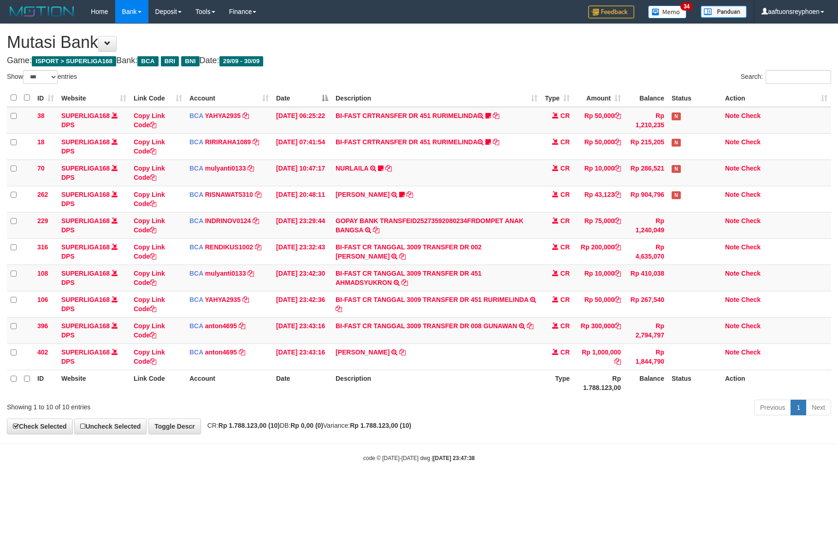
select select "***"
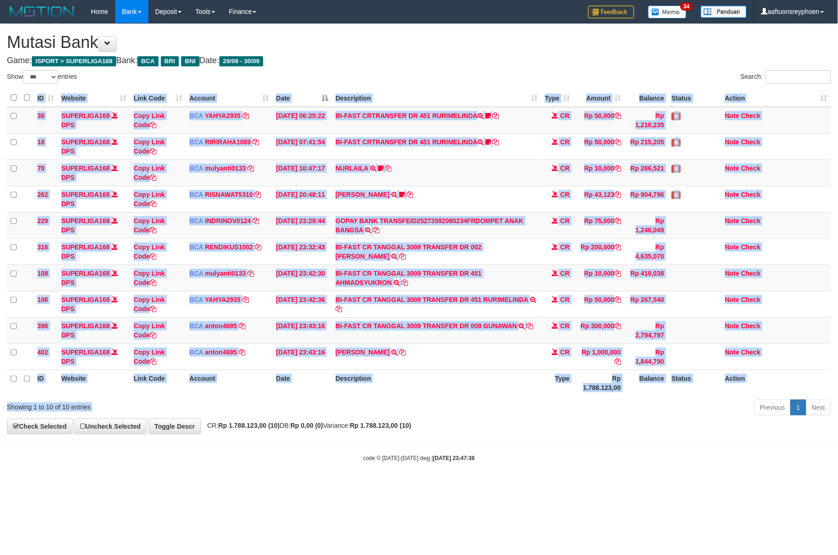
drag, startPoint x: 513, startPoint y: 400, endPoint x: 661, endPoint y: 384, distance: 148.3
click at [598, 391] on div "Show ** ** ** *** entries Search: ID Website Link Code Account Date Description…" at bounding box center [419, 244] width 824 height 348
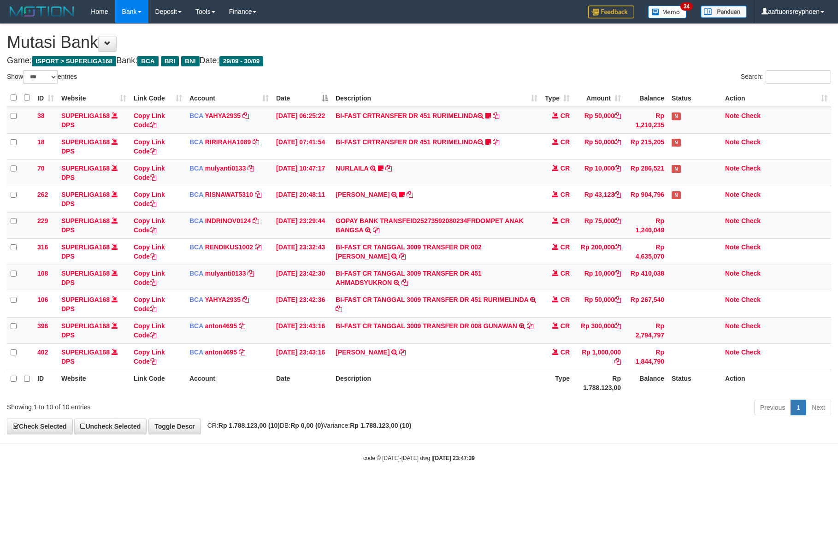
select select "***"
drag, startPoint x: 496, startPoint y: 417, endPoint x: 704, endPoint y: 395, distance: 208.9
click at [516, 415] on div "**********" at bounding box center [419, 229] width 838 height 410
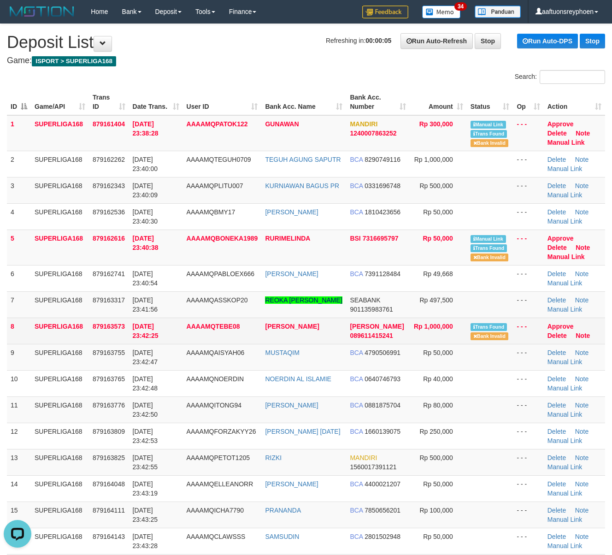
click at [15, 338] on td "8" at bounding box center [19, 330] width 24 height 26
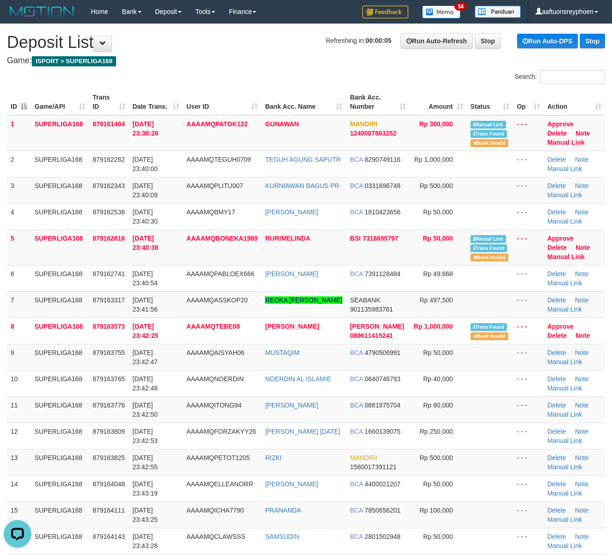
drag, startPoint x: 15, startPoint y: 338, endPoint x: 0, endPoint y: 344, distance: 16.2
click at [15, 338] on td "8" at bounding box center [19, 330] width 24 height 26
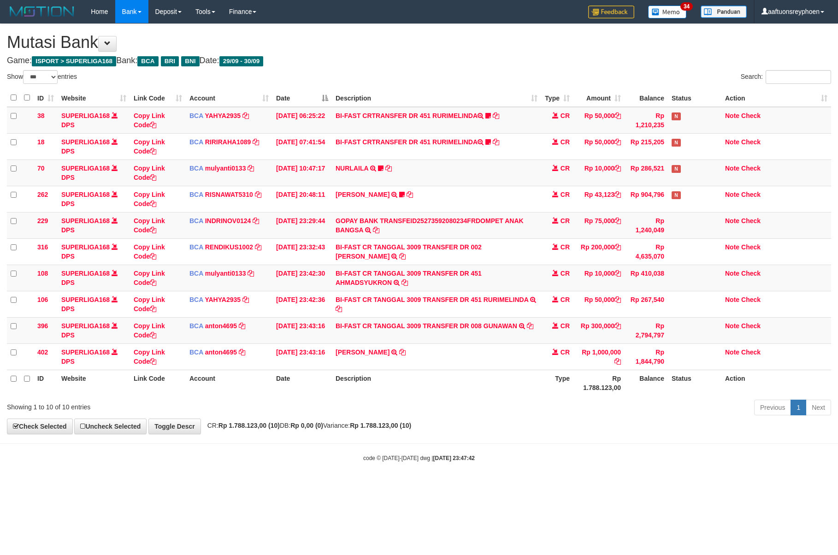
select select "***"
click at [410, 439] on body "Toggle navigation Home Bank Account List Load By Website Group [ISPORT] SUPERLI…" at bounding box center [419, 242] width 838 height 485
select select "***"
click at [430, 418] on div "Previous 1 Next" at bounding box center [593, 409] width 475 height 20
drag, startPoint x: 434, startPoint y: 406, endPoint x: 534, endPoint y: 397, distance: 100.4
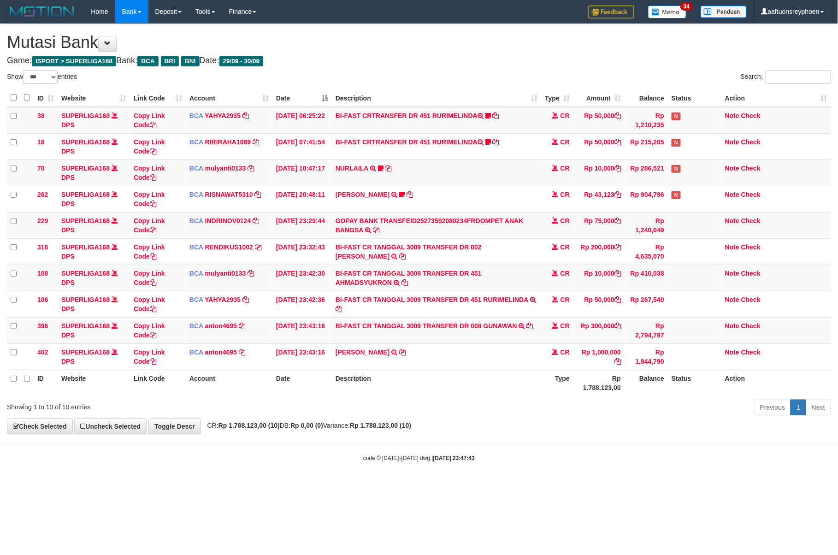
click at [510, 400] on div "Previous 1 Next" at bounding box center [593, 409] width 475 height 20
select select "***"
click at [500, 382] on th "Description" at bounding box center [436, 383] width 209 height 26
select select "***"
drag, startPoint x: 522, startPoint y: 368, endPoint x: 524, endPoint y: 376, distance: 8.9
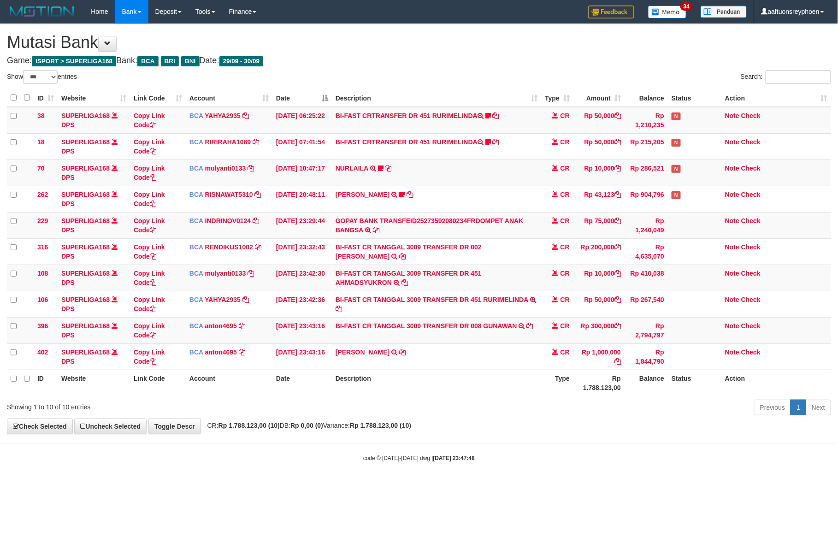
click at [522, 370] on td "RENDI GUNAWAN TRSF E-BANKING CR 3009/FTSCY/WS95031 1000000.00RENDI GUNAWAN" at bounding box center [436, 356] width 209 height 26
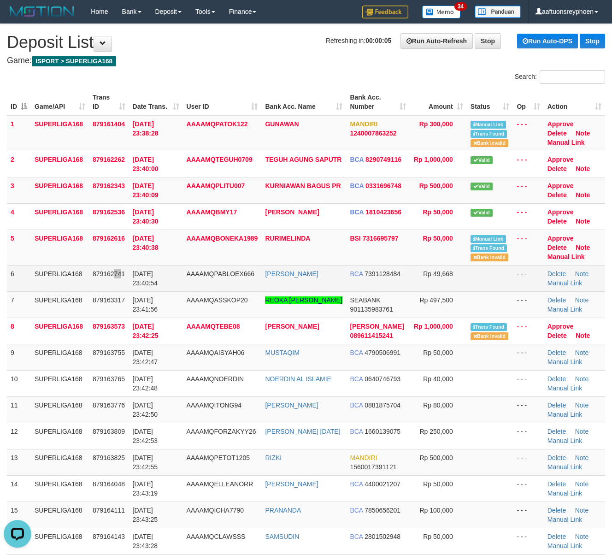
click at [122, 271] on span "879162741" at bounding box center [109, 273] width 32 height 7
click at [136, 277] on td "30/09/2025 23:40:54" at bounding box center [156, 278] width 54 height 26
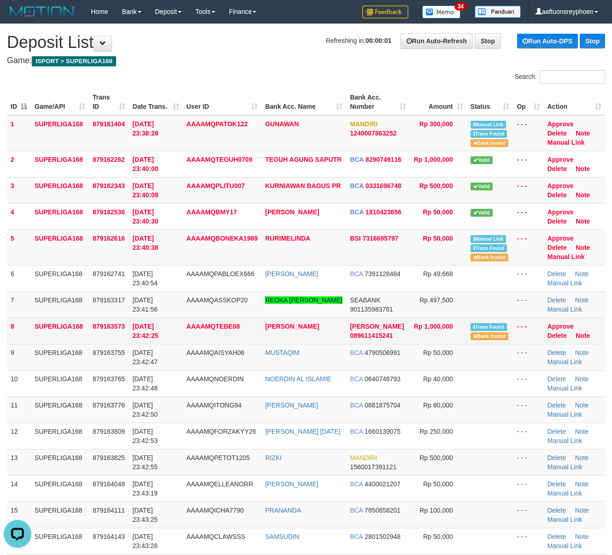
click at [7, 327] on td "8" at bounding box center [19, 330] width 24 height 26
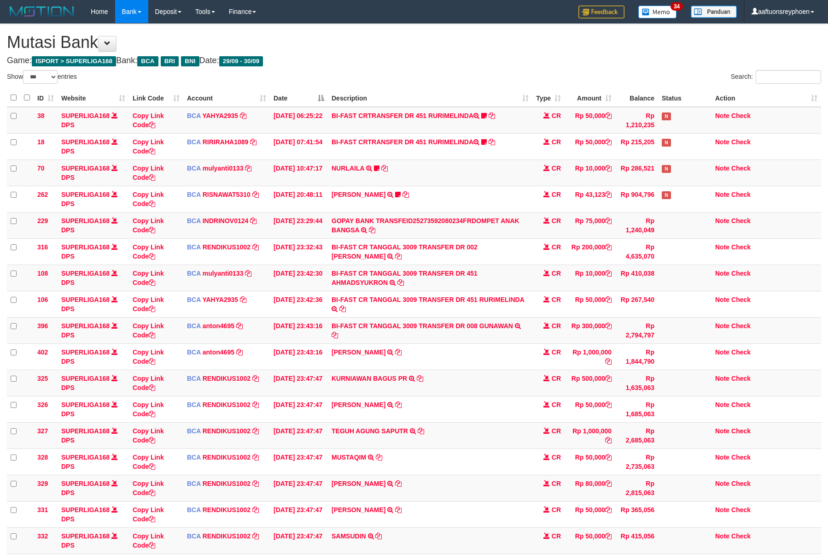
select select "***"
click at [520, 373] on td "KURNIAWAN BAGUS PR TRSF E-BANKING CR 3009/FTSCY/WS95271 500000.00KURNIAWAN BAGU…" at bounding box center [430, 383] width 205 height 26
select select "***"
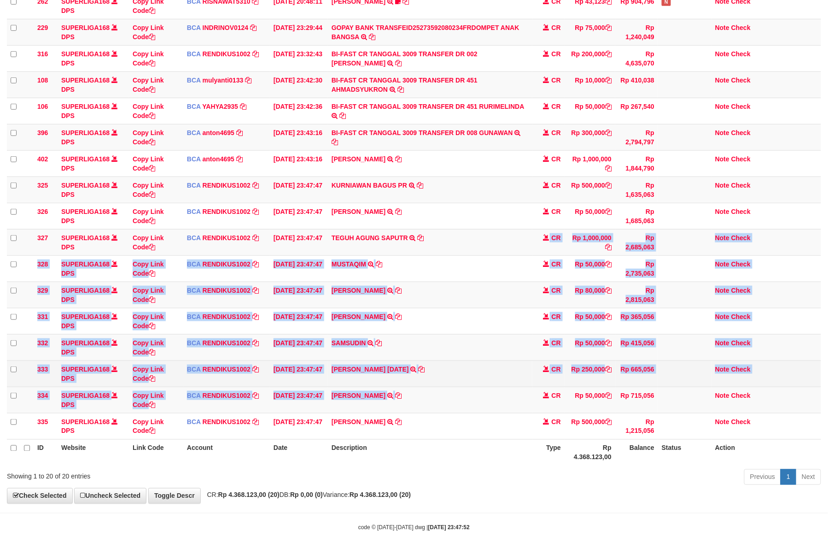
scroll to position [196, 0]
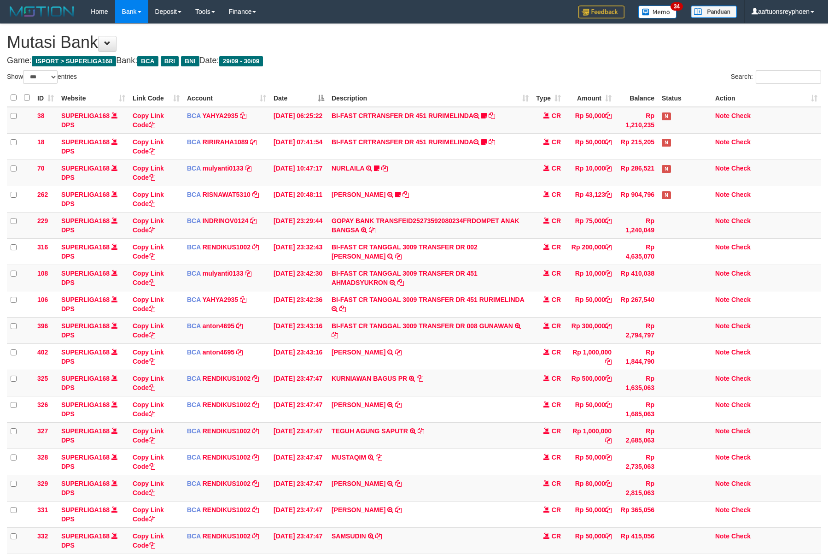
select select "***"
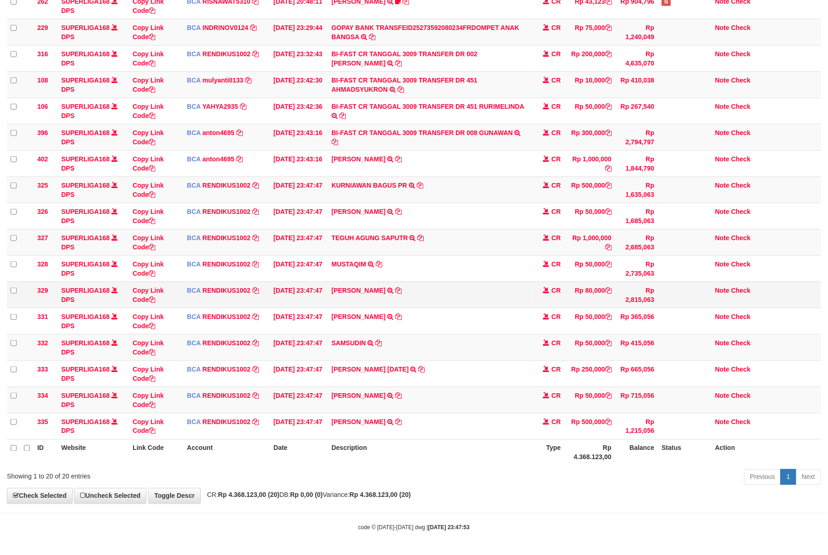
click at [421, 288] on td "NAN SUTARNO TRSF E-BANKING CR 3009/FTSCY/WS95031 80000.00NAN SUTARNO" at bounding box center [430, 295] width 205 height 26
copy tr "NAN SUTARNO TRSF E-BANKING CR 3009/FTSCY/WS95031 80000.00NAN SUTARNO"
drag, startPoint x: 421, startPoint y: 288, endPoint x: 835, endPoint y: 291, distance: 414.2
click at [437, 288] on td "NAN SUTARNO TRSF E-BANKING CR 3009/FTSCY/WS95031 80000.00NAN SUTARNO" at bounding box center [430, 295] width 205 height 26
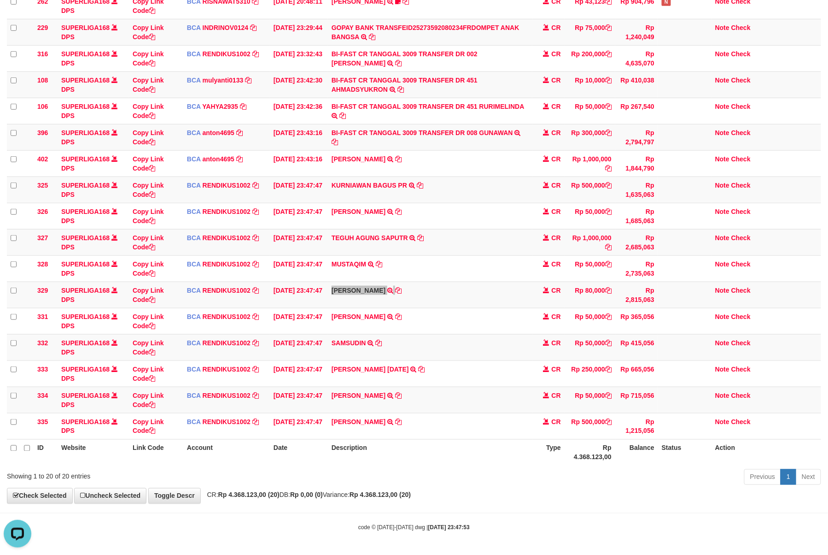
scroll to position [0, 0]
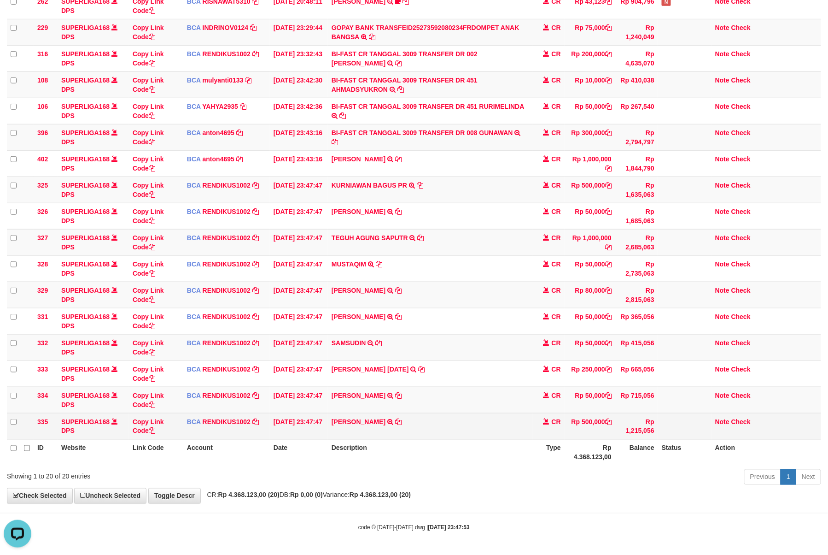
drag, startPoint x: 421, startPoint y: 441, endPoint x: 757, endPoint y: 415, distance: 336.4
click at [439, 441] on th "Description" at bounding box center [430, 452] width 205 height 26
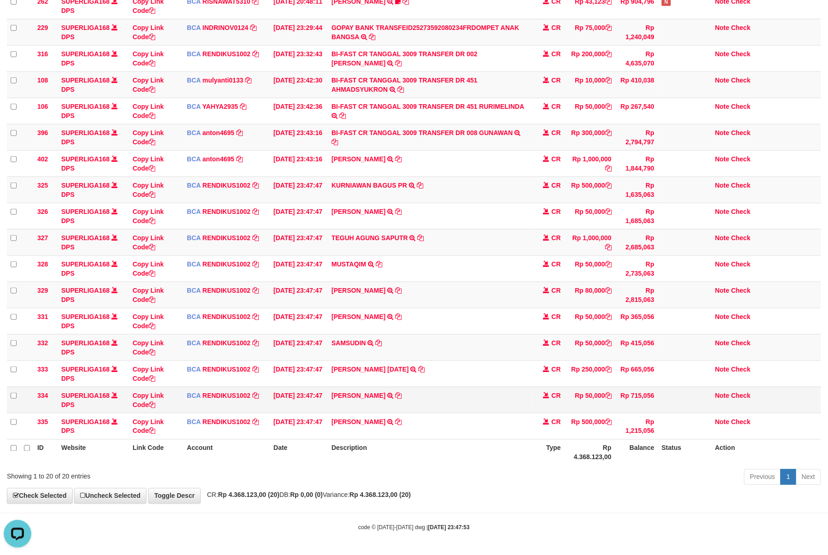
drag, startPoint x: 467, startPoint y: 392, endPoint x: 488, endPoint y: 393, distance: 21.2
click at [472, 392] on td "MUHAMAD SANTOSO TRSF E-BANKING CR 3009/FTSCY/WS95031 50000.00MUHAMAD SANTOSO" at bounding box center [430, 400] width 205 height 26
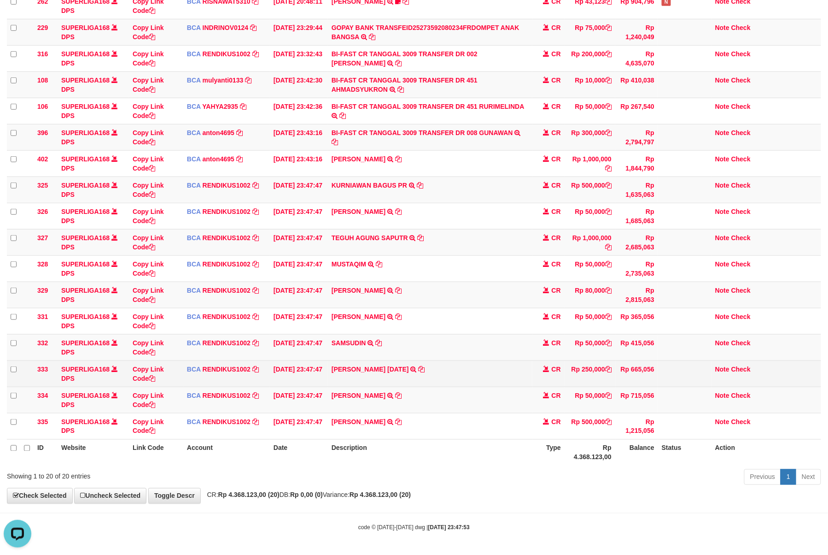
drag, startPoint x: 461, startPoint y: 382, endPoint x: 612, endPoint y: 371, distance: 151.5
click at [462, 381] on td "MUHAMMAD RIZKY JUL TRSF E-BANKING CR 3009/FTSCY/WS95031 250000.00MUHAMMAD RIZKY…" at bounding box center [430, 373] width 205 height 26
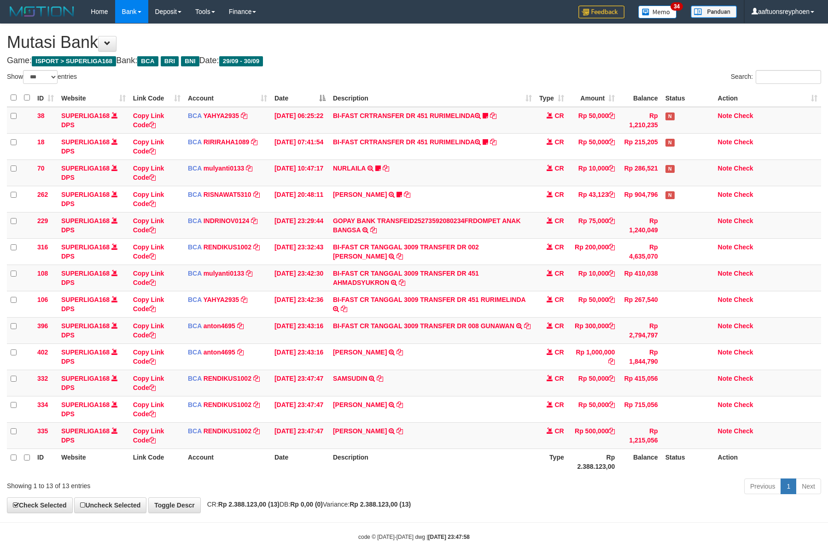
select select "***"
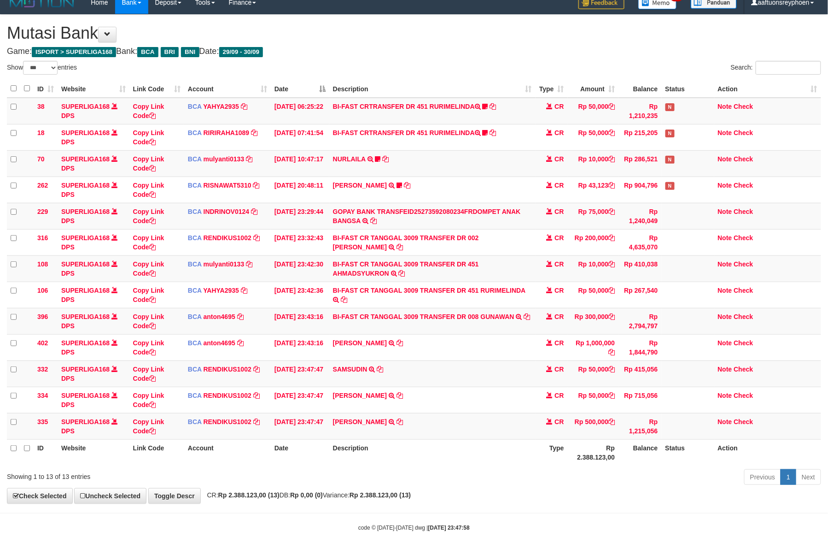
drag, startPoint x: 439, startPoint y: 382, endPoint x: 835, endPoint y: 354, distance: 396.8
click at [467, 381] on td "SAMSUDIN TRSF E-BANKING CR 3009/FTSCY/WS95031 50000.00SAMSUDIN" at bounding box center [432, 373] width 206 height 26
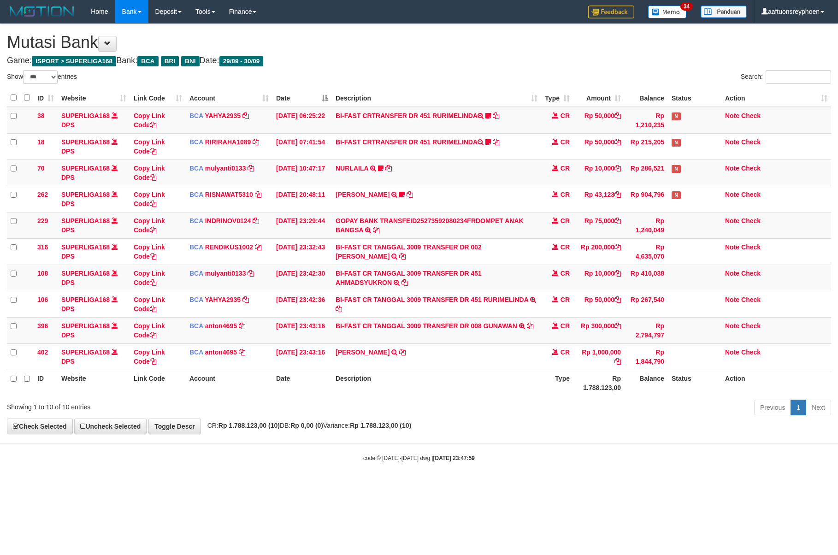
select select "***"
drag, startPoint x: 444, startPoint y: 400, endPoint x: 504, endPoint y: 398, distance: 59.5
click at [445, 399] on div "Show ** ** ** *** entries Search: ID Website Link Code Account Date Description…" at bounding box center [419, 244] width 824 height 348
select select "***"
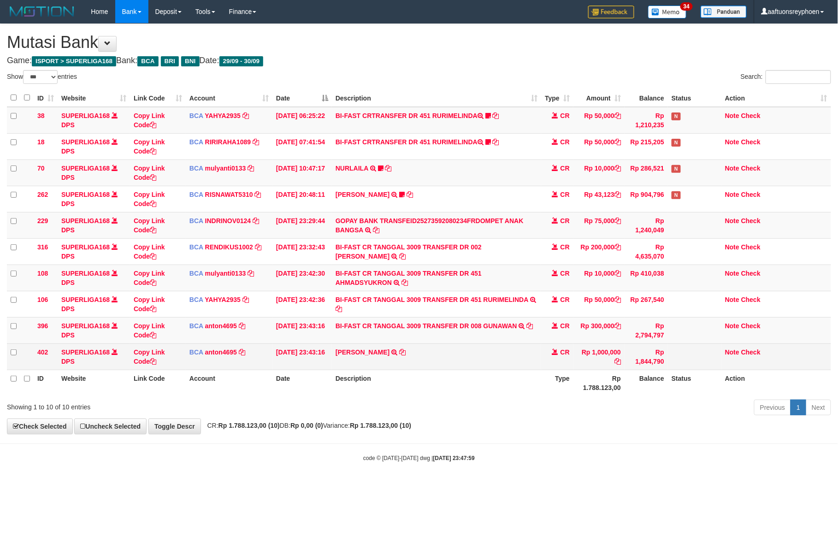
click at [439, 361] on td "RENDI GUNAWAN TRSF E-BANKING CR 3009/FTSCY/WS95031 1000000.00RENDI GUNAWAN" at bounding box center [436, 356] width 209 height 26
drag, startPoint x: 439, startPoint y: 361, endPoint x: 539, endPoint y: 356, distance: 99.6
click at [449, 360] on td "RENDI GUNAWAN TRSF E-BANKING CR 3009/FTSCY/WS95031 1000000.00RENDI GUNAWAN" at bounding box center [436, 356] width 209 height 26
click at [442, 347] on td "RENDI GUNAWAN TRSF E-BANKING CR 3009/FTSCY/WS95031 1000000.00RENDI GUNAWAN" at bounding box center [436, 356] width 209 height 26
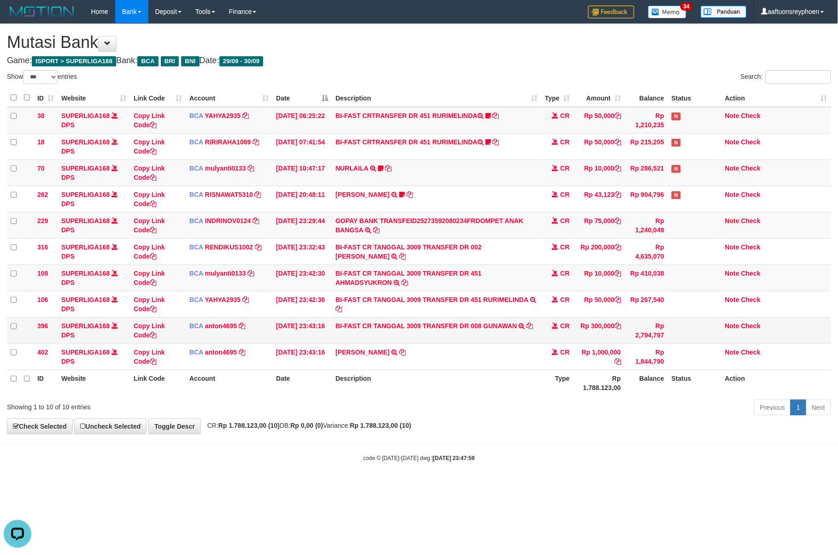
click at [723, 343] on tbody "38 SUPERLIGA168 DPS Copy Link Code BCA YAHYA2935 DPS YAHYA mutasi_20250930_4906…" at bounding box center [419, 238] width 824 height 263
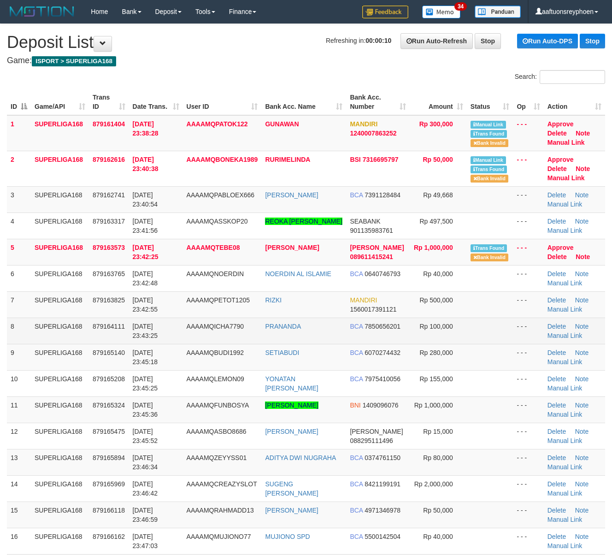
click at [34, 325] on tr "8 SUPERLIGA168 879164111 [DATE] 23:43:25 AAAAMQICHA7790 [GEOGRAPHIC_DATA] BCA 7…" at bounding box center [306, 330] width 598 height 26
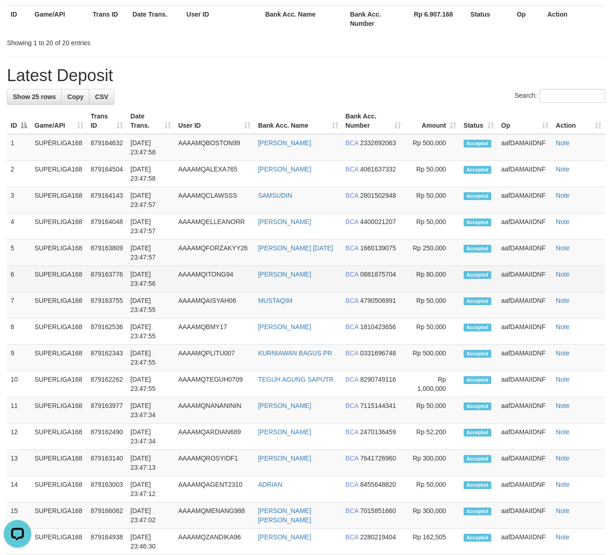
click at [165, 275] on td "[DATE] 23:47:56" at bounding box center [151, 279] width 48 height 26
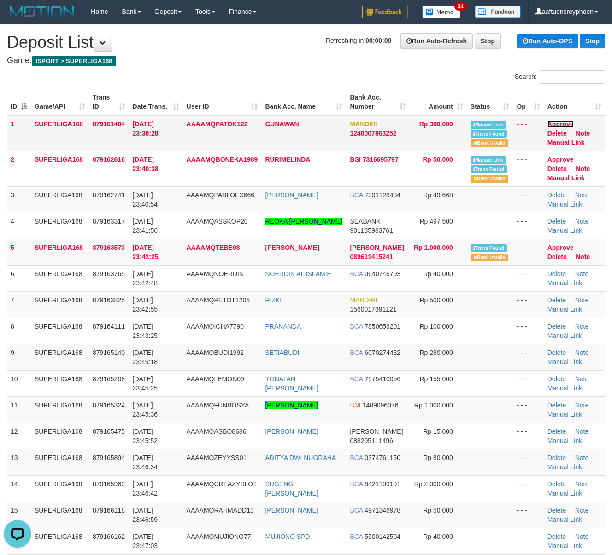
click at [547, 123] on link "Approve" at bounding box center [560, 123] width 26 height 7
click at [172, 260] on td "30/09/2025 23:42:25" at bounding box center [156, 252] width 54 height 26
click at [68, 264] on td "SUPERLIGA168" at bounding box center [60, 252] width 58 height 26
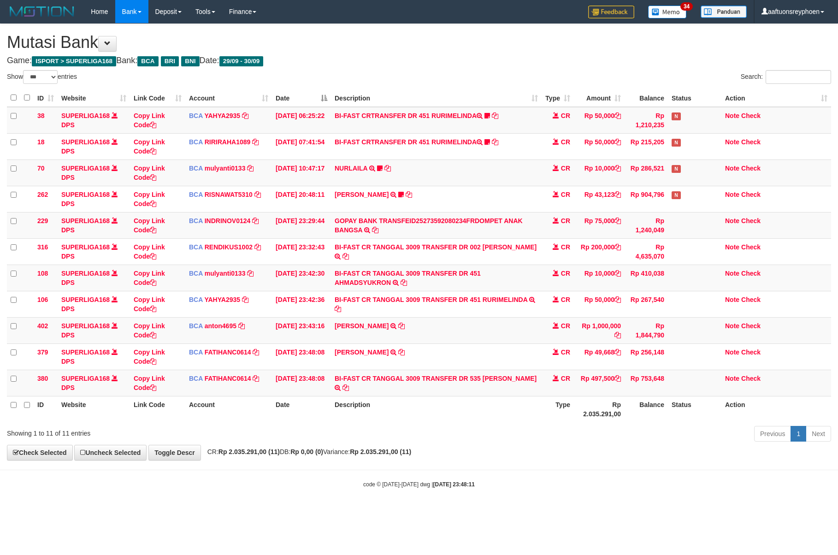
select select "***"
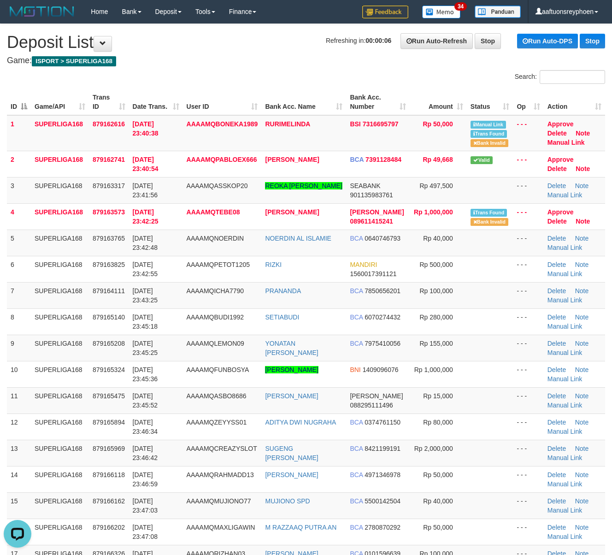
click at [74, 302] on td "SUPERLIGA168" at bounding box center [60, 295] width 58 height 26
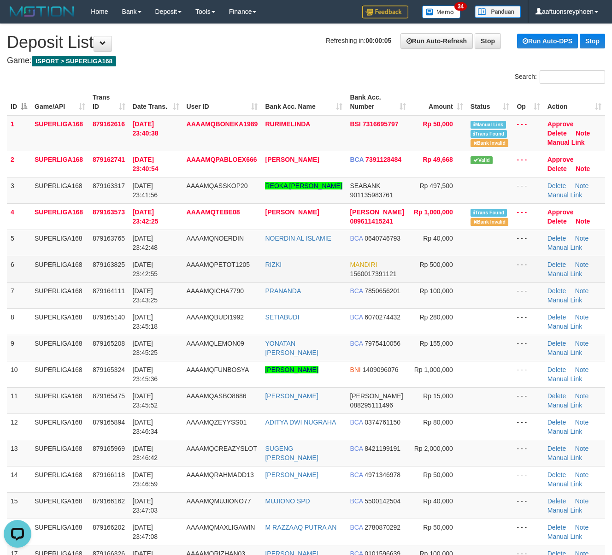
click at [157, 273] on span "[DATE] 23:42:55" at bounding box center [145, 269] width 25 height 17
drag, startPoint x: 158, startPoint y: 273, endPoint x: 145, endPoint y: 276, distance: 13.4
click at [157, 273] on span "[DATE] 23:42:55" at bounding box center [145, 269] width 25 height 17
click at [72, 282] on td "SUPERLIGA168" at bounding box center [60, 269] width 58 height 26
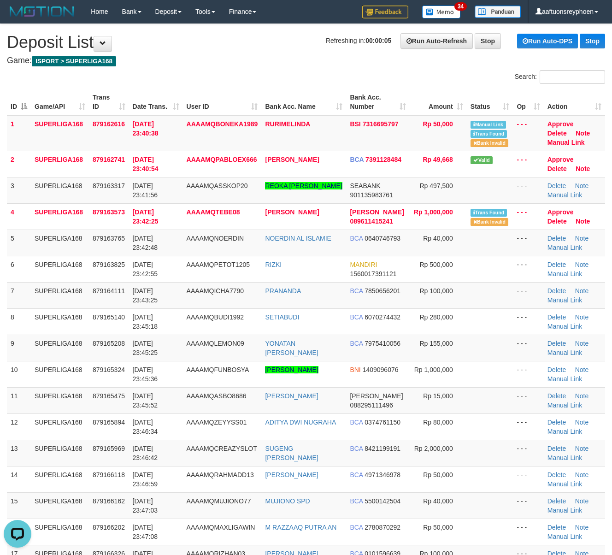
drag, startPoint x: 72, startPoint y: 282, endPoint x: 0, endPoint y: 306, distance: 75.8
click at [63, 286] on tbody "1 SUPERLIGA168 879162616 30/09/2025 23:40:38 AAAAMQBONEKA1989 RURIMELINDA BSI 7…" at bounding box center [306, 369] width 598 height 509
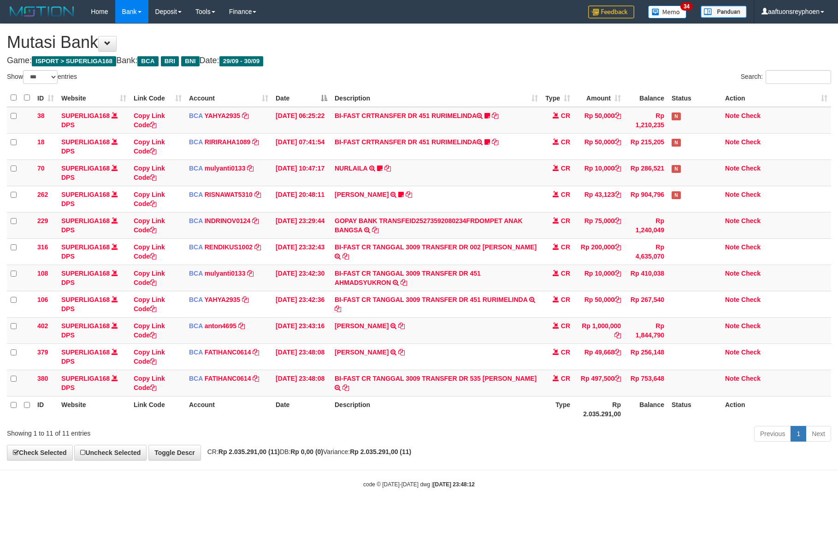
select select "***"
click at [367, 396] on td "BI-FAST CR TANGGAL 3009 TRANSFER DR 535 REOKA FERDY SINURA BI-FAST CR TANGGAL :…" at bounding box center [436, 383] width 211 height 26
click at [825, 349] on td "Note Check" at bounding box center [776, 356] width 110 height 26
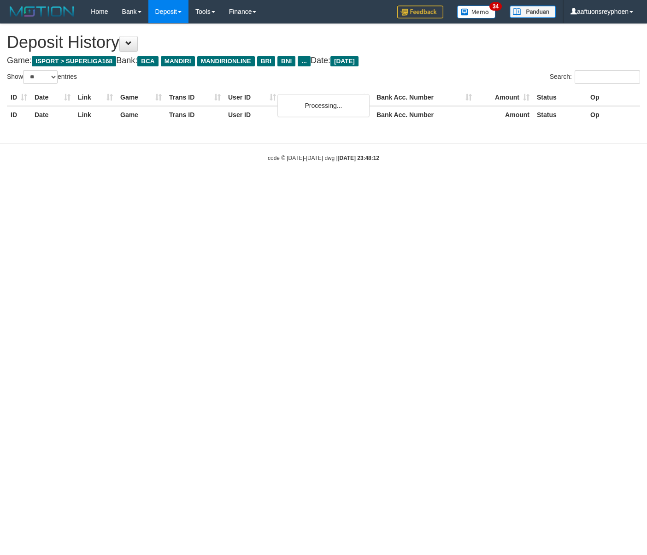
select select "**"
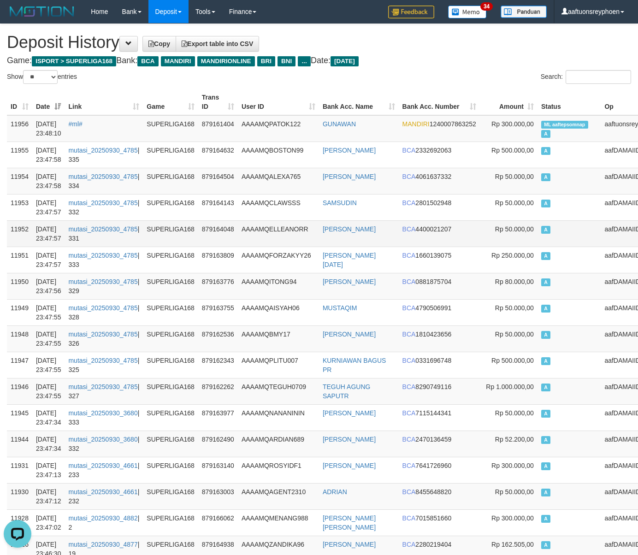
click at [542, 246] on td "A" at bounding box center [569, 233] width 64 height 26
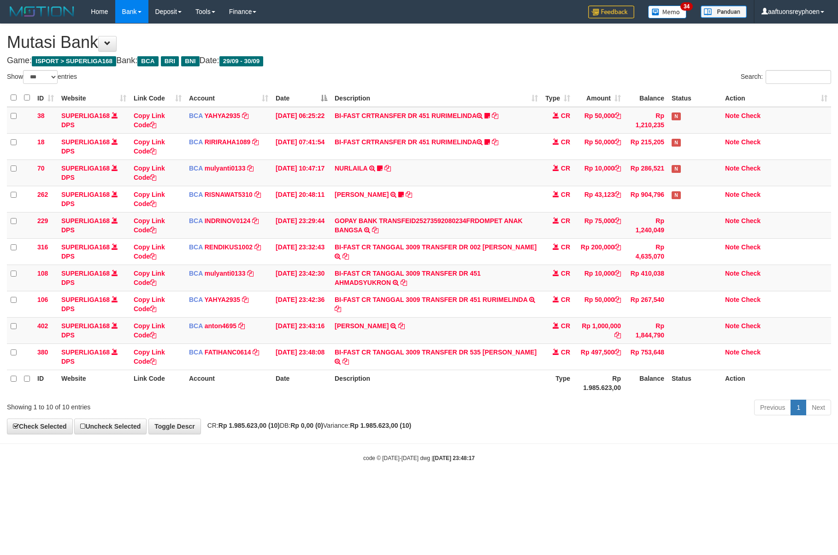
select select "***"
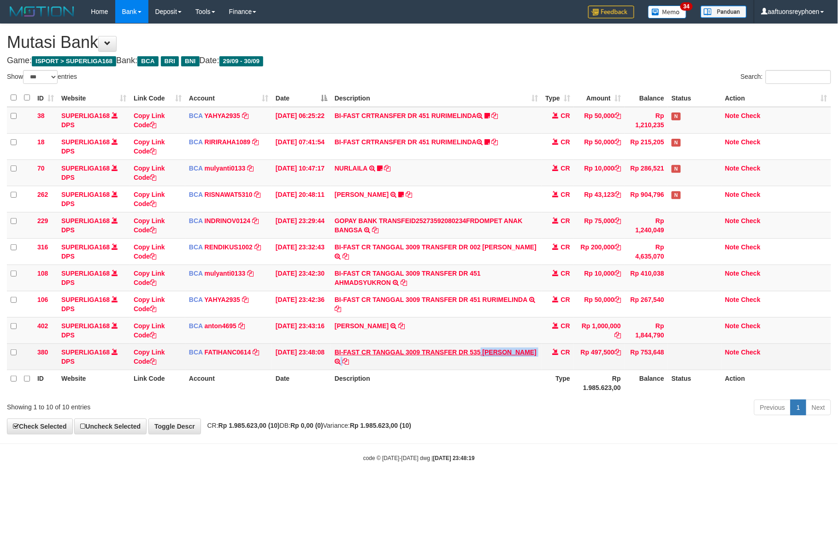
copy td "REOKA FERDY SINURA"
drag, startPoint x: 474, startPoint y: 364, endPoint x: 481, endPoint y: 355, distance: 11.8
click at [481, 355] on td "BI-FAST CR TANGGAL 3009 TRANSFER DR 535 REOKA FERDY SINURA BI-FAST CR TANGGAL :…" at bounding box center [436, 356] width 211 height 26
click at [157, 352] on link "Copy Link Code" at bounding box center [149, 356] width 31 height 17
copy td "REOKA FERDY SINURA"
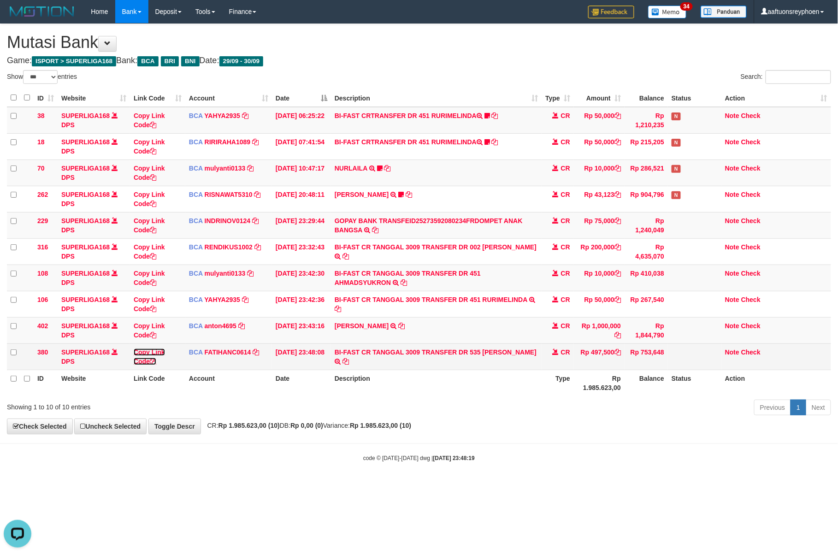
drag, startPoint x: 157, startPoint y: 352, endPoint x: 829, endPoint y: 325, distance: 673.2
click at [157, 352] on link "Copy Link Code" at bounding box center [149, 356] width 31 height 17
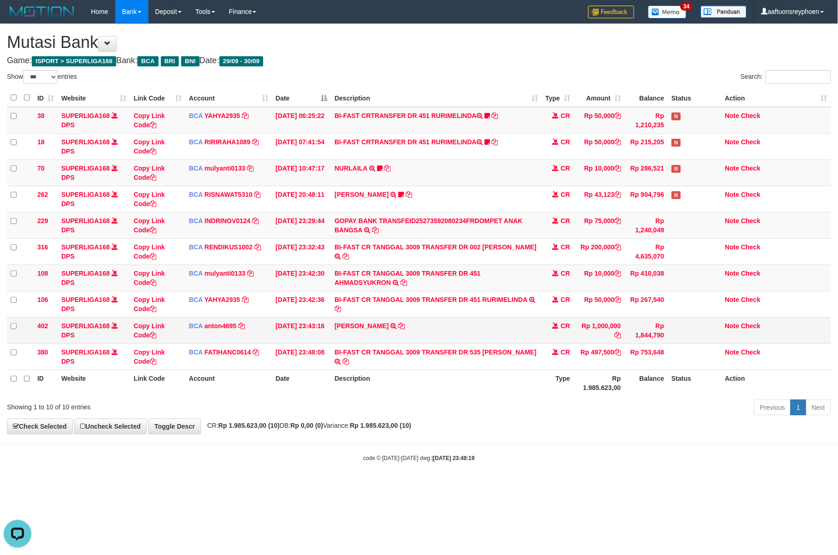
scroll to position [147, 0]
drag, startPoint x: 557, startPoint y: 273, endPoint x: 836, endPoint y: 178, distance: 294.9
click at [675, 227] on tbody "38 SUPERLIGA168 DPS Copy Link Code BCA YAHYA2935 DPS YAHYA mutasi_20250930_4906…" at bounding box center [419, 238] width 824 height 263
drag, startPoint x: 551, startPoint y: 228, endPoint x: 831, endPoint y: 185, distance: 283.3
click at [615, 217] on tr "229 SUPERLIGA168 DPS Copy Link Code BCA INDRINOV0124 DPS INDRI NOVIANTI mutasi_…" at bounding box center [419, 225] width 824 height 26
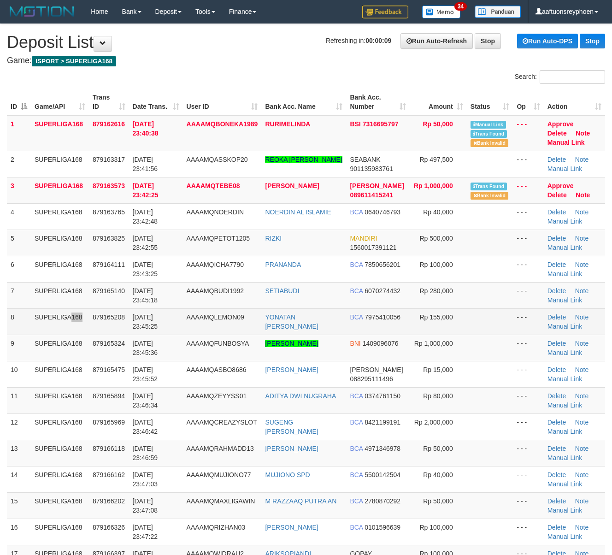
drag, startPoint x: 59, startPoint y: 315, endPoint x: 50, endPoint y: 331, distance: 18.2
click at [56, 314] on td "SUPERLIGA168" at bounding box center [60, 321] width 58 height 26
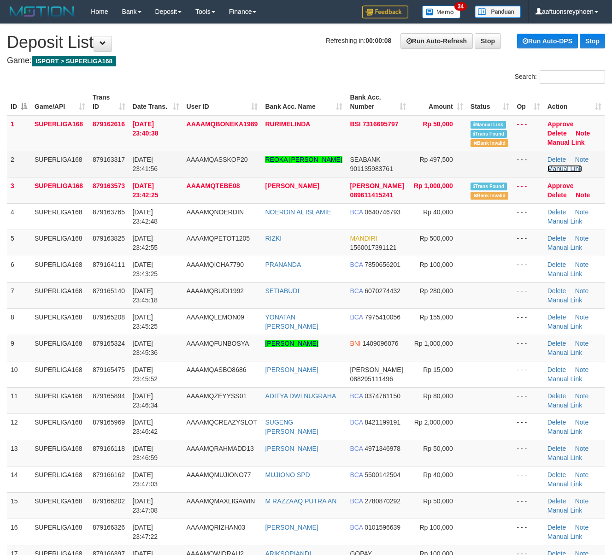
click at [564, 166] on link "Manual Link" at bounding box center [564, 168] width 35 height 7
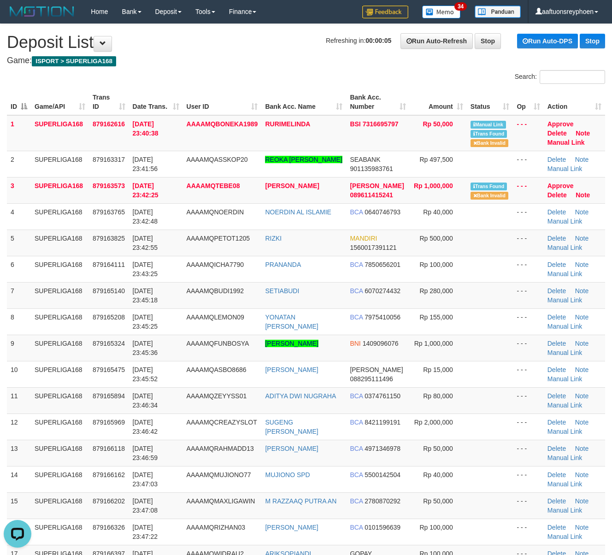
drag, startPoint x: 58, startPoint y: 106, endPoint x: 67, endPoint y: 104, distance: 9.1
click at [59, 106] on th "Game/API" at bounding box center [60, 102] width 58 height 26
click at [59, 104] on th "Game/API" at bounding box center [60, 102] width 58 height 26
click at [102, 147] on td "879162616" at bounding box center [109, 133] width 40 height 36
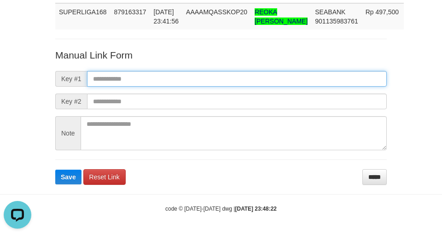
click at [226, 83] on input "text" at bounding box center [237, 79] width 300 height 16
paste input "**********"
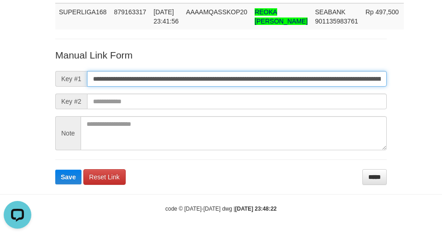
scroll to position [0, 661]
type input "**********"
click at [55, 170] on button "Save" at bounding box center [68, 177] width 26 height 15
click at [227, 83] on input "**********" at bounding box center [237, 79] width 300 height 16
click at [55, 170] on button "Save" at bounding box center [68, 177] width 26 height 15
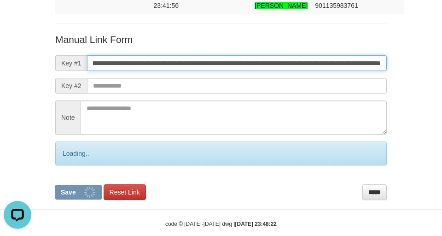
click at [227, 71] on input "**********" at bounding box center [237, 63] width 300 height 16
click at [55, 185] on button "Save" at bounding box center [78, 192] width 47 height 15
drag, startPoint x: 227, startPoint y: 83, endPoint x: 152, endPoint y: 82, distance: 75.1
click at [227, 71] on input "**********" at bounding box center [237, 63] width 300 height 16
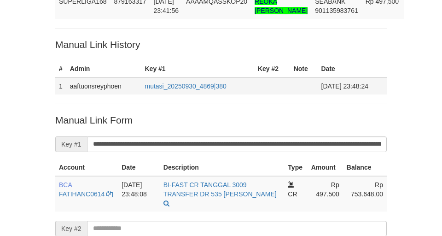
click at [141, 51] on p "Manual Link History" at bounding box center [221, 44] width 332 height 13
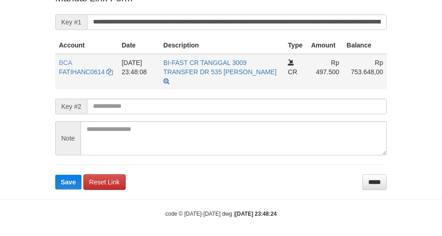
scroll to position [223, 0]
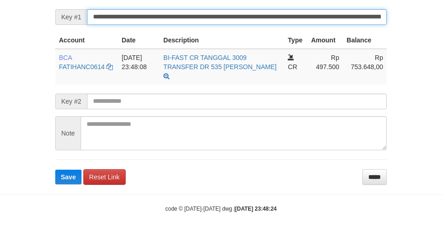
click at [55, 170] on button "Save" at bounding box center [68, 177] width 26 height 15
